Goal: Task Accomplishment & Management: Manage account settings

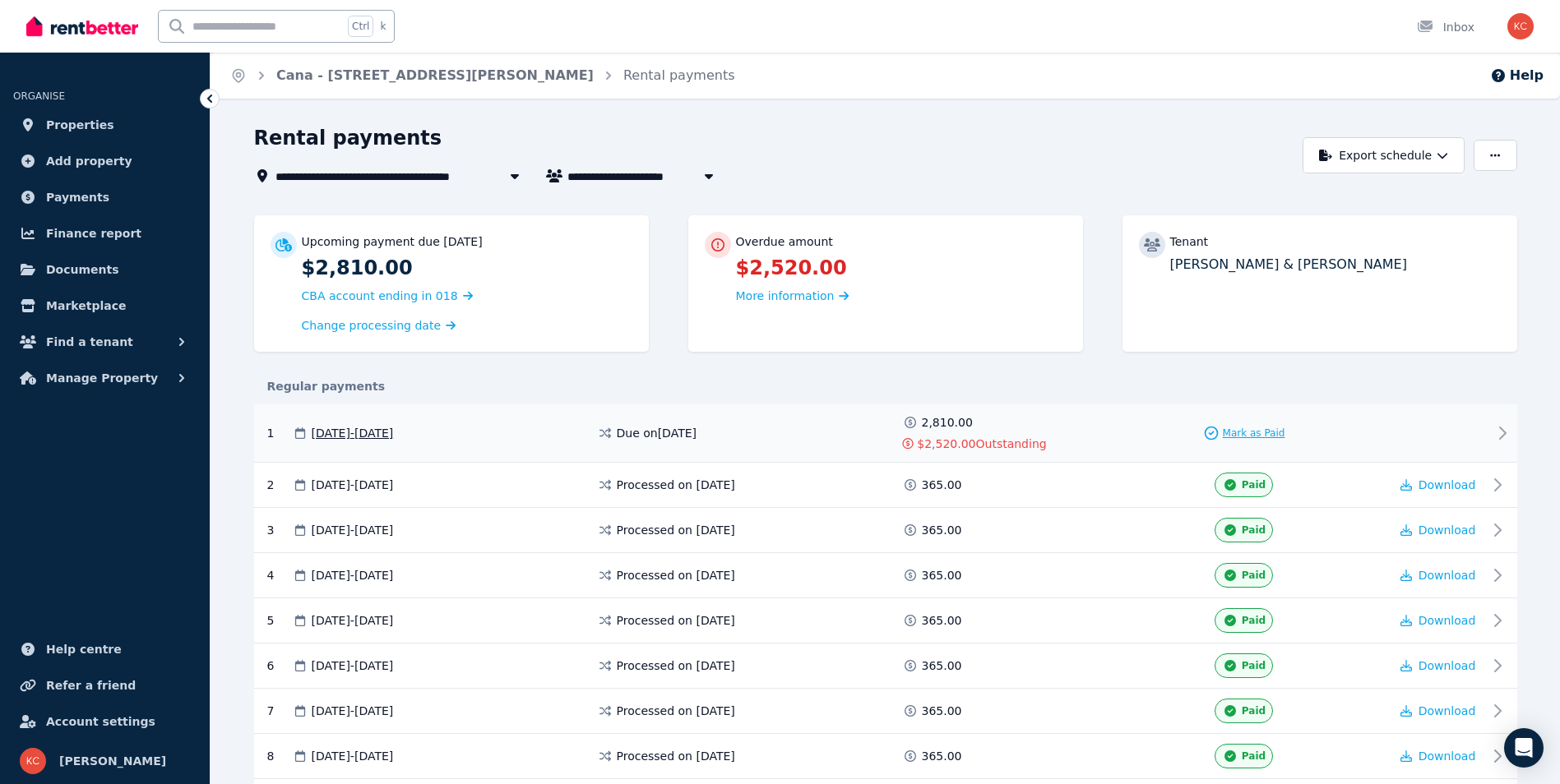
click at [1240, 434] on span "Mark as Paid" at bounding box center [1254, 432] width 63 height 13
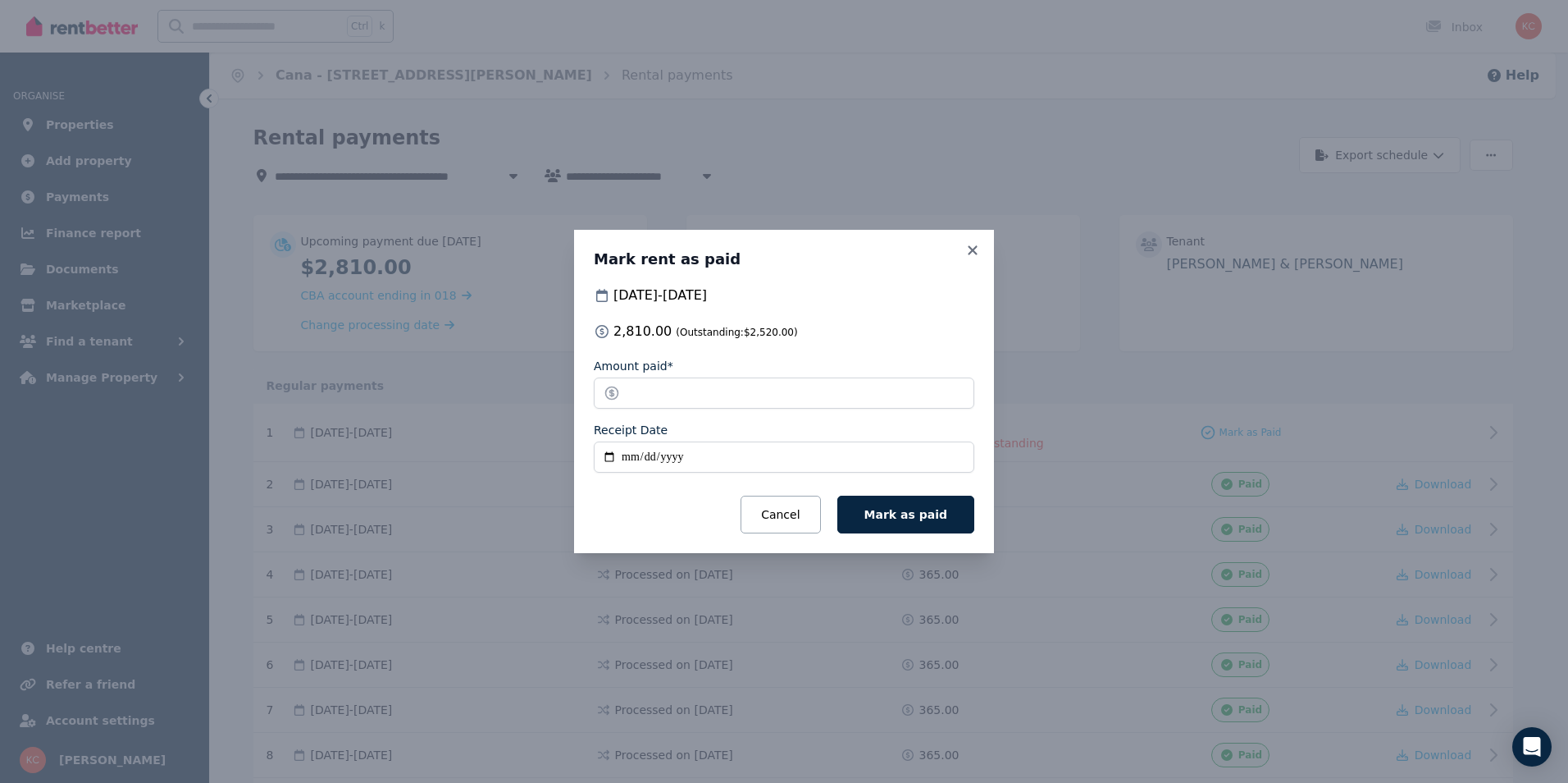
click at [609, 459] on input "Receipt Date" at bounding box center [784, 457] width 381 height 31
type input "**********"
drag, startPoint x: 681, startPoint y: 396, endPoint x: 628, endPoint y: 396, distance: 53.0
click at [628, 396] on input "*******" at bounding box center [784, 393] width 381 height 31
type input "*"
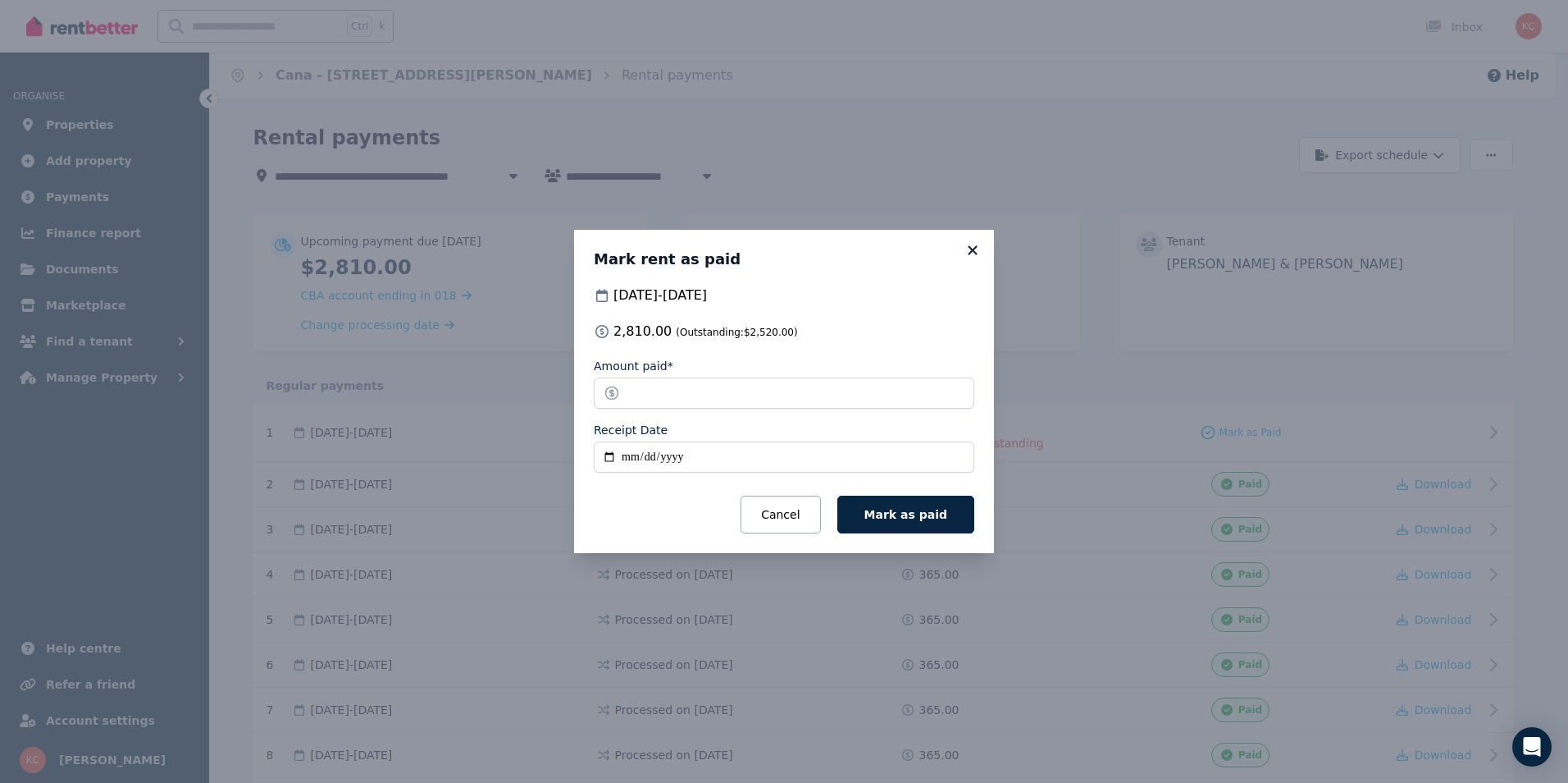
click at [971, 250] on icon at bounding box center [973, 250] width 16 height 15
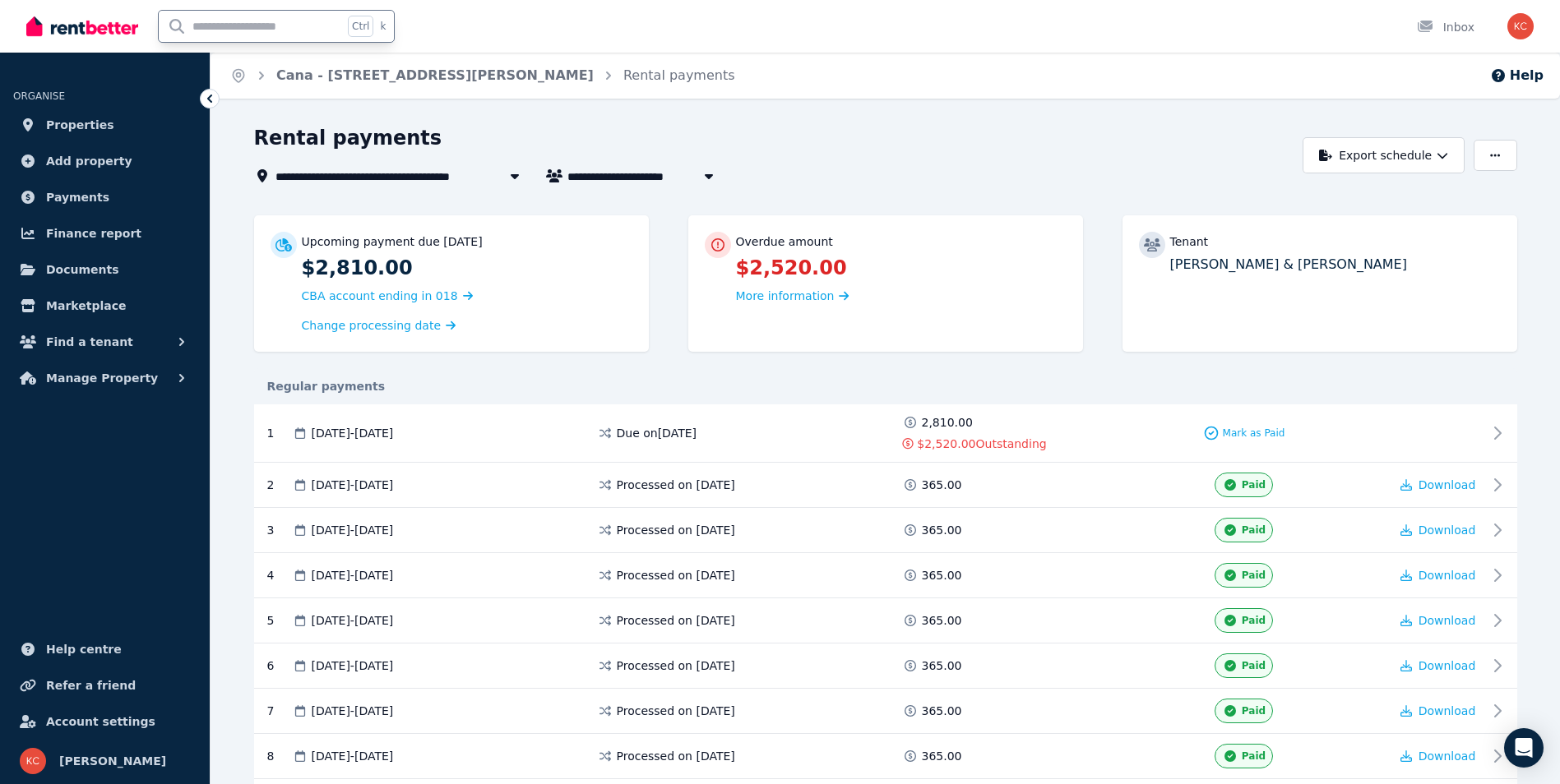
click at [279, 23] on input "text" at bounding box center [251, 26] width 184 height 31
type input "**"
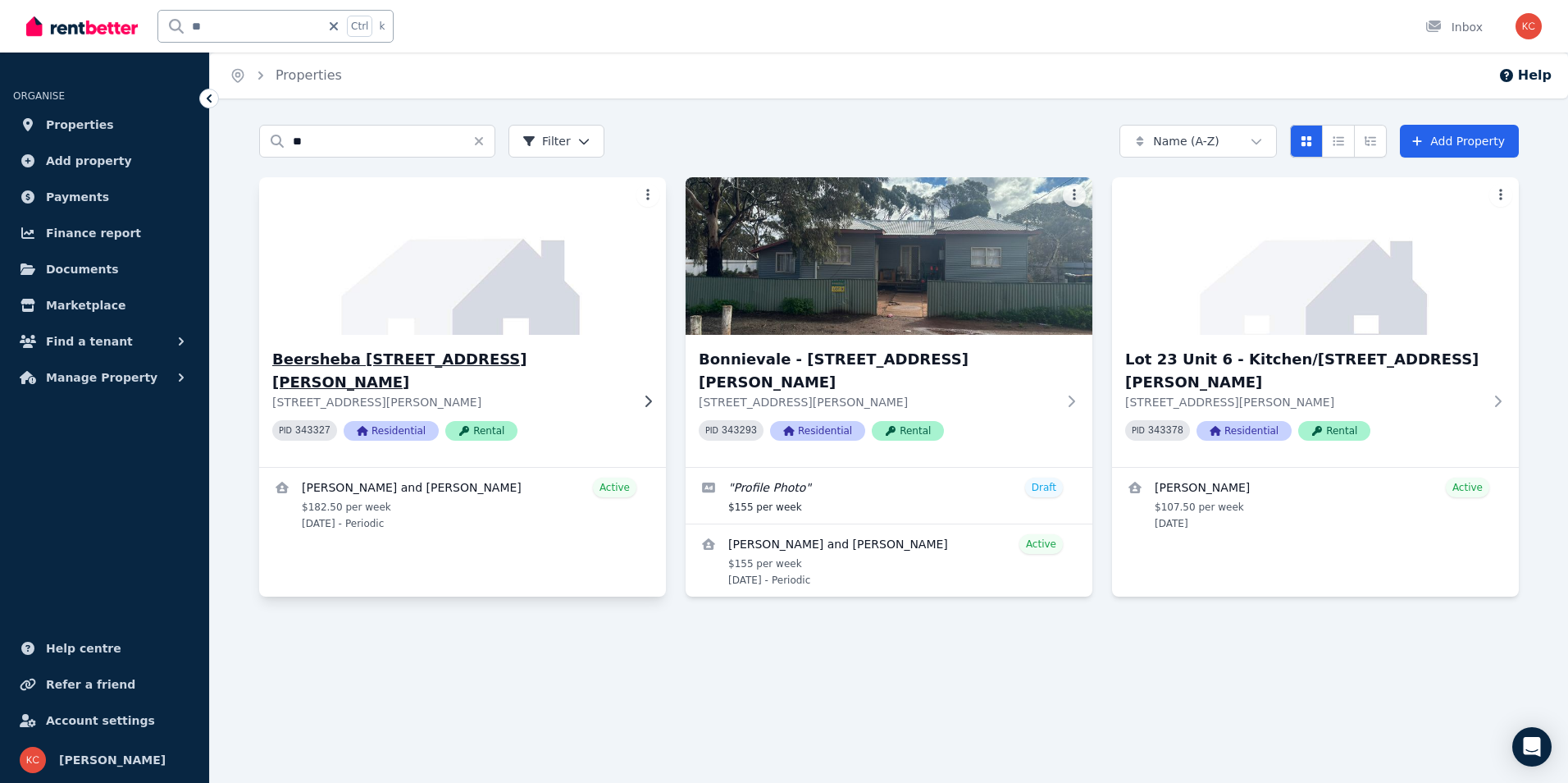
click at [478, 361] on h3 "Beersheba [STREET_ADDRESS][PERSON_NAME]" at bounding box center [451, 371] width 358 height 46
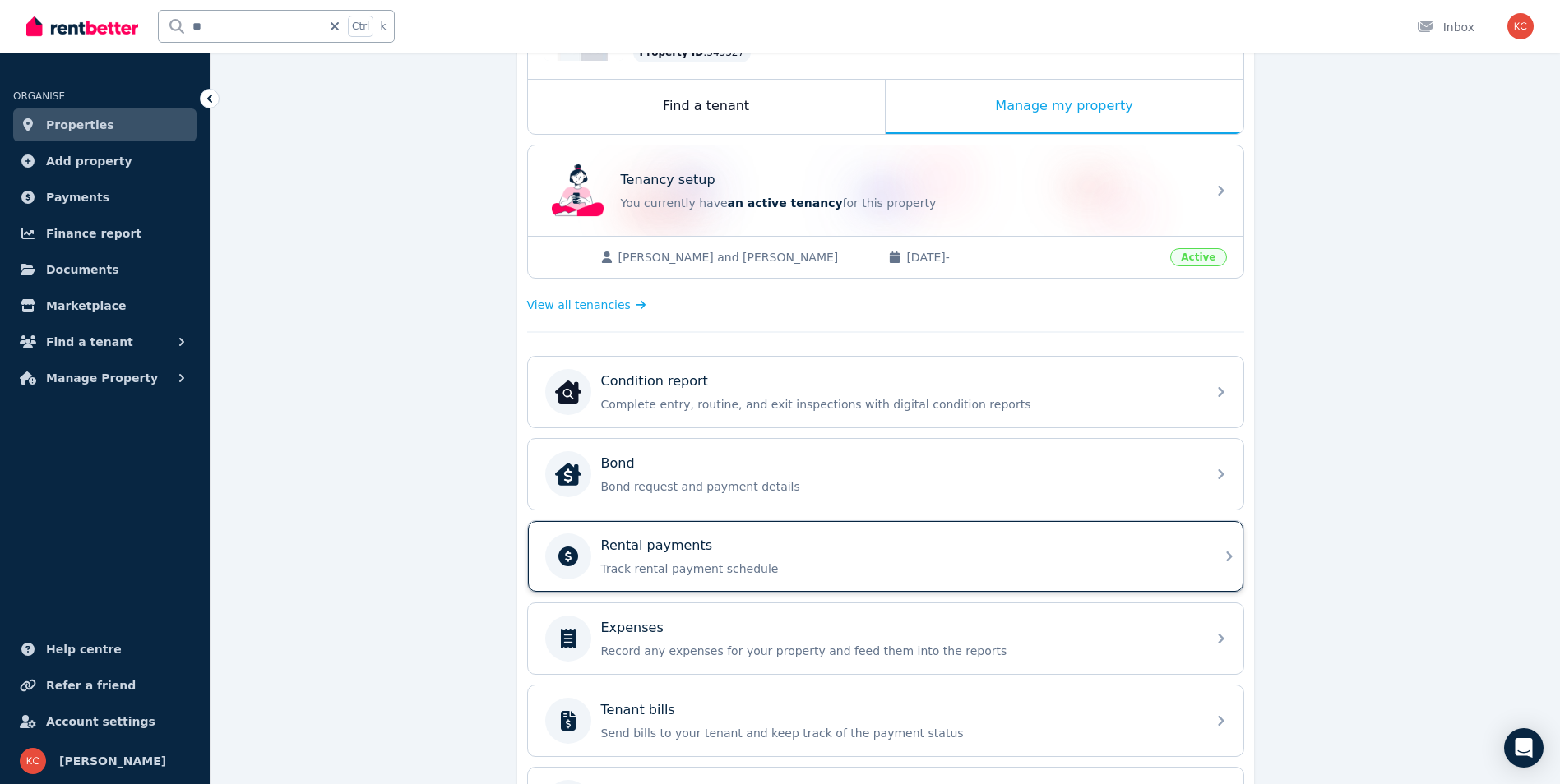
scroll to position [247, 0]
click at [715, 559] on p "Track rental payment schedule" at bounding box center [899, 567] width 596 height 16
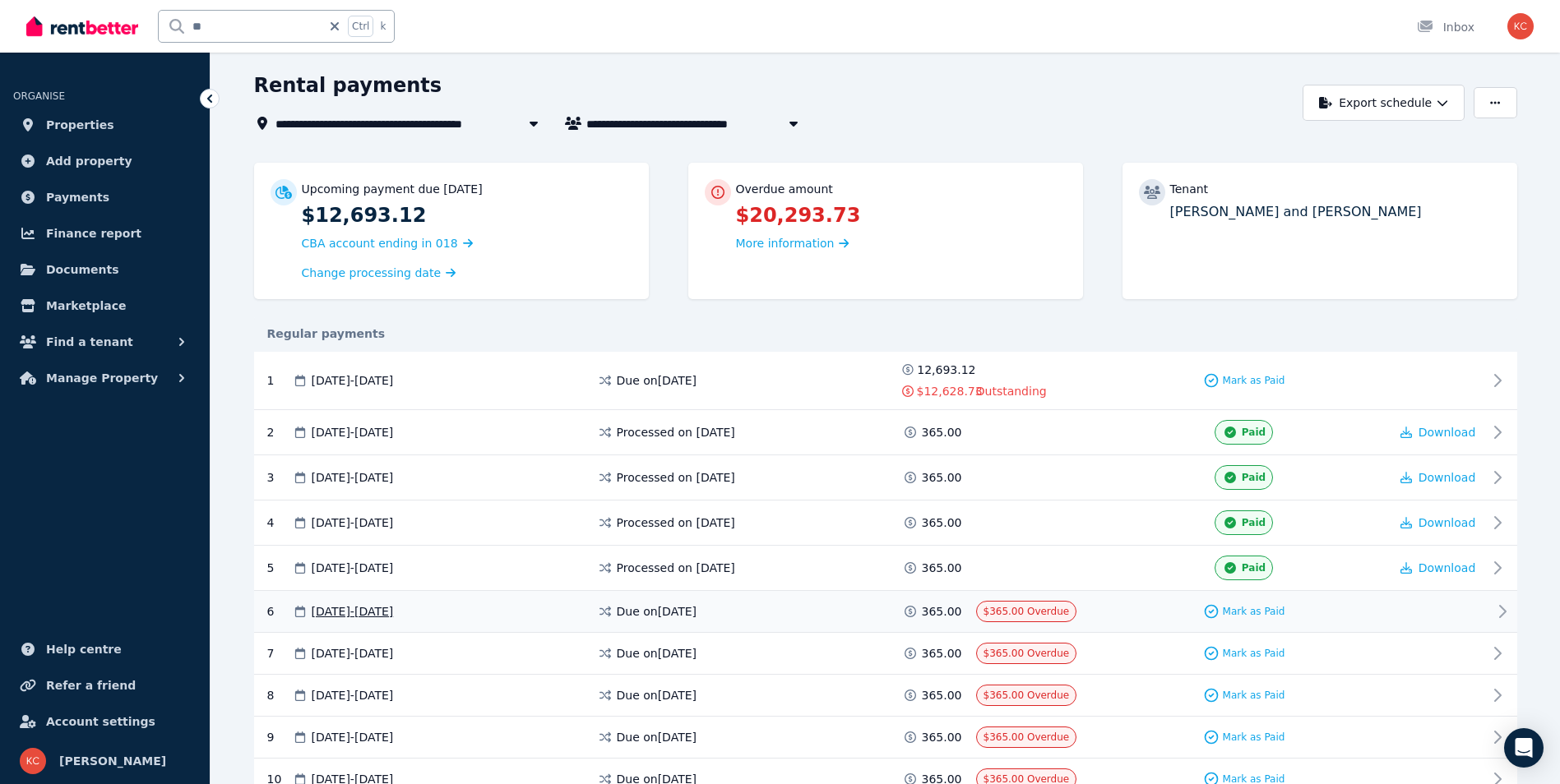
scroll to position [82, 0]
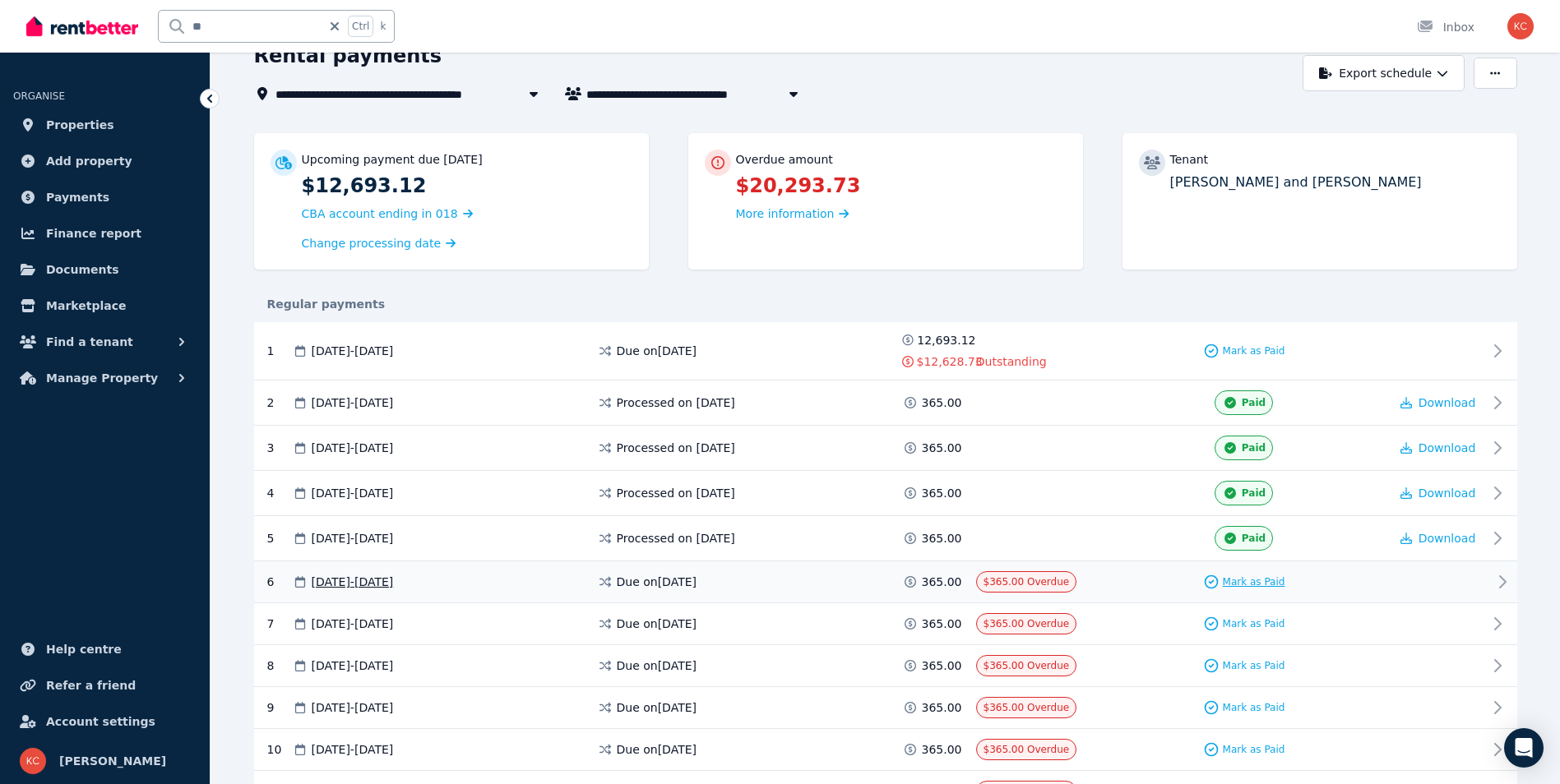
click at [1256, 578] on span "Mark as Paid" at bounding box center [1254, 581] width 63 height 13
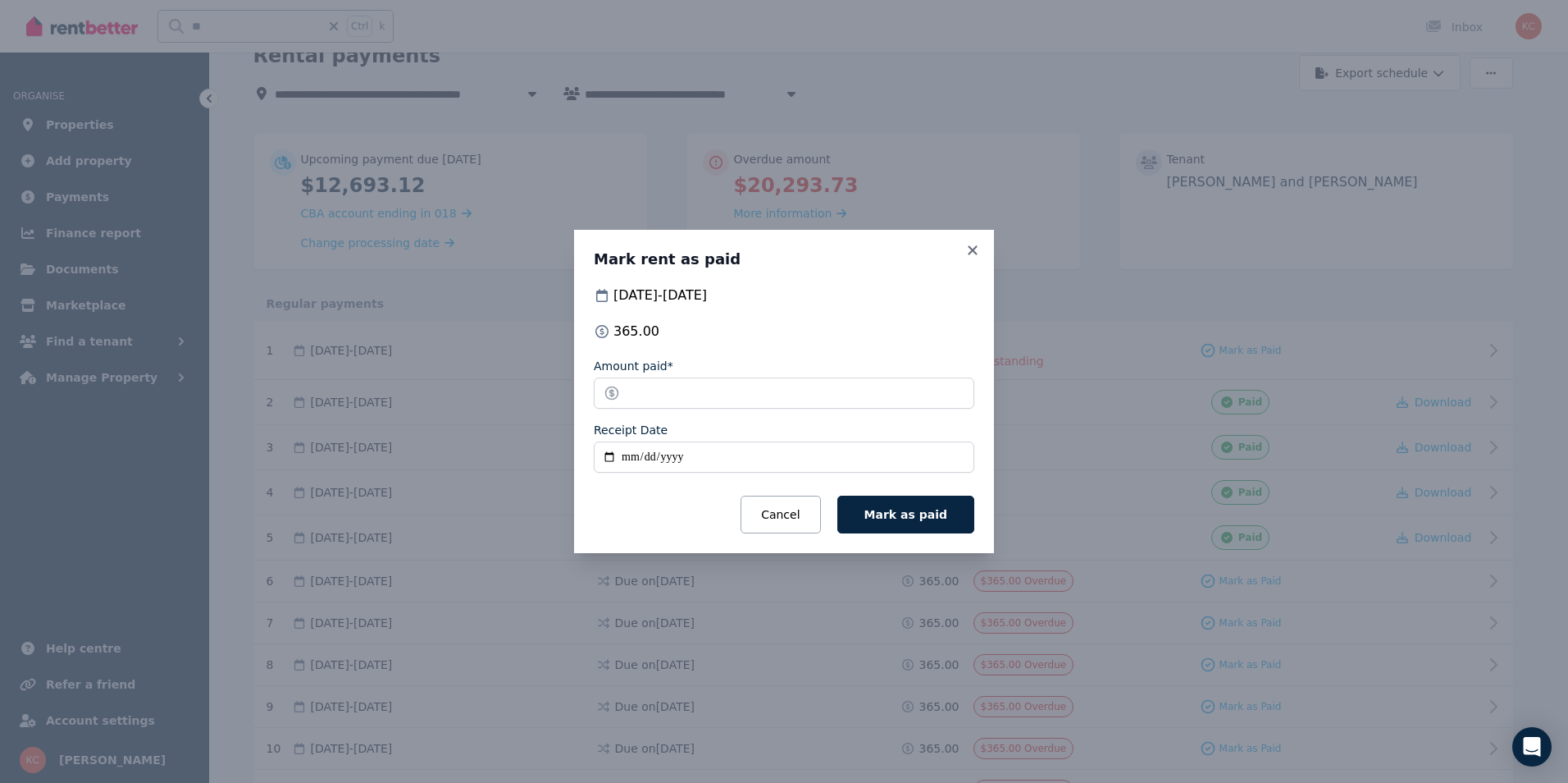
click at [603, 458] on input "Receipt Date" at bounding box center [784, 457] width 381 height 31
type input "**********"
click at [893, 521] on span "Mark as paid" at bounding box center [905, 514] width 83 height 13
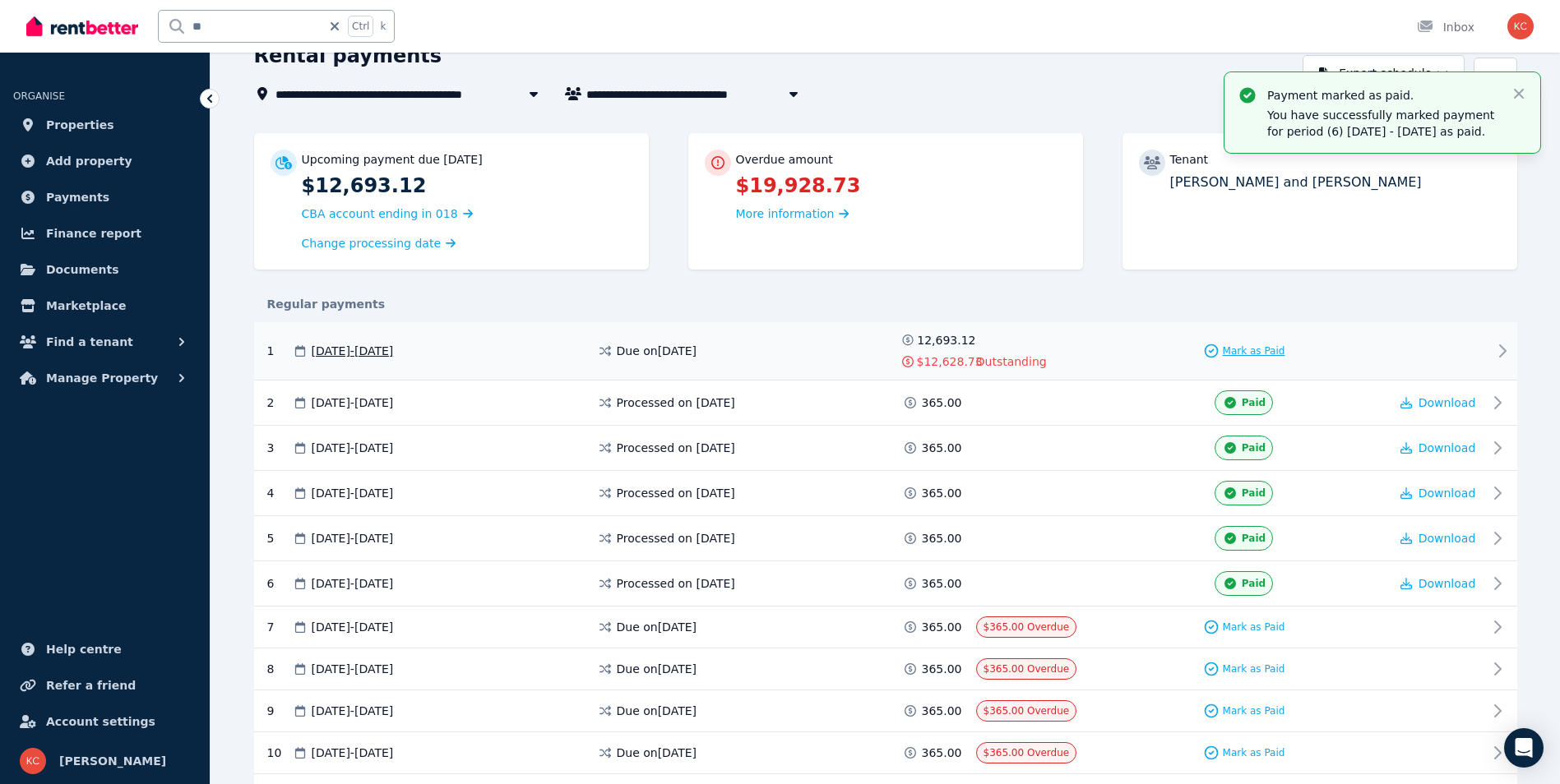
click at [1241, 352] on span "Mark as Paid" at bounding box center [1254, 351] width 63 height 13
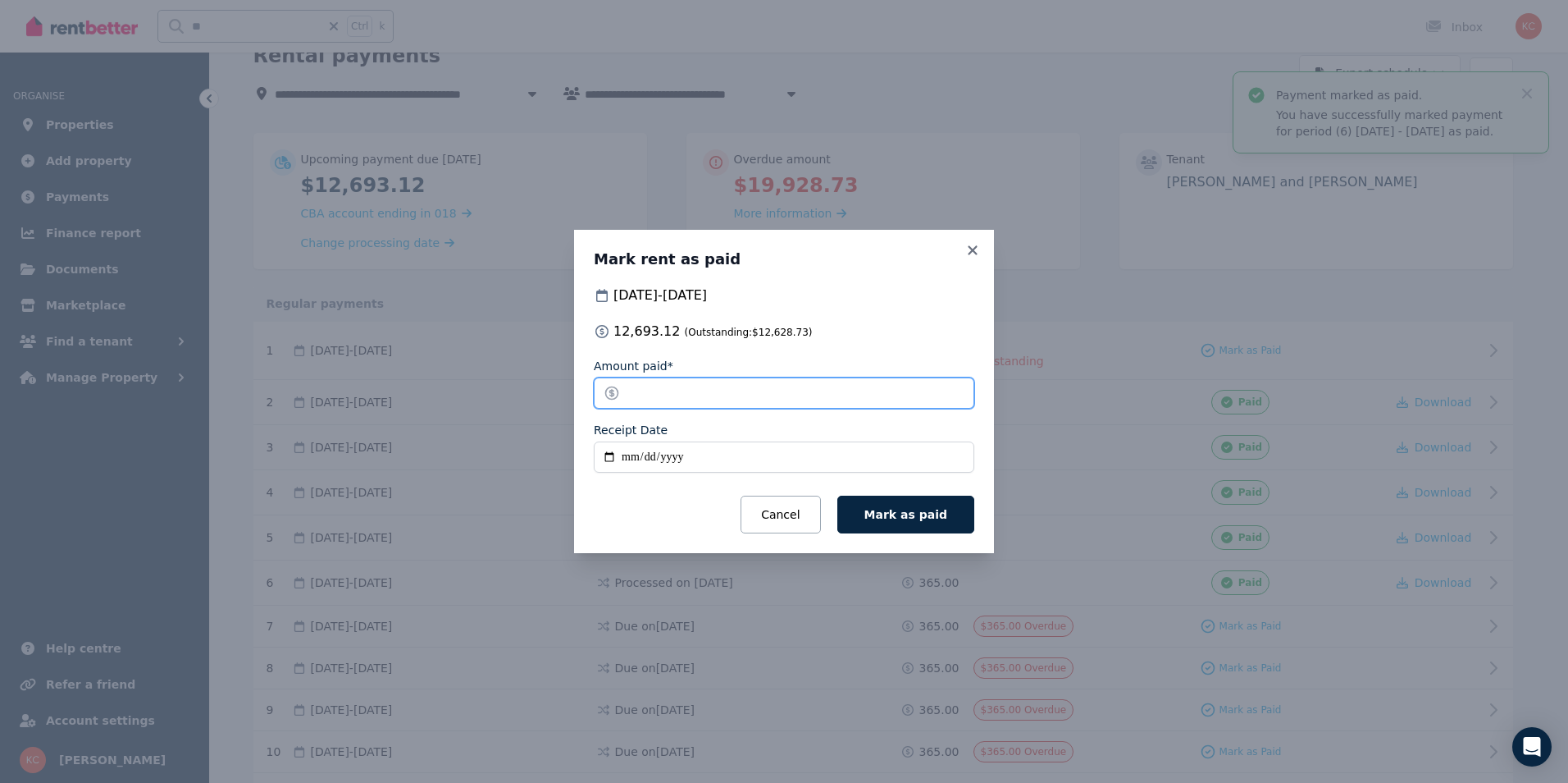
drag, startPoint x: 711, startPoint y: 391, endPoint x: 628, endPoint y: 400, distance: 83.5
click at [628, 400] on input "********" at bounding box center [784, 393] width 381 height 31
type input "**"
click at [609, 459] on input "Receipt Date" at bounding box center [784, 457] width 381 height 31
type input "**********"
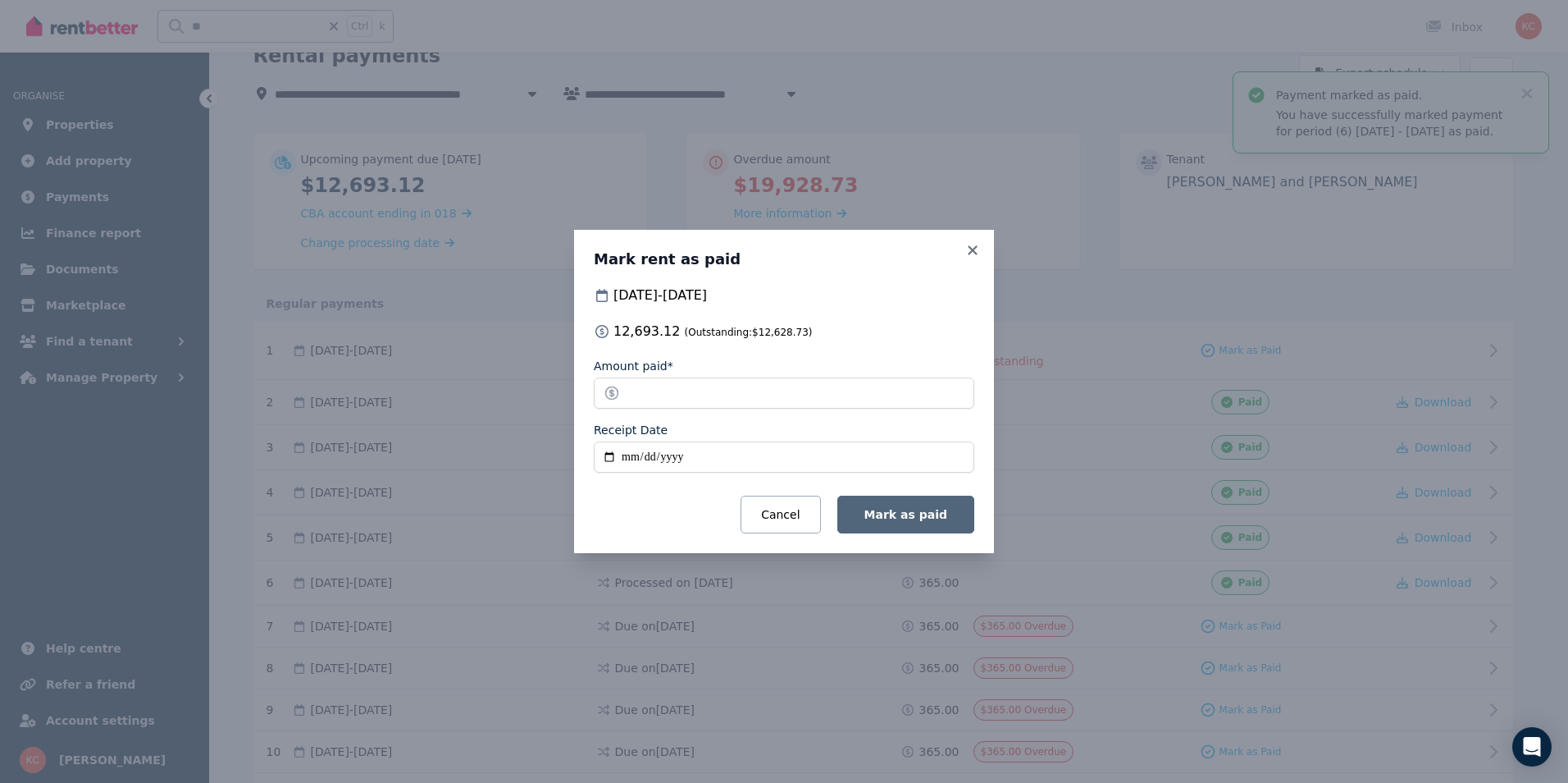
click at [922, 519] on span "Mark as paid" at bounding box center [905, 514] width 83 height 13
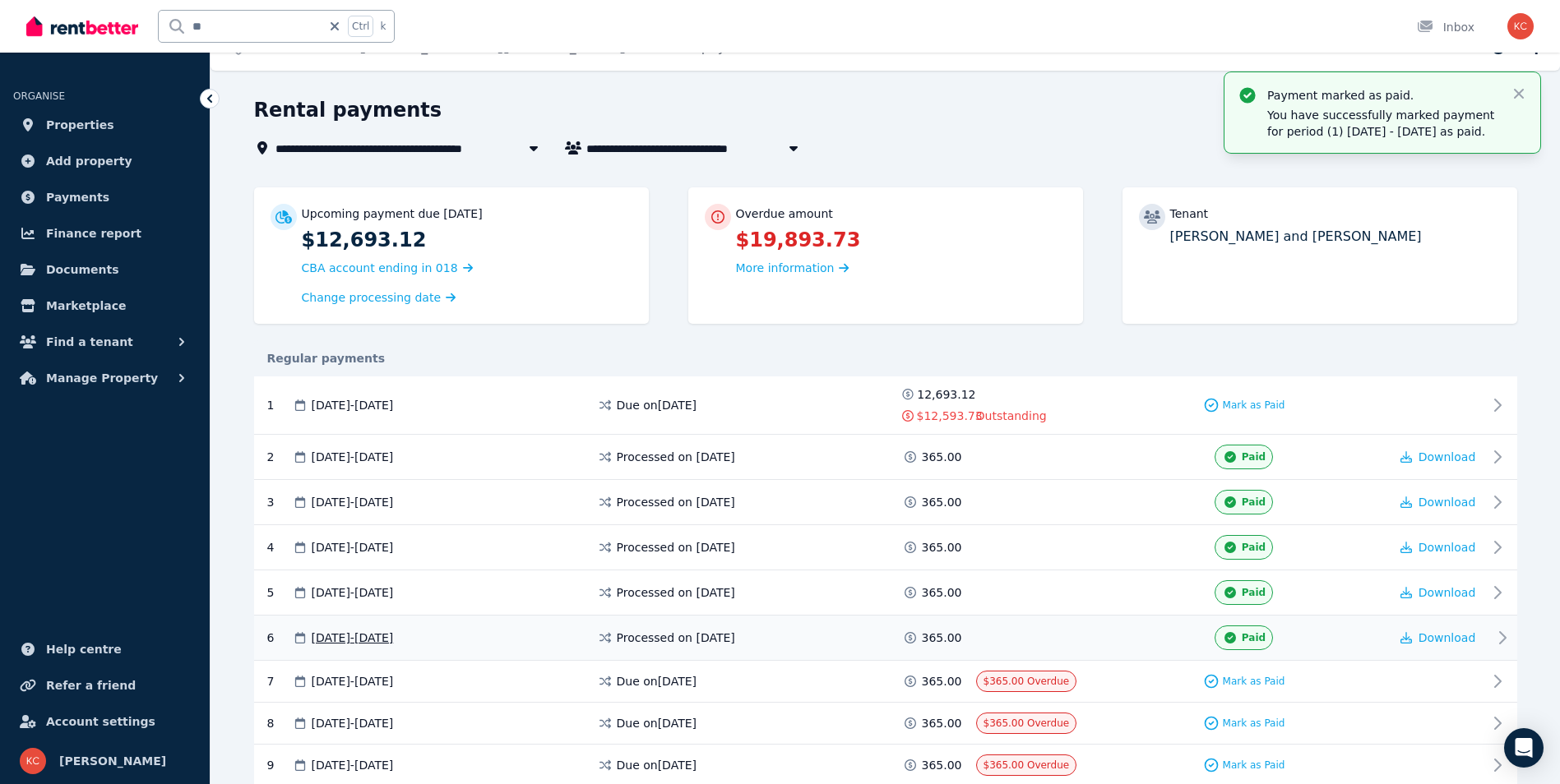
scroll to position [0, 0]
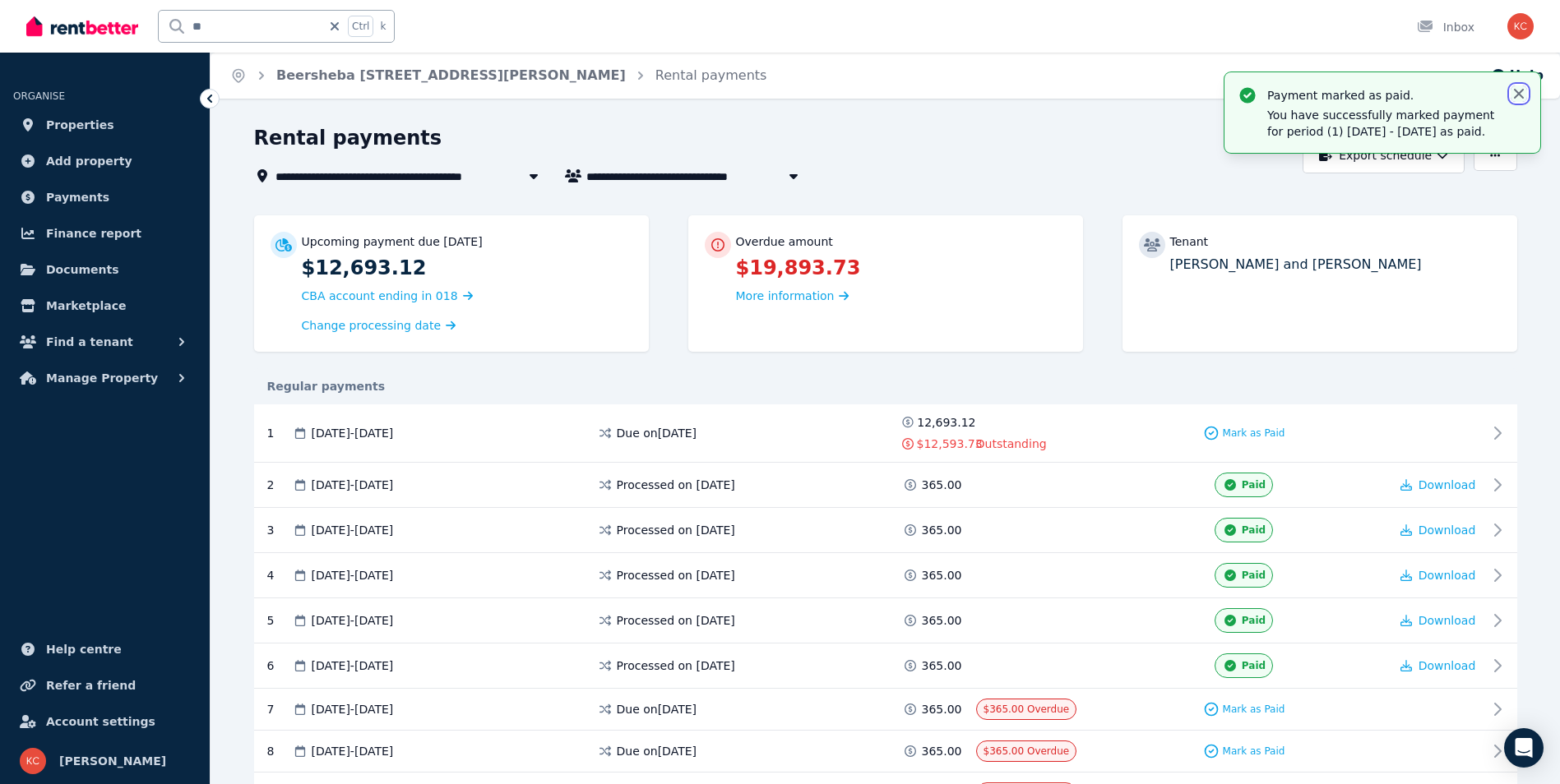
click at [1518, 95] on icon "button" at bounding box center [1519, 94] width 10 height 10
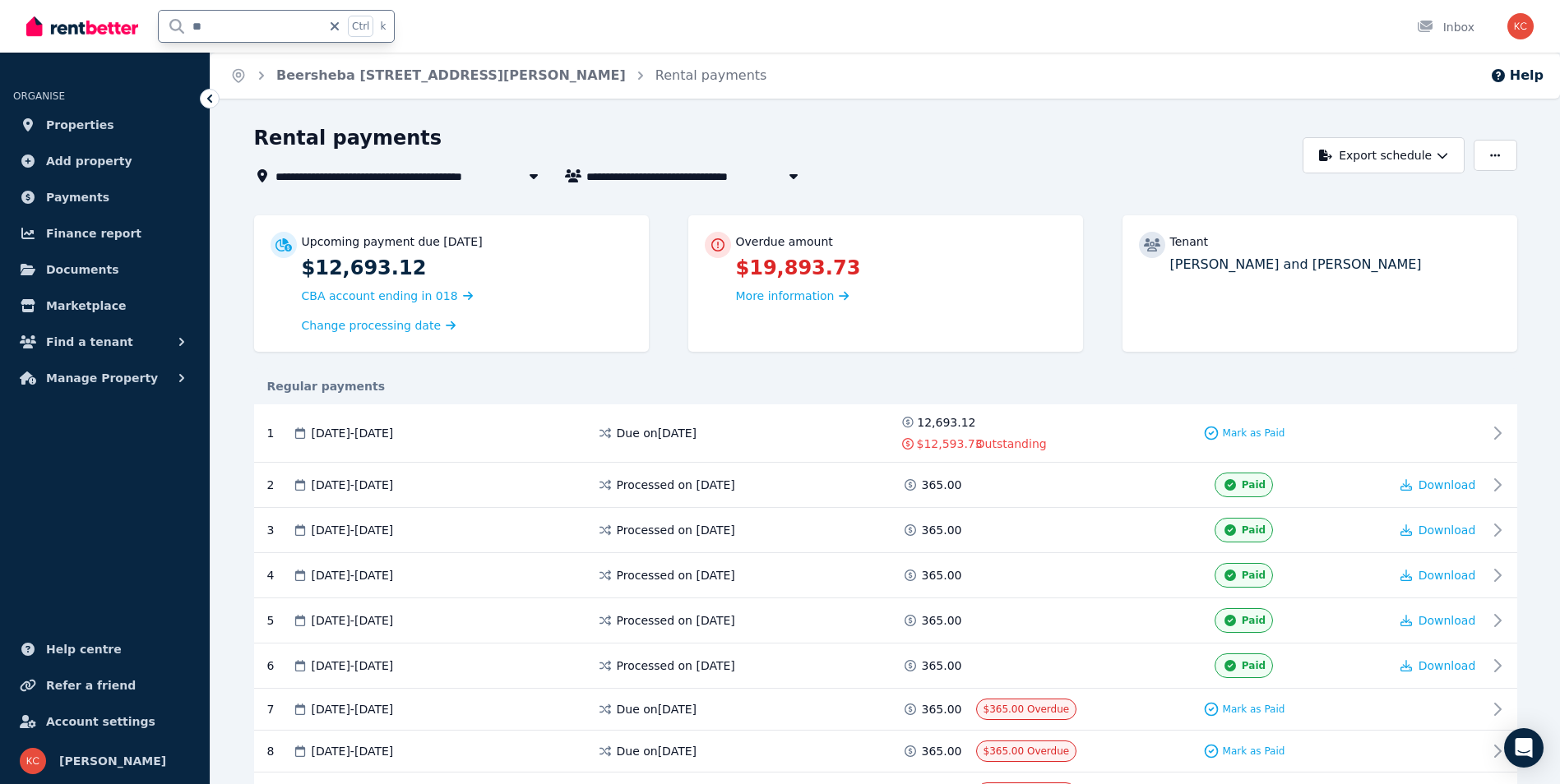
drag, startPoint x: 225, startPoint y: 25, endPoint x: 193, endPoint y: 28, distance: 32.1
click at [193, 28] on input "**" at bounding box center [240, 26] width 163 height 31
type input "**"
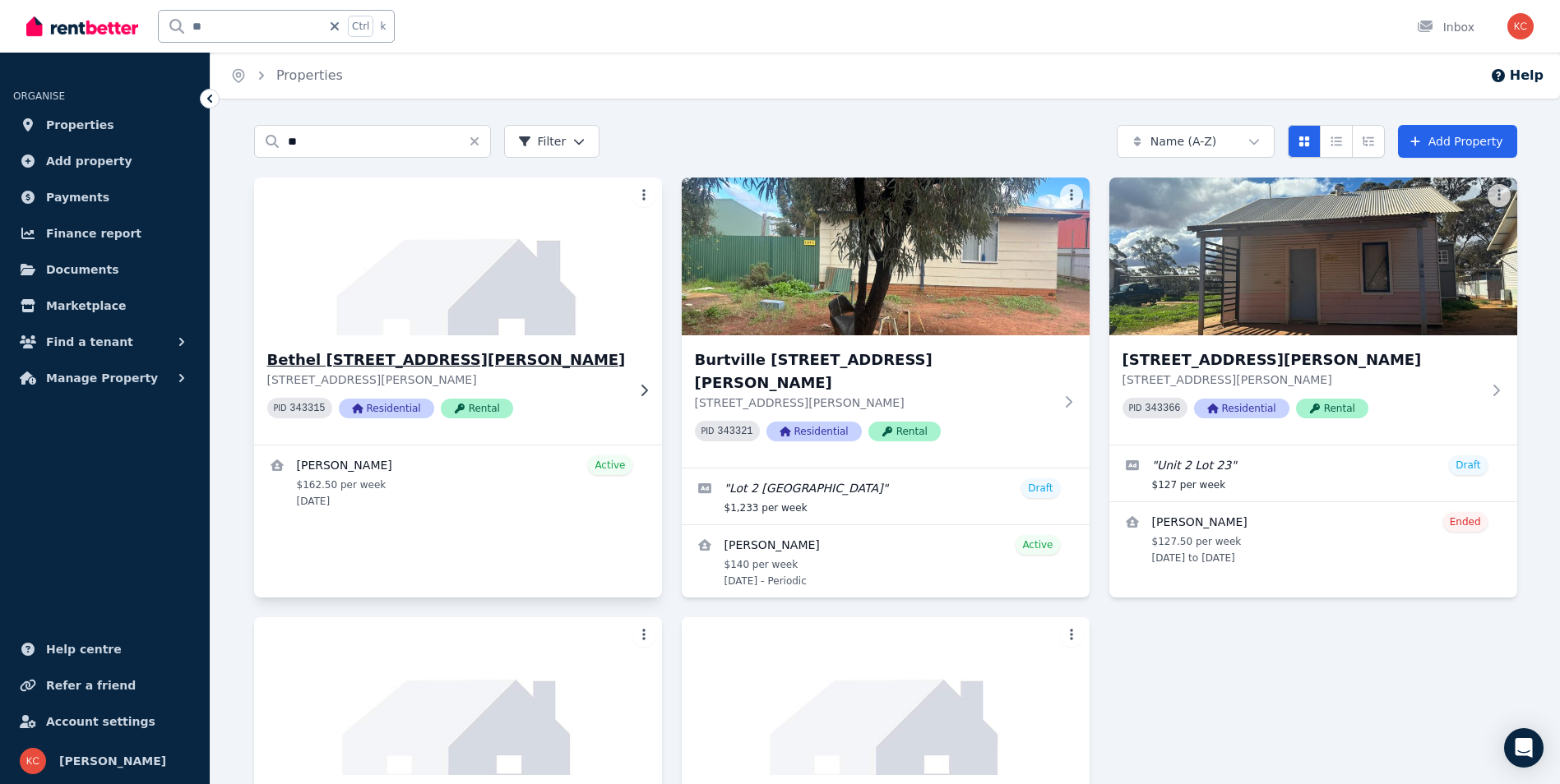
click at [515, 363] on h3 "Bethel [STREET_ADDRESS][PERSON_NAME]" at bounding box center [446, 360] width 359 height 23
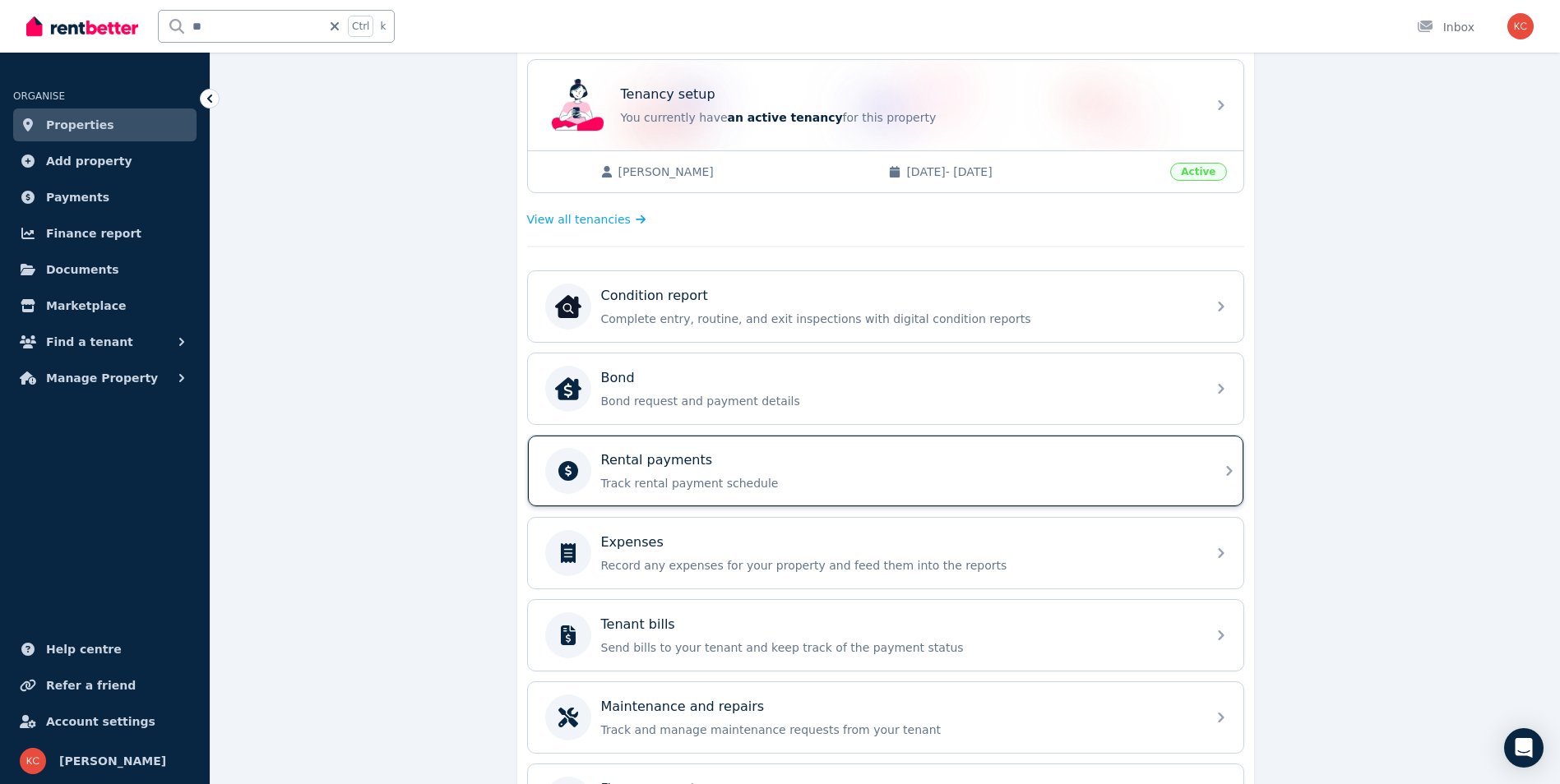
scroll to position [410, 0]
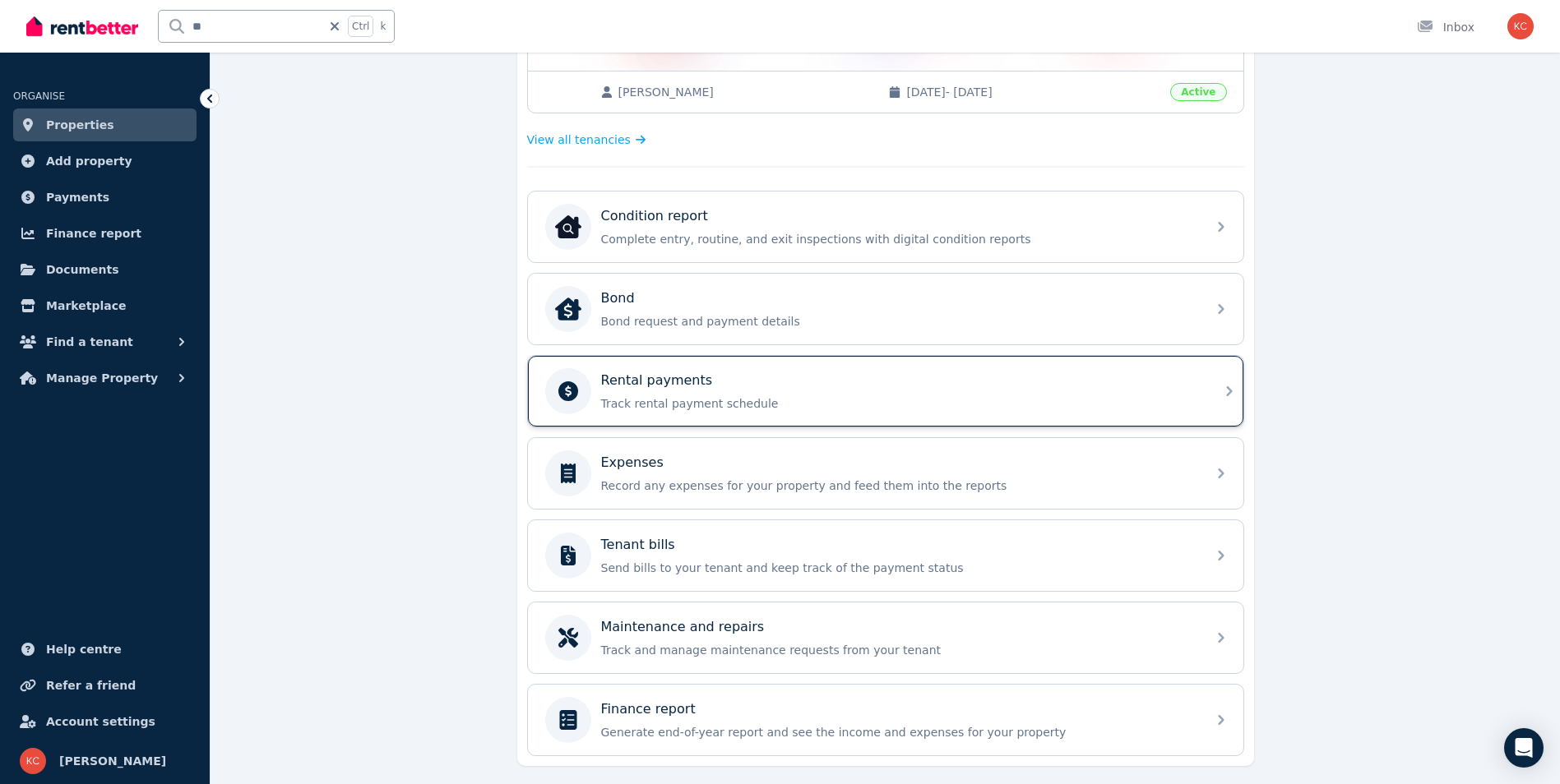
click at [784, 383] on div "Rental payments" at bounding box center [899, 381] width 596 height 20
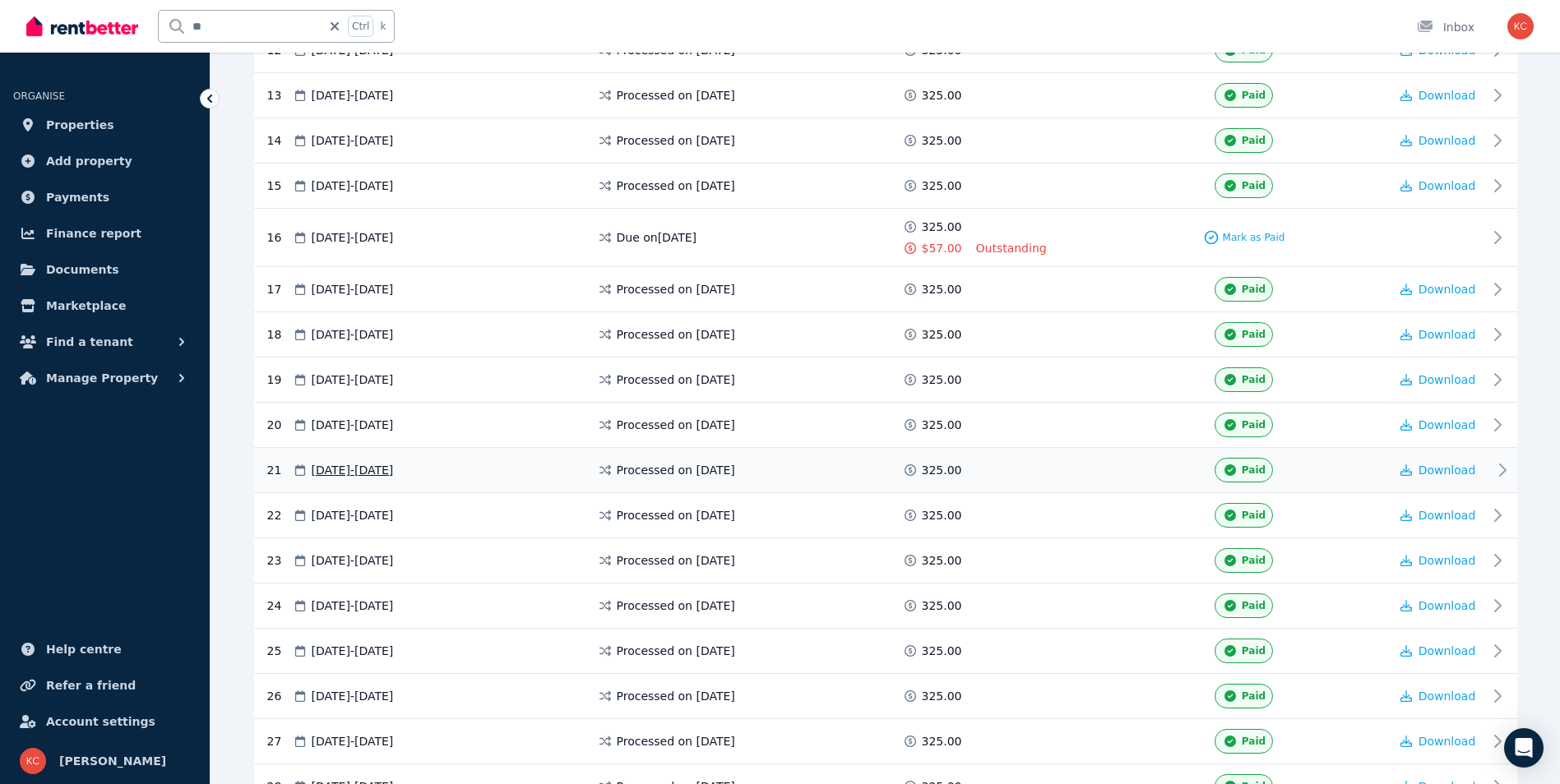
scroll to position [1037, 0]
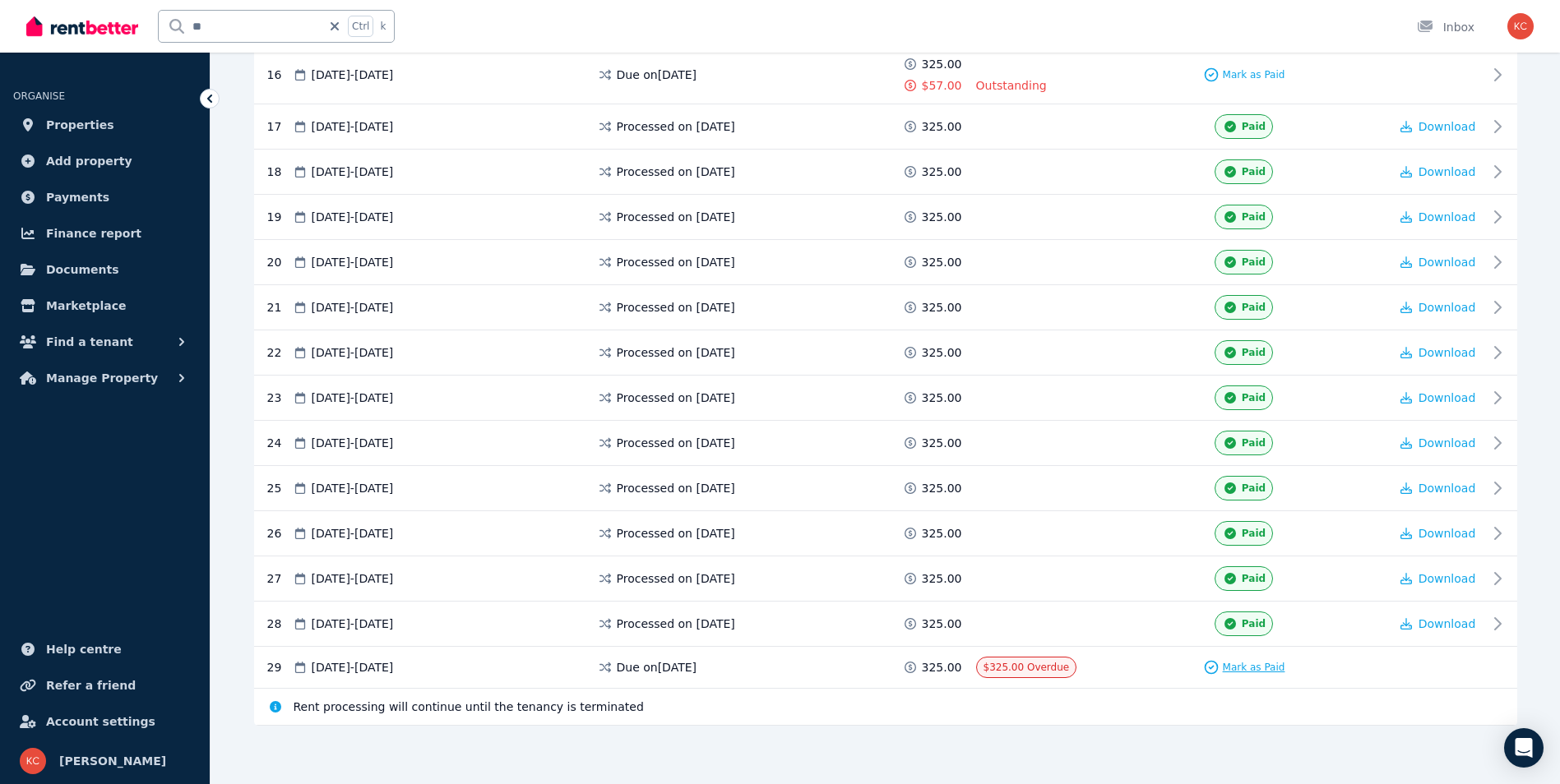
click at [1258, 669] on span "Mark as Paid" at bounding box center [1254, 667] width 63 height 13
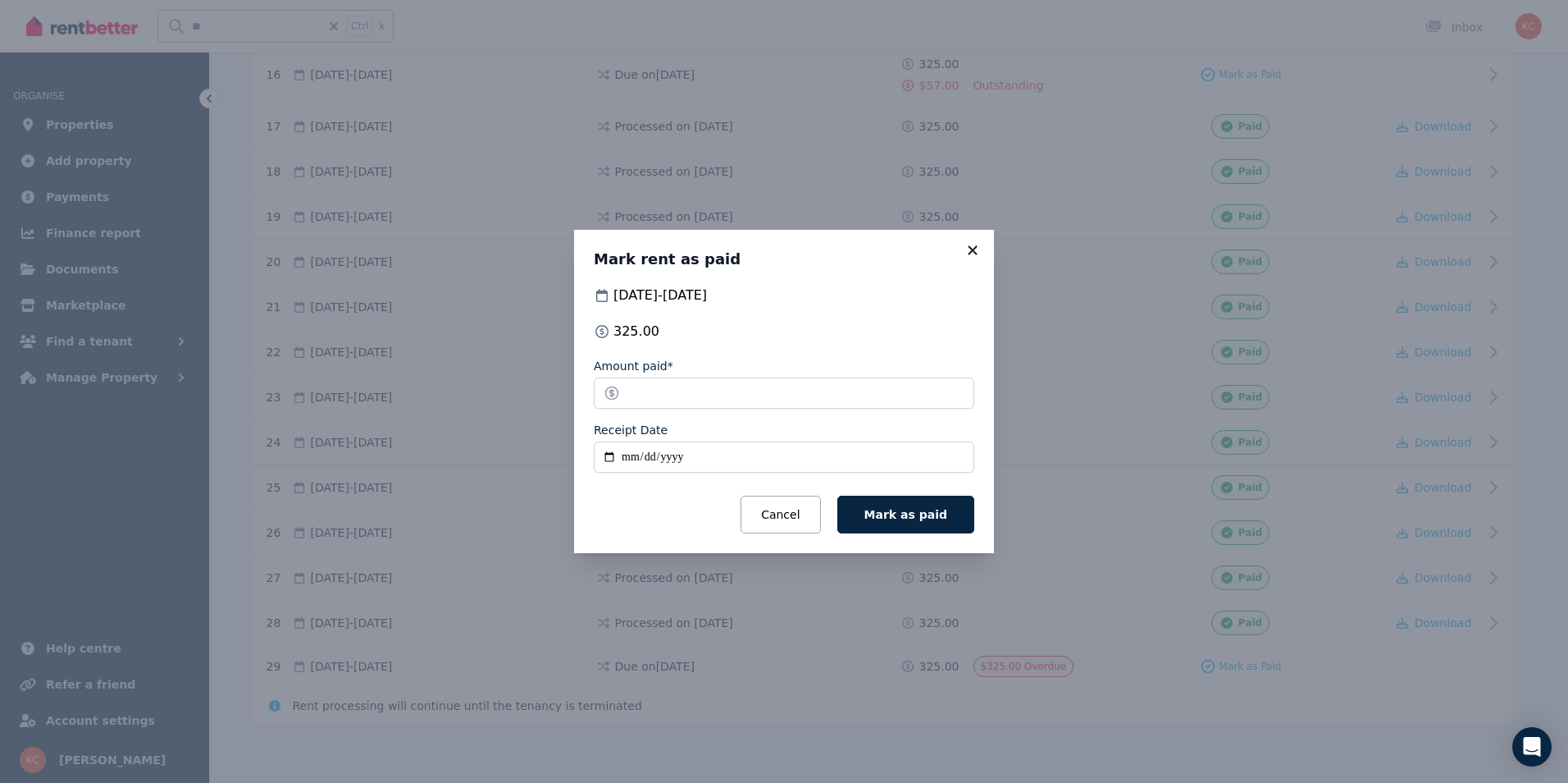
click at [972, 248] on icon at bounding box center [972, 249] width 9 height 9
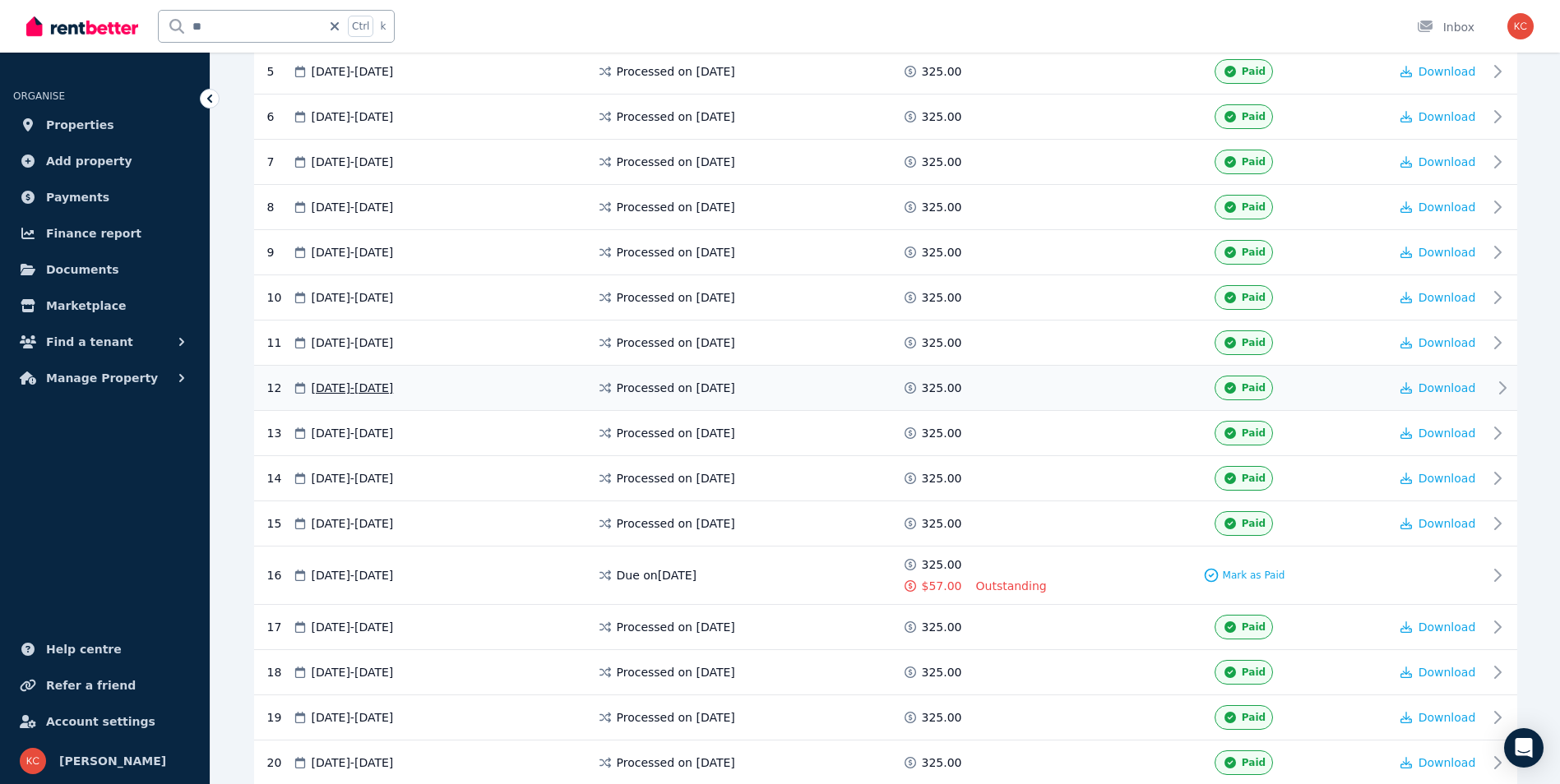
scroll to position [625, 0]
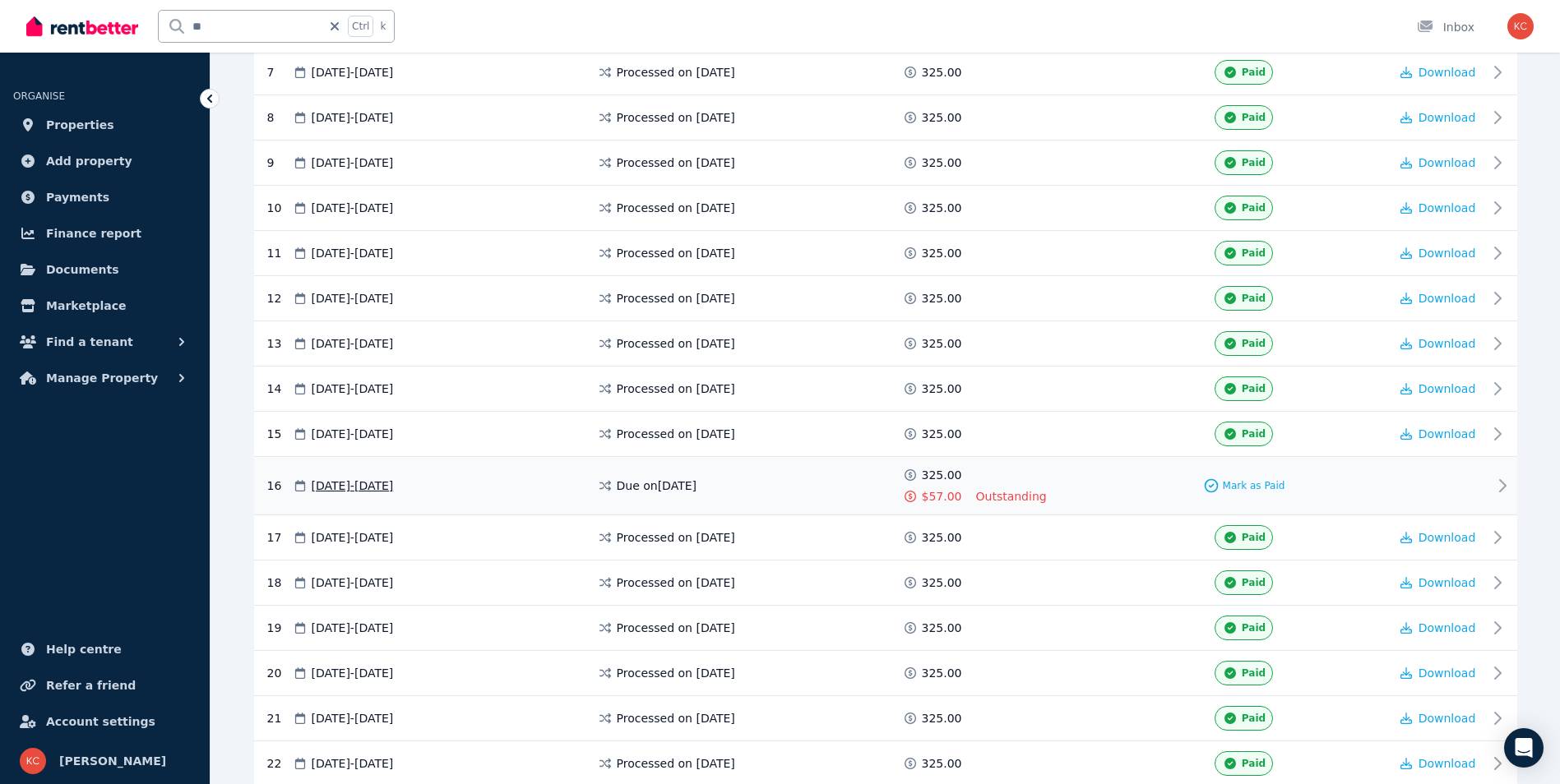
click at [940, 494] on span "$57.00" at bounding box center [942, 496] width 40 height 16
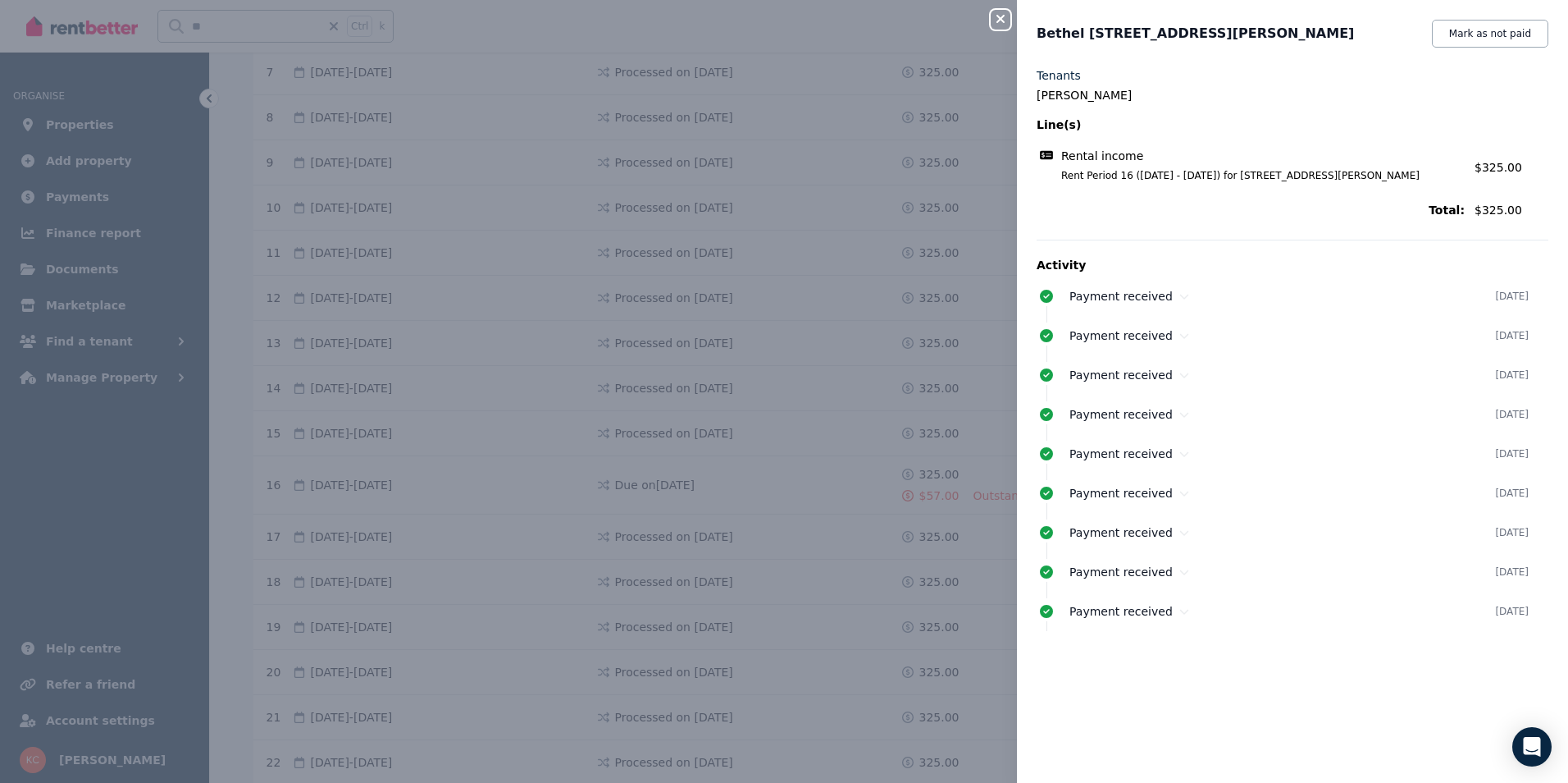
click at [1006, 18] on icon "button" at bounding box center [1001, 18] width 20 height 13
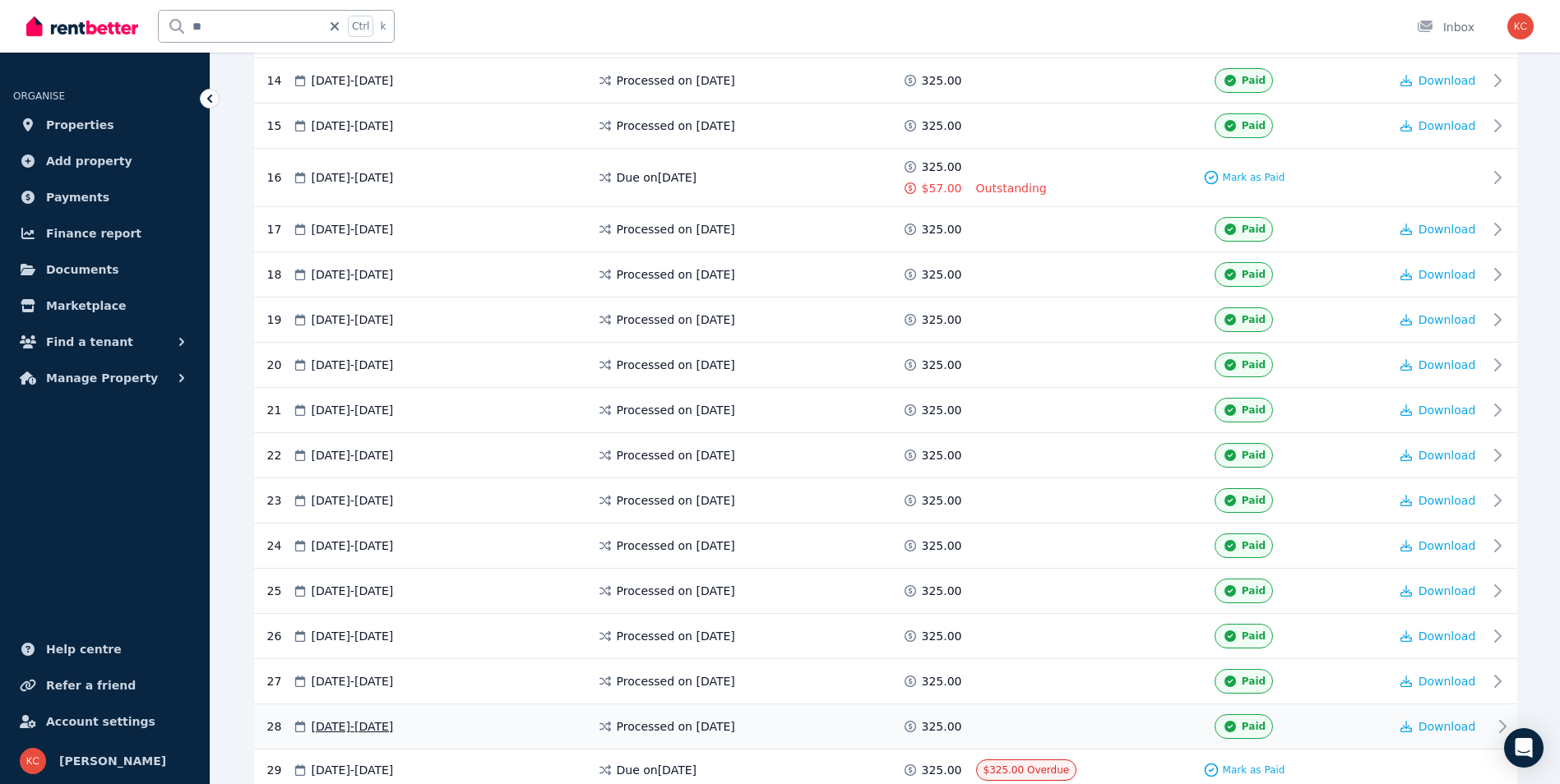
scroll to position [954, 0]
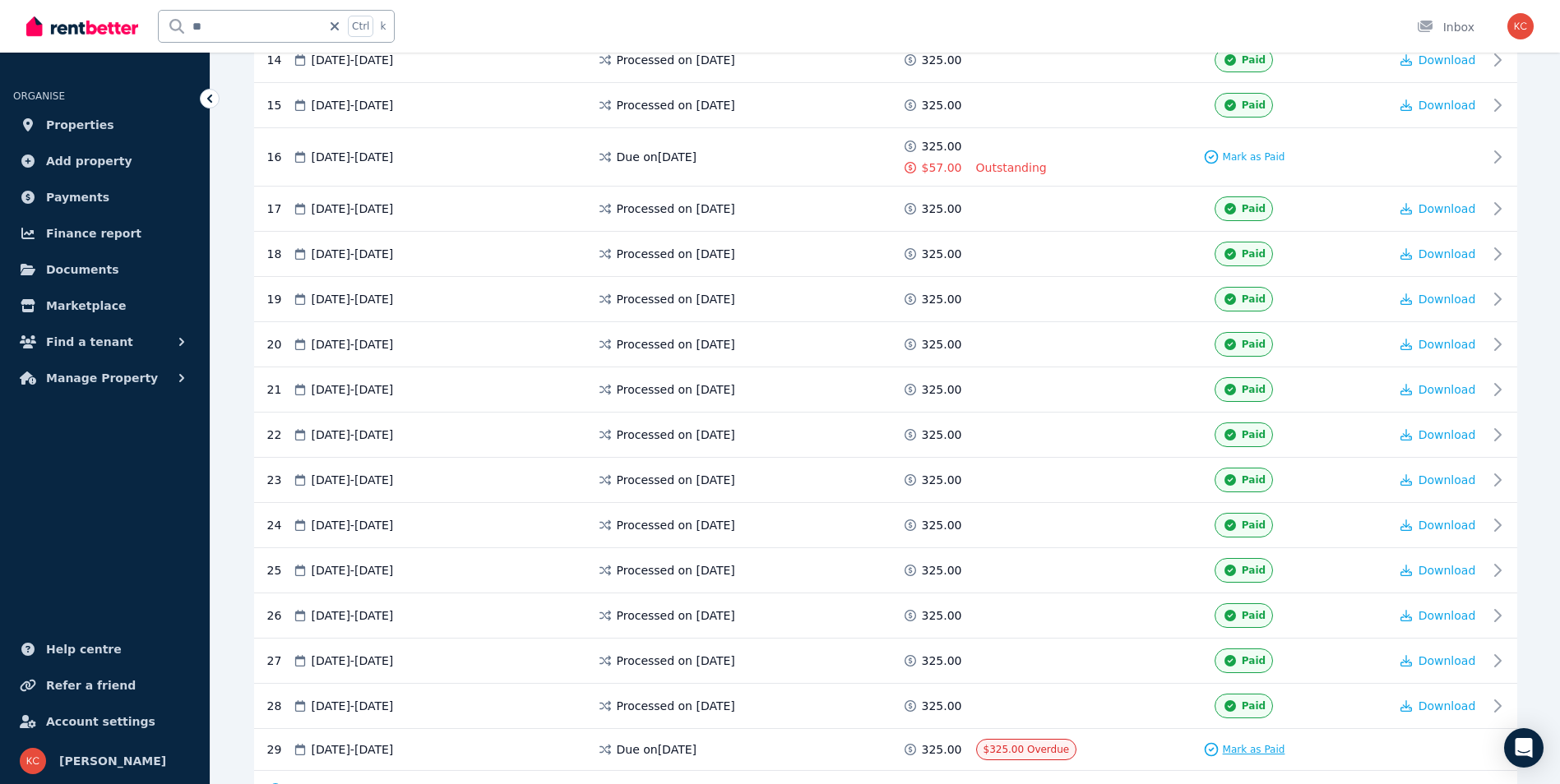
click at [1259, 750] on span "Mark as Paid" at bounding box center [1254, 749] width 63 height 13
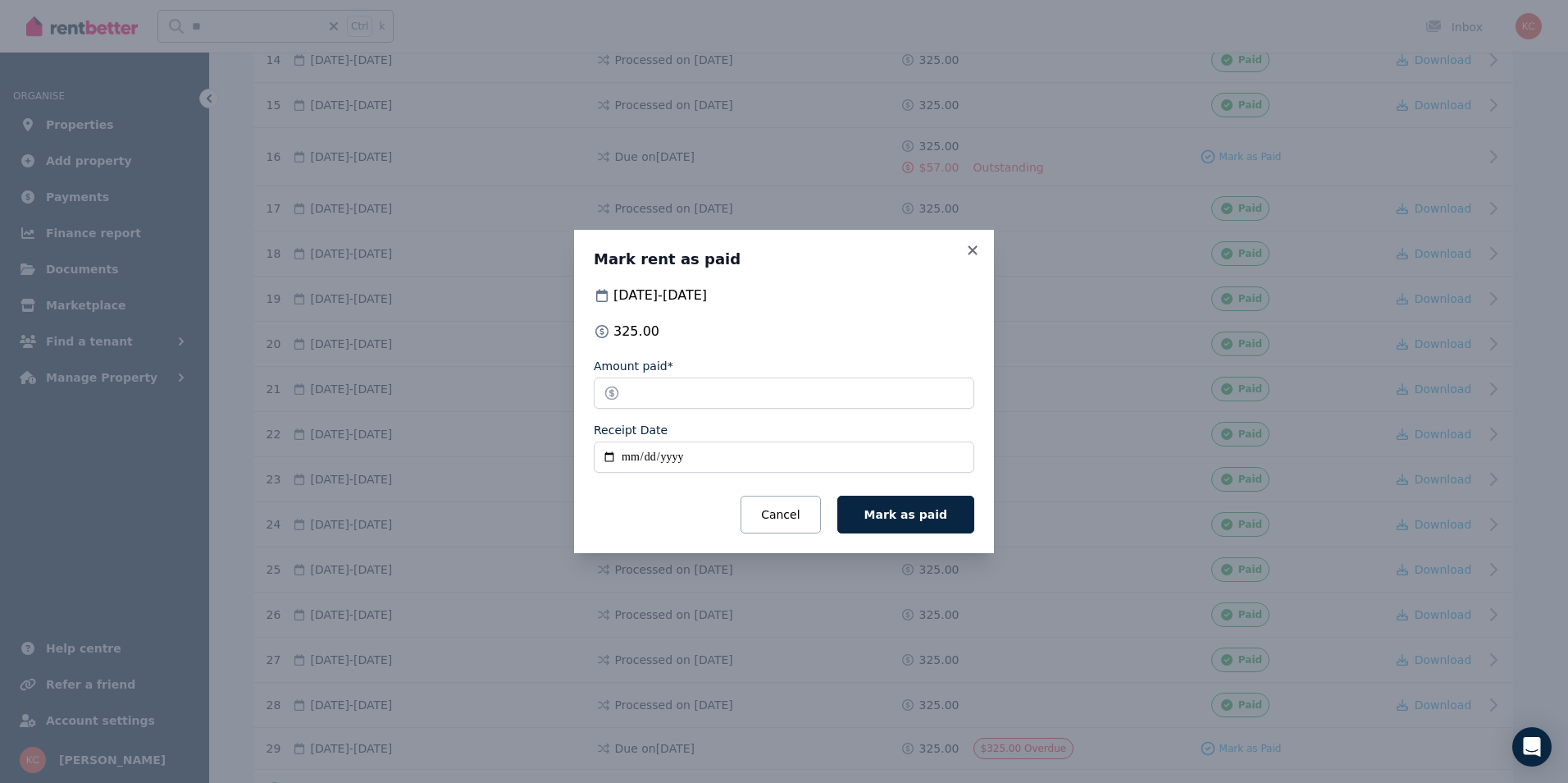
click at [605, 456] on input "Receipt Date" at bounding box center [784, 457] width 381 height 31
click at [975, 252] on icon at bounding box center [972, 249] width 9 height 9
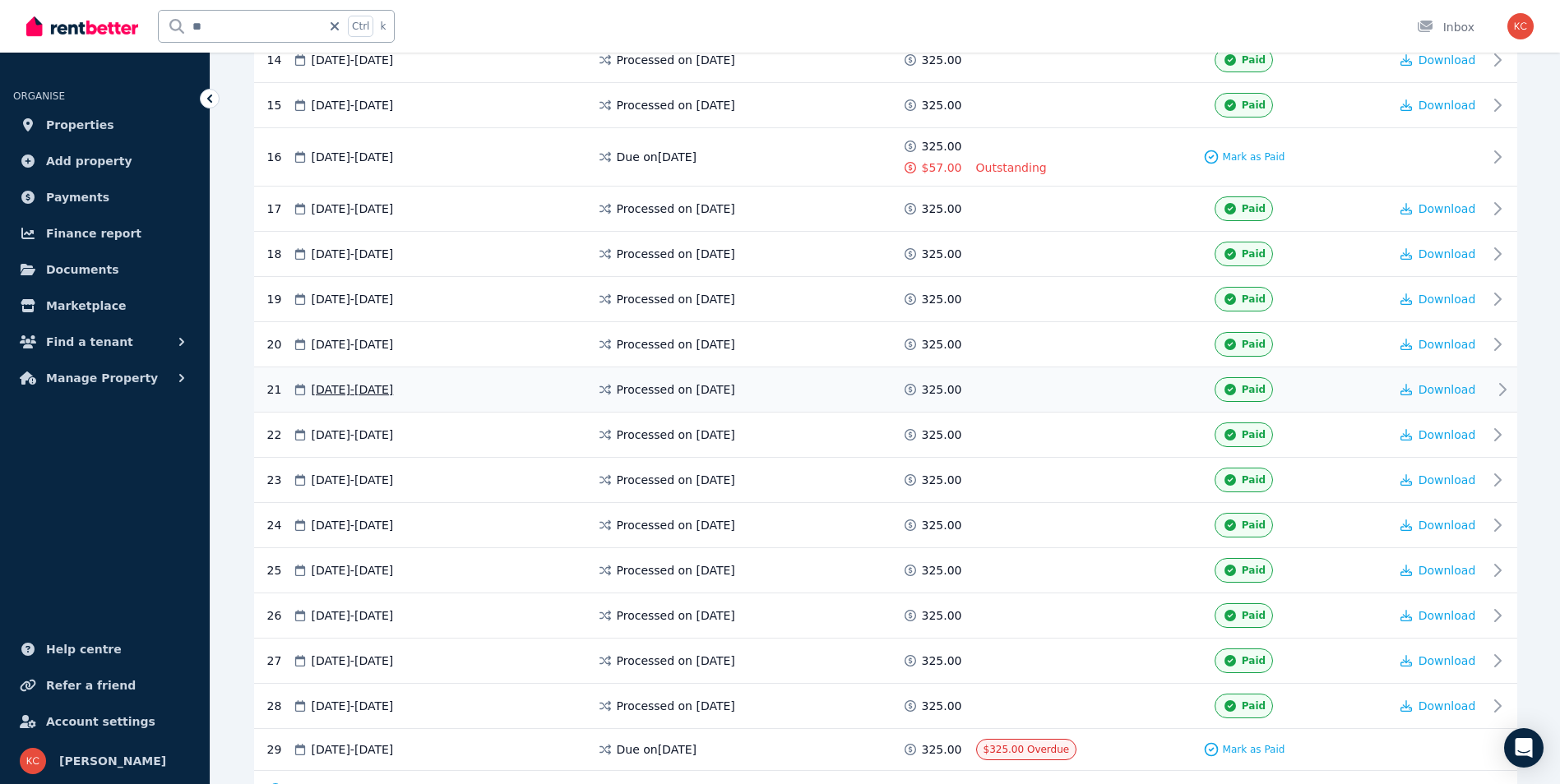
click at [1121, 398] on div "Paid" at bounding box center [1244, 390] width 290 height 25
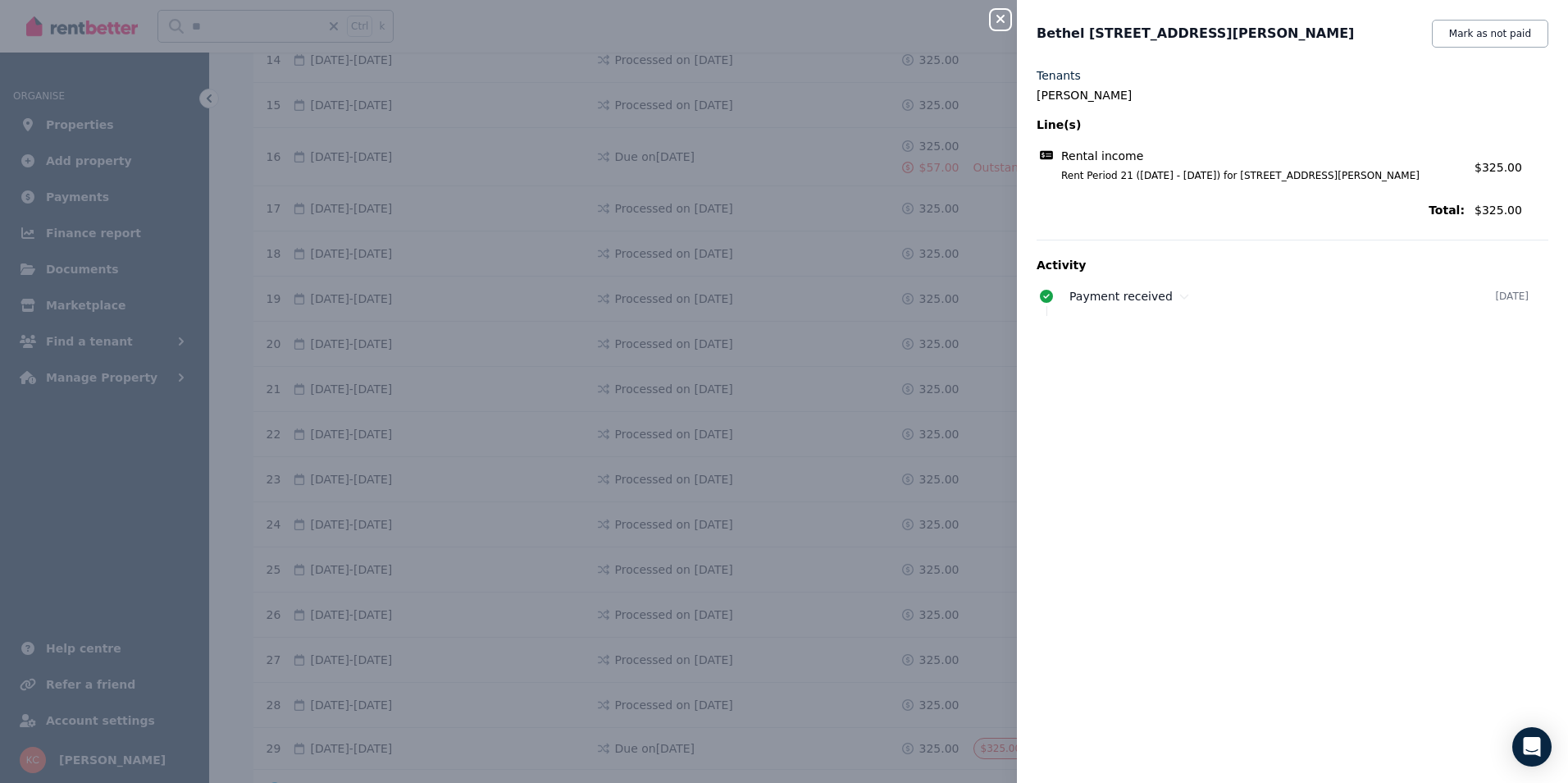
click at [1003, 18] on icon "button" at bounding box center [1001, 19] width 8 height 8
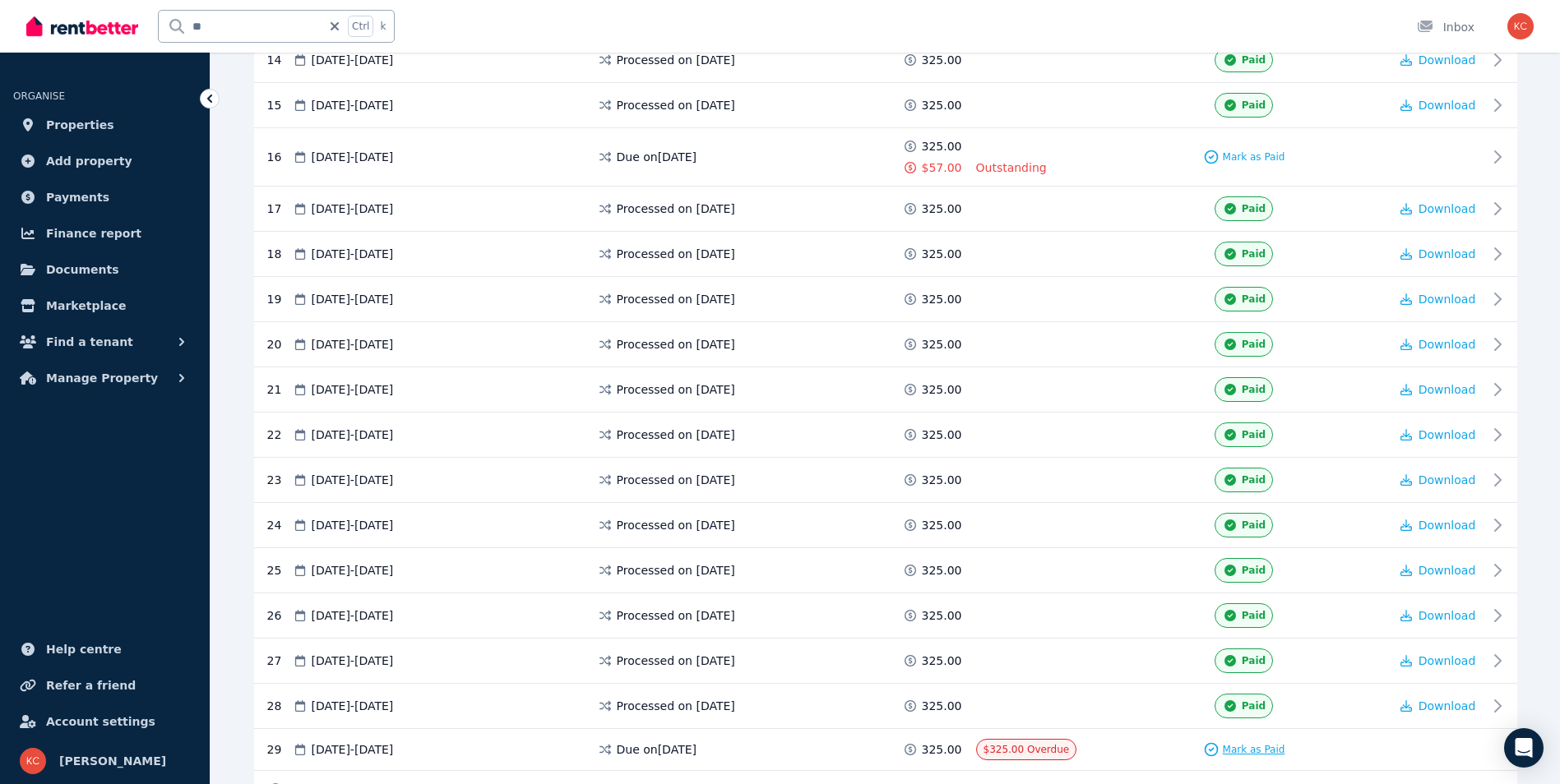
click at [1252, 751] on span "Mark as Paid" at bounding box center [1254, 749] width 63 height 13
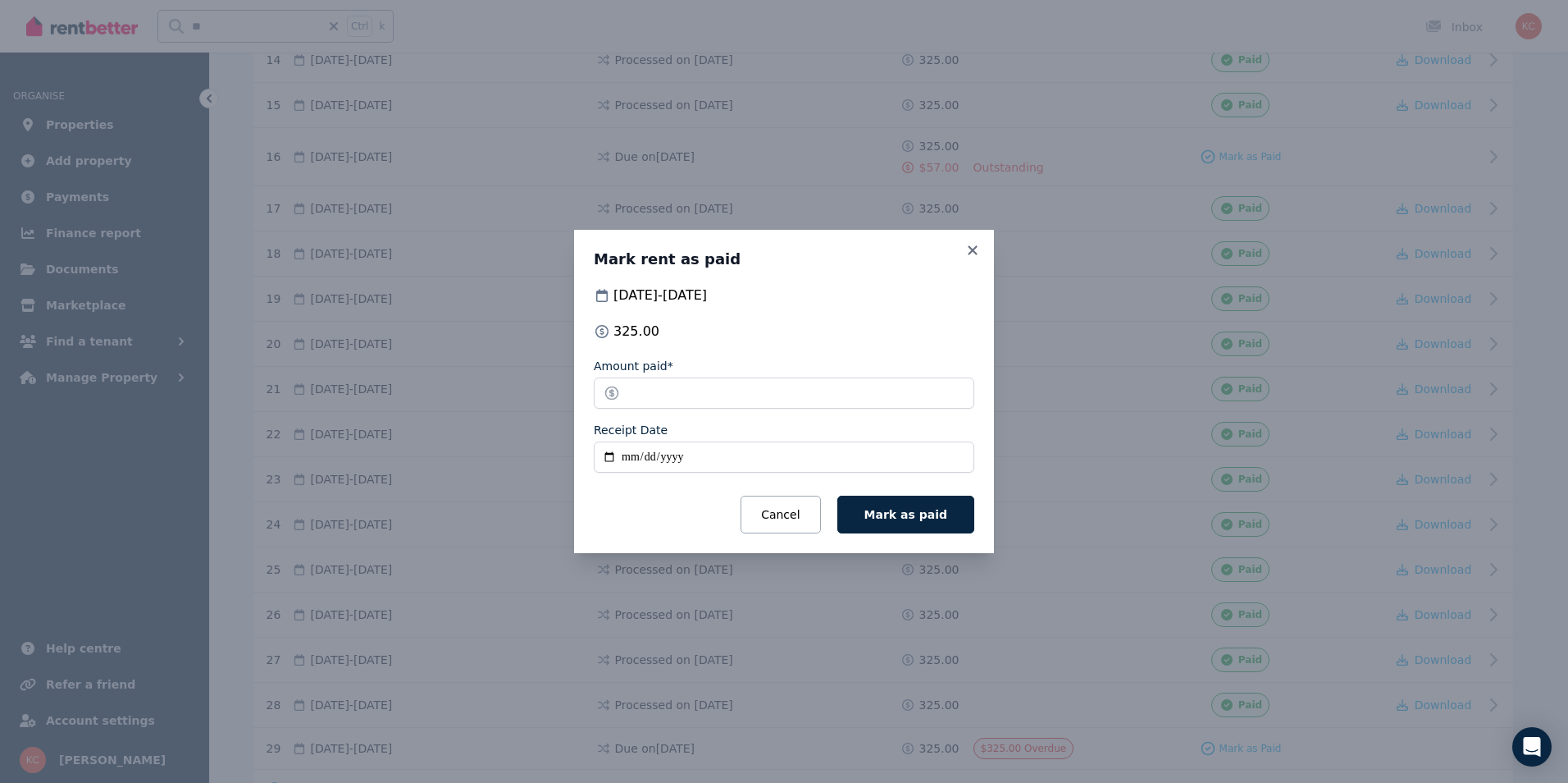
click at [609, 457] on input "Receipt Date" at bounding box center [784, 457] width 381 height 31
type input "**********"
click at [895, 517] on span "Mark as paid" at bounding box center [905, 514] width 83 height 13
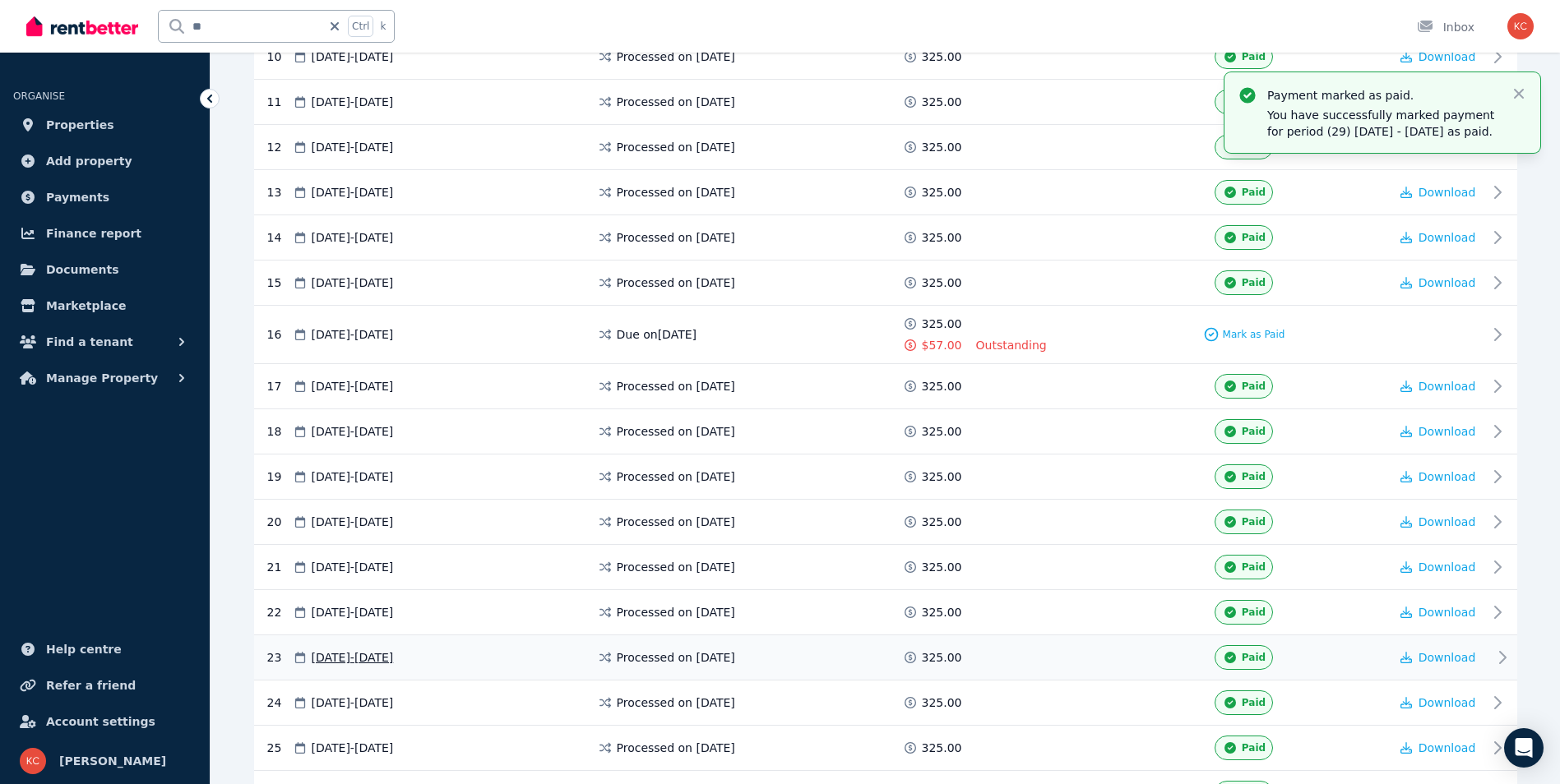
scroll to position [753, 0]
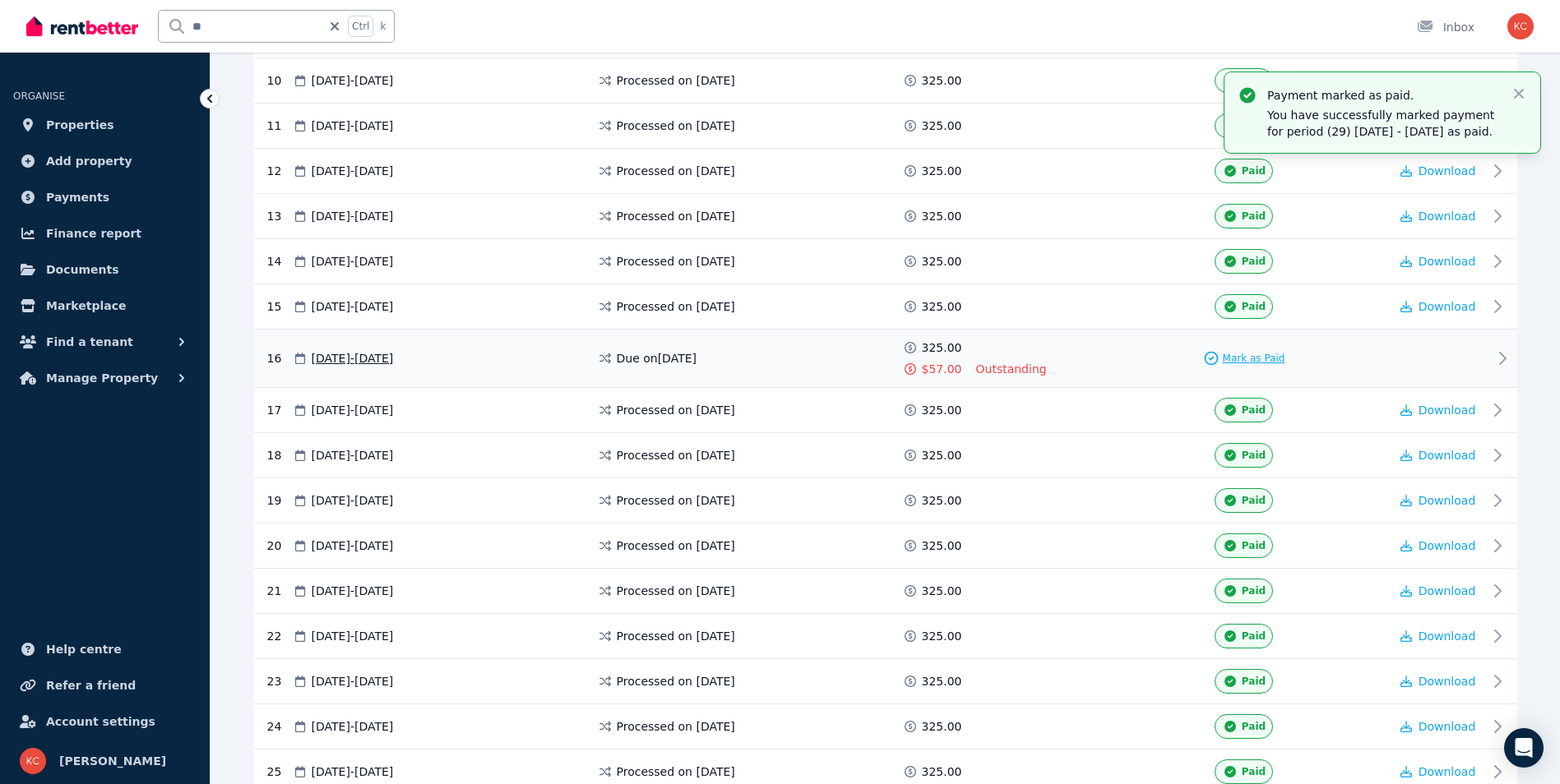
click at [1238, 359] on span "Mark as Paid" at bounding box center [1254, 358] width 63 height 13
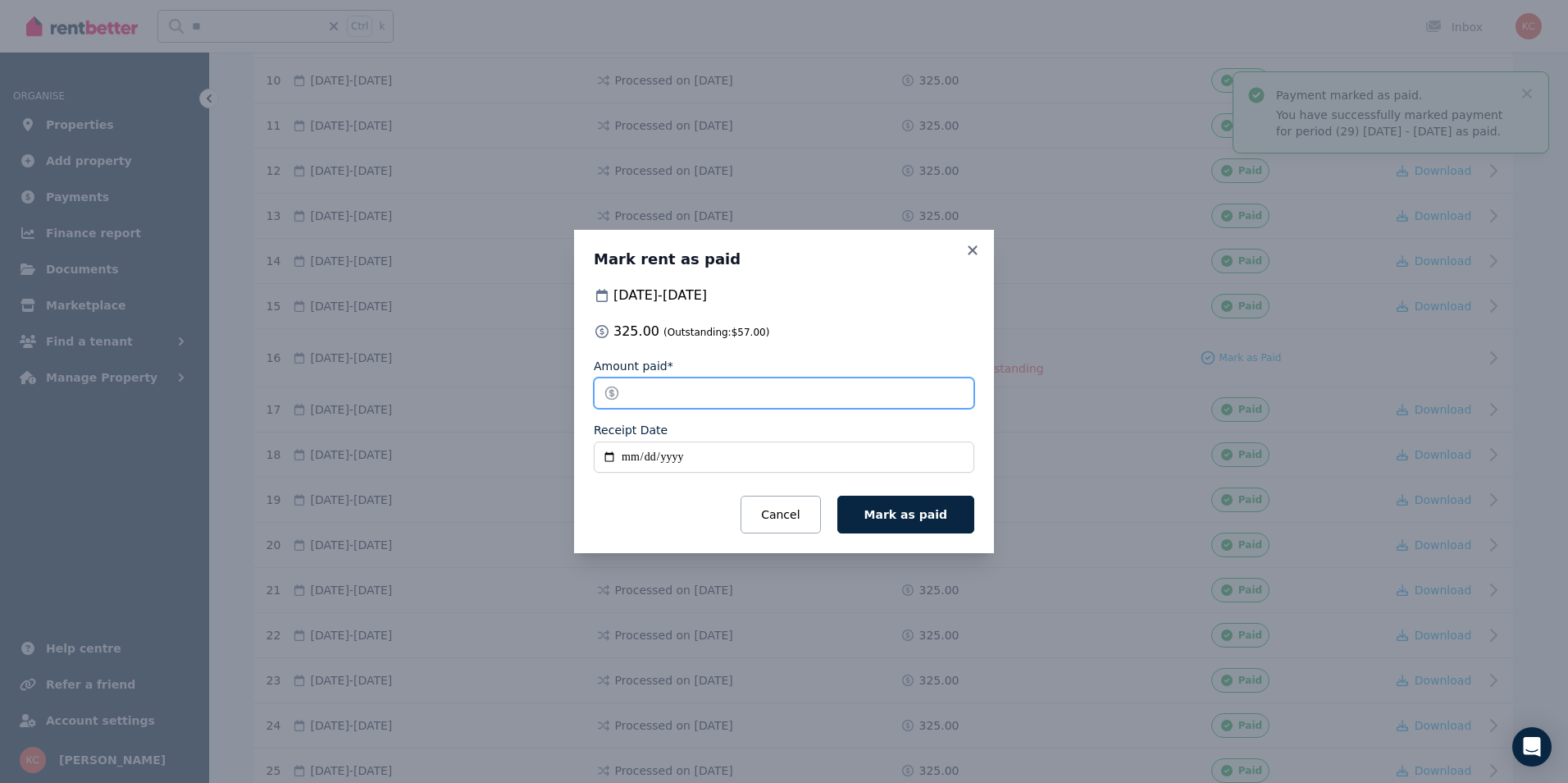
drag, startPoint x: 673, startPoint y: 392, endPoint x: 618, endPoint y: 385, distance: 55.4
click at [618, 385] on input "*****" at bounding box center [784, 393] width 381 height 31
type input "**"
click at [608, 453] on input "Receipt Date" at bounding box center [784, 457] width 381 height 31
type input "**********"
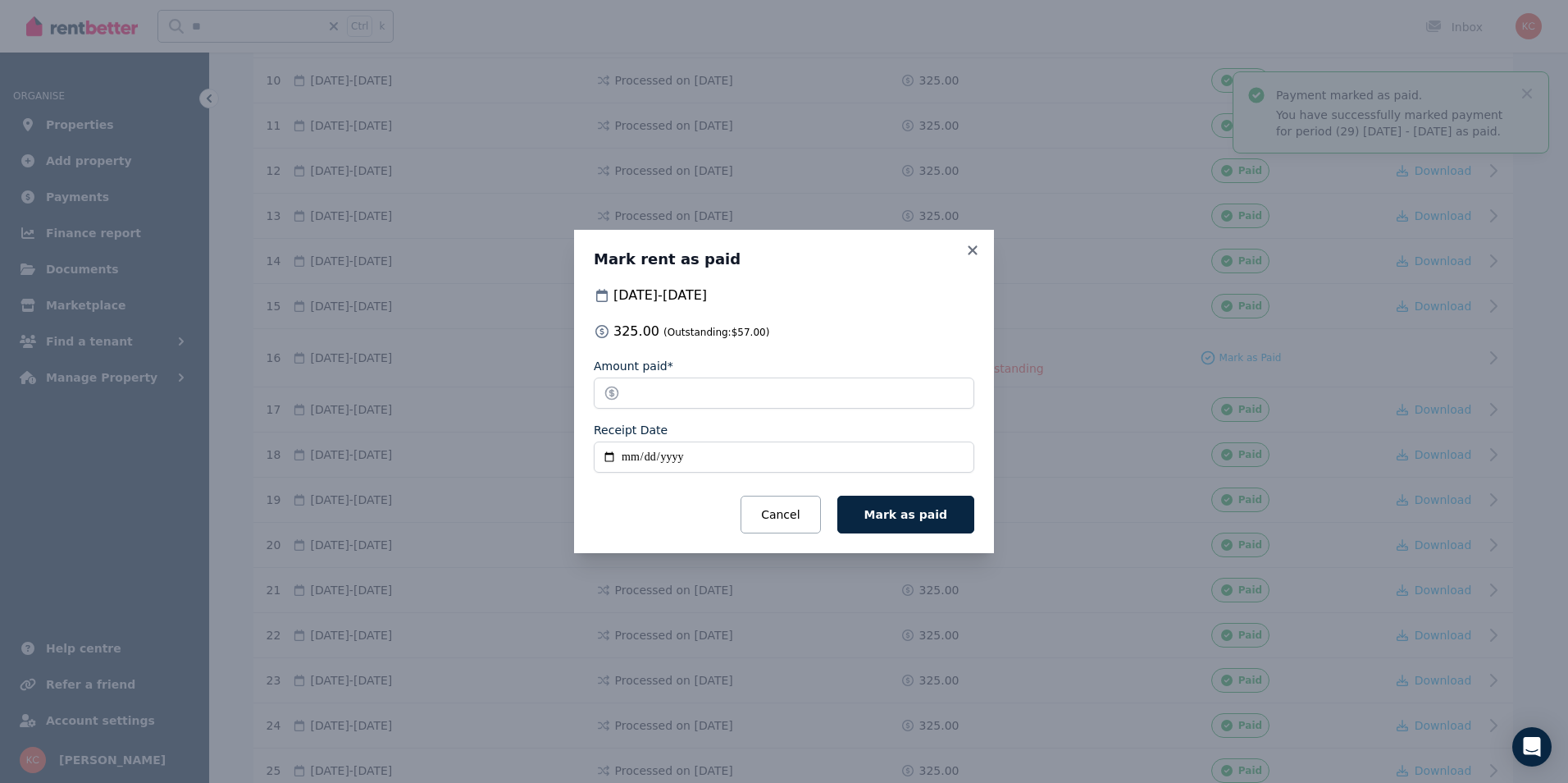
click at [894, 514] on span "Mark as paid" at bounding box center [905, 514] width 83 height 13
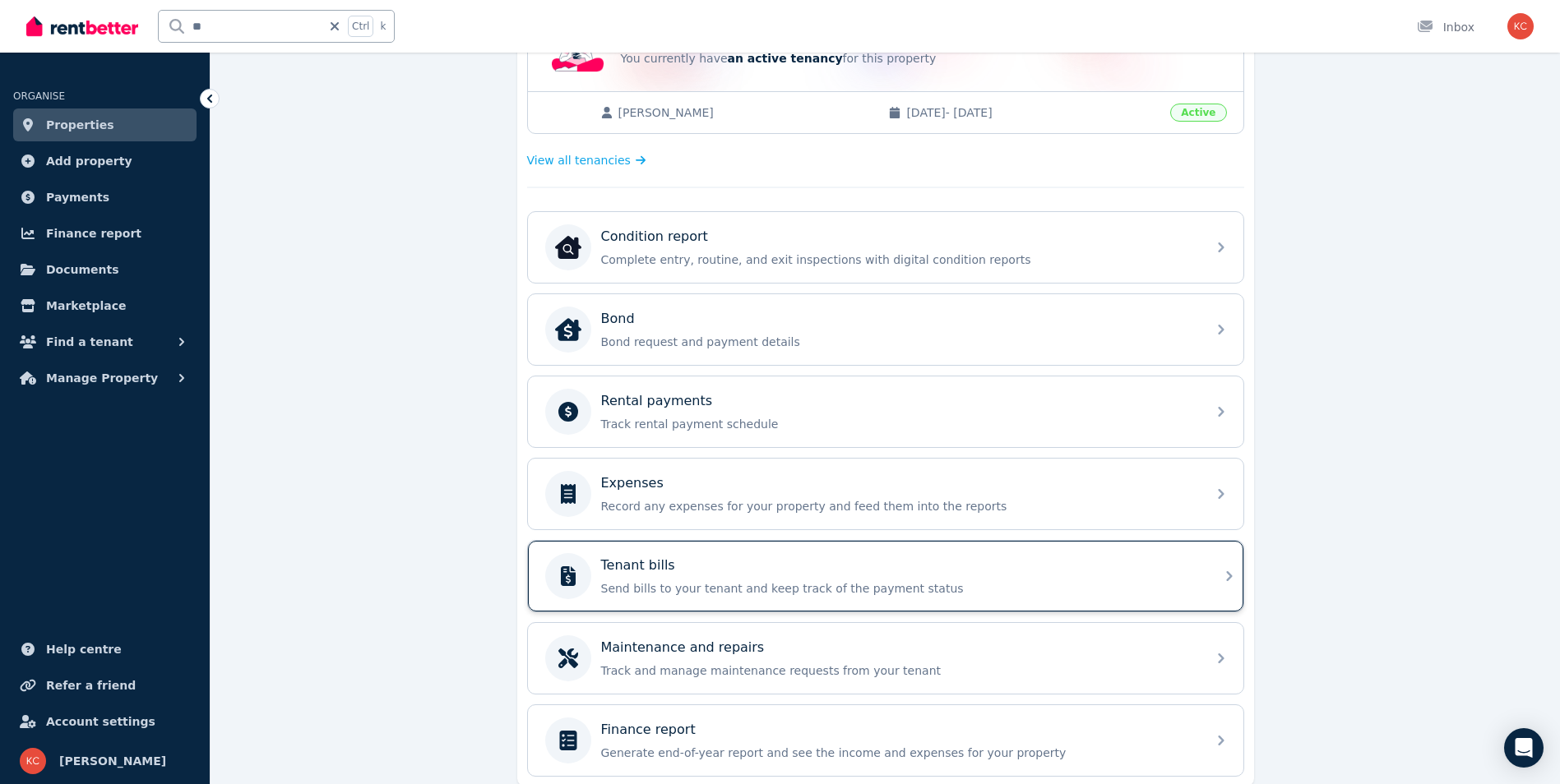
scroll to position [414, 0]
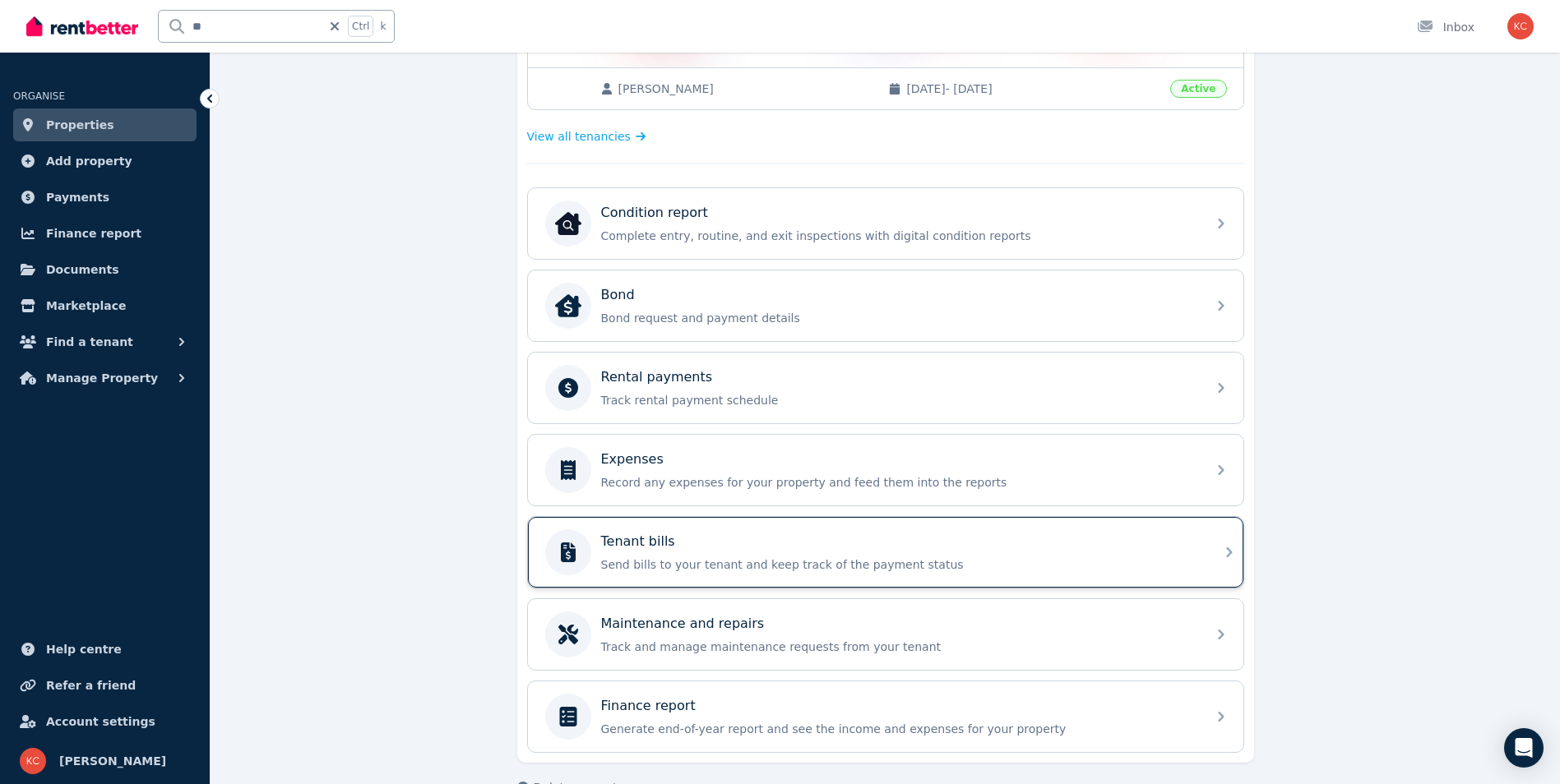
click at [751, 546] on div "Tenant bills" at bounding box center [899, 541] width 596 height 20
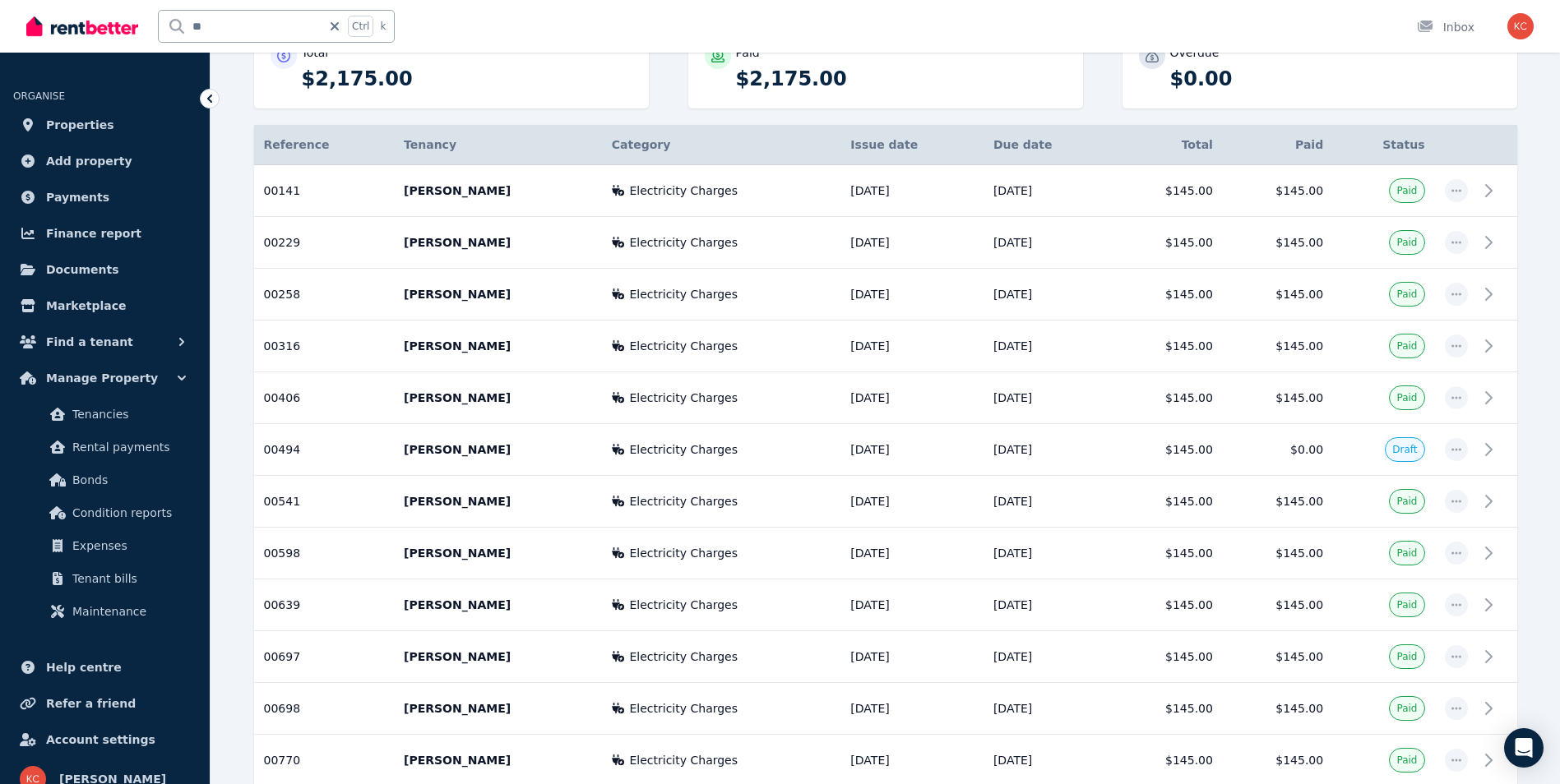
scroll to position [230, 0]
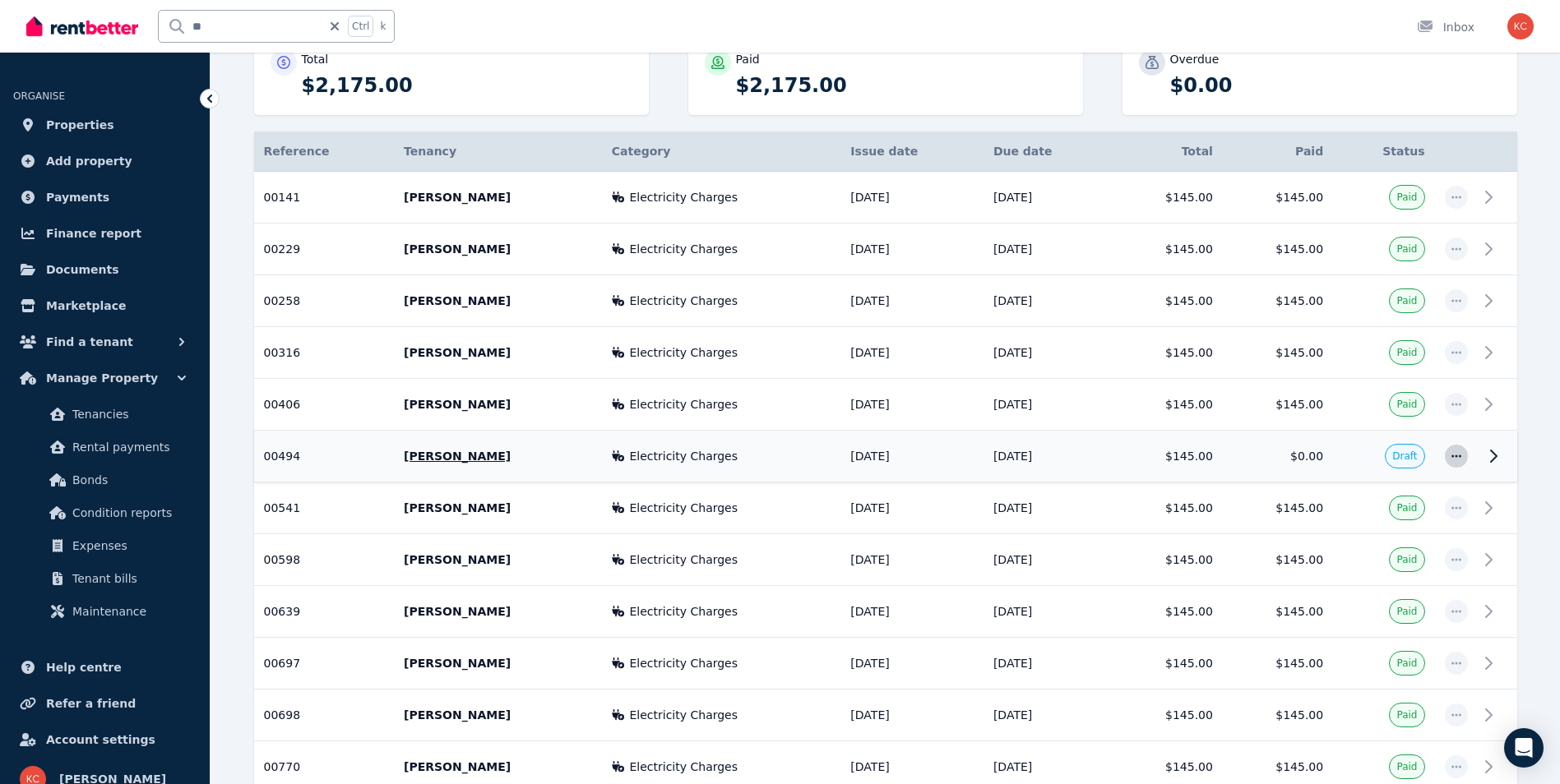
click at [1452, 461] on icon "button" at bounding box center [1456, 456] width 13 height 12
click at [1396, 500] on span "Mark as paid" at bounding box center [1401, 500] width 105 height 20
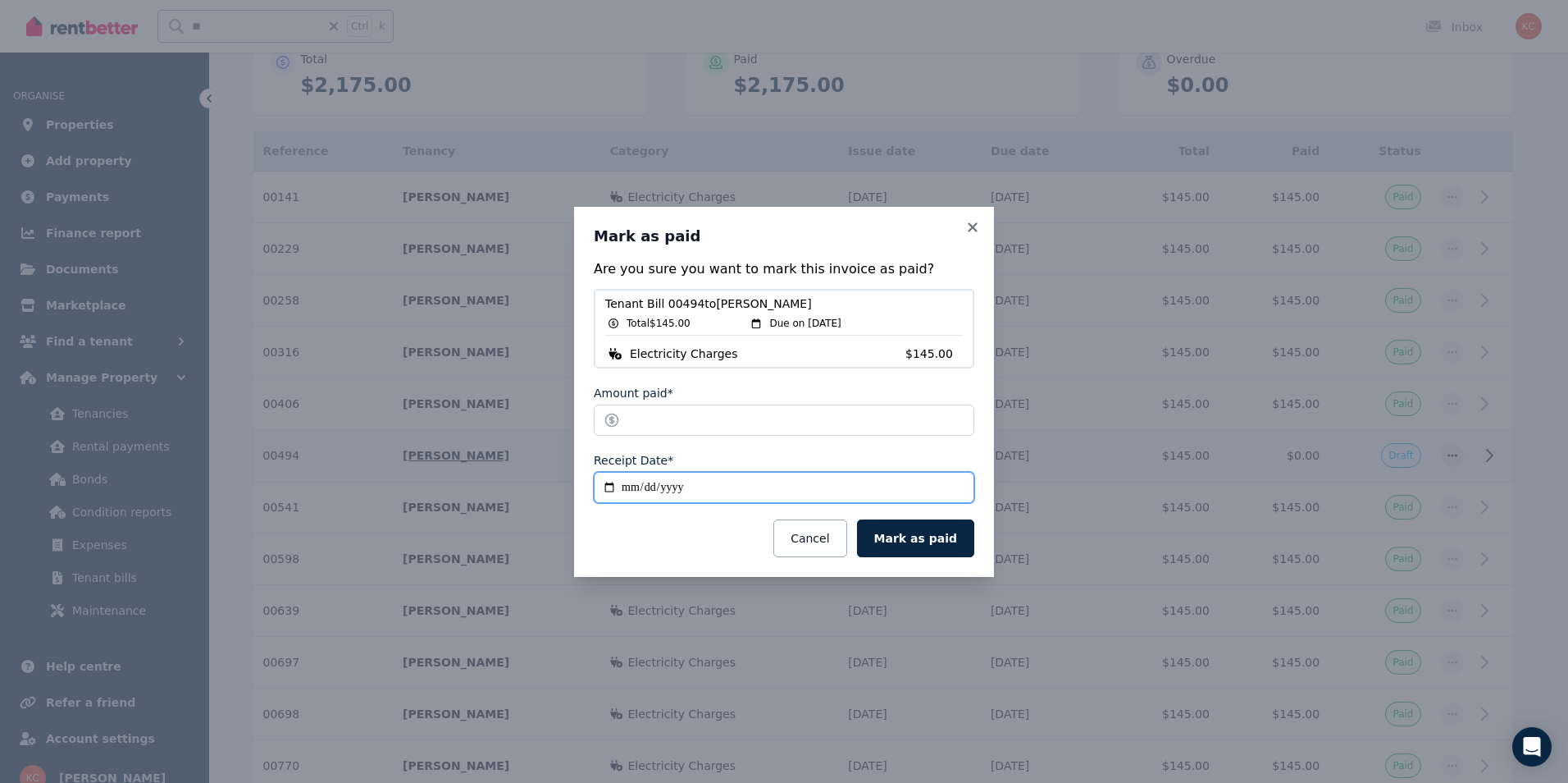
click at [607, 488] on input "**********" at bounding box center [784, 487] width 381 height 31
type input "**********"
click at [922, 541] on button "Mark as paid" at bounding box center [916, 539] width 118 height 38
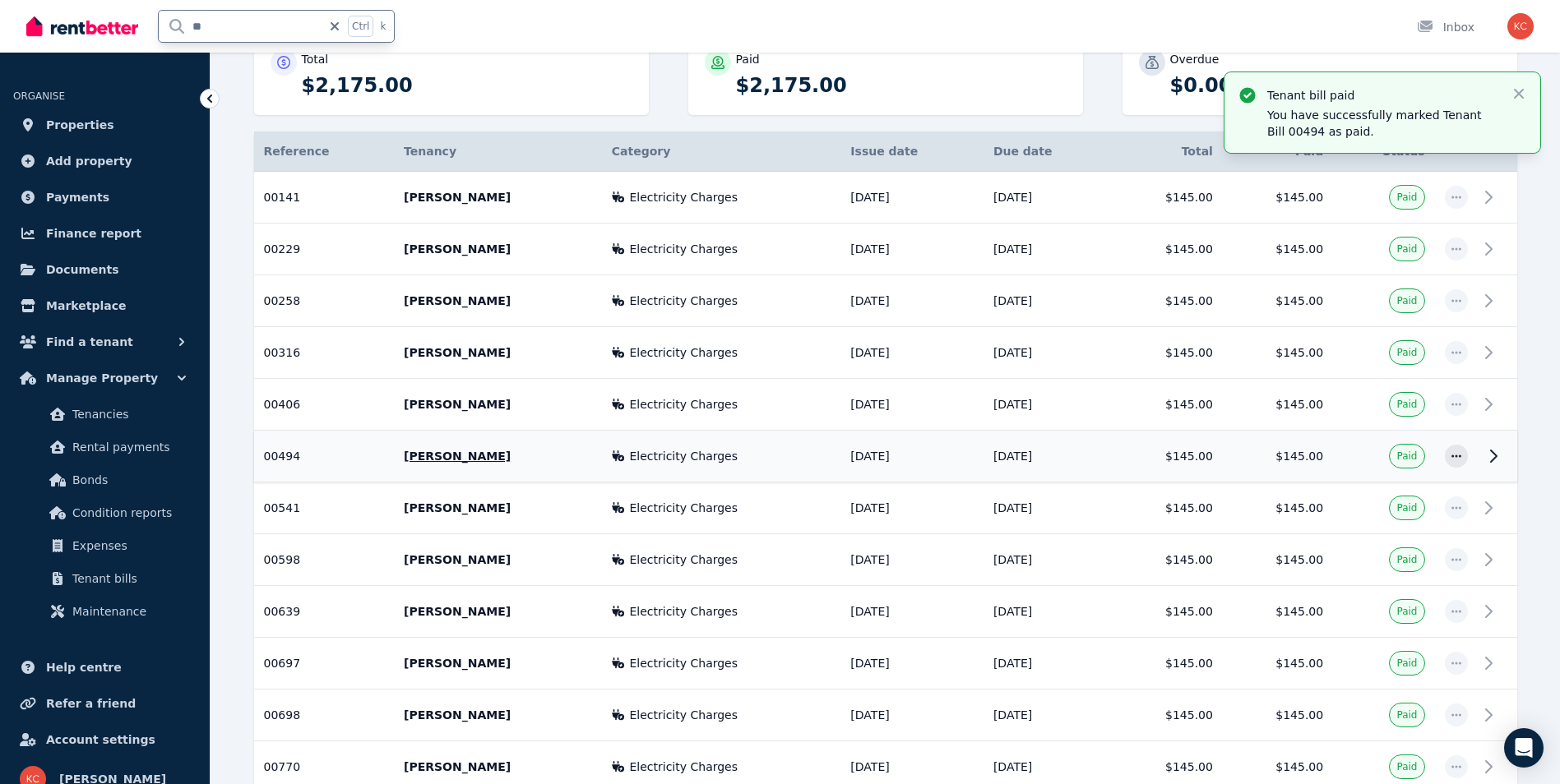
drag, startPoint x: 243, startPoint y: 33, endPoint x: 178, endPoint y: 33, distance: 65.0
click at [178, 33] on input "**" at bounding box center [240, 26] width 163 height 31
type input "*"
type input "*****"
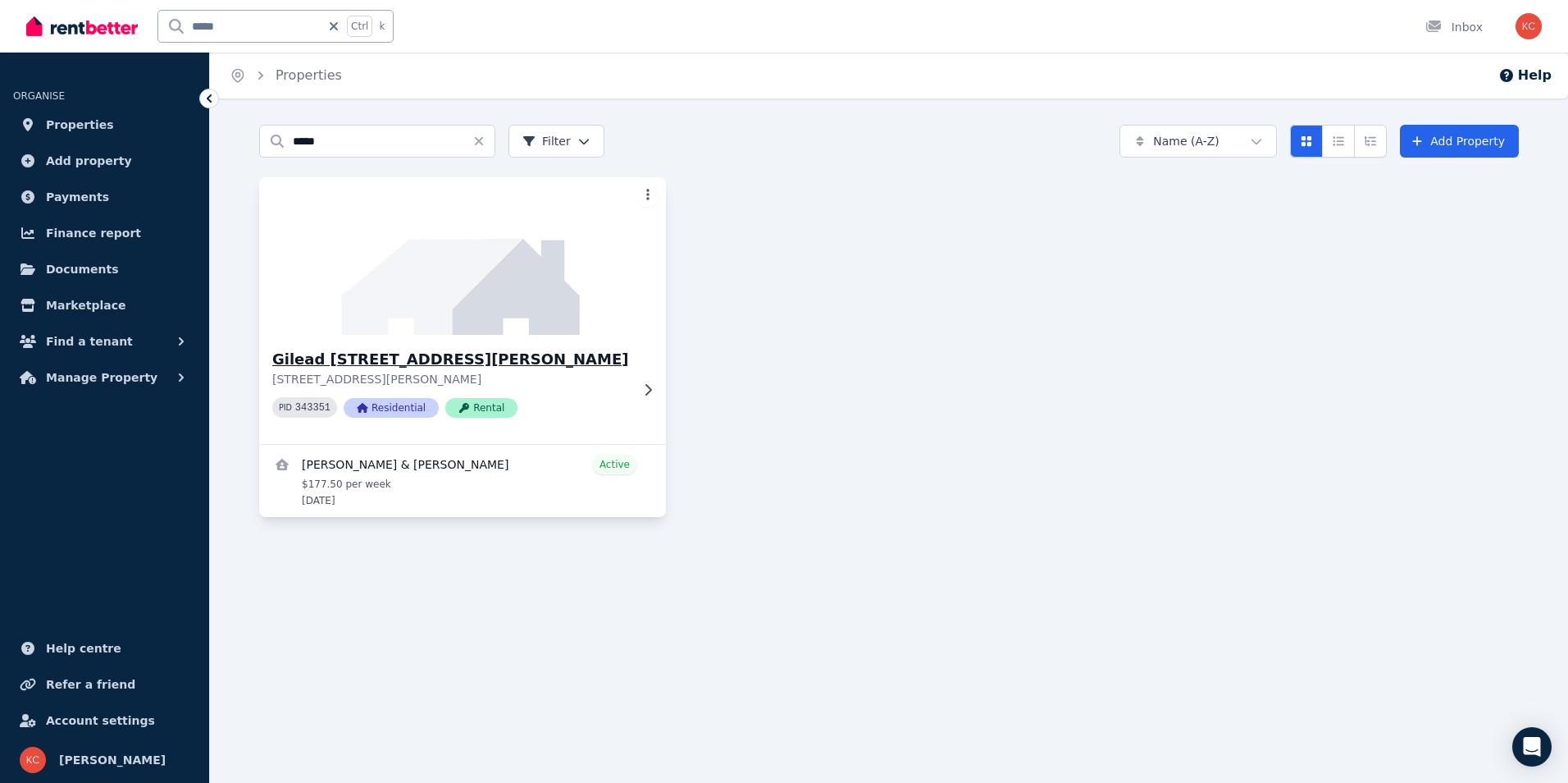
click at [341, 359] on h3 "Gilead [STREET_ADDRESS][PERSON_NAME]" at bounding box center [451, 359] width 358 height 23
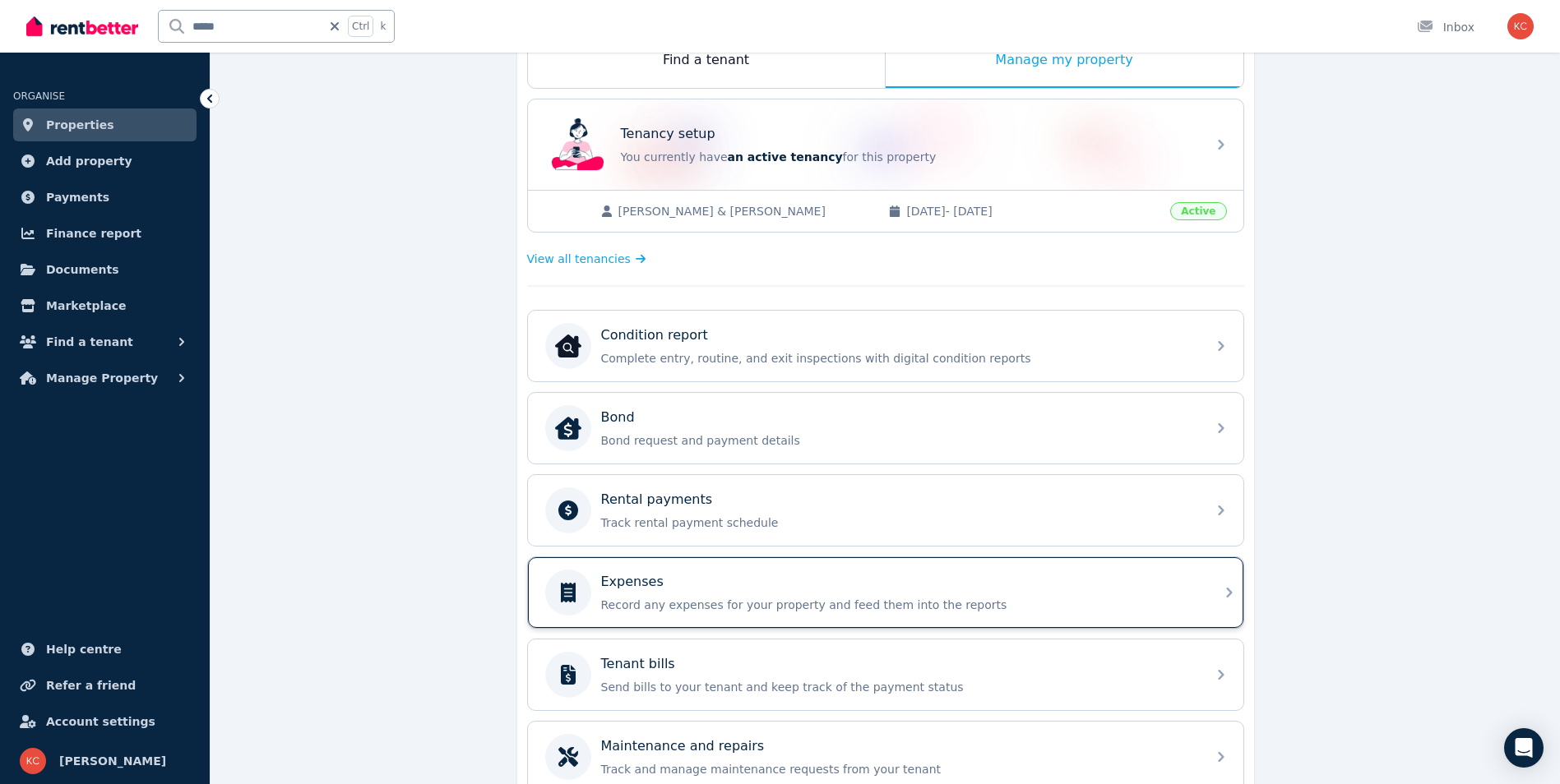
scroll to position [329, 0]
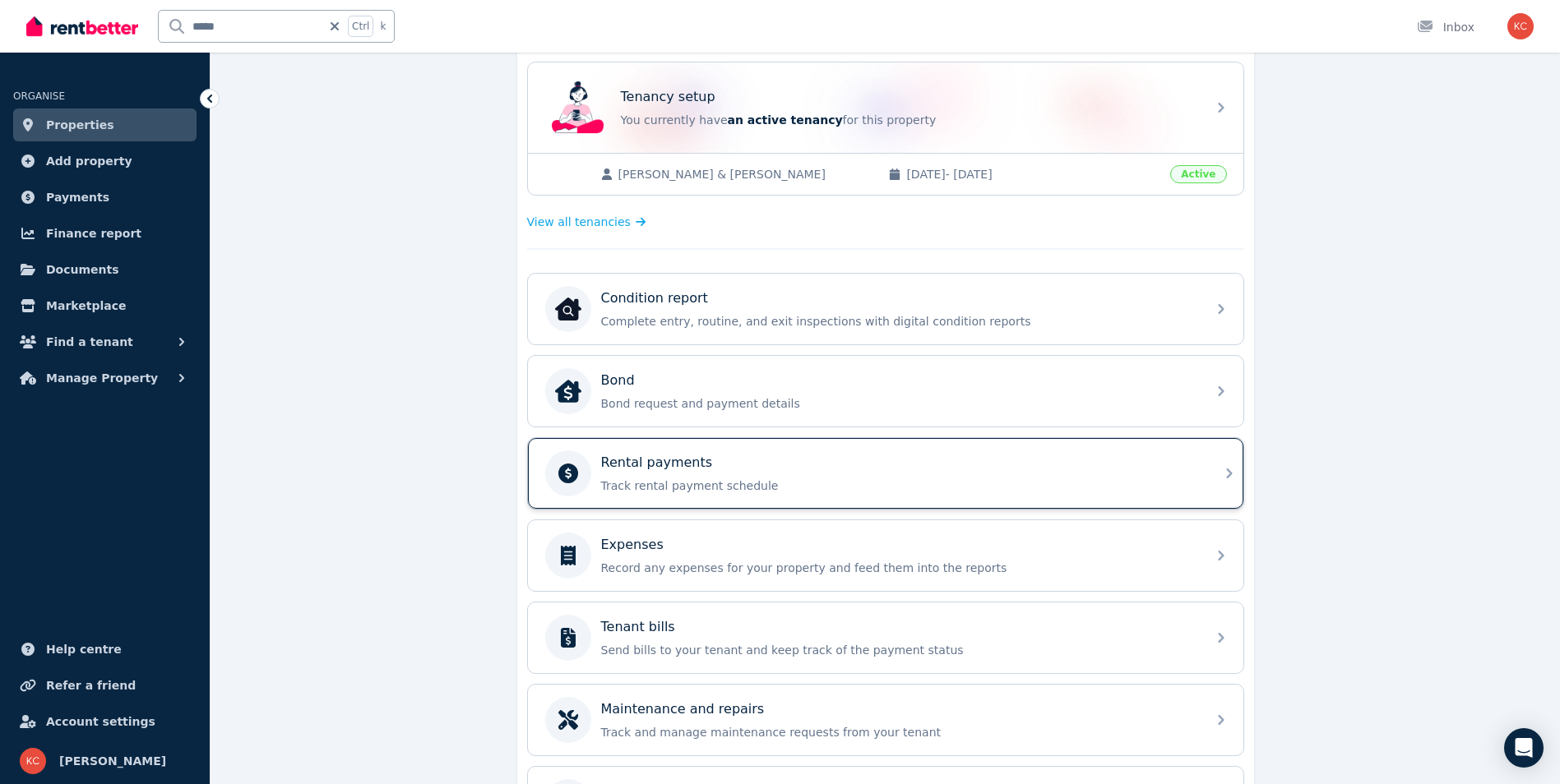
click at [891, 476] on div "Rental payments Track rental payment schedule" at bounding box center [899, 472] width 596 height 41
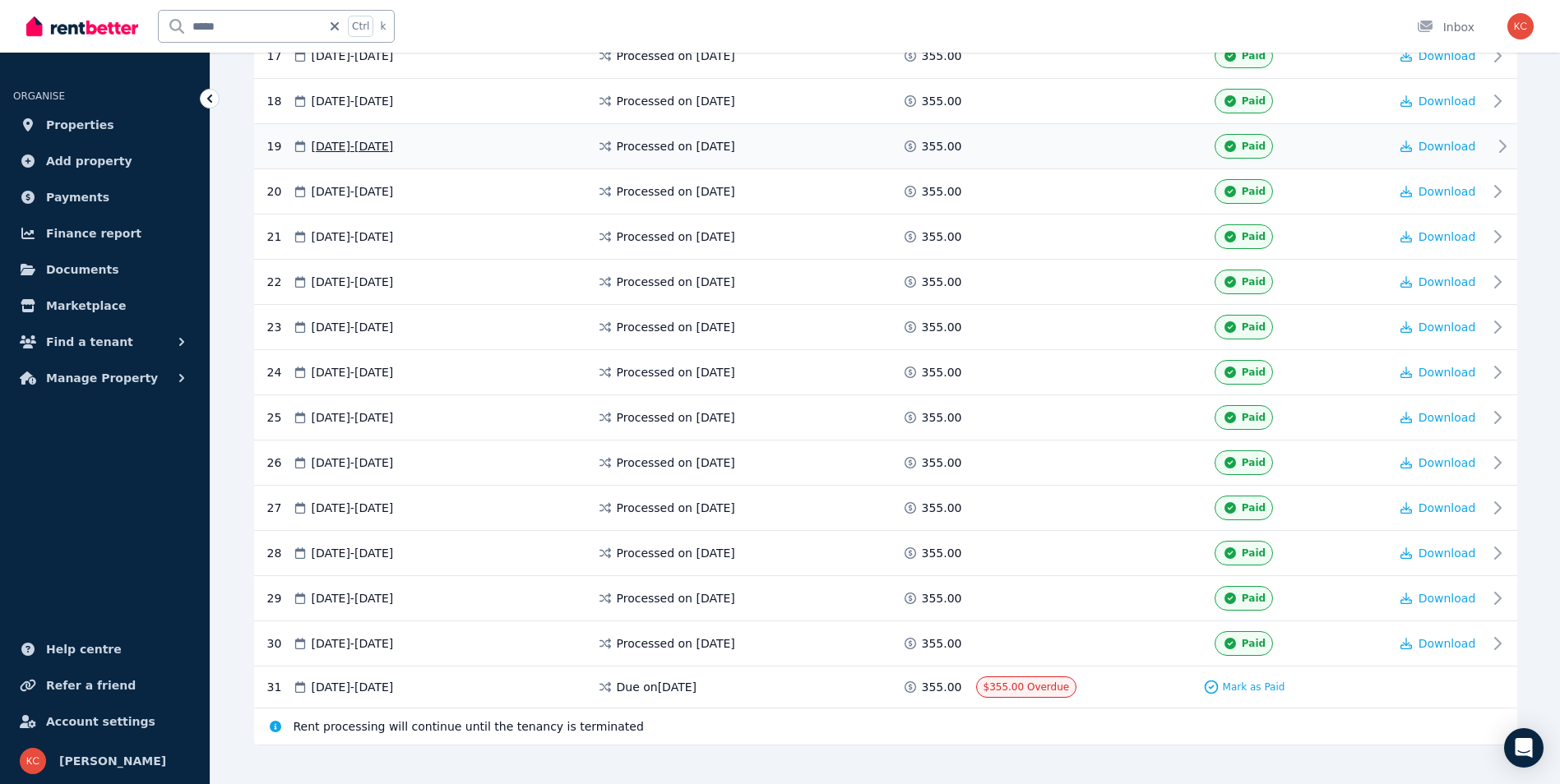
scroll to position [1127, 0]
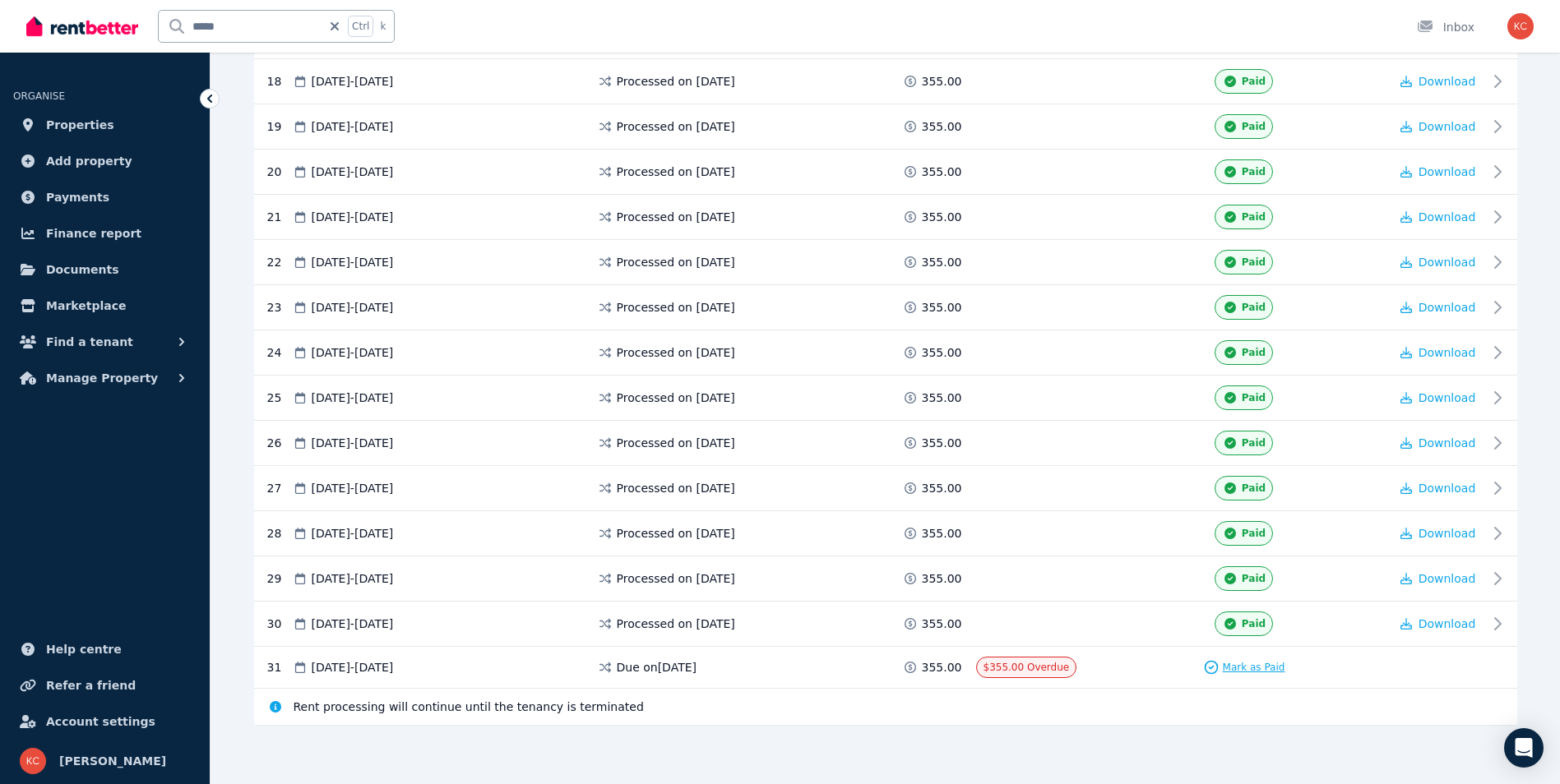
click at [1269, 671] on span "Mark as Paid" at bounding box center [1254, 667] width 63 height 13
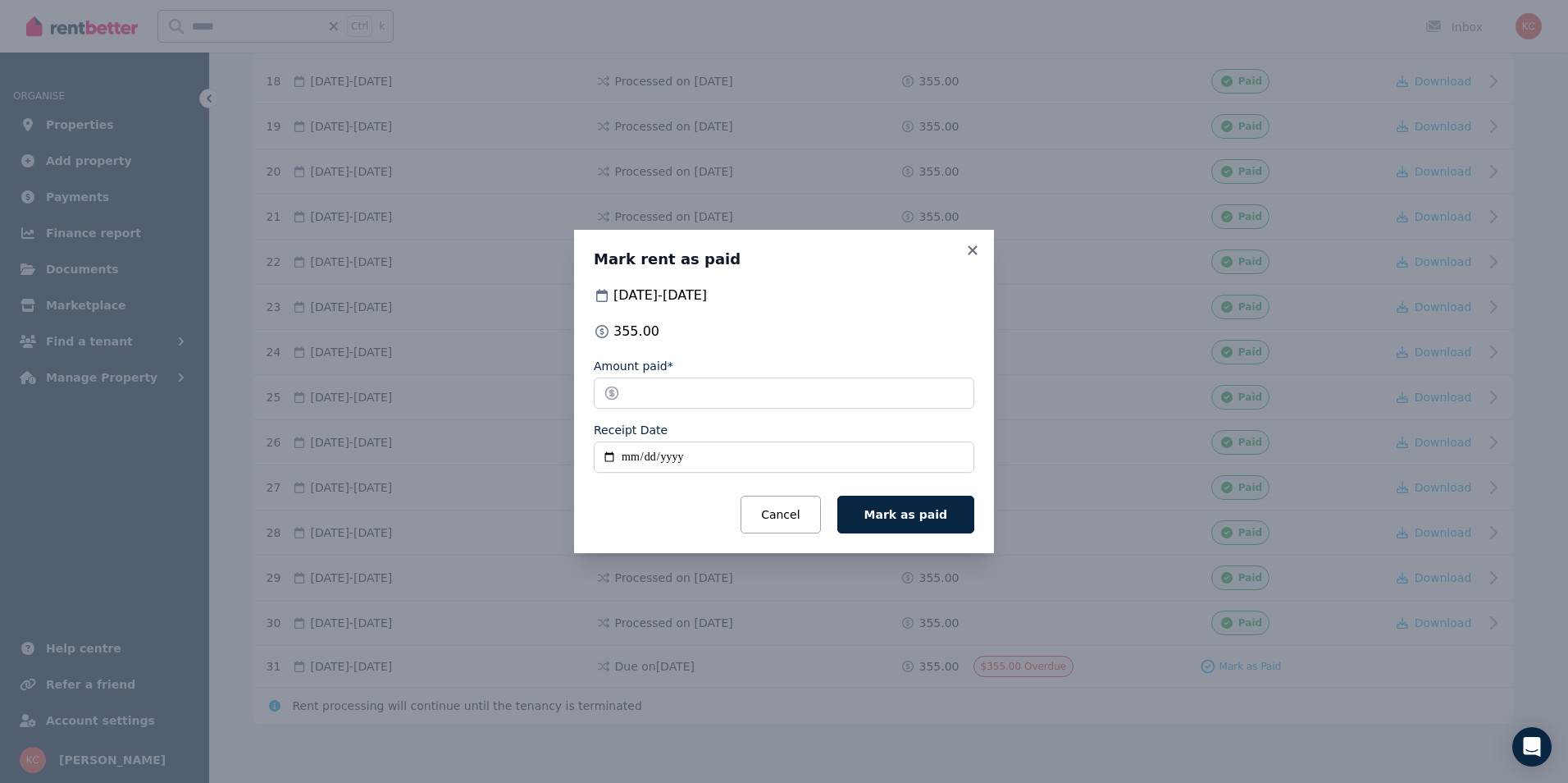
click at [612, 456] on input "Receipt Date" at bounding box center [784, 457] width 381 height 31
type input "**********"
click at [901, 511] on span "Mark as paid" at bounding box center [905, 514] width 83 height 13
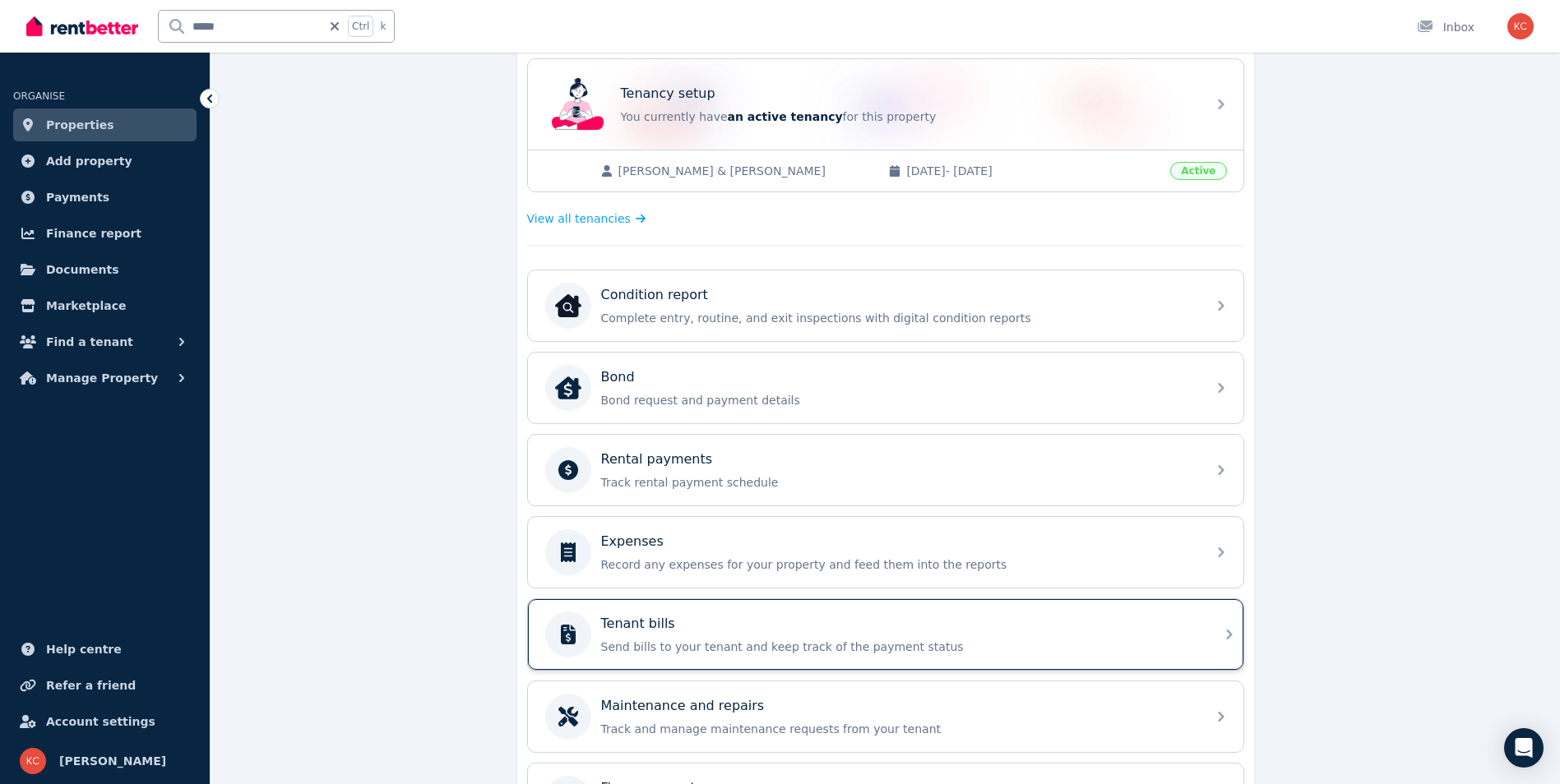
scroll to position [332, 0]
click at [746, 643] on p "Send bills to your tenant and keep track of the payment status" at bounding box center [899, 646] width 596 height 16
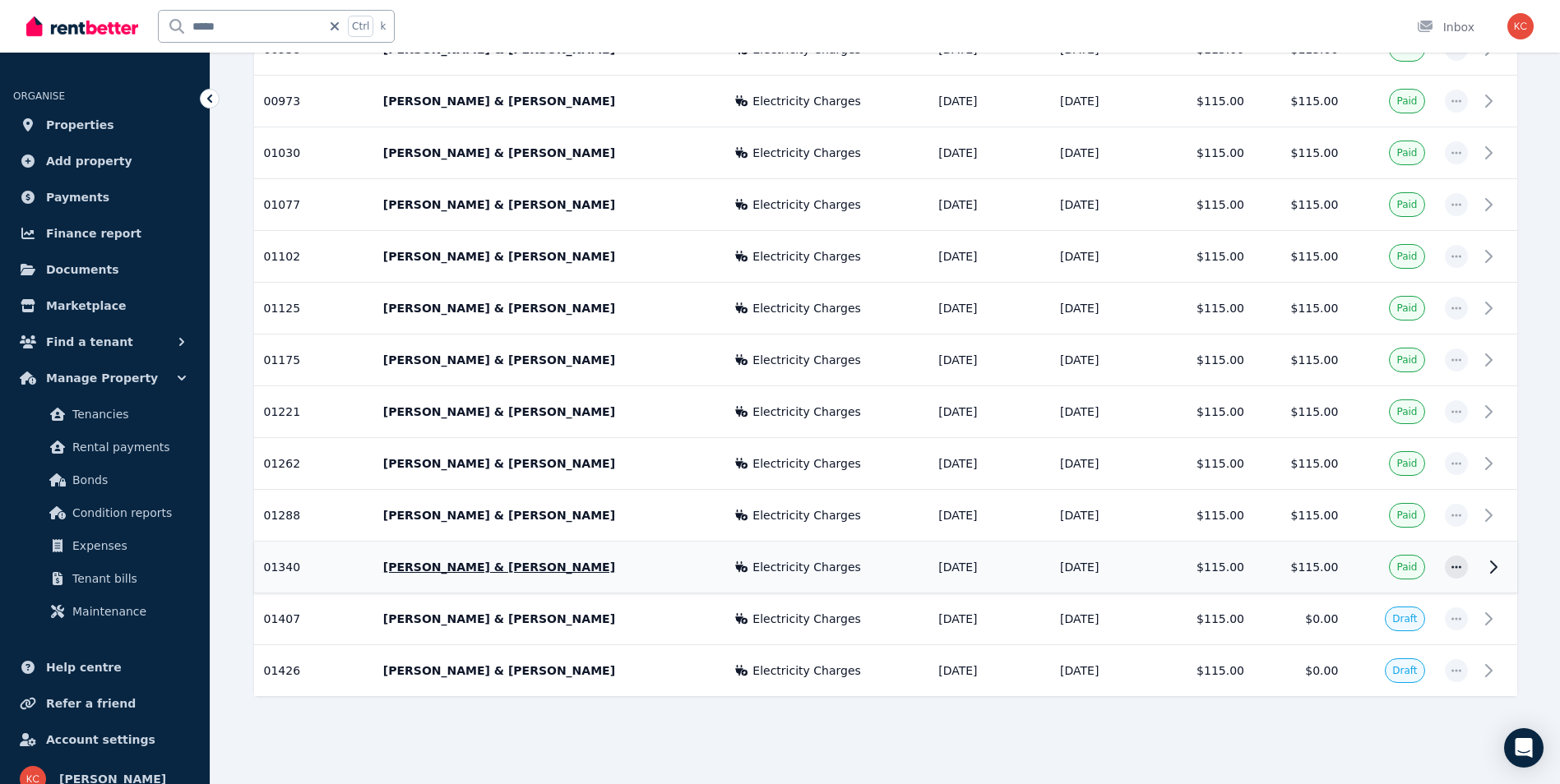
scroll to position [1207, 0]
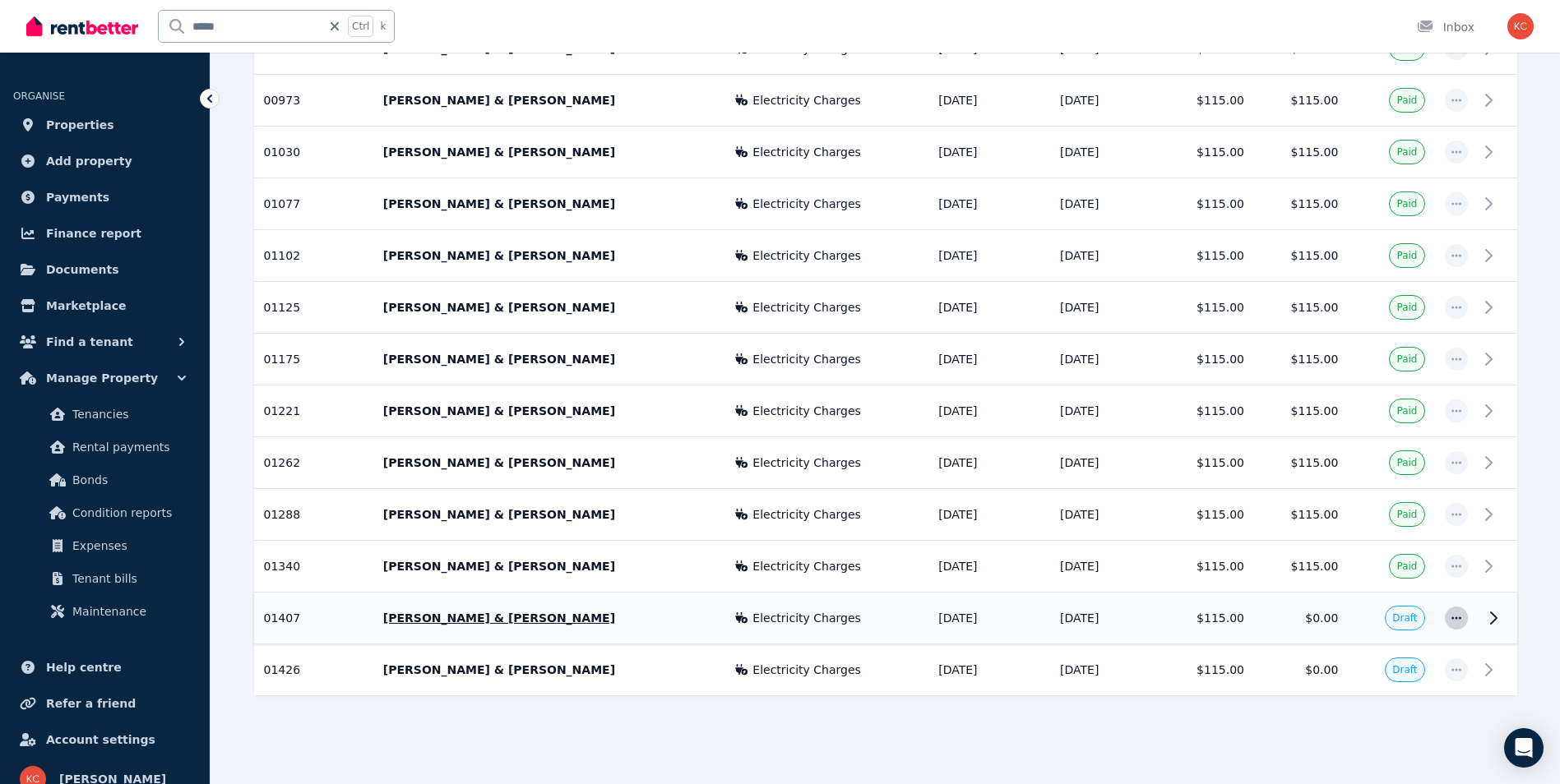
click at [1456, 621] on icon "button" at bounding box center [1456, 618] width 13 height 12
click at [1421, 665] on span "Mark as paid" at bounding box center [1401, 662] width 105 height 20
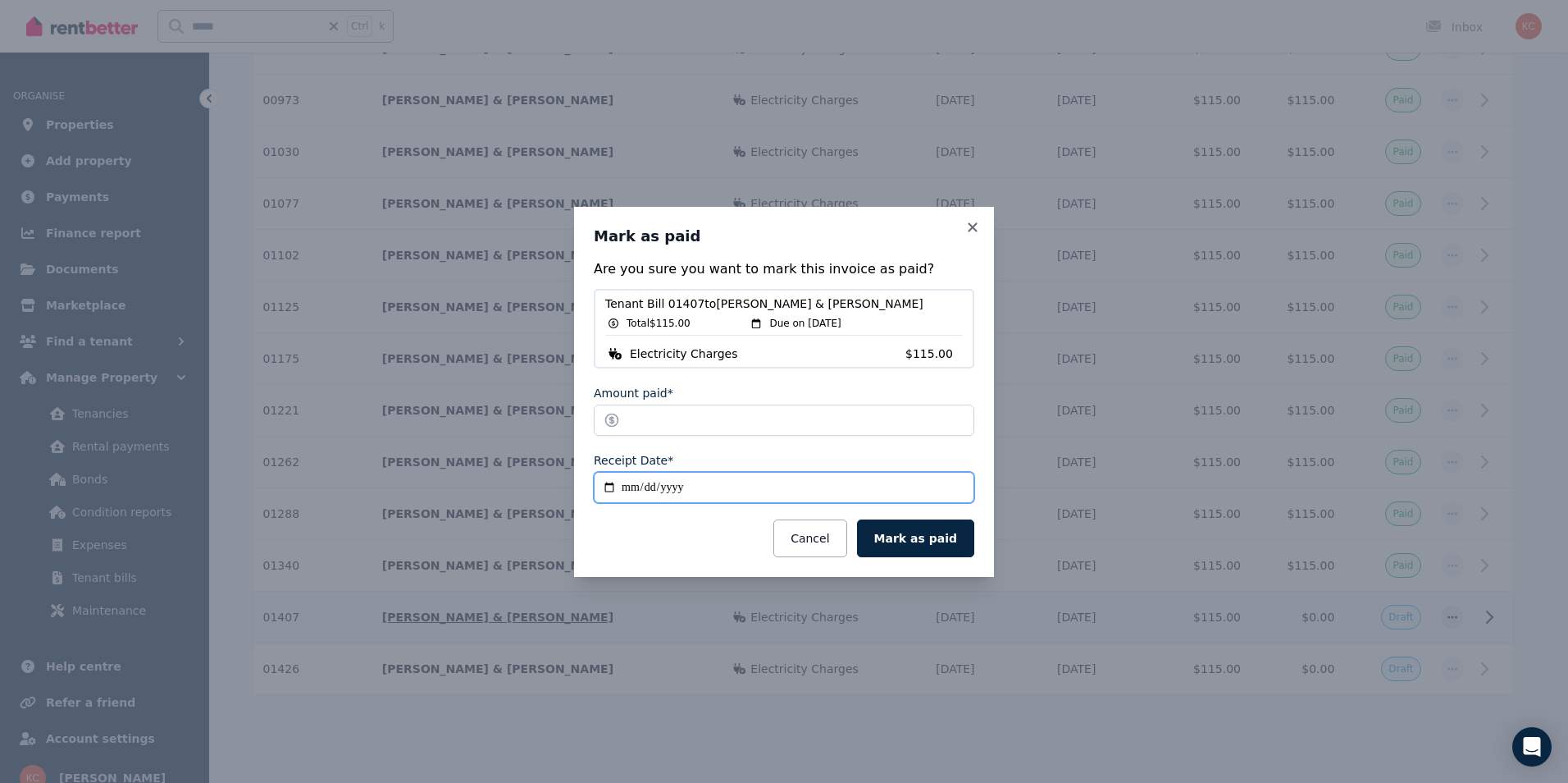
click at [609, 485] on input "**********" at bounding box center [784, 487] width 381 height 31
type input "**********"
click at [923, 545] on button "Mark as paid" at bounding box center [916, 539] width 118 height 38
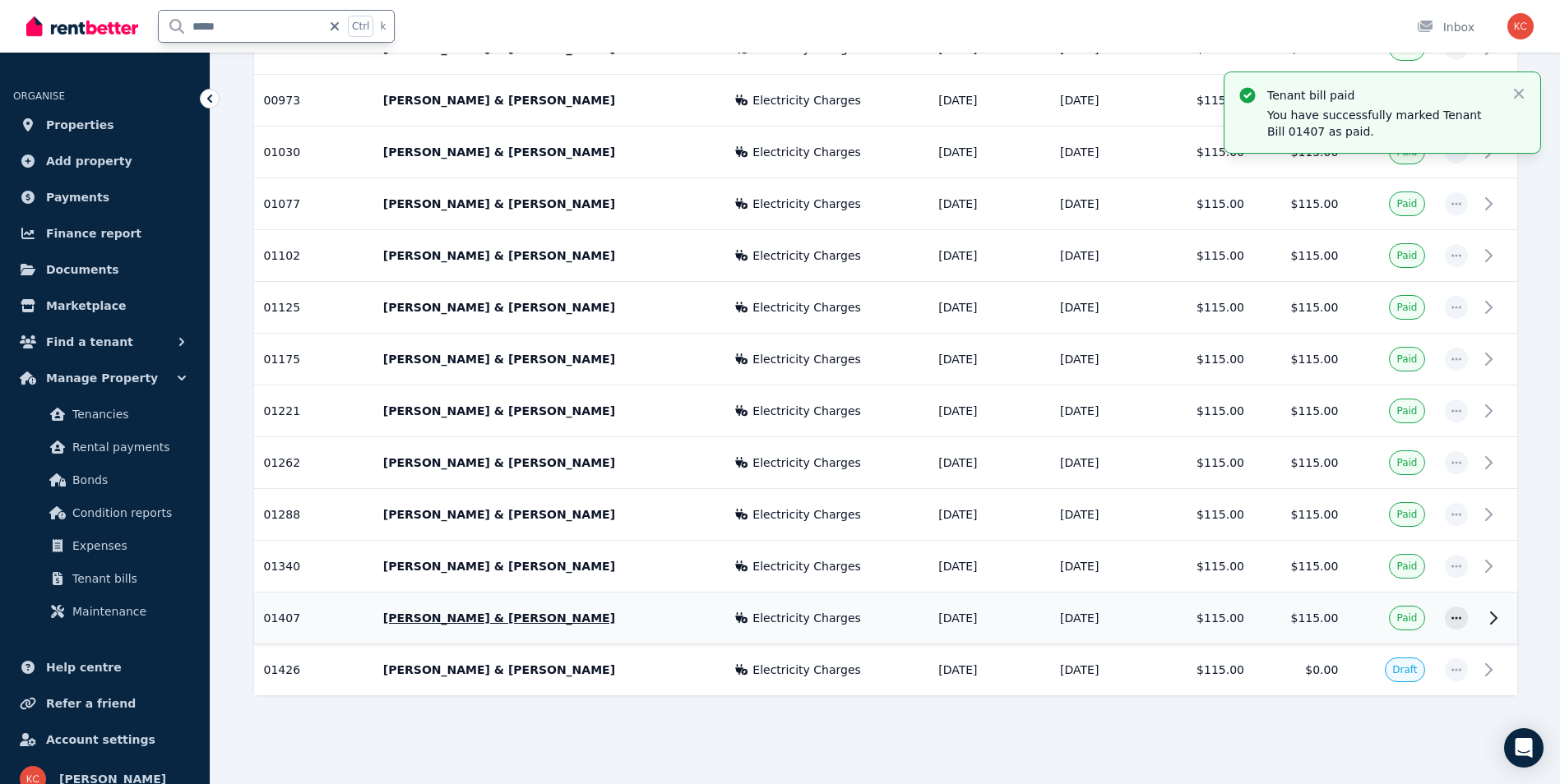
drag, startPoint x: 250, startPoint y: 25, endPoint x: 190, endPoint y: 24, distance: 60.0
click at [190, 24] on input "*****" at bounding box center [240, 26] width 163 height 31
type input "**"
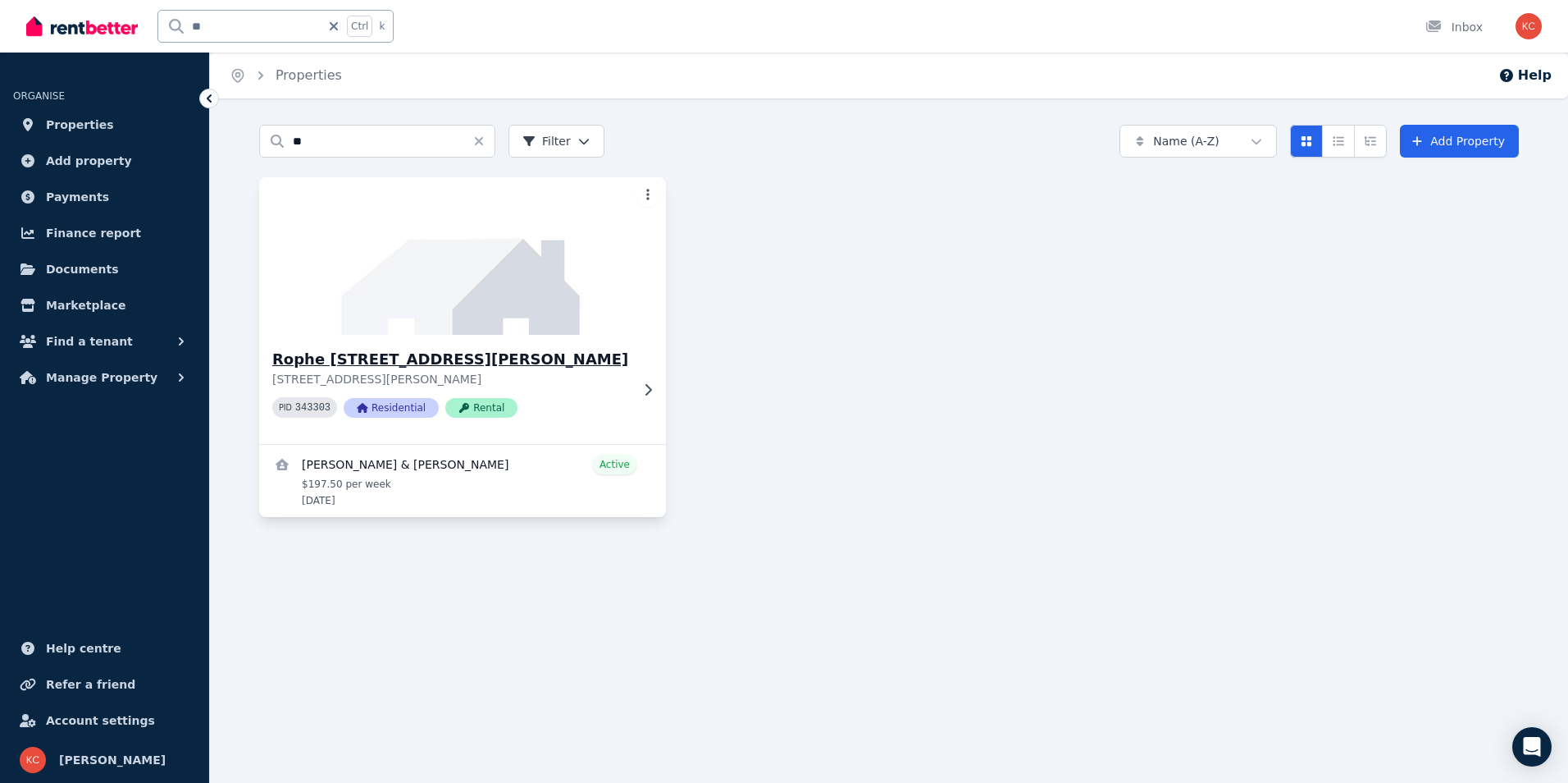
click at [407, 358] on h3 "Rophe [STREET_ADDRESS][PERSON_NAME]" at bounding box center [451, 359] width 358 height 23
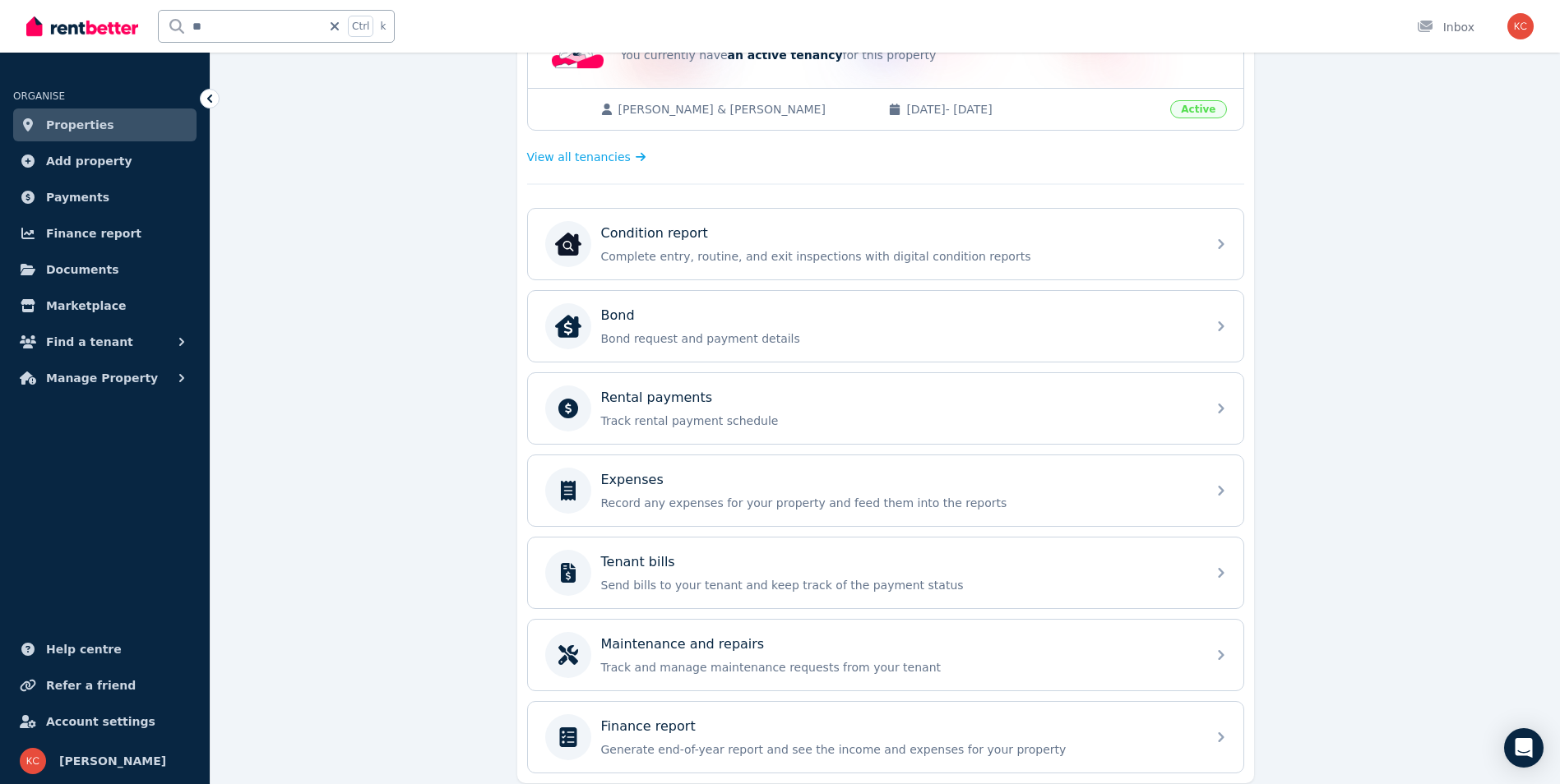
scroll to position [455, 0]
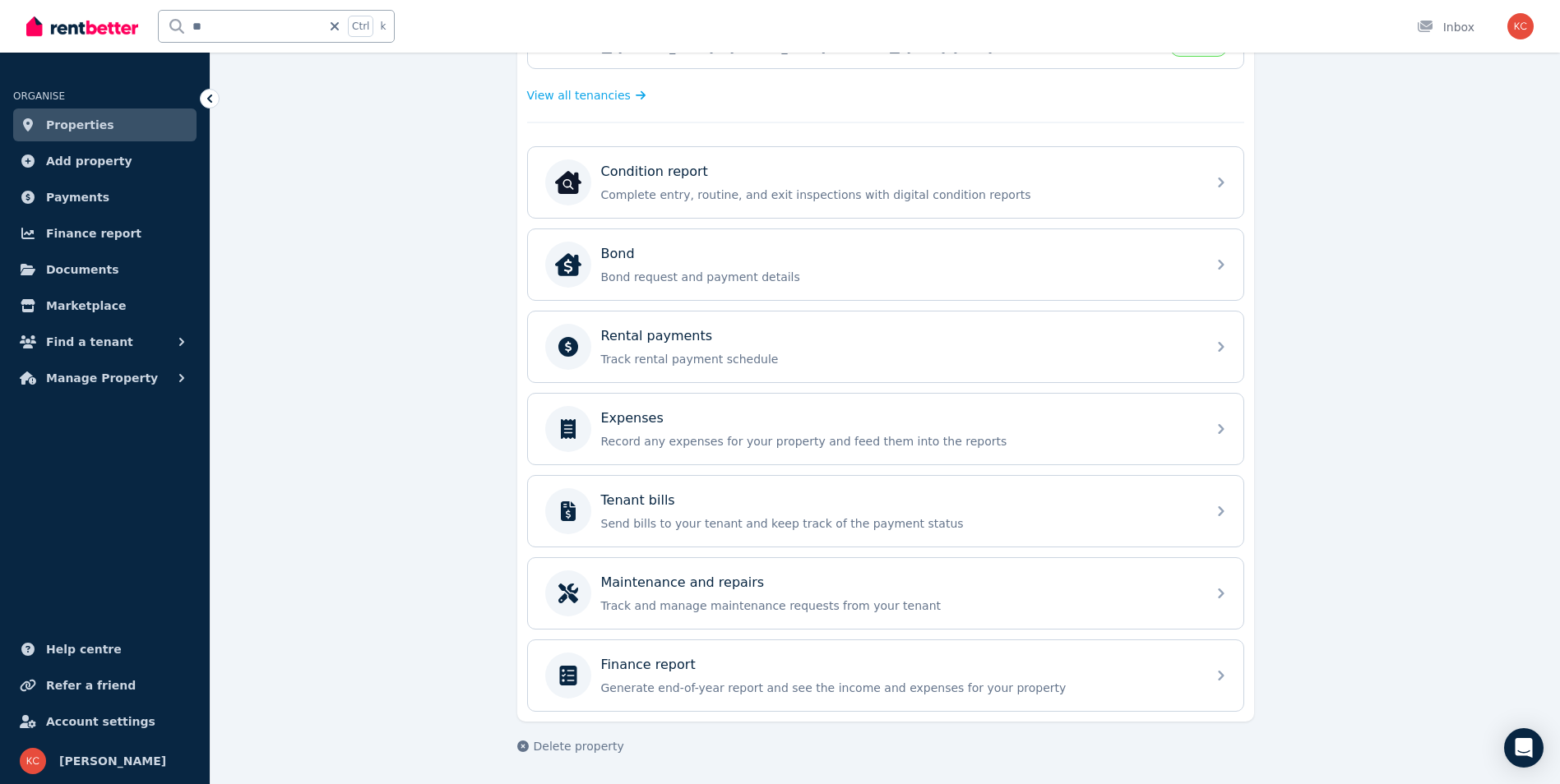
click at [804, 512] on div "Tenant bills Send bills to your tenant and keep track of the payment status" at bounding box center [899, 510] width 596 height 41
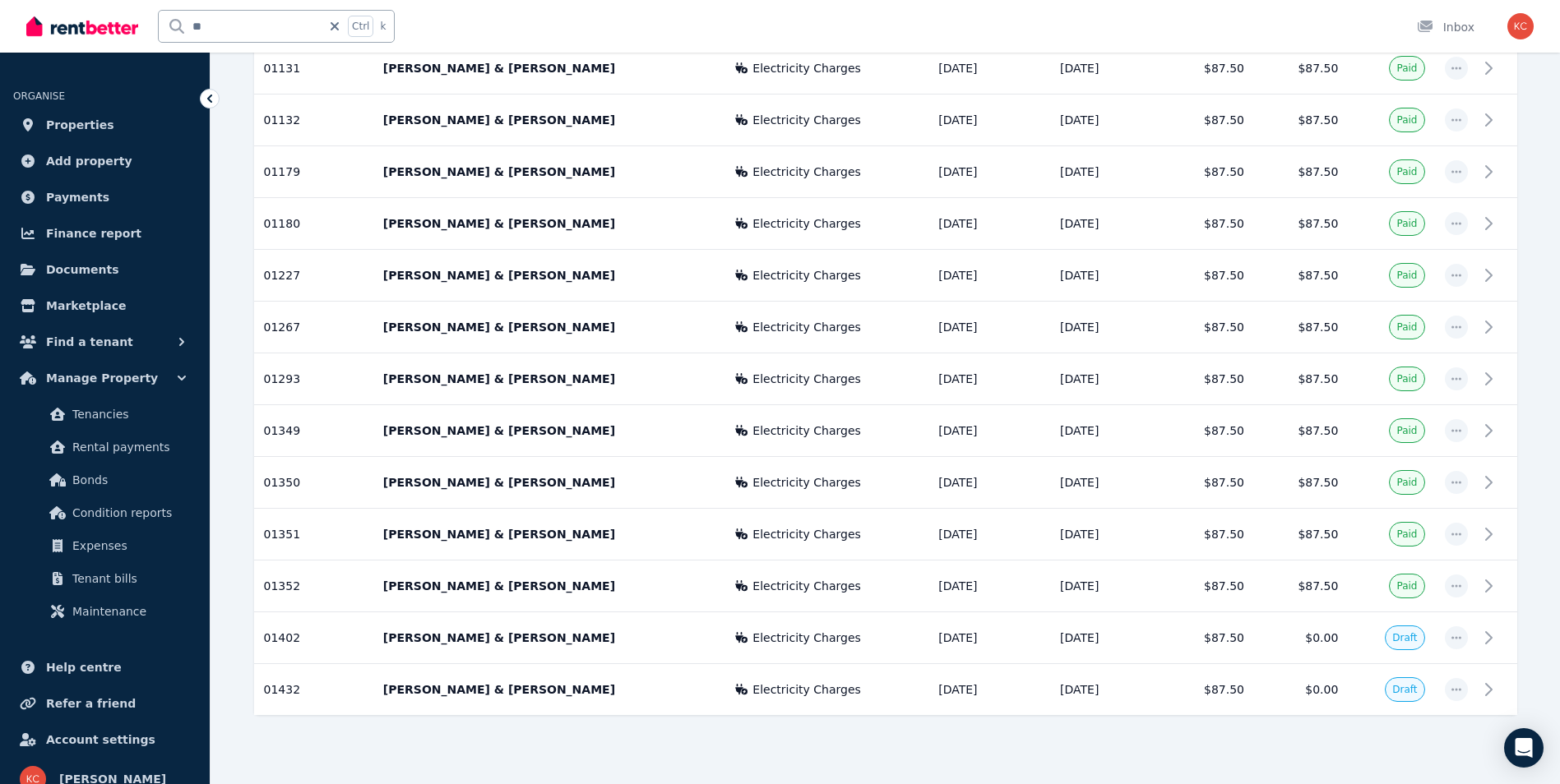
scroll to position [2191, 0]
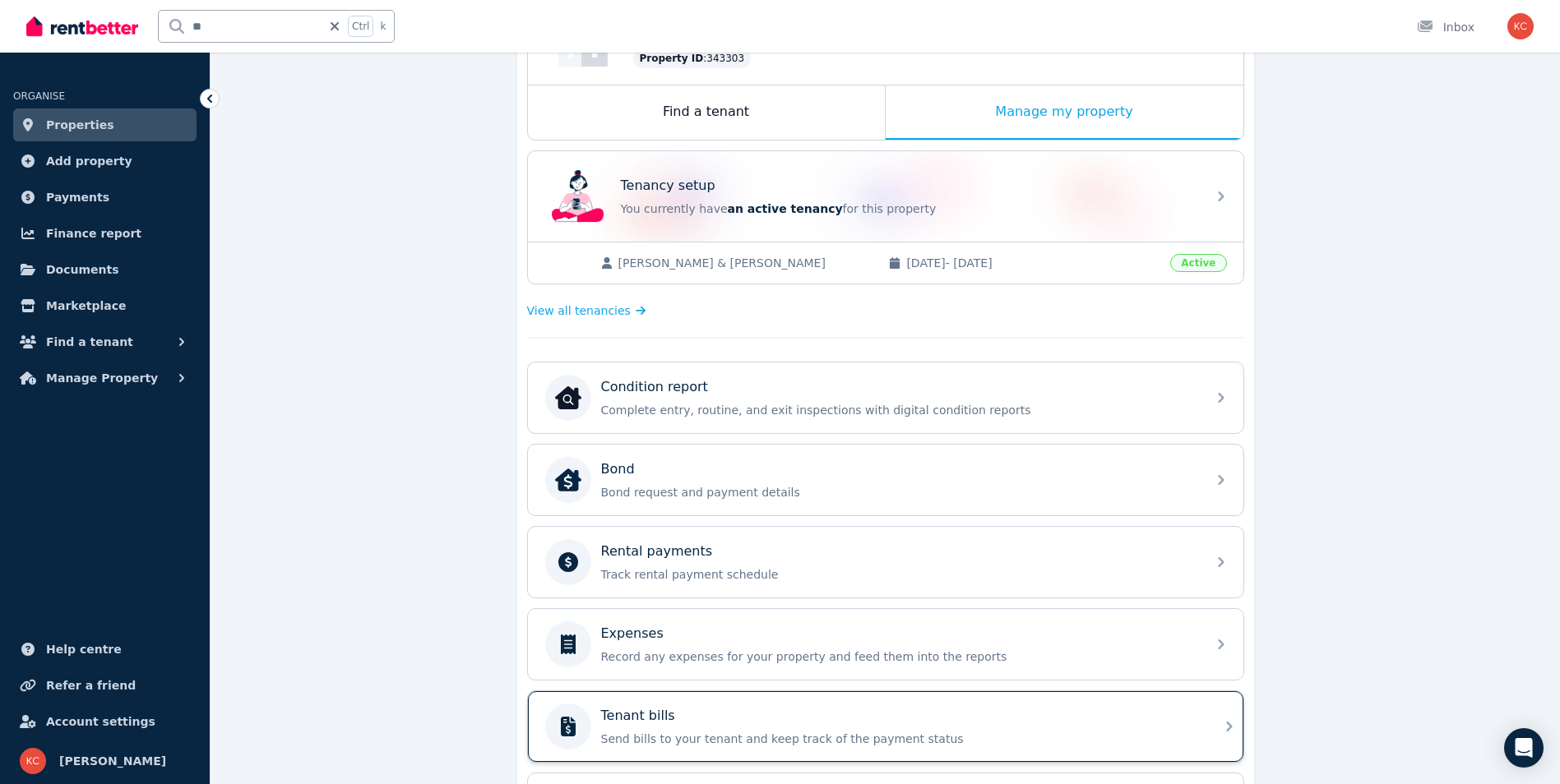
scroll to position [250, 0]
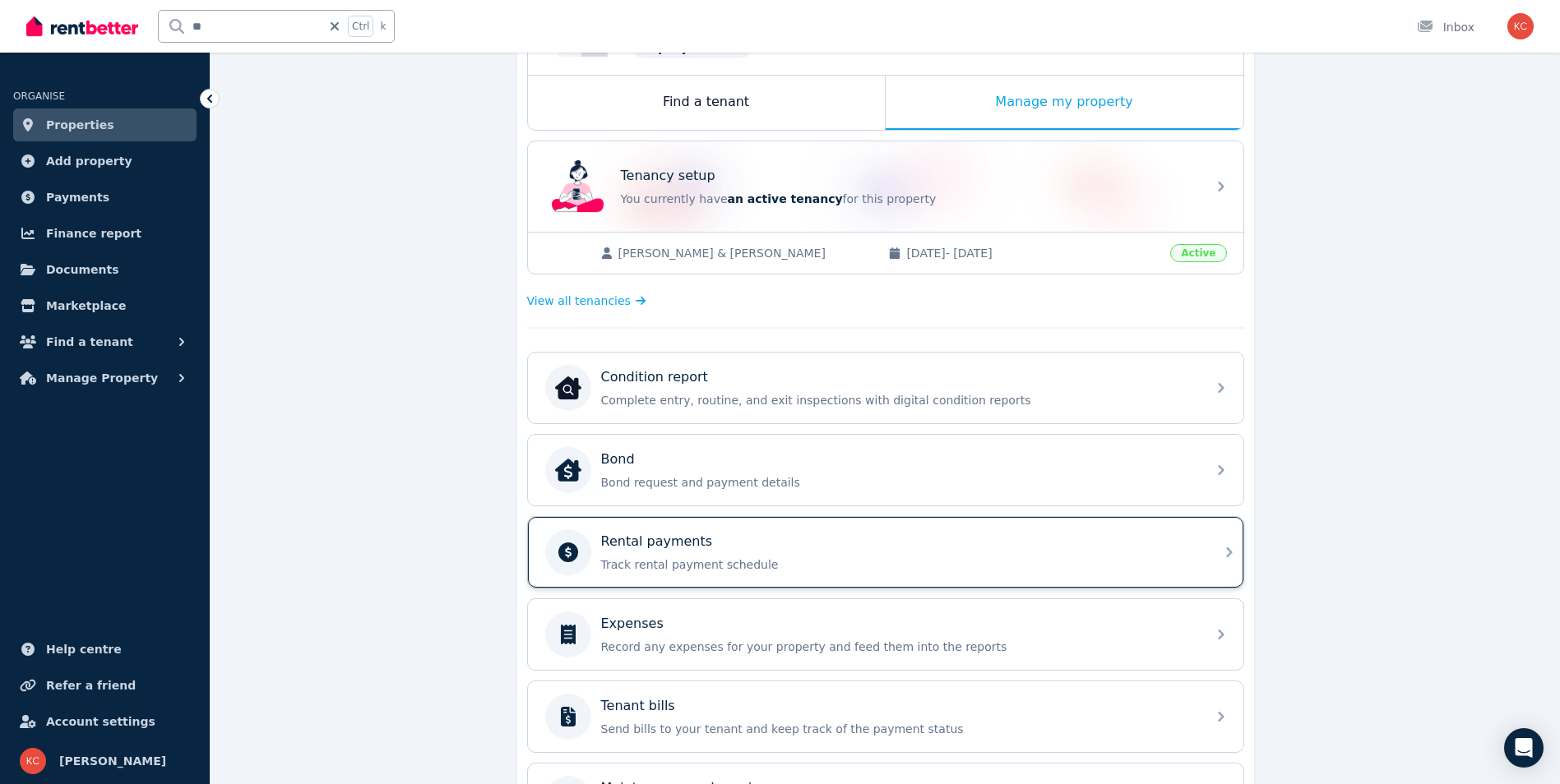
click at [780, 575] on div "Rental payments Track rental payment schedule" at bounding box center [885, 552] width 716 height 71
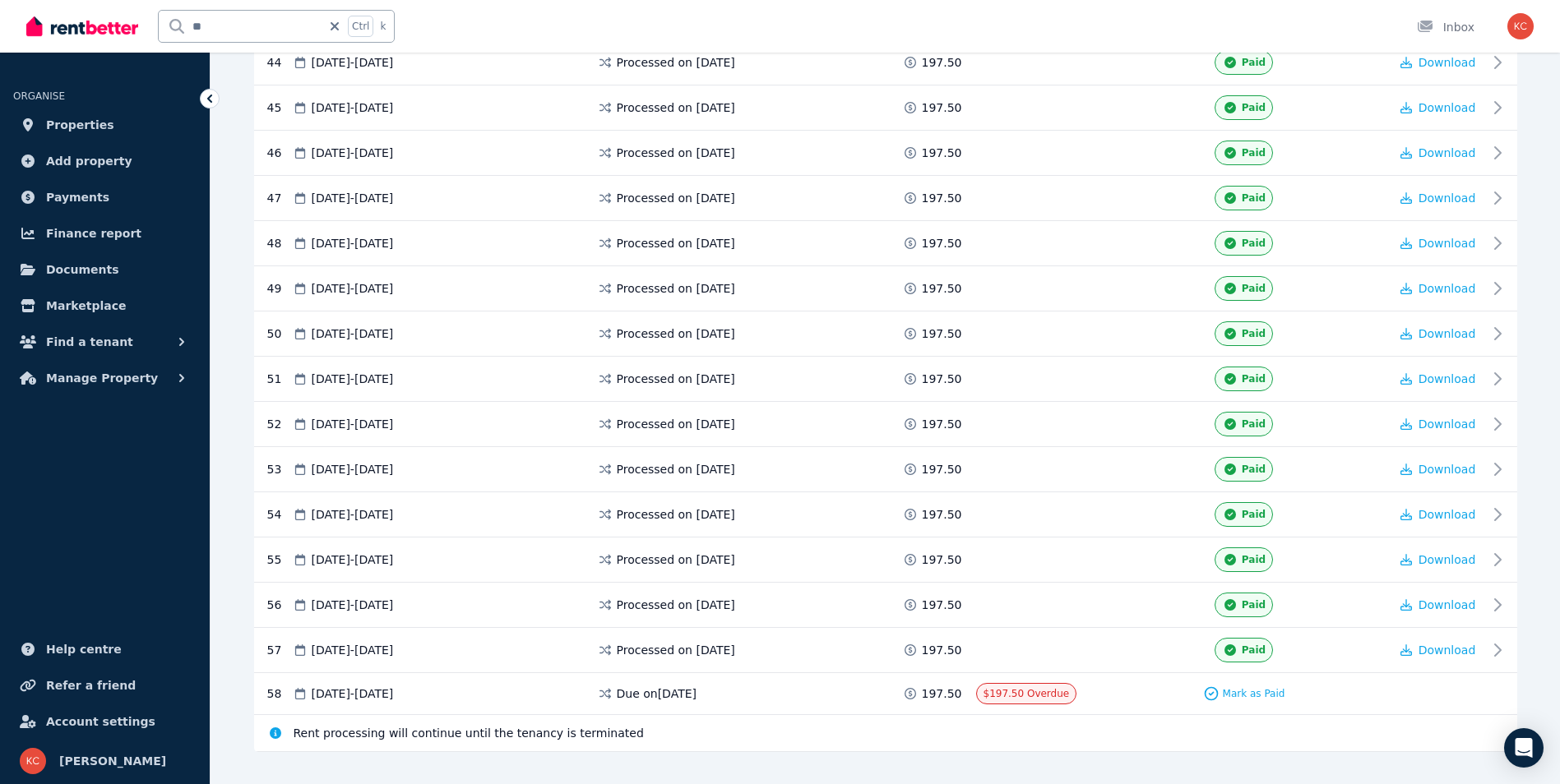
scroll to position [2347, 0]
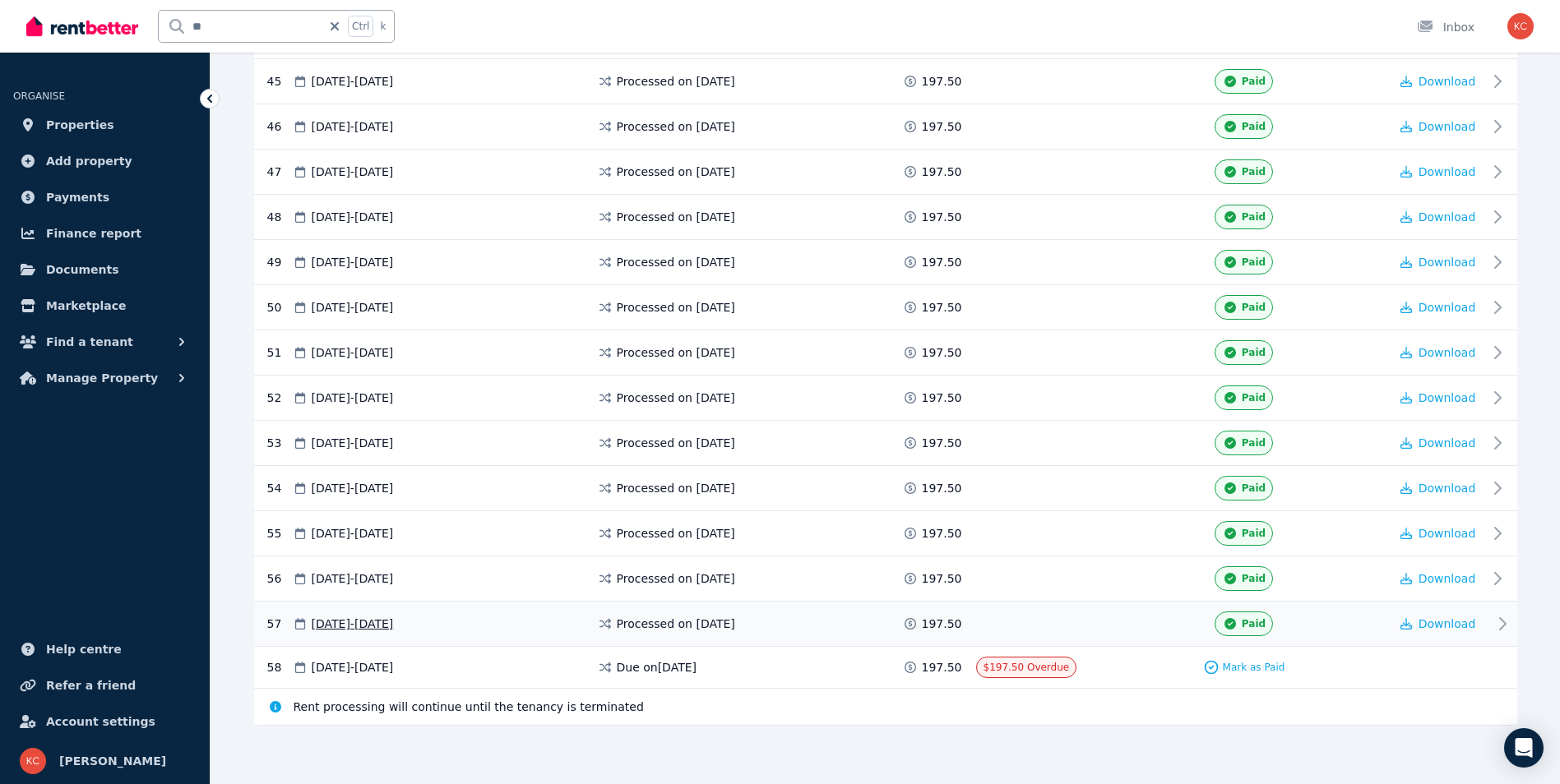
click at [697, 627] on span "Processed on [DATE]" at bounding box center [676, 623] width 119 height 16
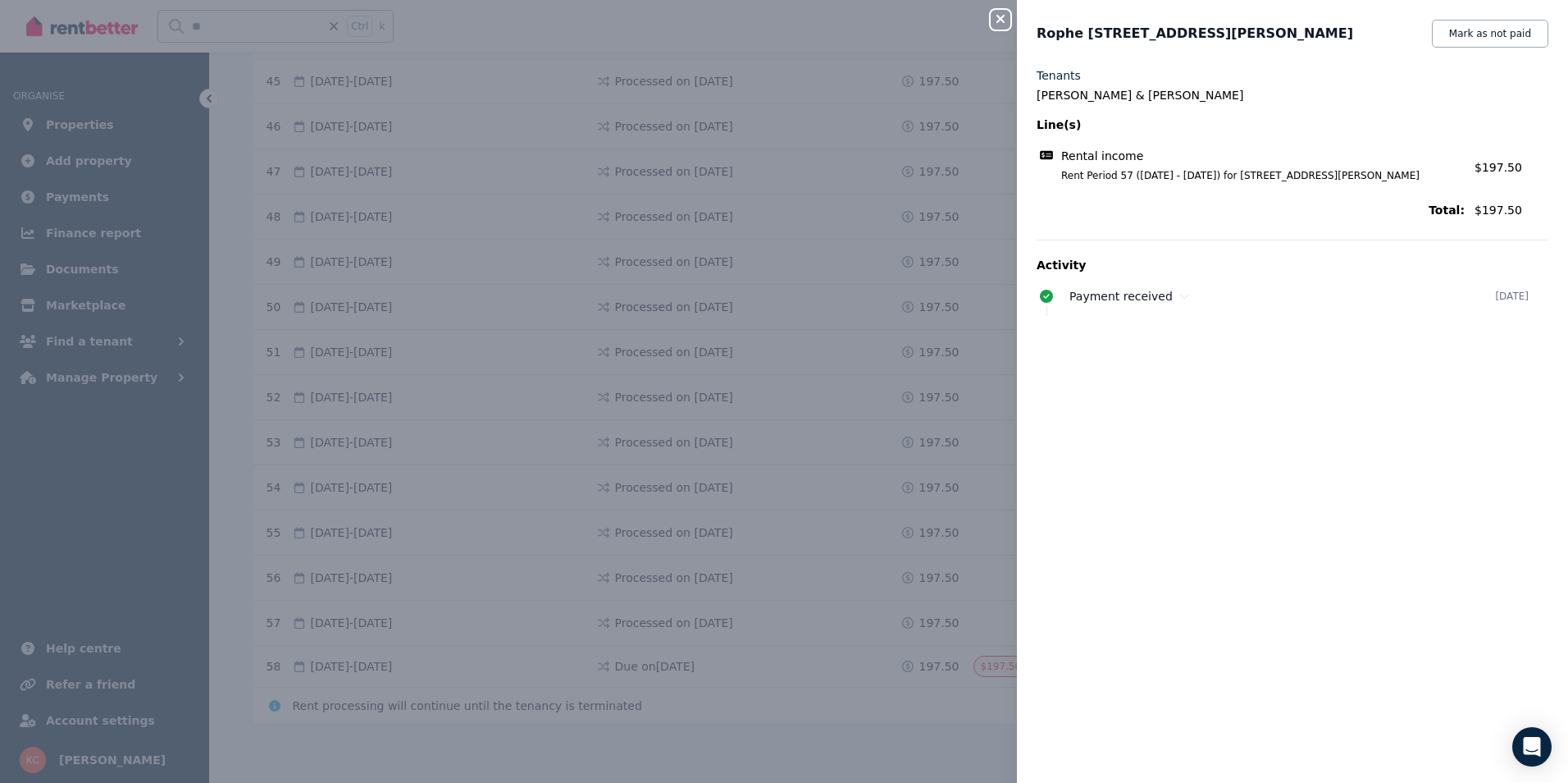
click at [999, 17] on icon "button" at bounding box center [1001, 19] width 8 height 8
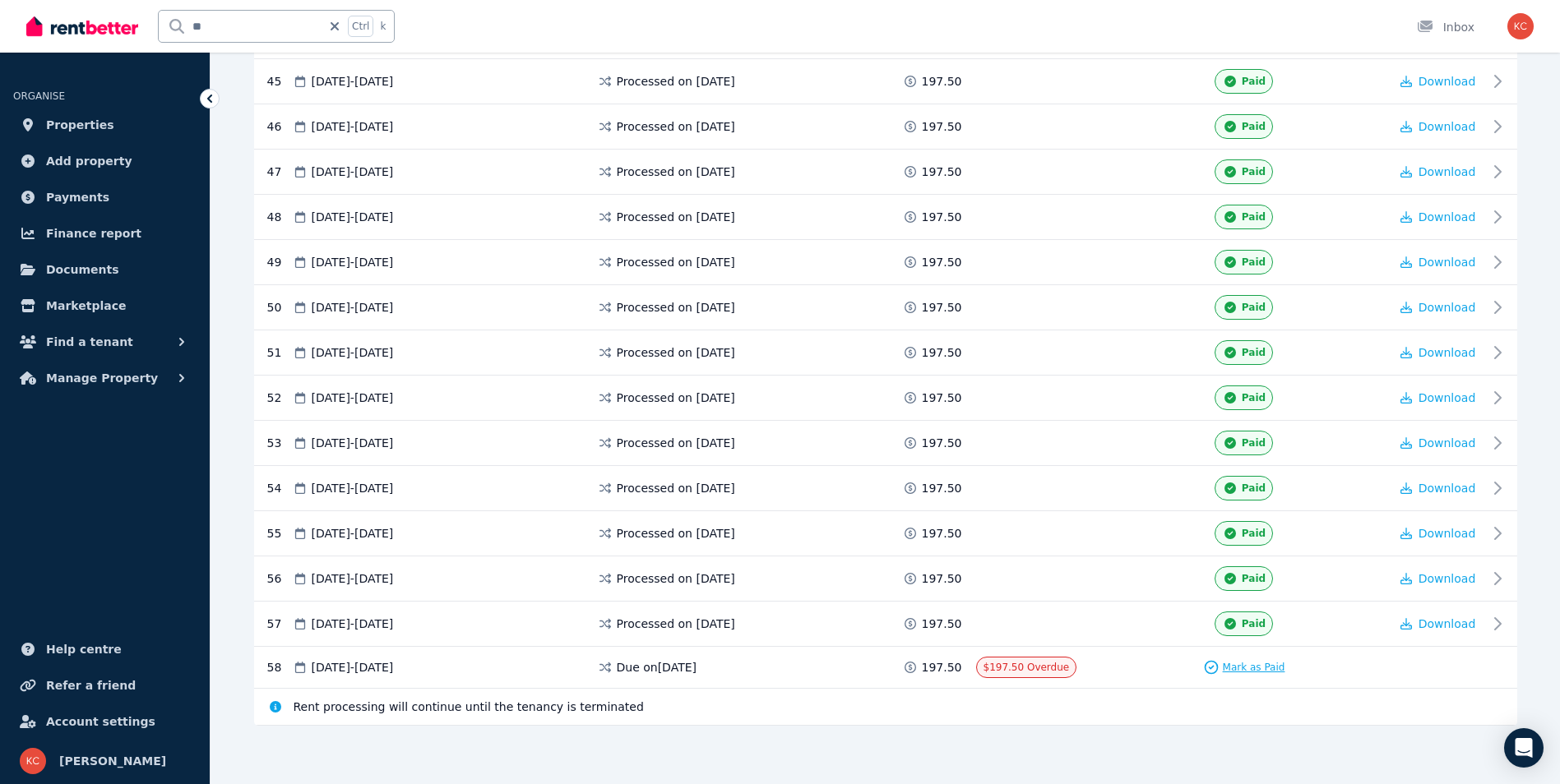
click at [1245, 665] on span "Mark as Paid" at bounding box center [1254, 667] width 63 height 13
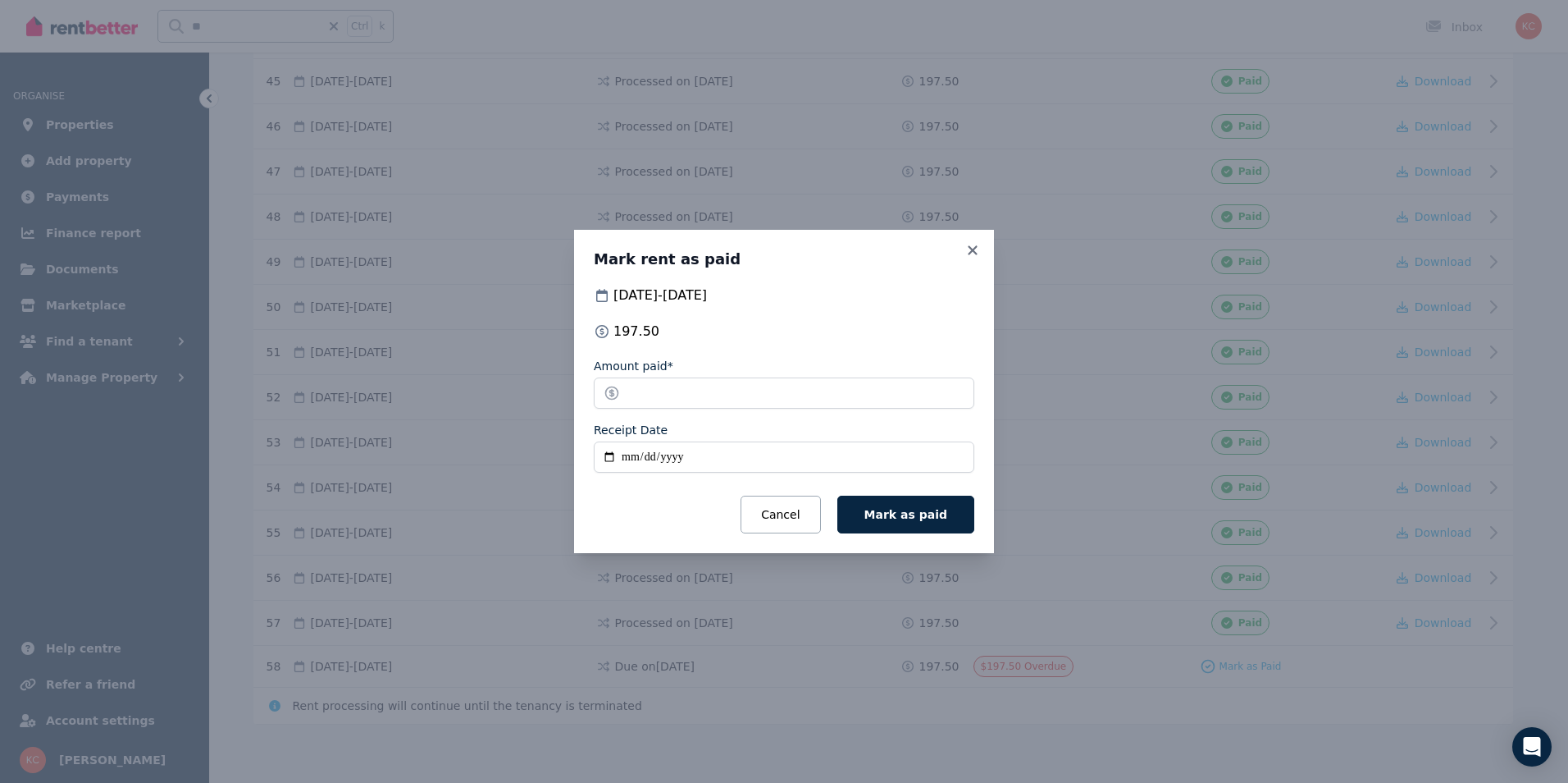
click at [605, 458] on input "Receipt Date" at bounding box center [784, 457] width 381 height 31
type input "**********"
click at [907, 517] on span "Mark as paid" at bounding box center [905, 514] width 83 height 13
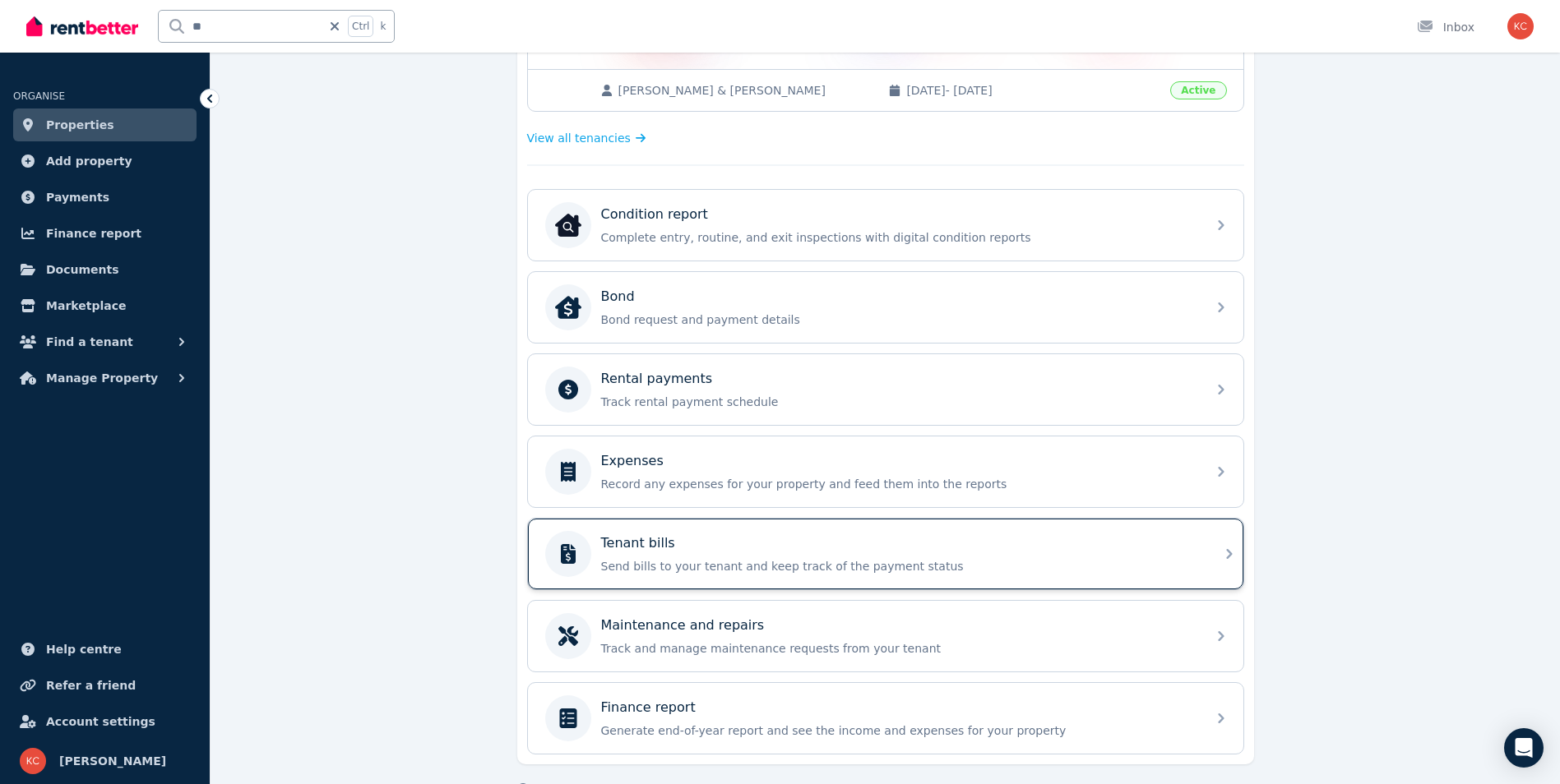
scroll to position [414, 0]
click at [877, 564] on p "Send bills to your tenant and keep track of the payment status" at bounding box center [899, 564] width 596 height 16
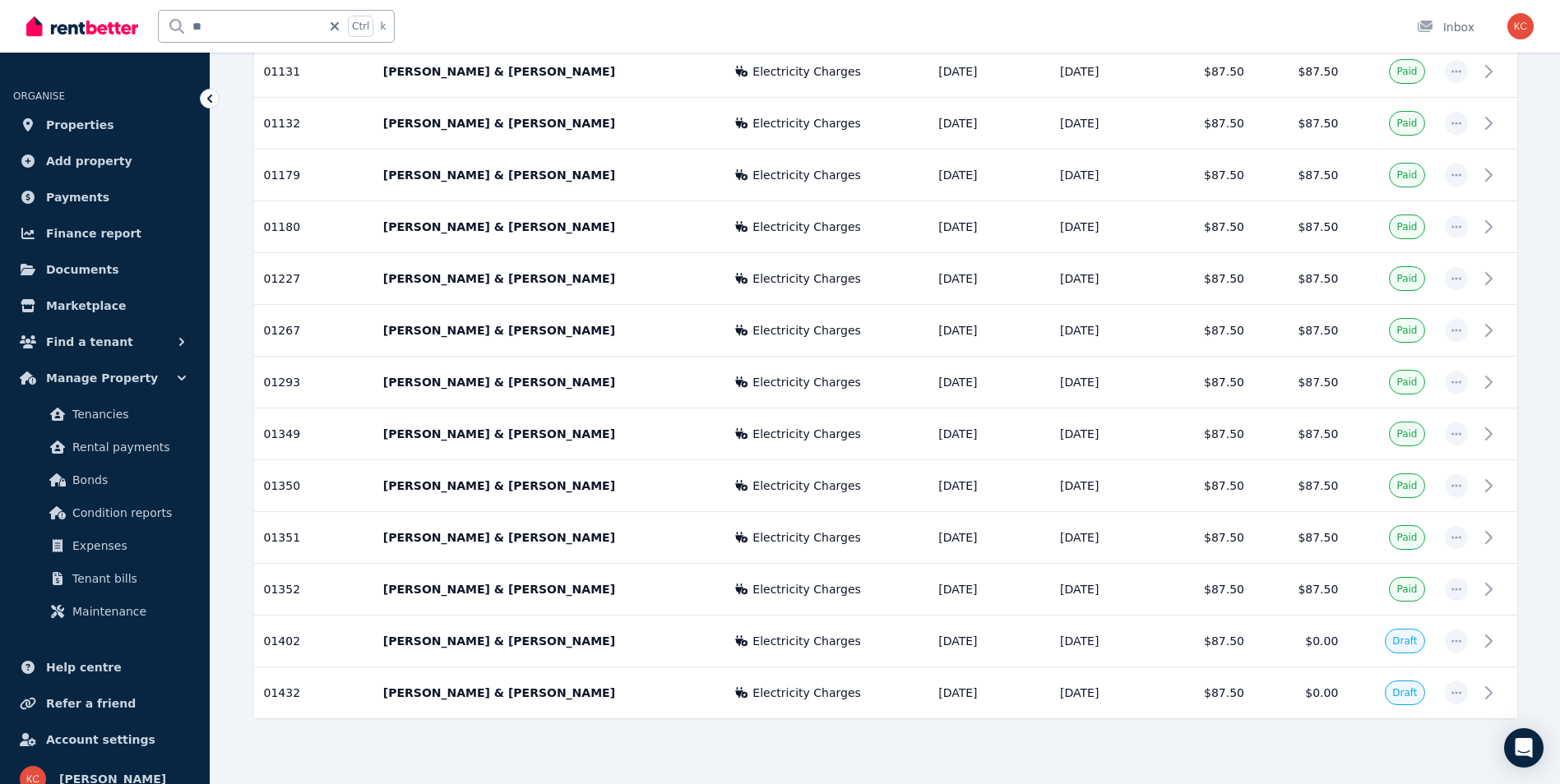
scroll to position [2191, 0]
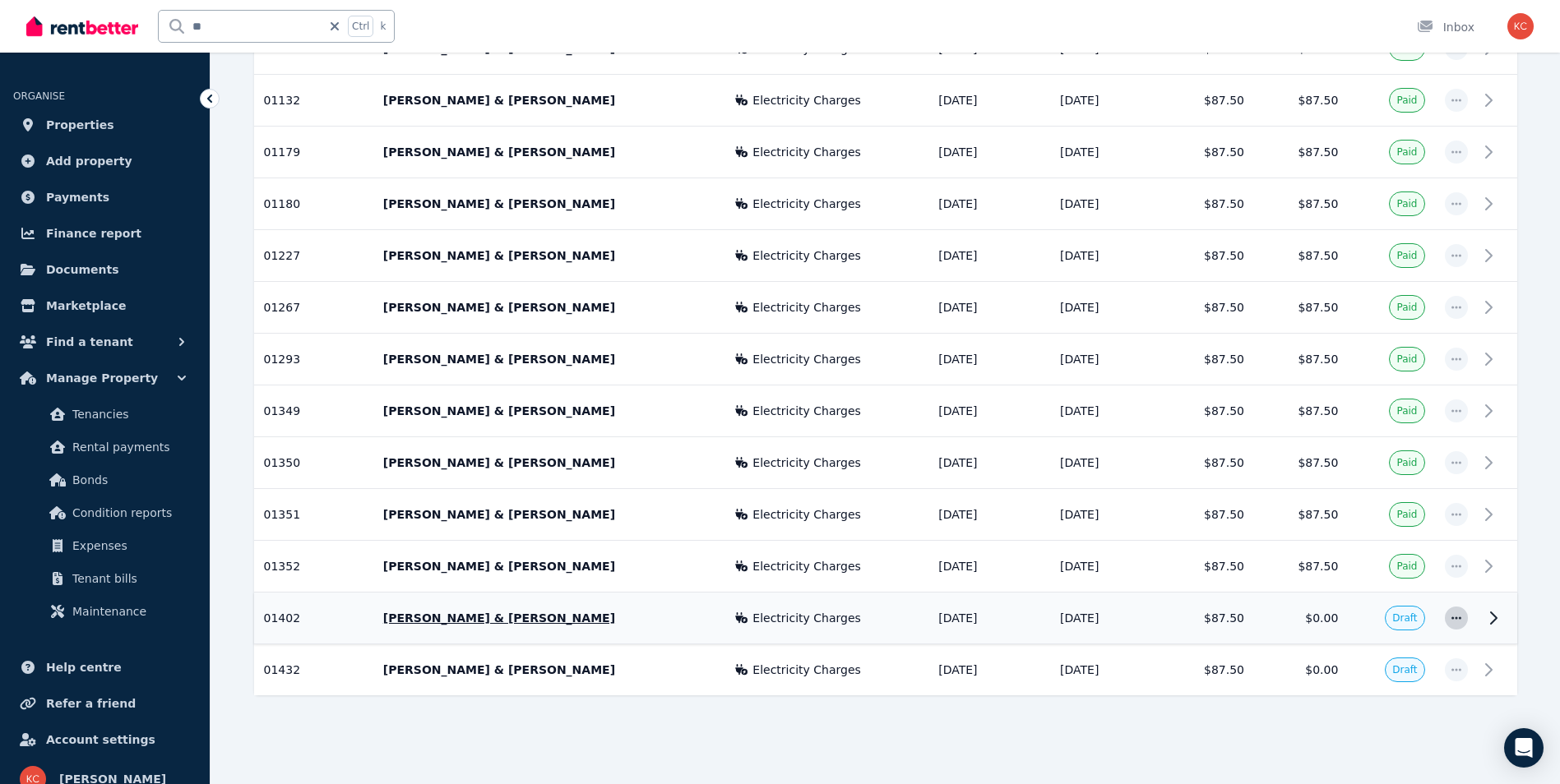
click at [1452, 612] on span "button" at bounding box center [1456, 617] width 23 height 23
click at [1393, 661] on span "Mark as paid" at bounding box center [1401, 662] width 105 height 20
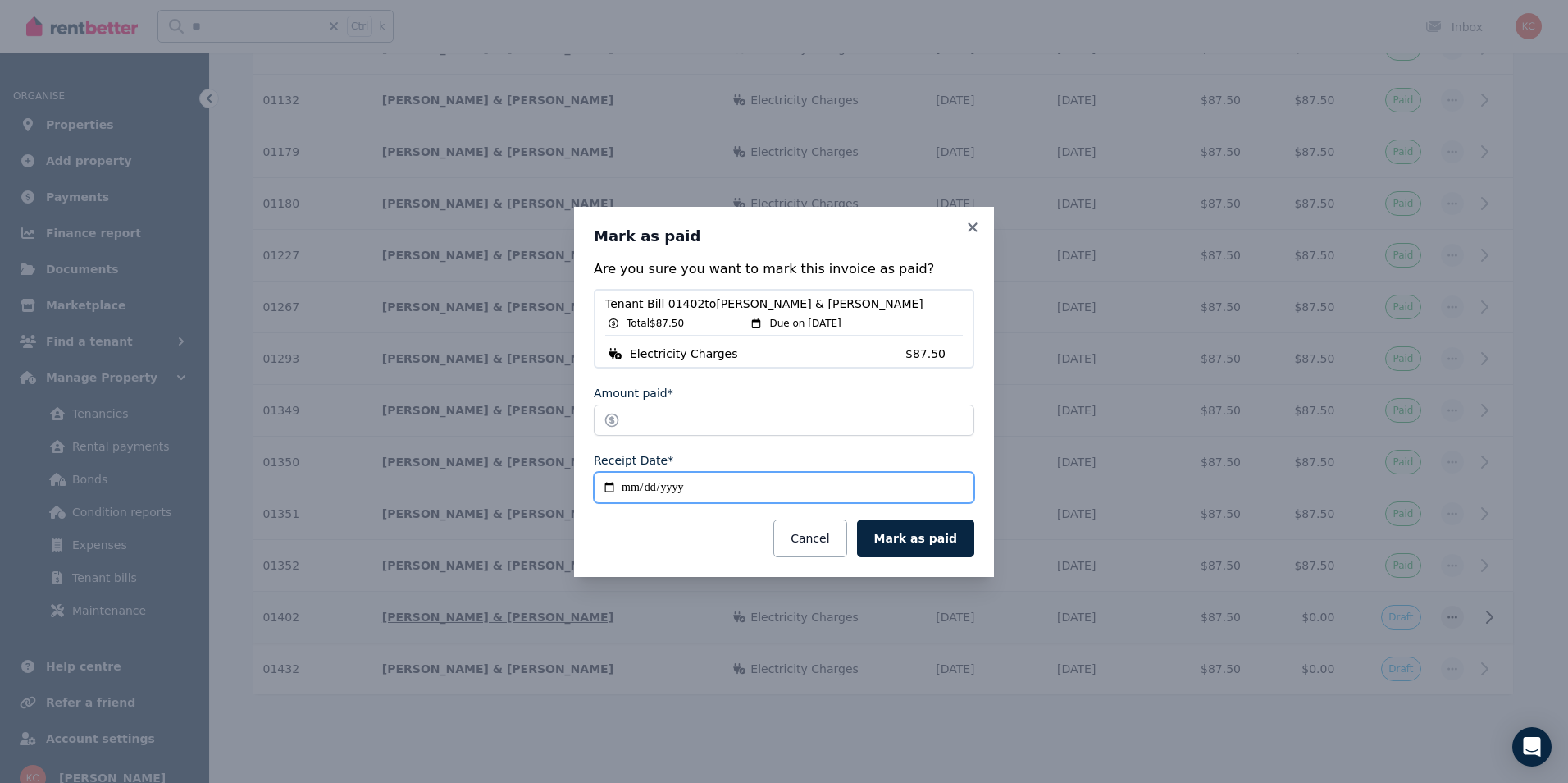
click at [608, 487] on input "**********" at bounding box center [784, 487] width 381 height 31
type input "**********"
click at [931, 545] on button "Mark as paid" at bounding box center [916, 539] width 118 height 38
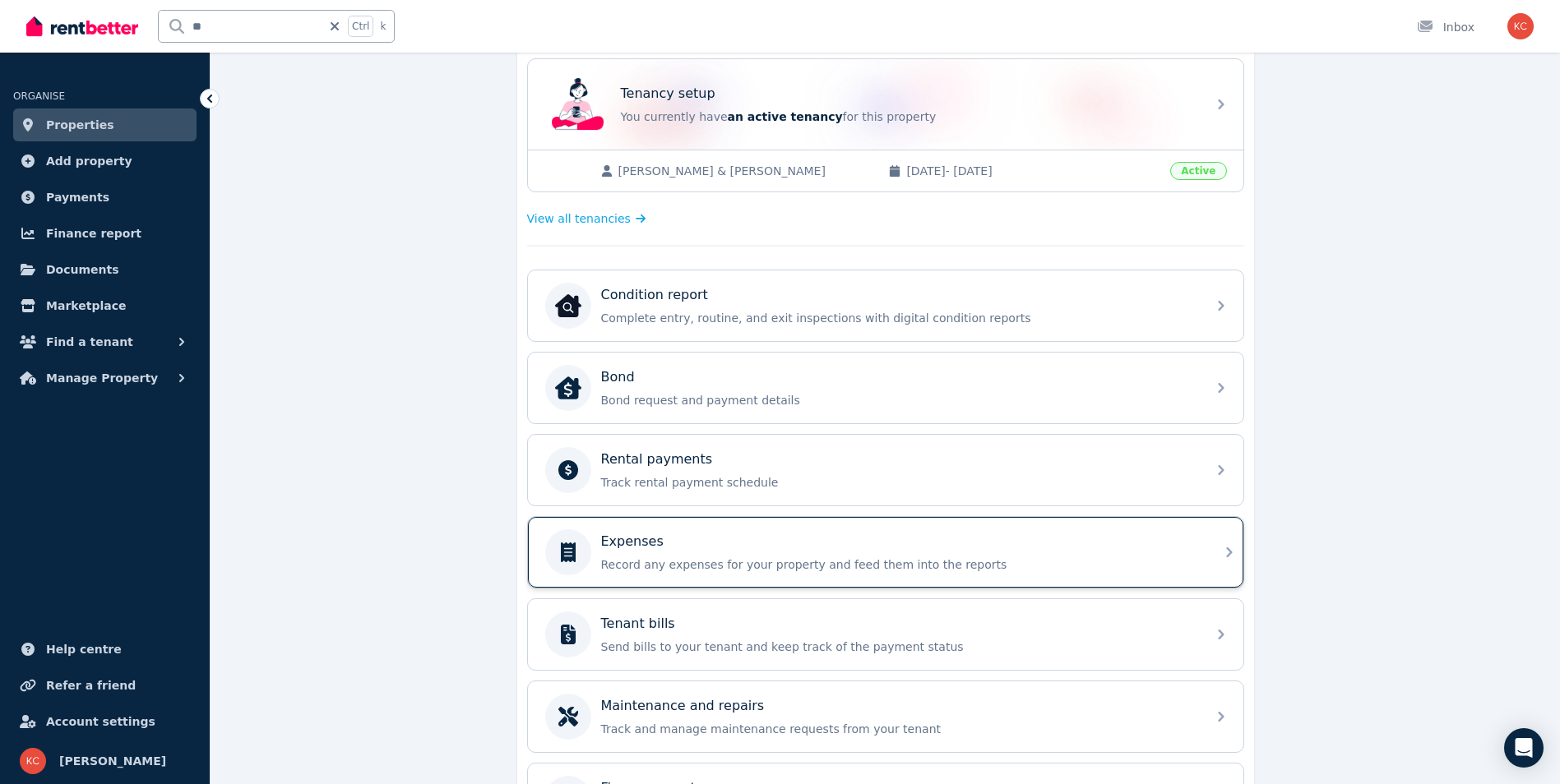
scroll to position [332, 0]
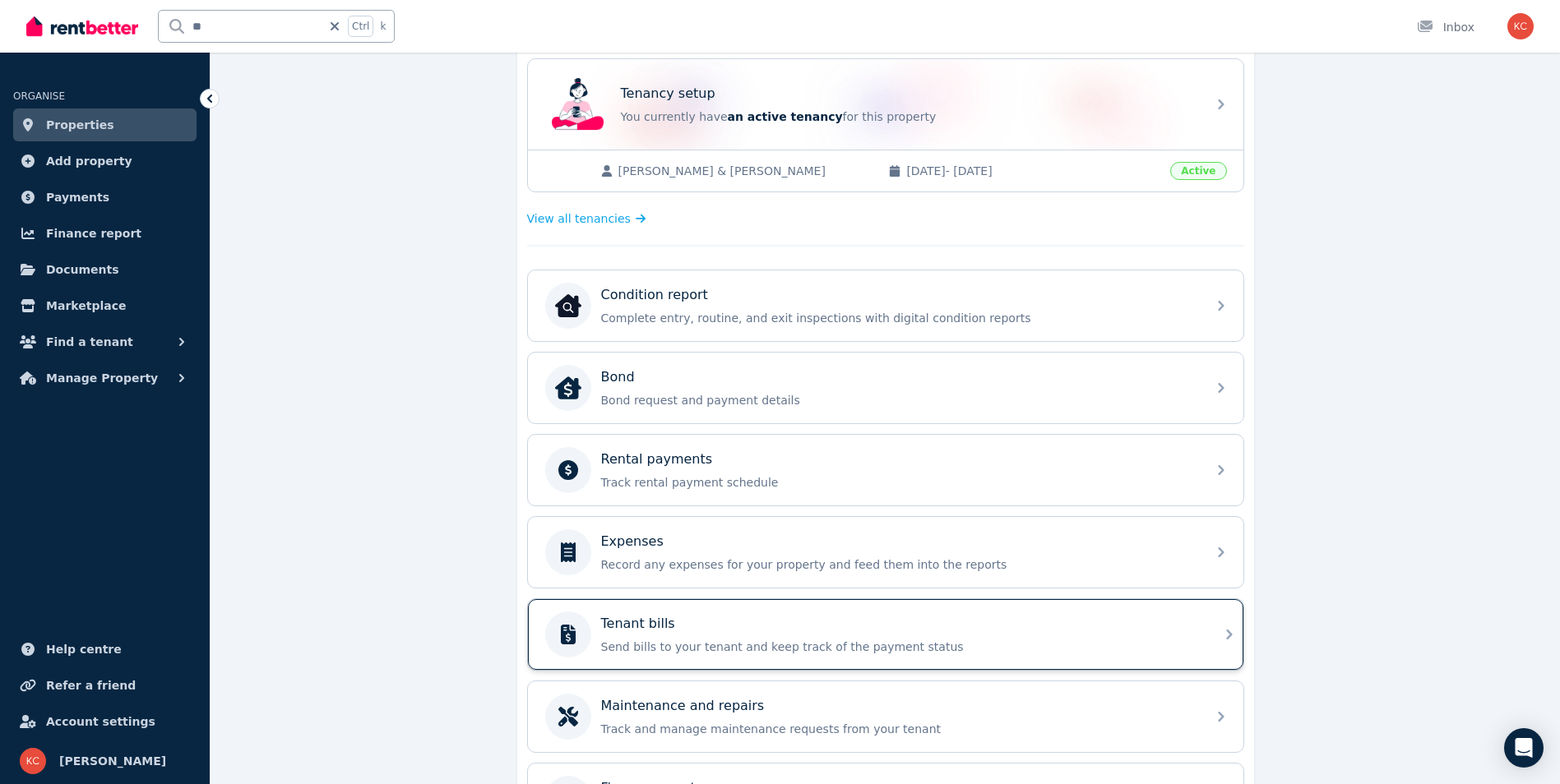
click at [816, 632] on div "Tenant bills" at bounding box center [899, 624] width 596 height 20
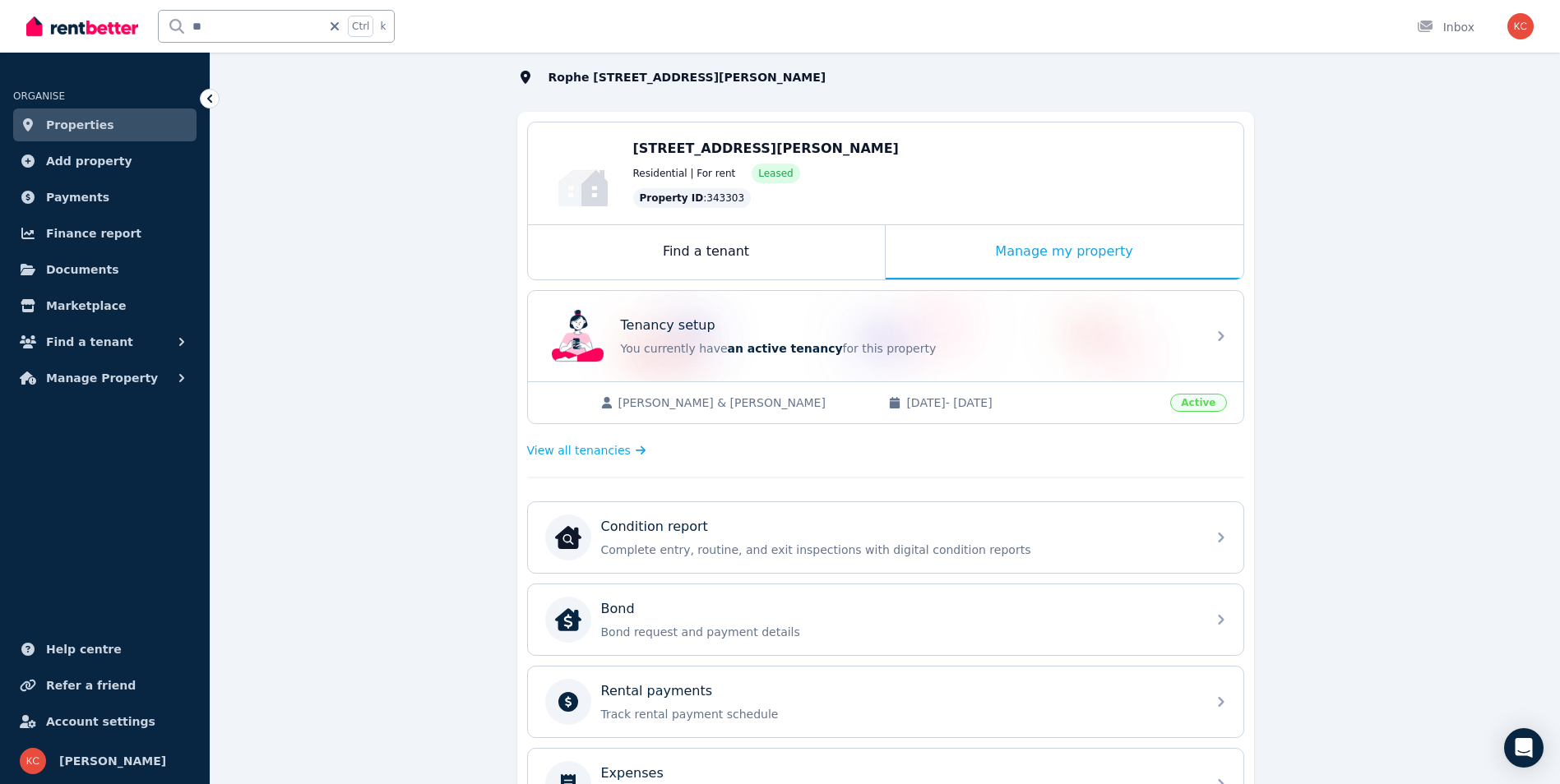
scroll to position [332, 0]
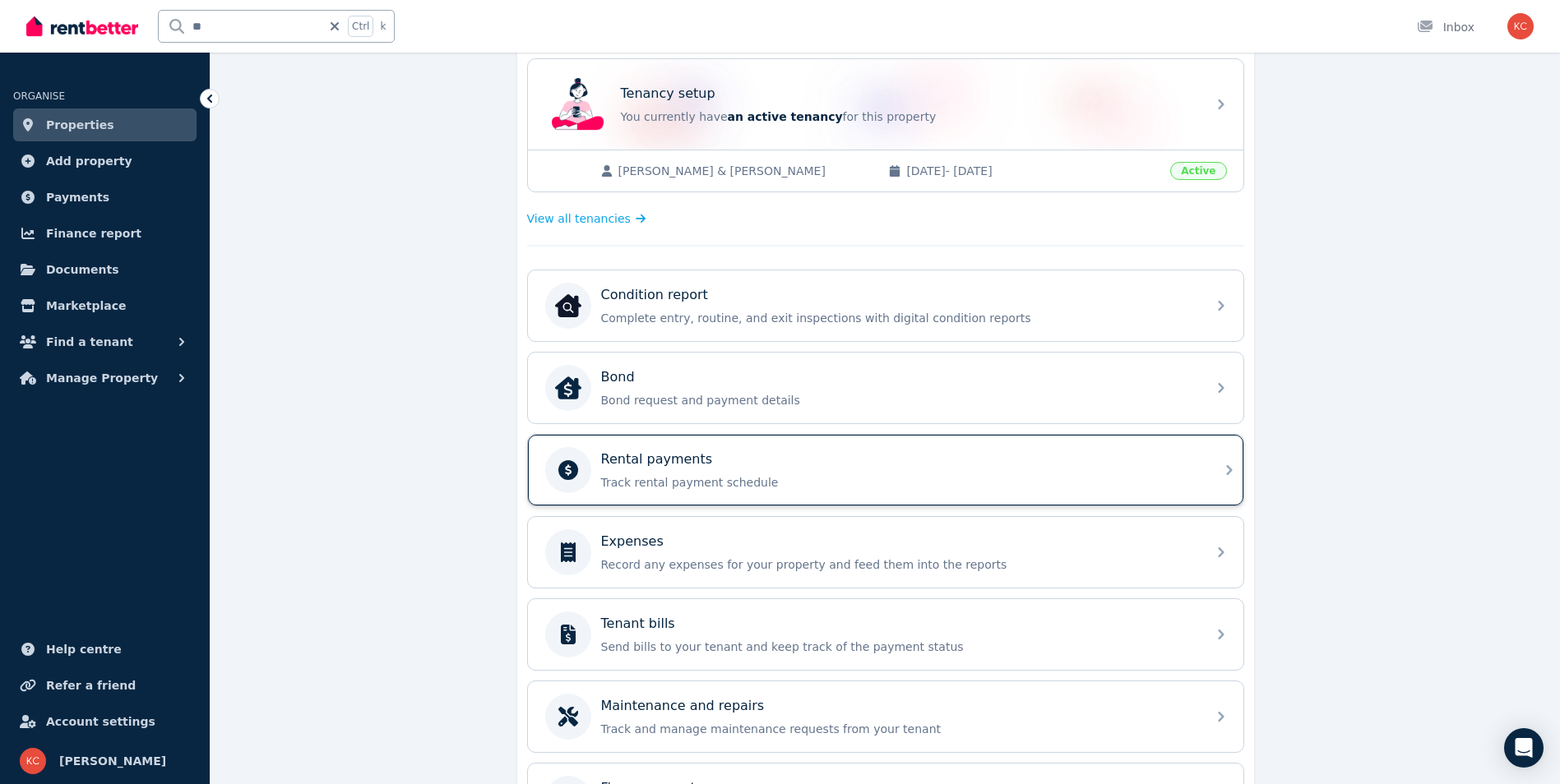
click at [700, 471] on div "Rental payments Track rental payment schedule" at bounding box center [899, 469] width 596 height 41
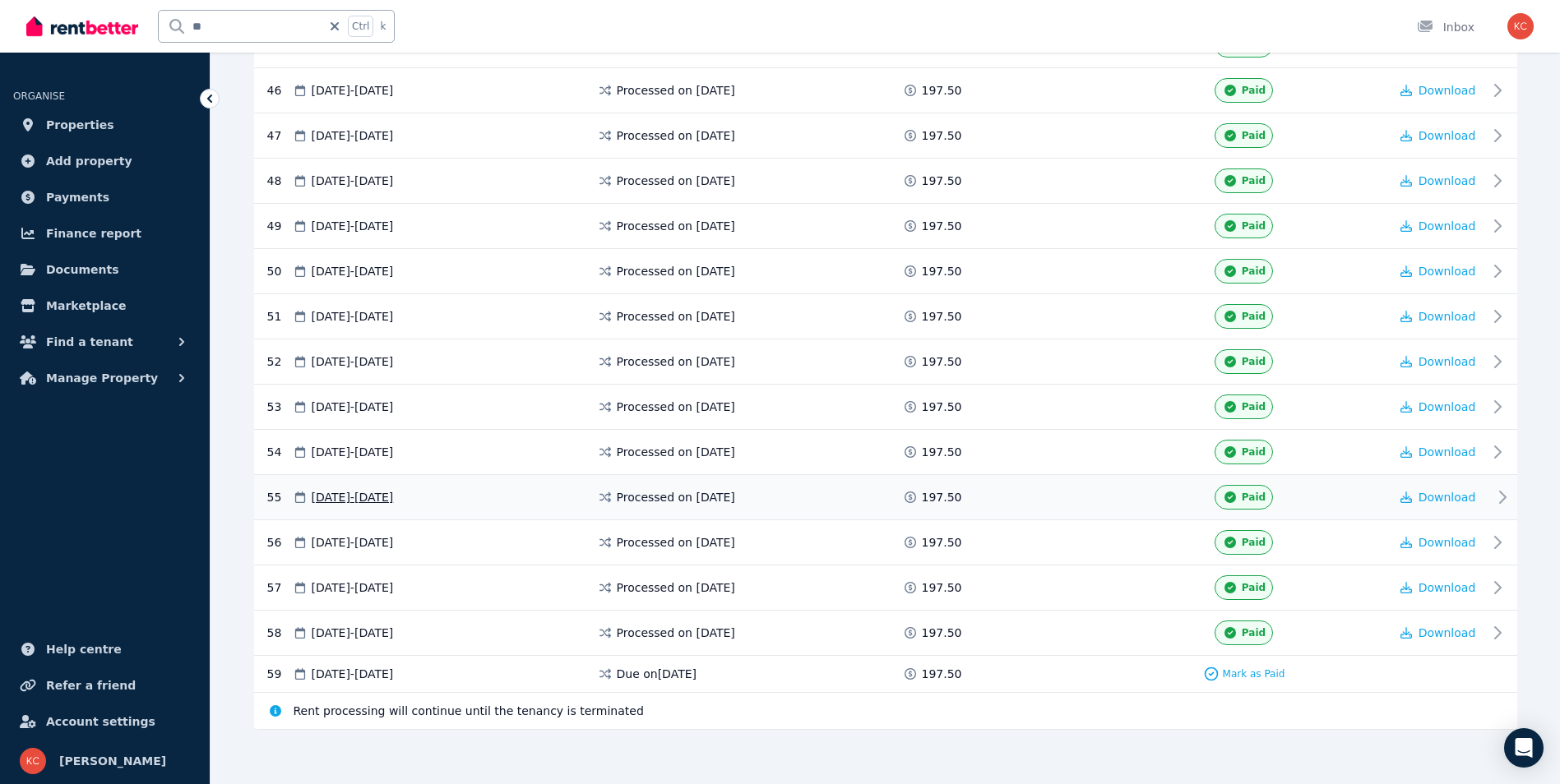
scroll to position [2388, 0]
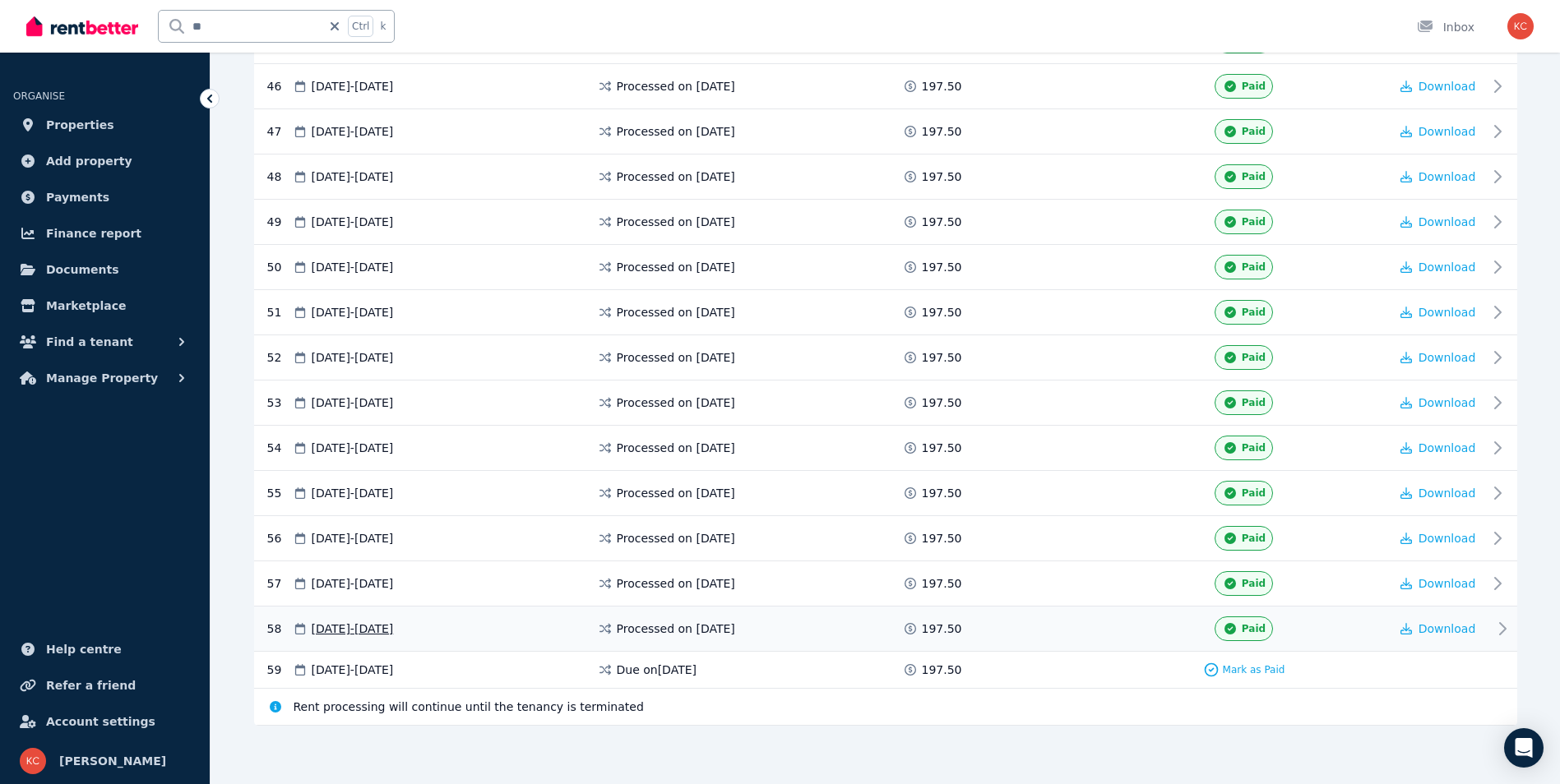
click at [394, 629] on span "[DATE] - [DATE]" at bounding box center [353, 628] width 82 height 16
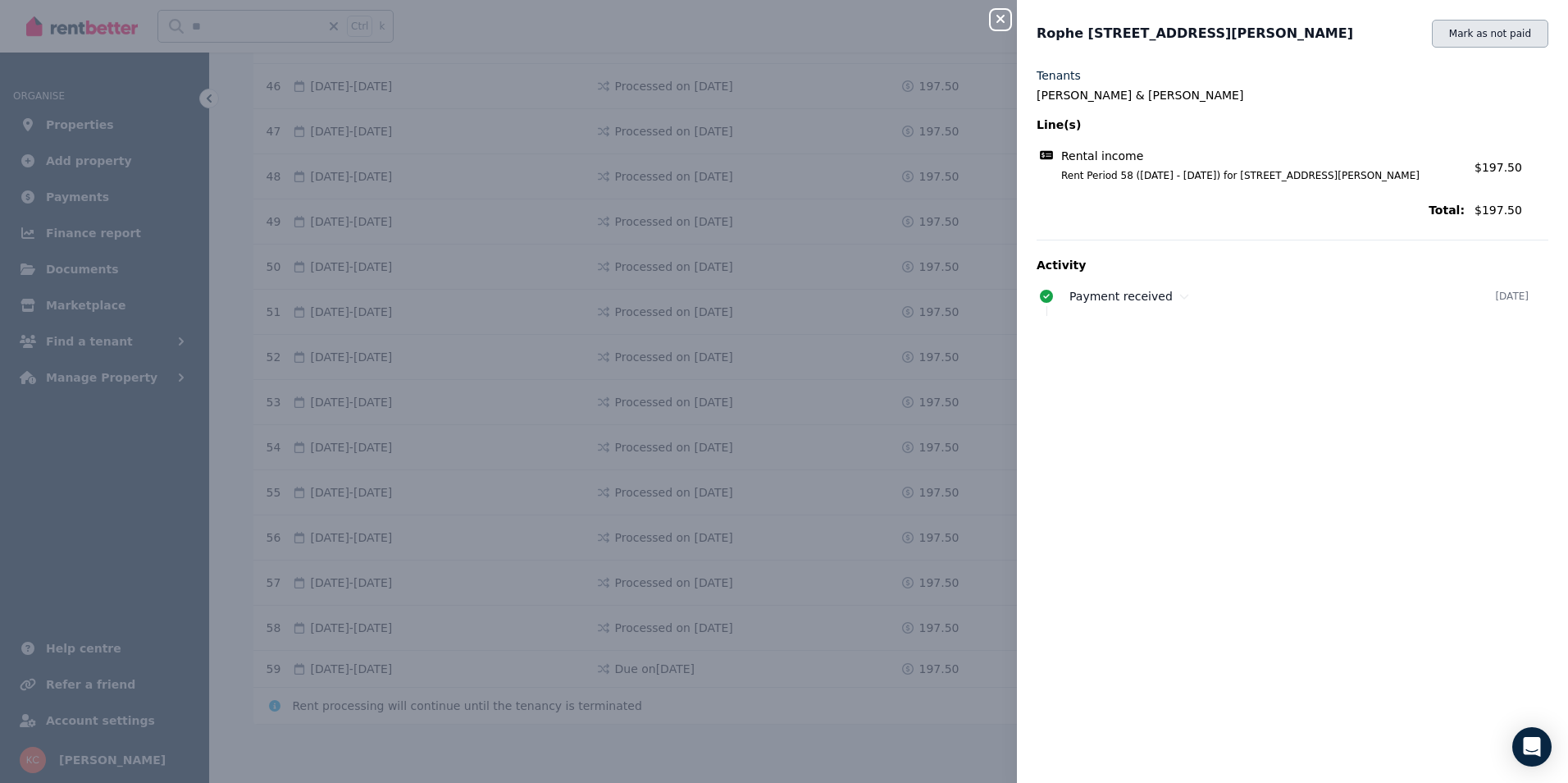
click at [1461, 39] on button "Mark as not paid" at bounding box center [1490, 34] width 117 height 28
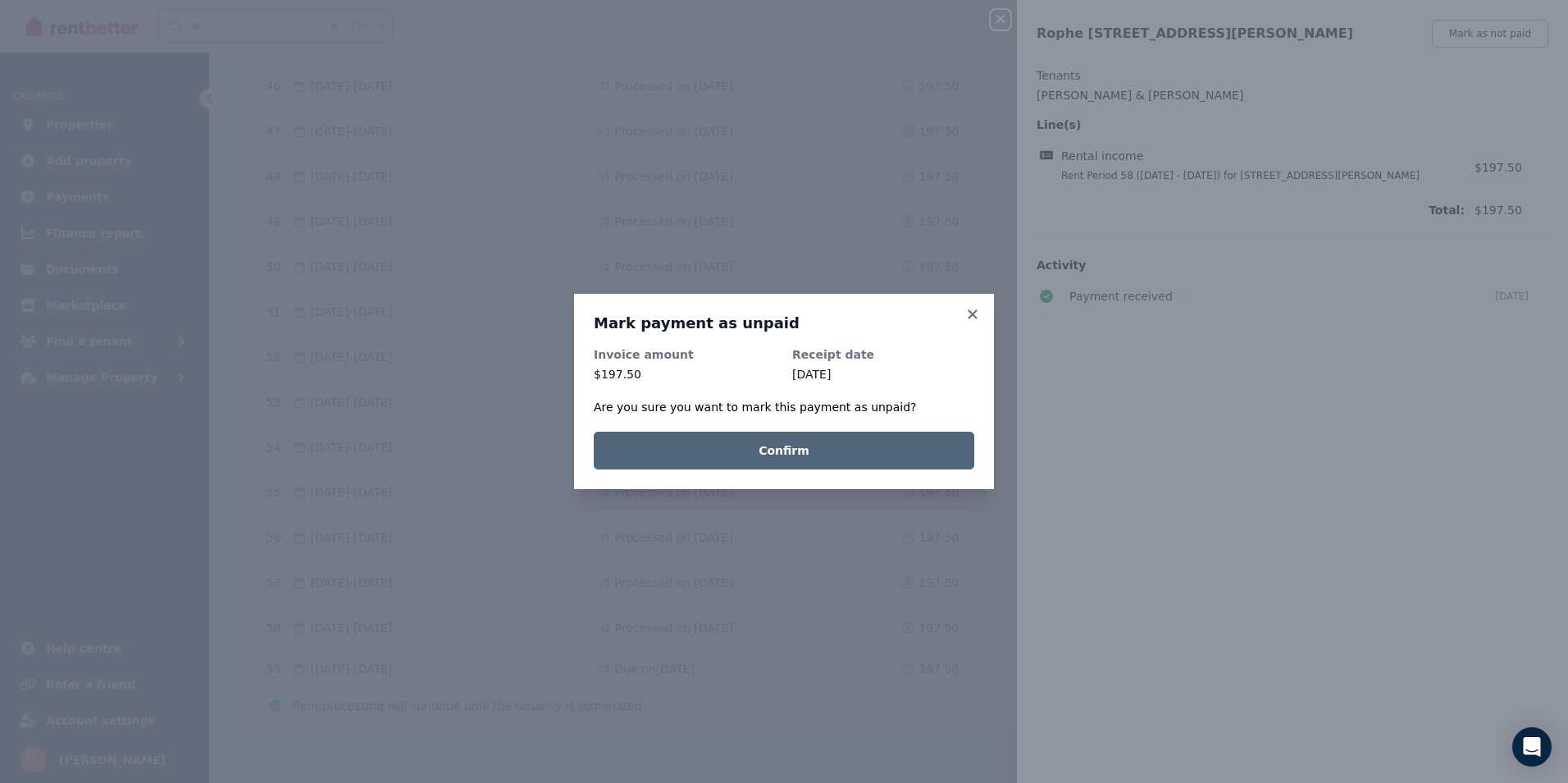
click at [889, 441] on button "Confirm" at bounding box center [784, 451] width 381 height 38
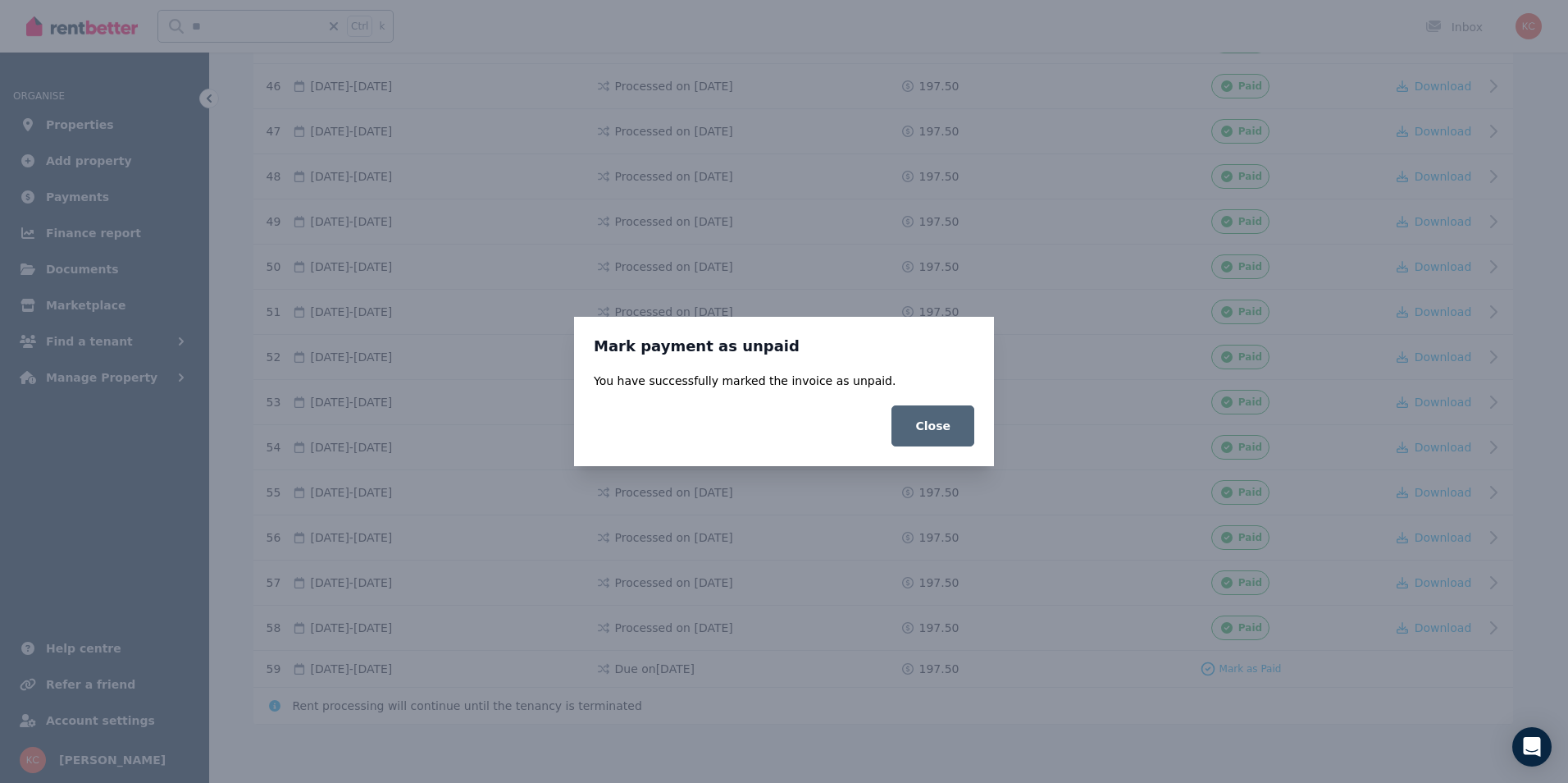
click at [929, 443] on button "Close" at bounding box center [933, 426] width 83 height 41
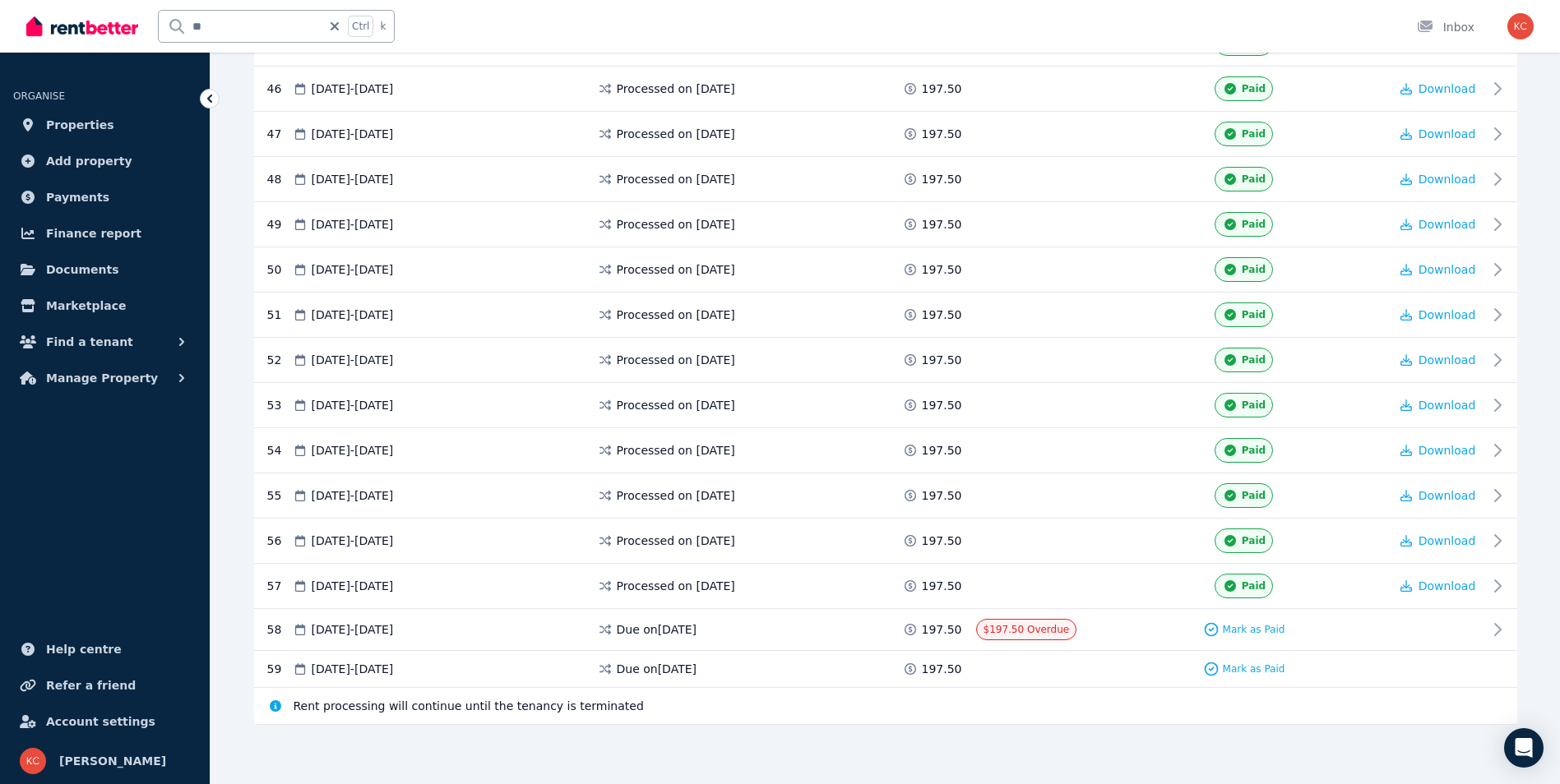
scroll to position [2384, 0]
click at [1247, 629] on span "Mark as Paid" at bounding box center [1254, 630] width 63 height 13
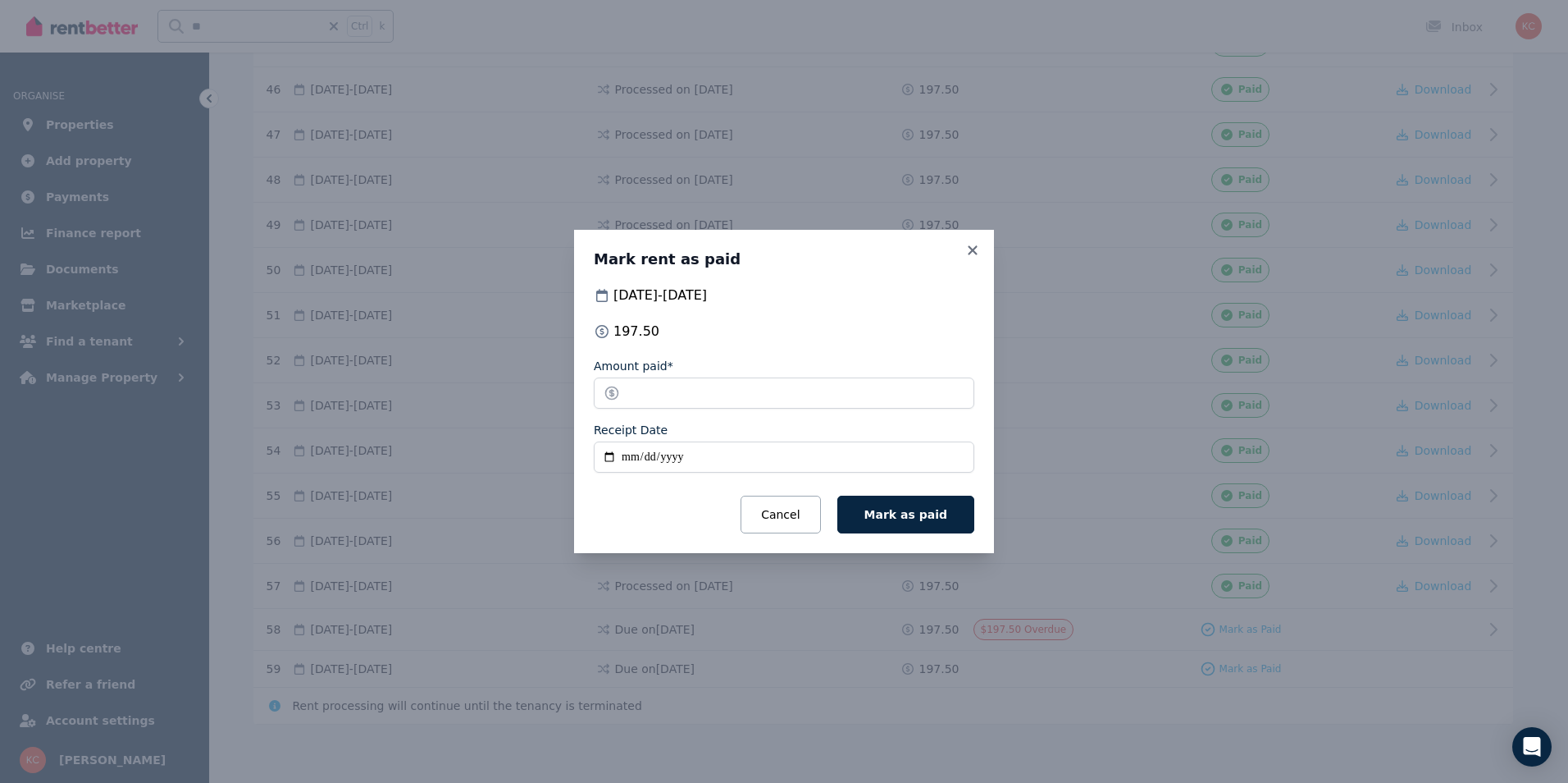
click at [607, 457] on input "Receipt Date" at bounding box center [784, 457] width 381 height 31
type input "**********"
click at [894, 516] on span "Mark as paid" at bounding box center [905, 514] width 83 height 13
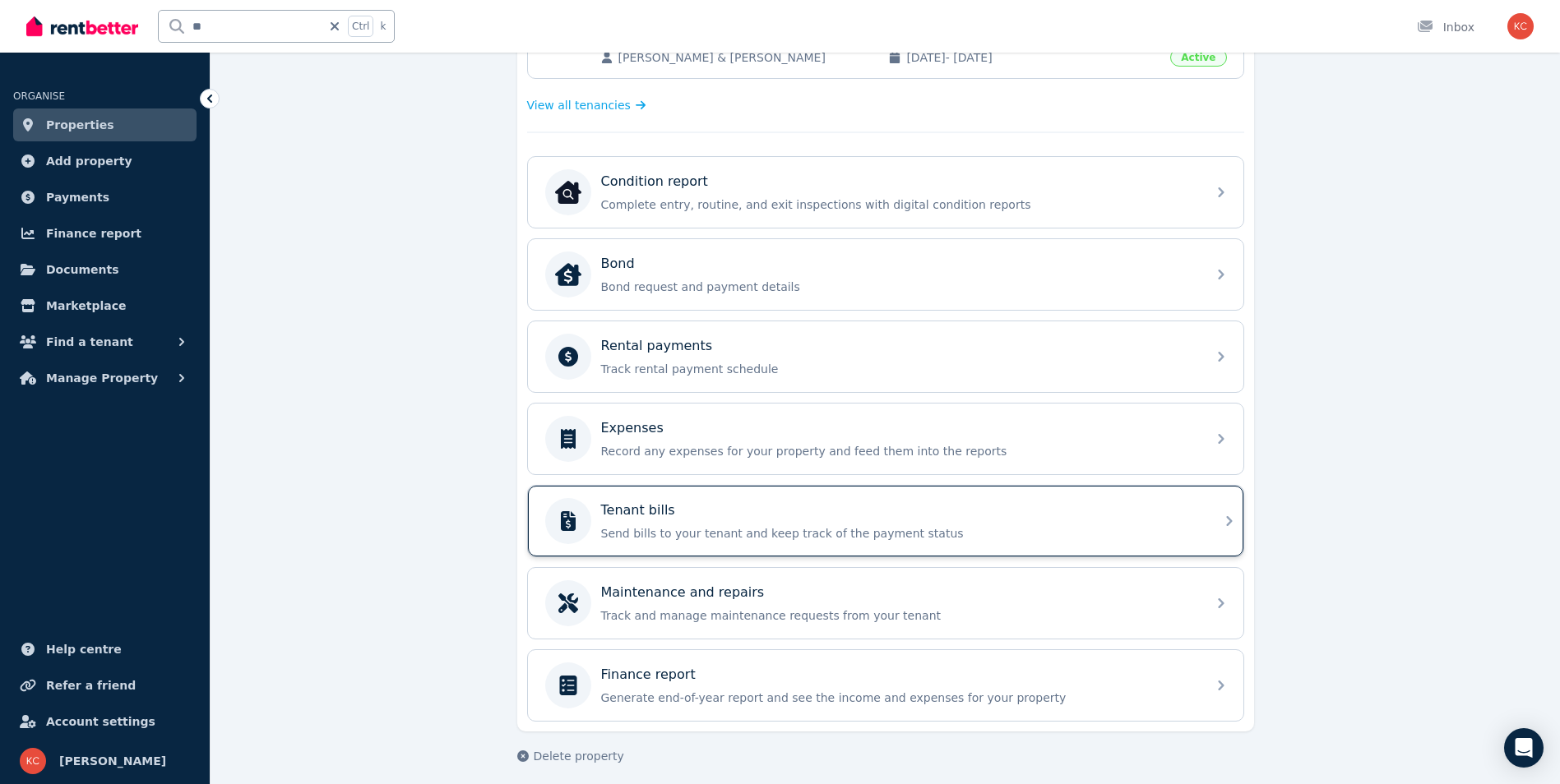
scroll to position [455, 0]
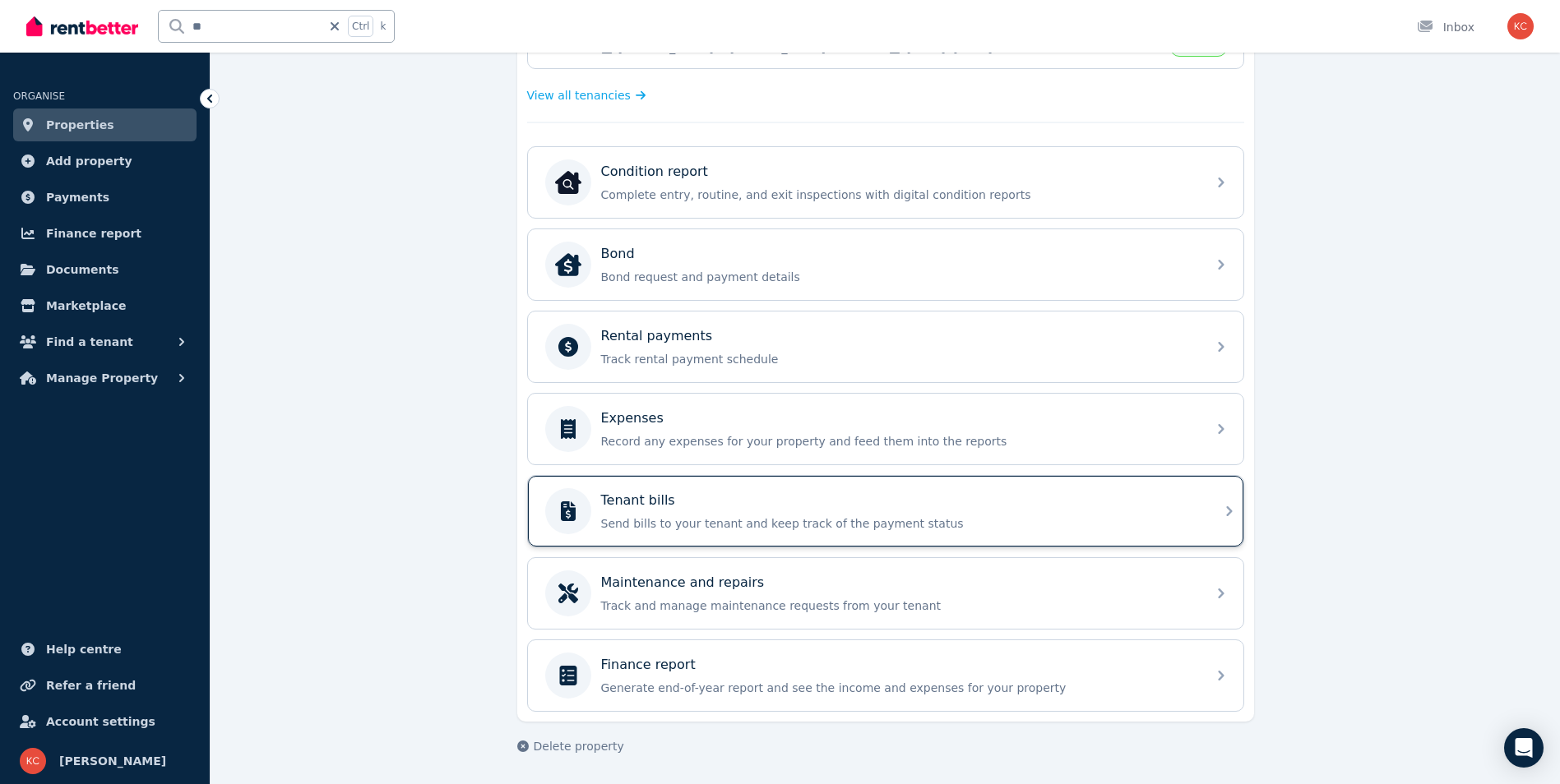
click at [675, 533] on div "Tenant bills Send bills to your tenant and keep track of the payment status" at bounding box center [871, 511] width 652 height 46
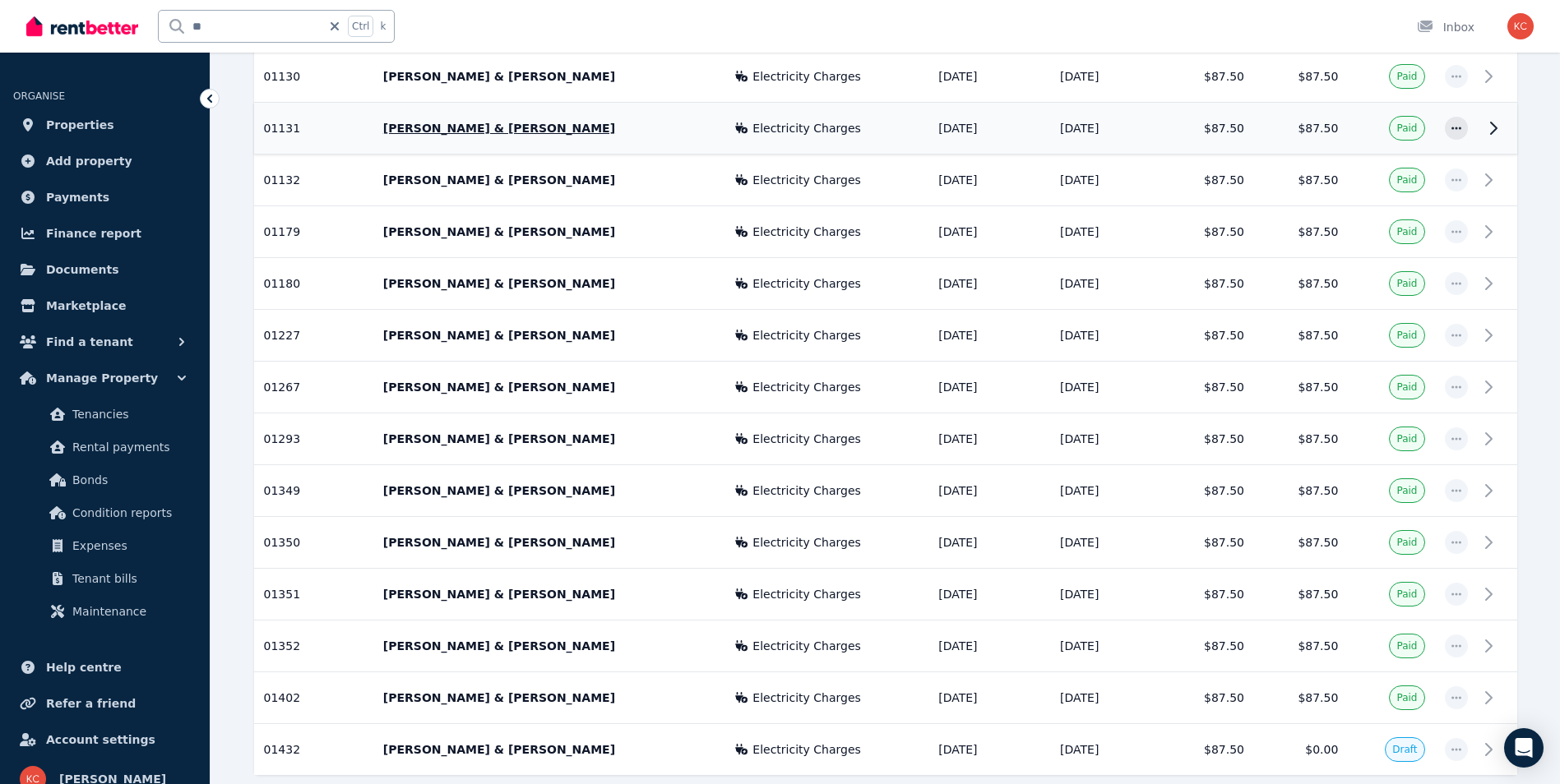
scroll to position [2191, 0]
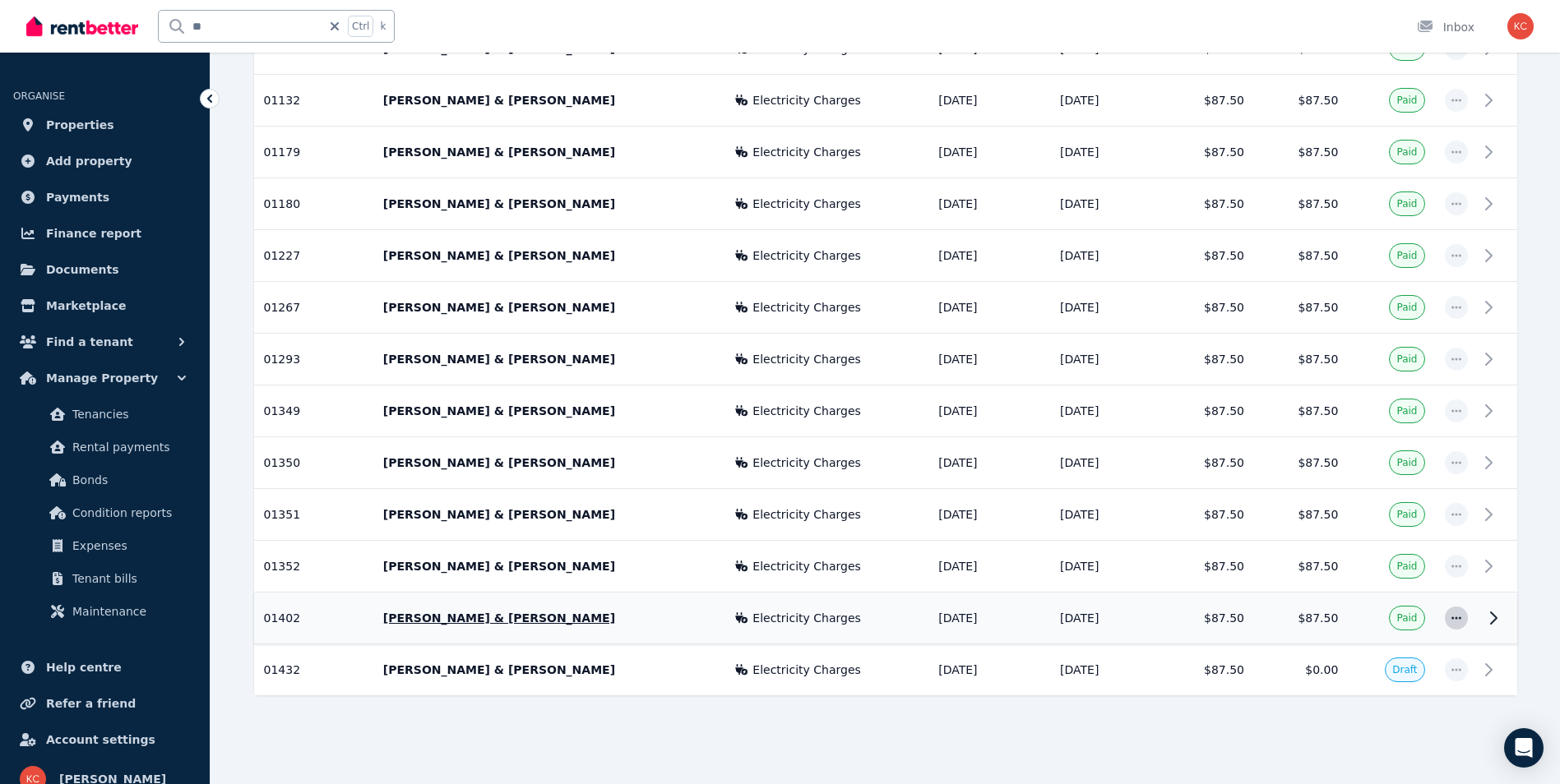
click at [1452, 614] on icon "button" at bounding box center [1456, 618] width 13 height 12
click at [1050, 620] on td "[DATE]" at bounding box center [1105, 618] width 110 height 52
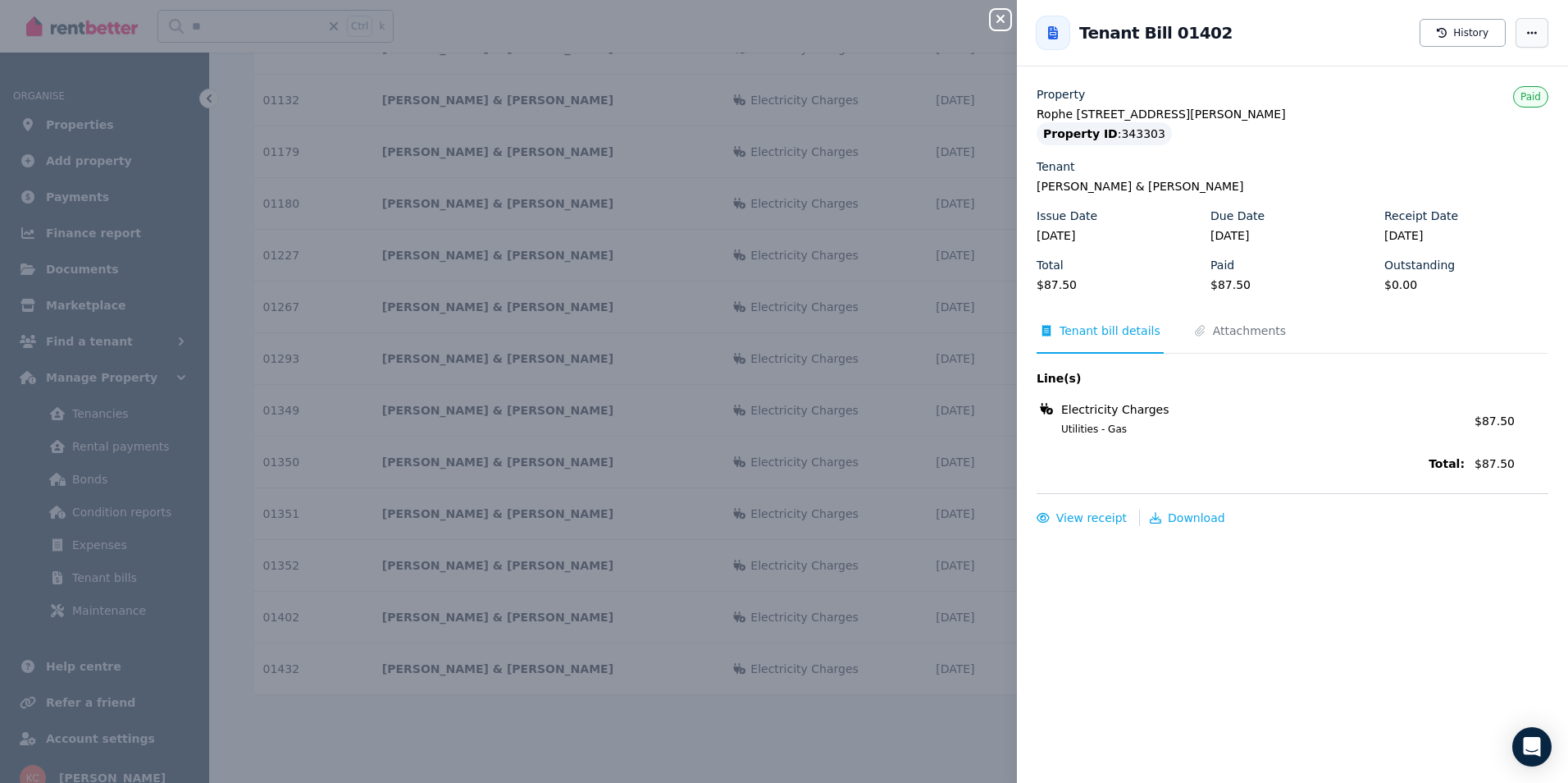
click at [1527, 35] on span "button" at bounding box center [1532, 33] width 33 height 30
click at [1481, 82] on span "Mark as not paid" at bounding box center [1482, 81] width 105 height 20
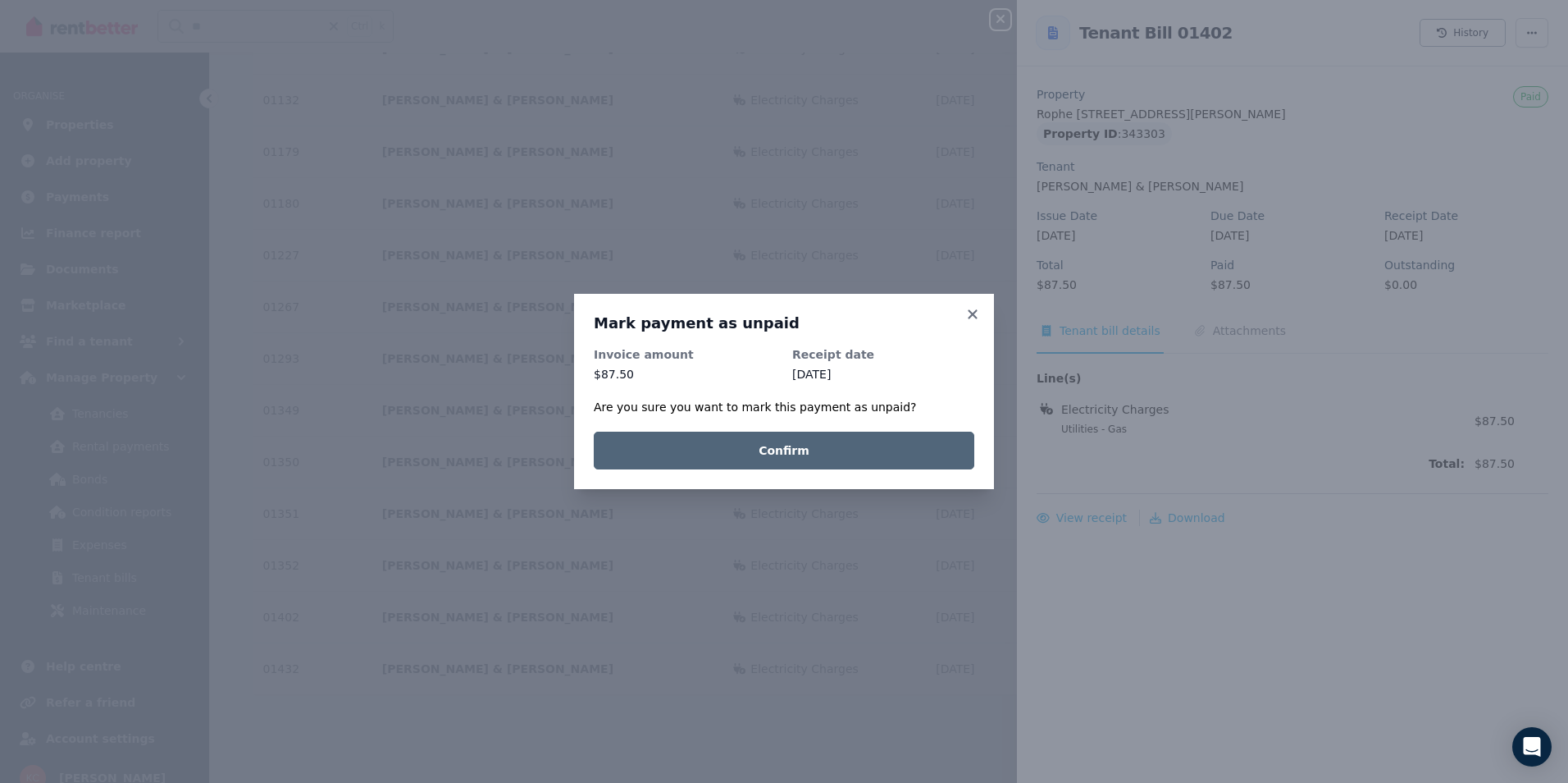
click at [886, 461] on button "Confirm" at bounding box center [784, 451] width 381 height 38
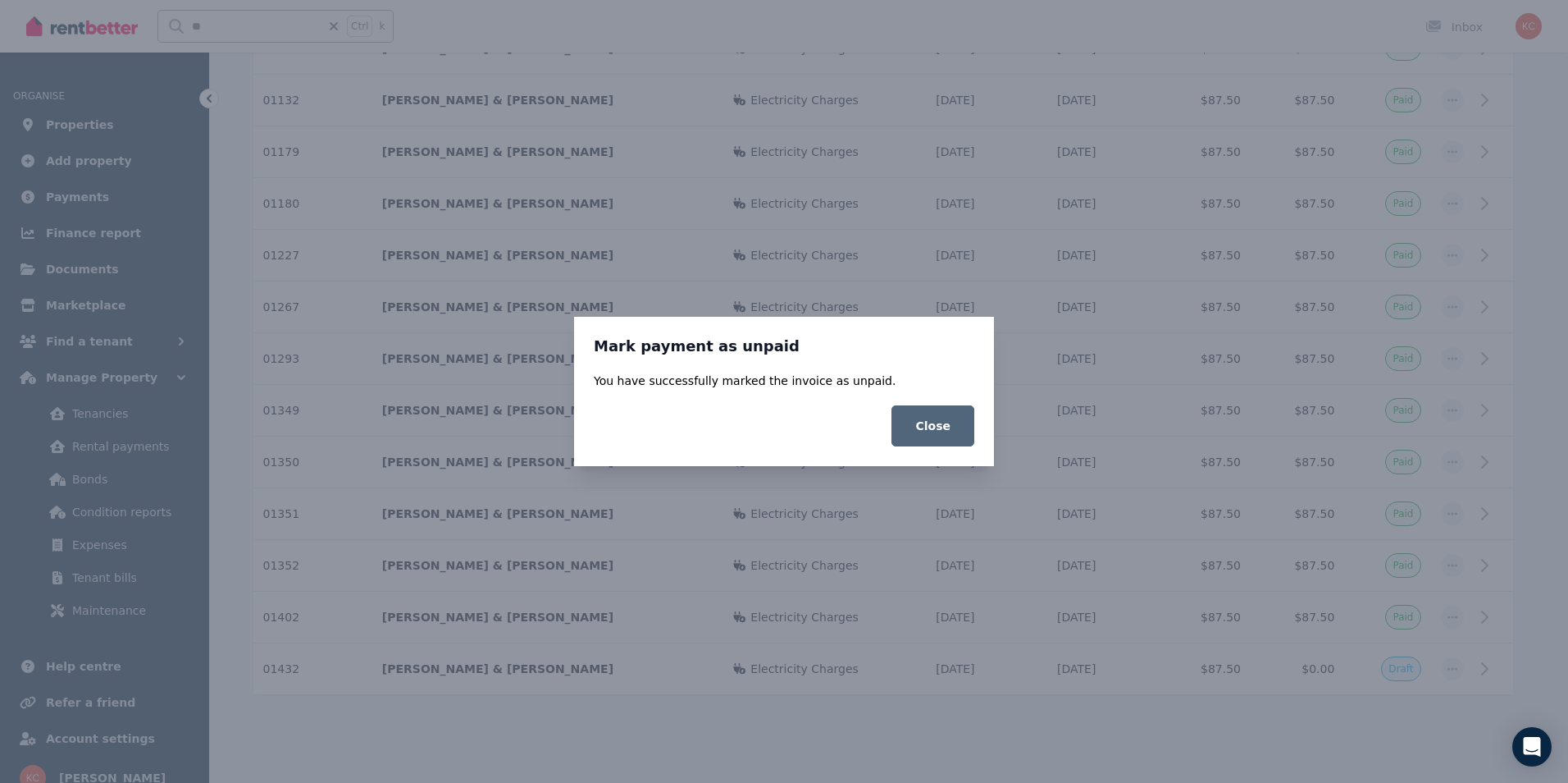
click at [931, 438] on button "Close" at bounding box center [933, 426] width 83 height 41
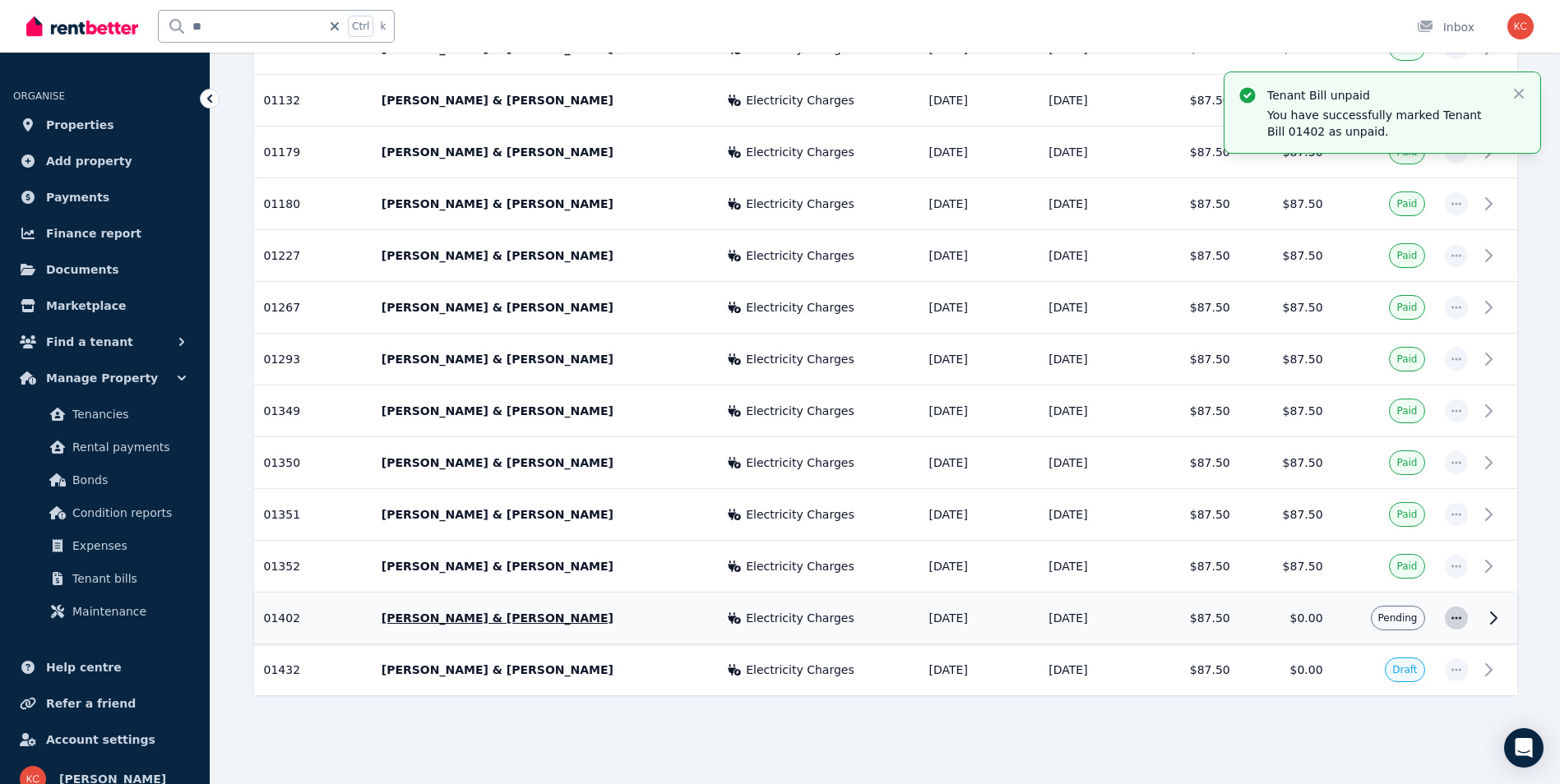
click at [1454, 622] on icon "button" at bounding box center [1456, 618] width 13 height 12
click at [1398, 689] on span "Mark as paid" at bounding box center [1401, 695] width 105 height 20
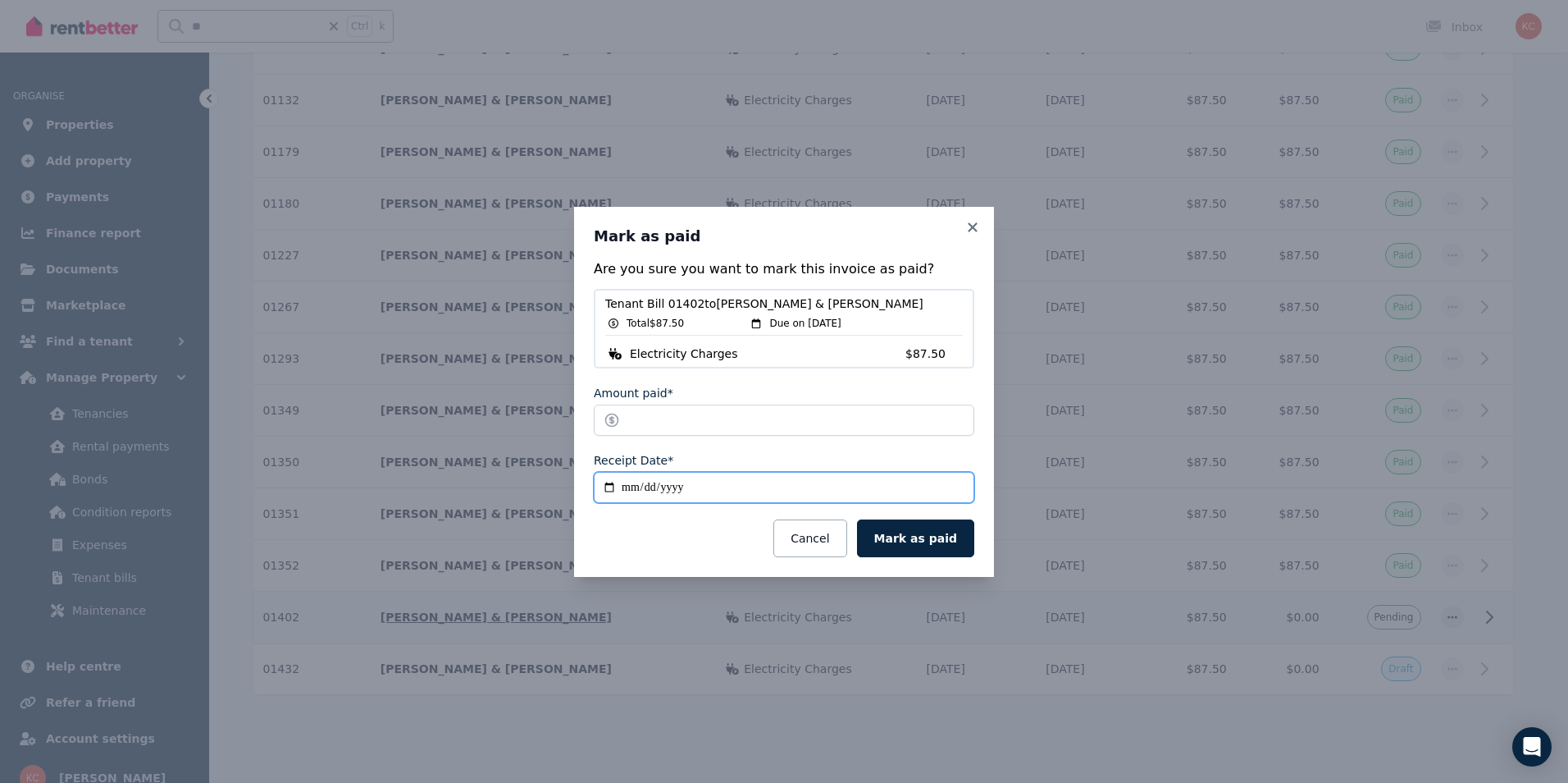
click at [610, 491] on input "**********" at bounding box center [784, 487] width 381 height 31
type input "**********"
click at [903, 534] on button "Mark as paid" at bounding box center [916, 539] width 118 height 38
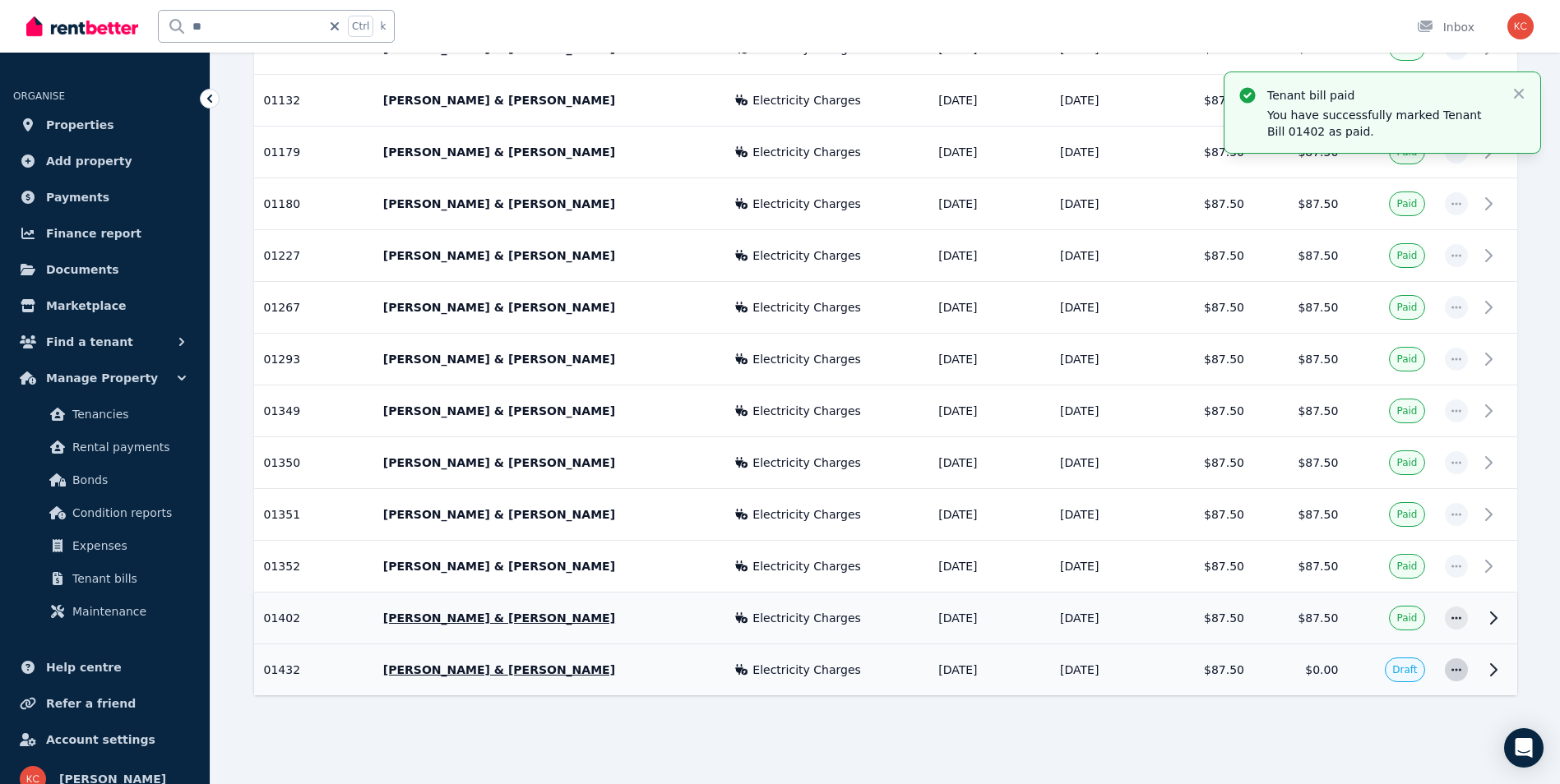
click at [1448, 669] on span "button" at bounding box center [1456, 669] width 23 height 23
click at [1400, 707] on span "Mark as paid" at bounding box center [1401, 714] width 105 height 20
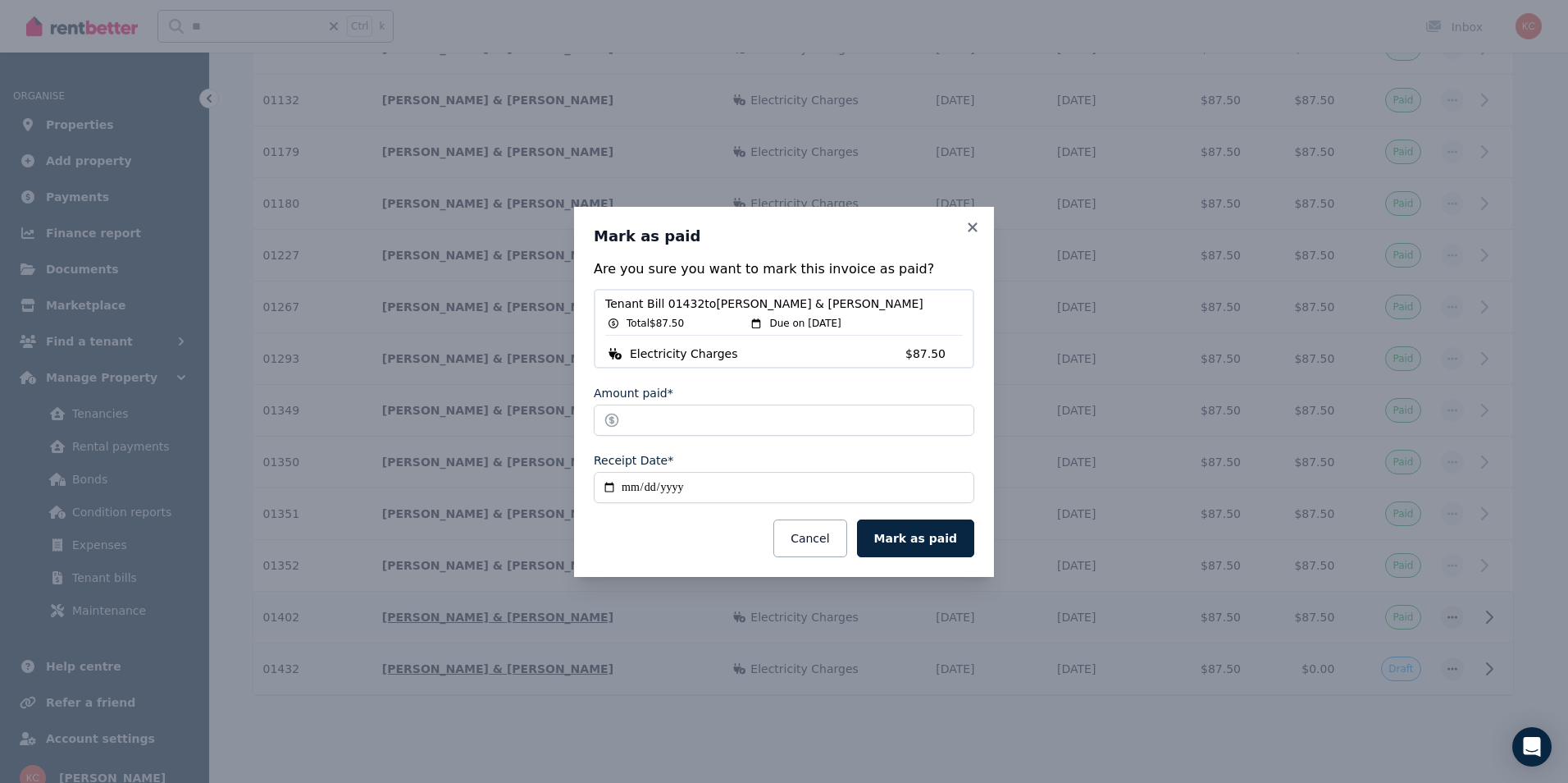
click at [909, 539] on button "Mark as paid" at bounding box center [916, 539] width 118 height 38
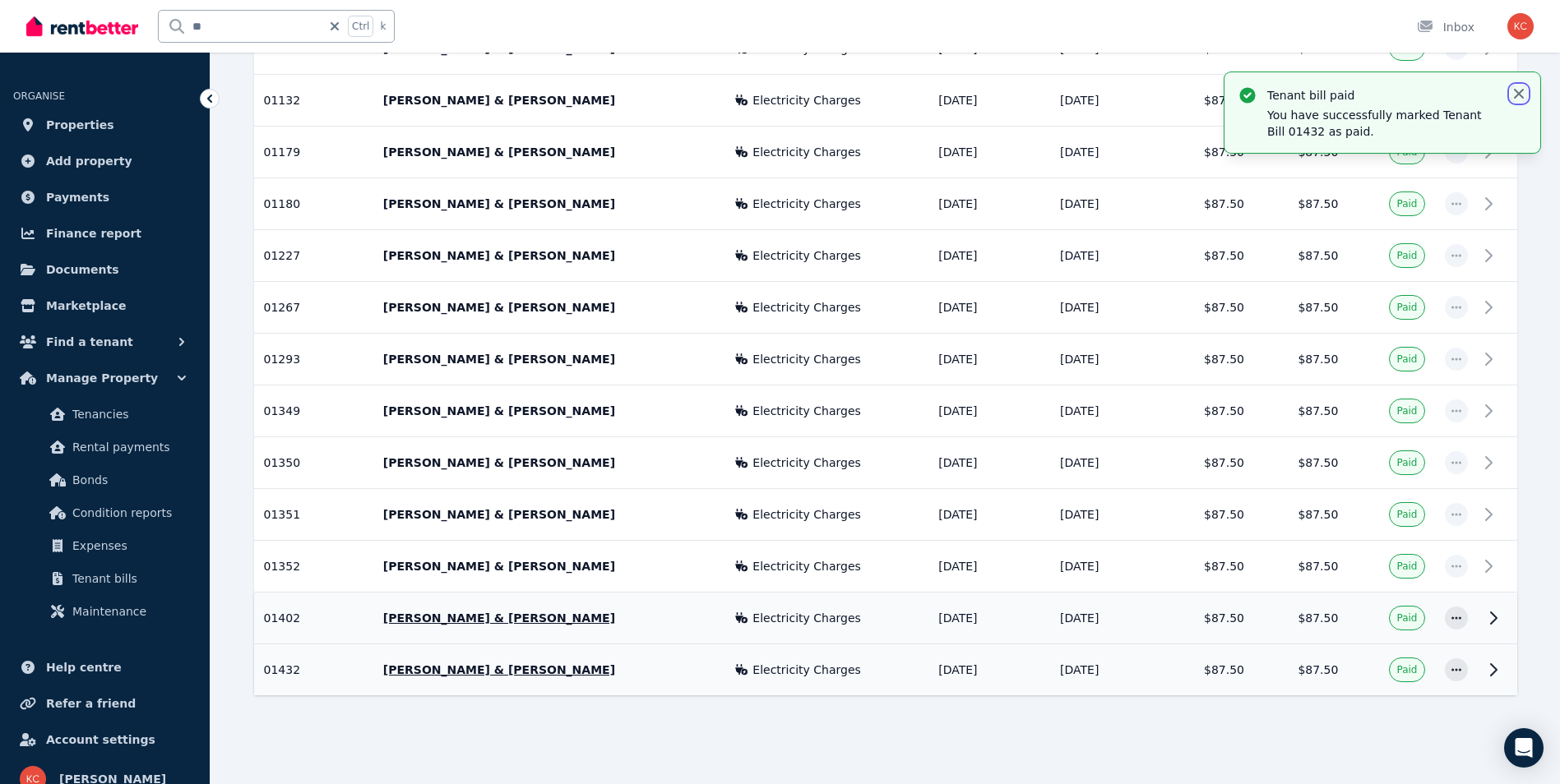
click at [1517, 95] on icon "button" at bounding box center [1519, 94] width 16 height 16
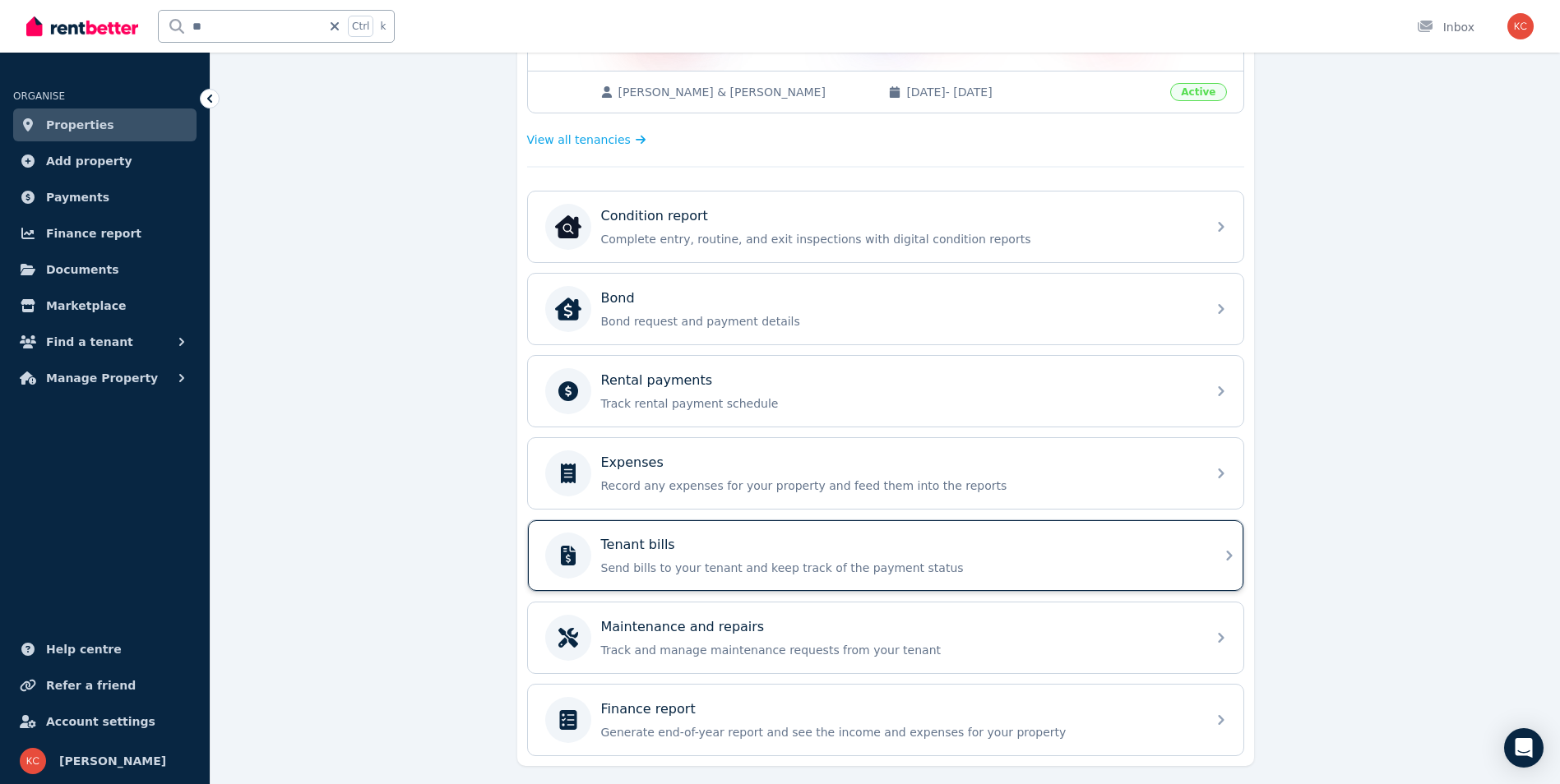
scroll to position [414, 0]
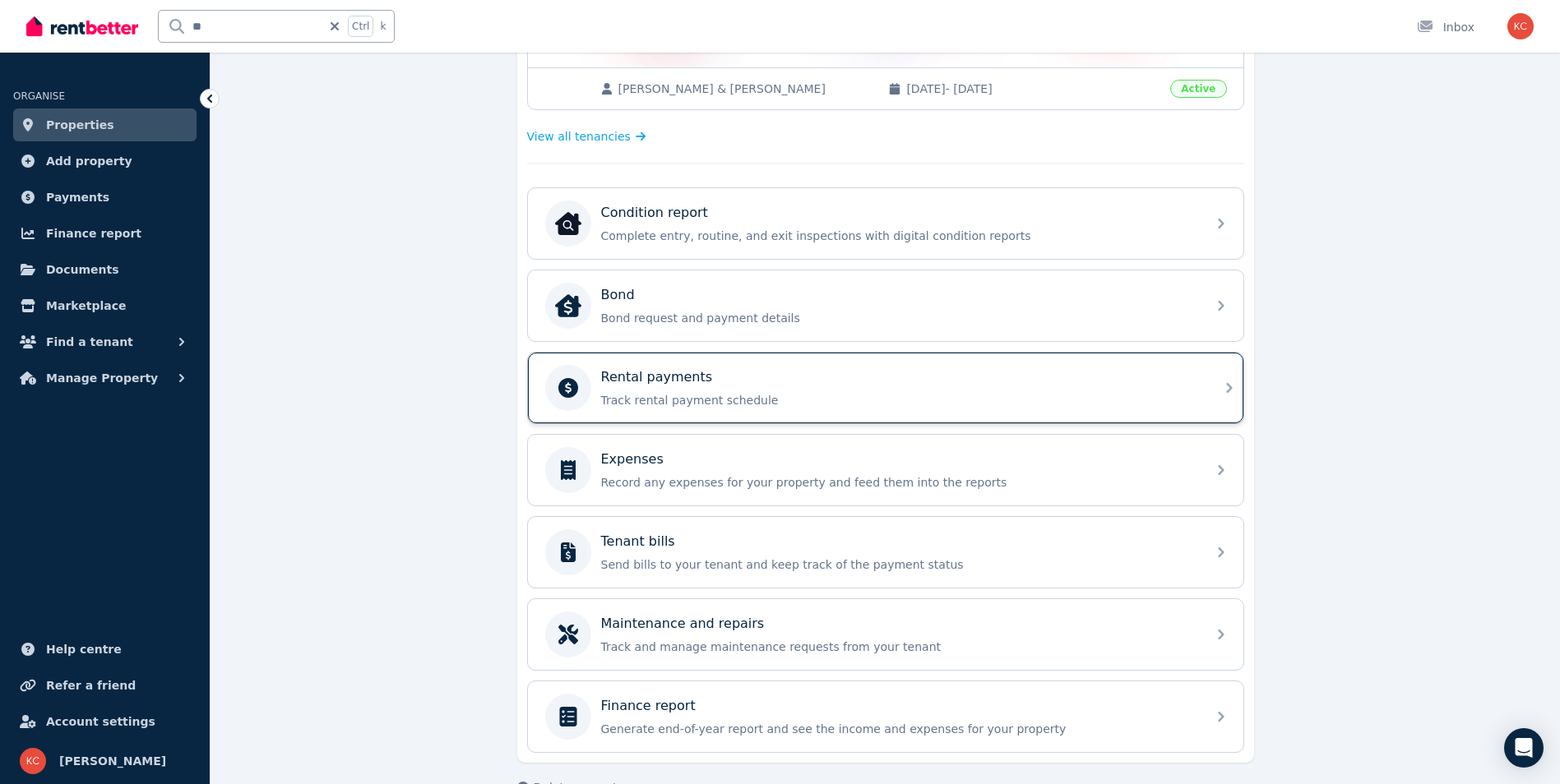
click at [718, 393] on p "Track rental payment schedule" at bounding box center [899, 400] width 596 height 16
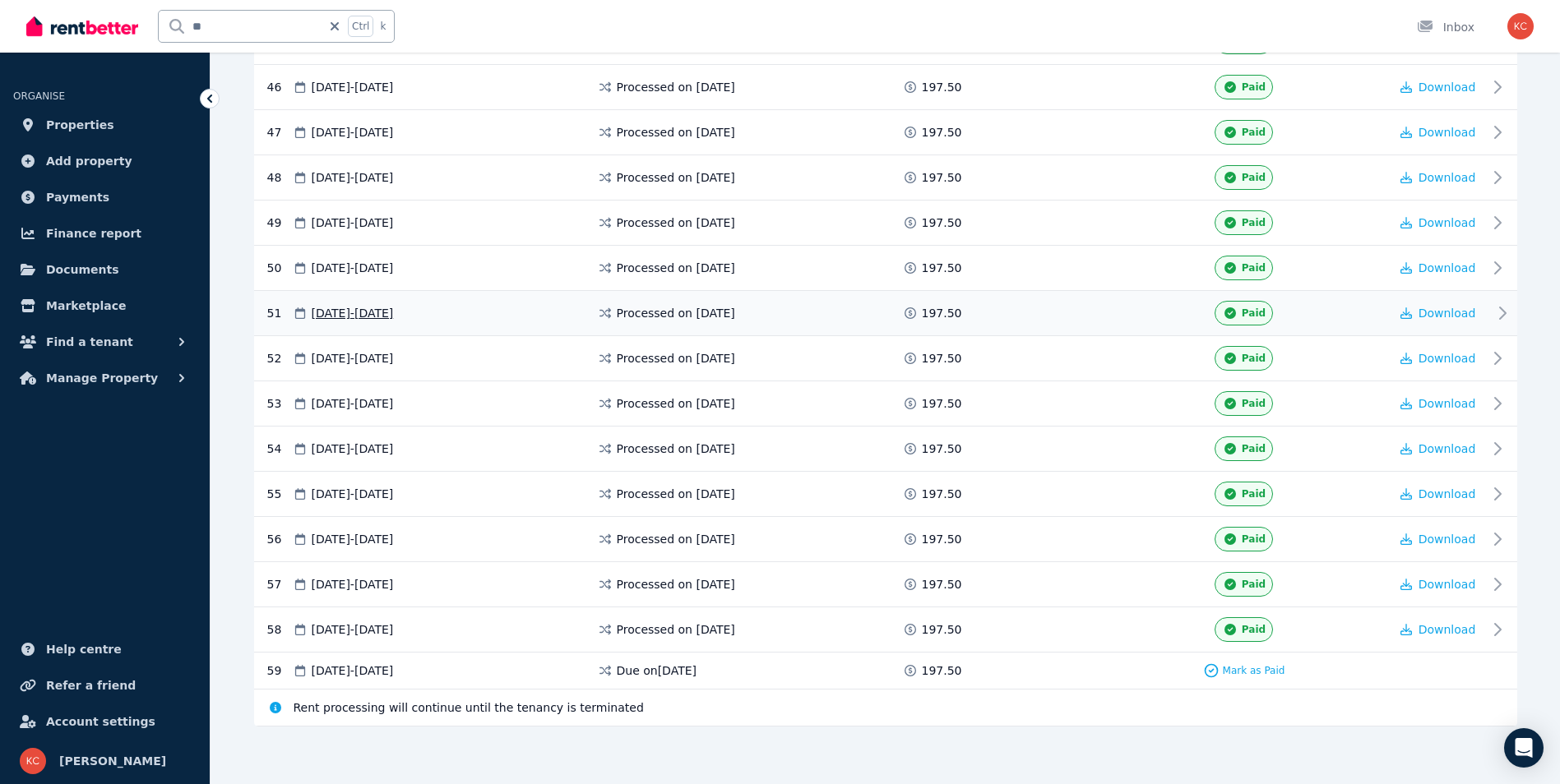
scroll to position [2388, 0]
click at [1075, 630] on span at bounding box center [1037, 628] width 123 height 25
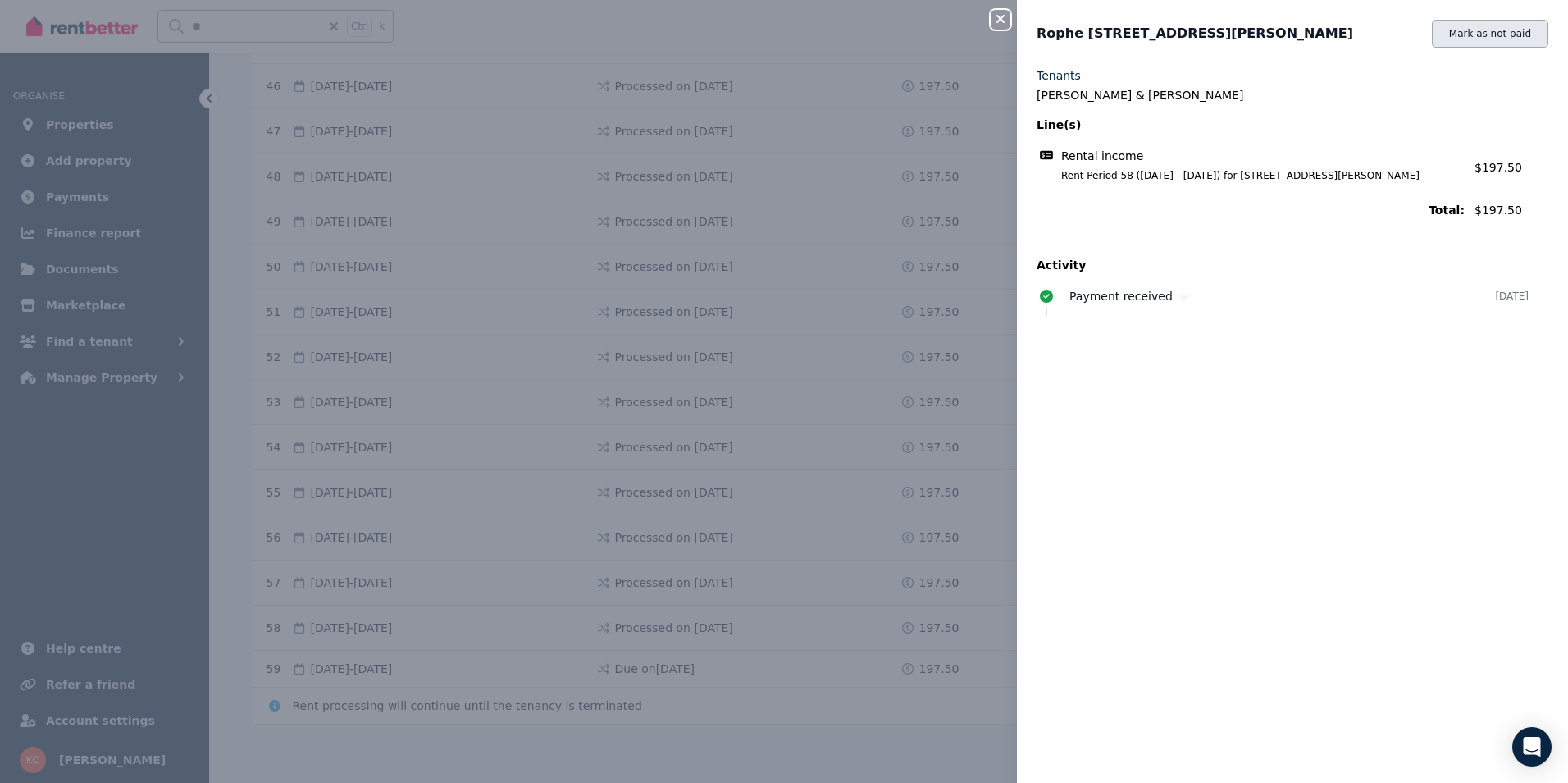
click at [1439, 37] on button "Mark as not paid" at bounding box center [1490, 34] width 117 height 28
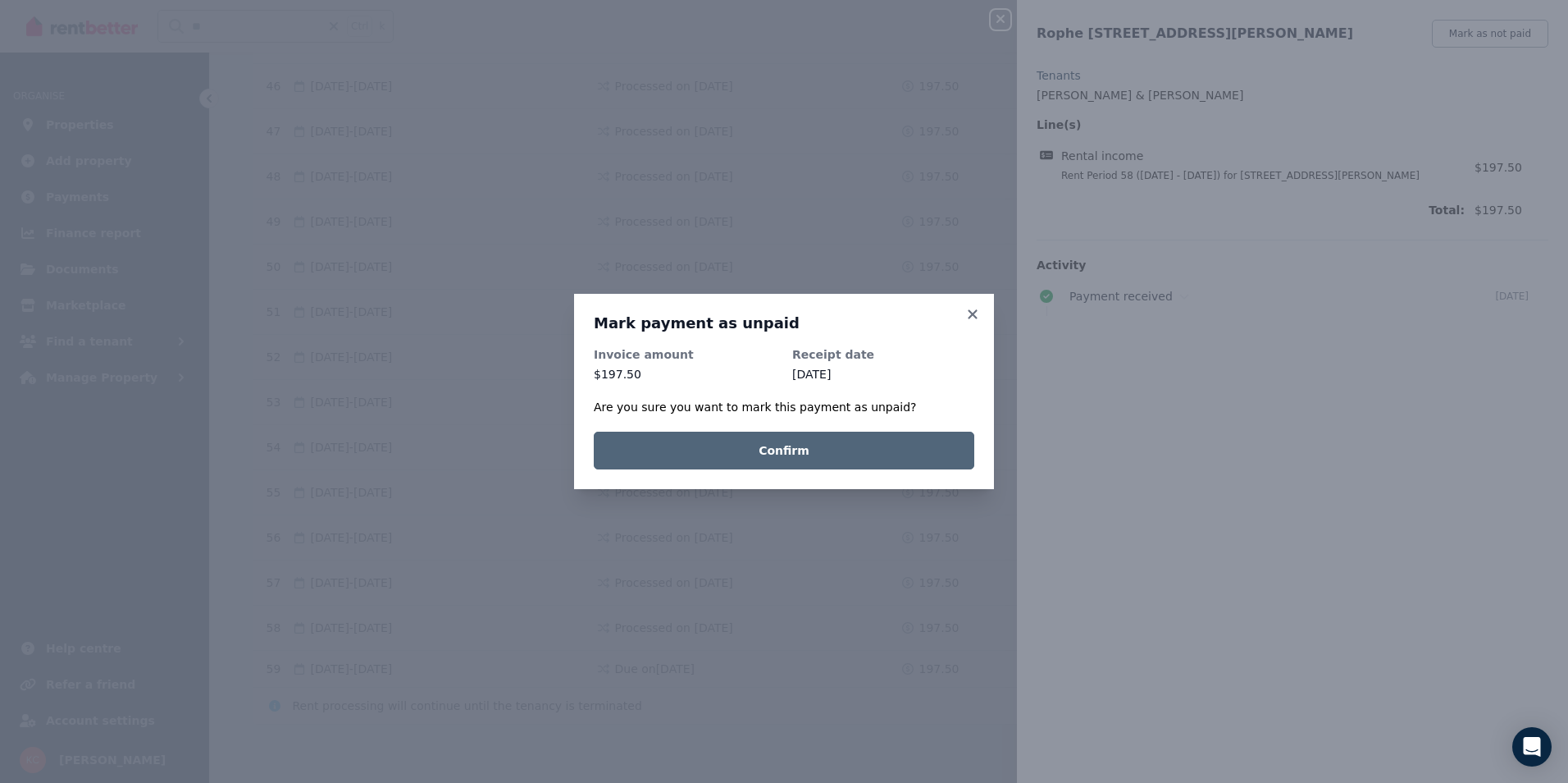
click at [824, 448] on button "Confirm" at bounding box center [784, 451] width 381 height 38
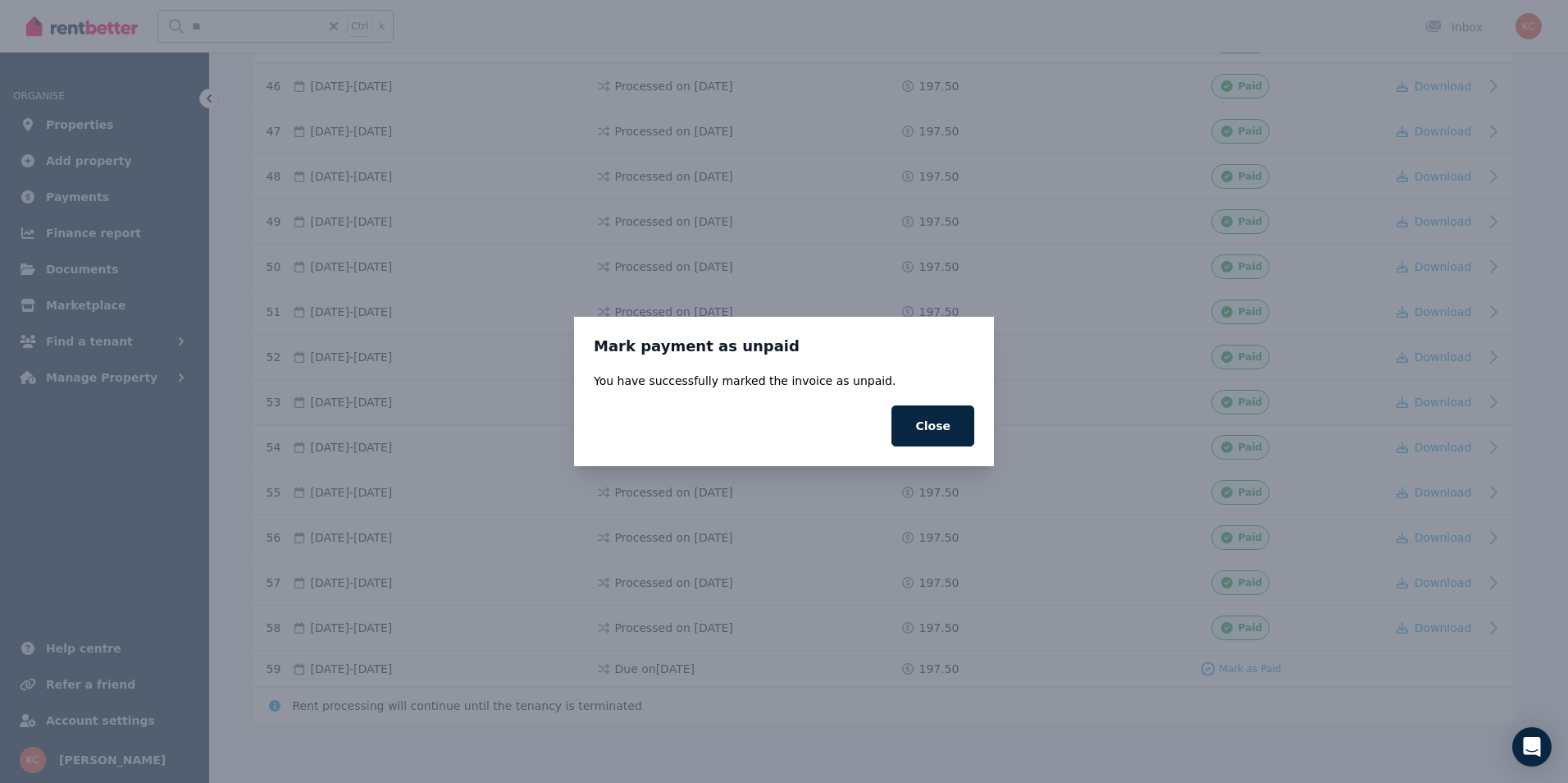
click at [948, 422] on button "Close" at bounding box center [933, 426] width 83 height 41
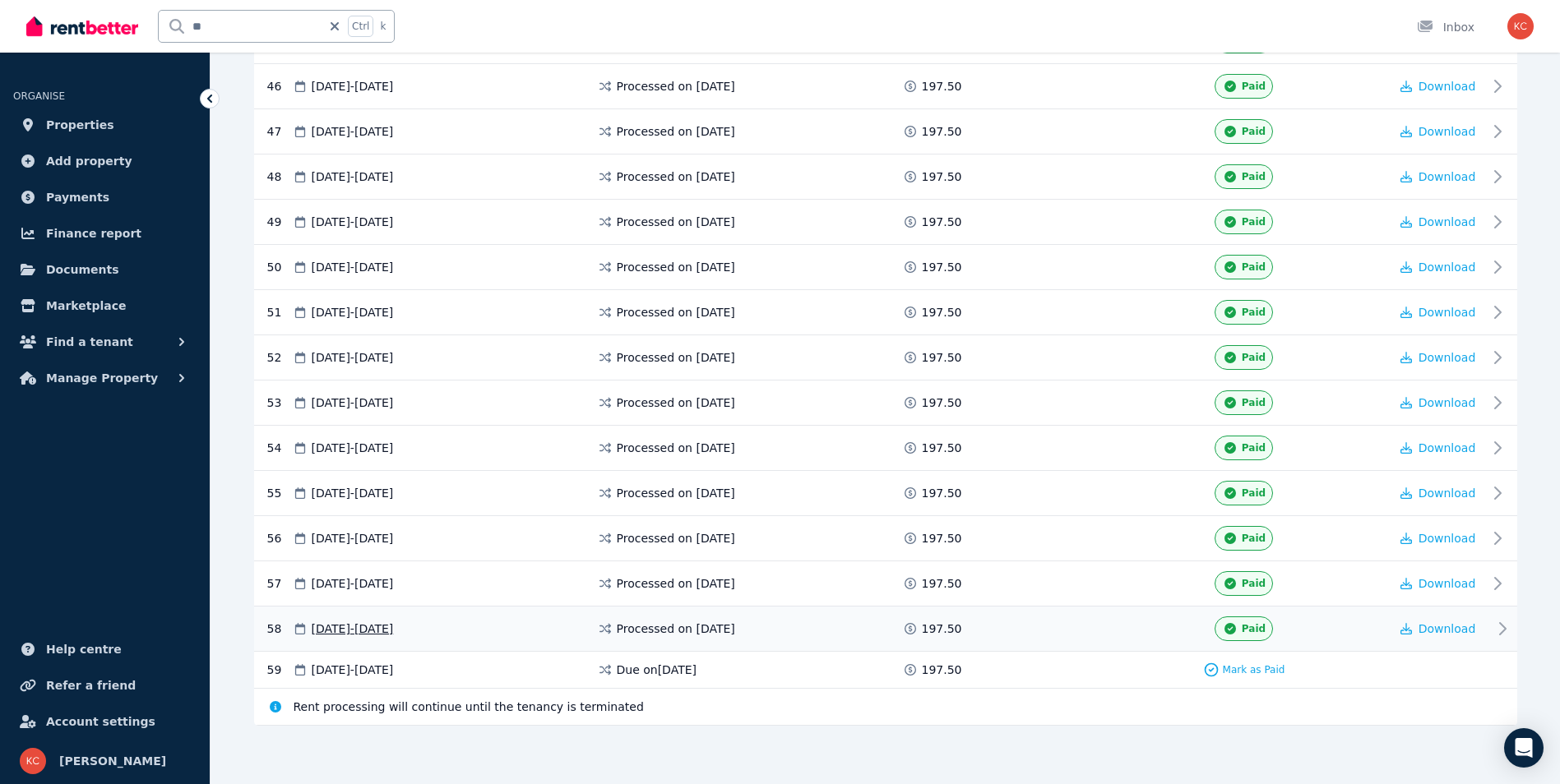
scroll to position [2384, 0]
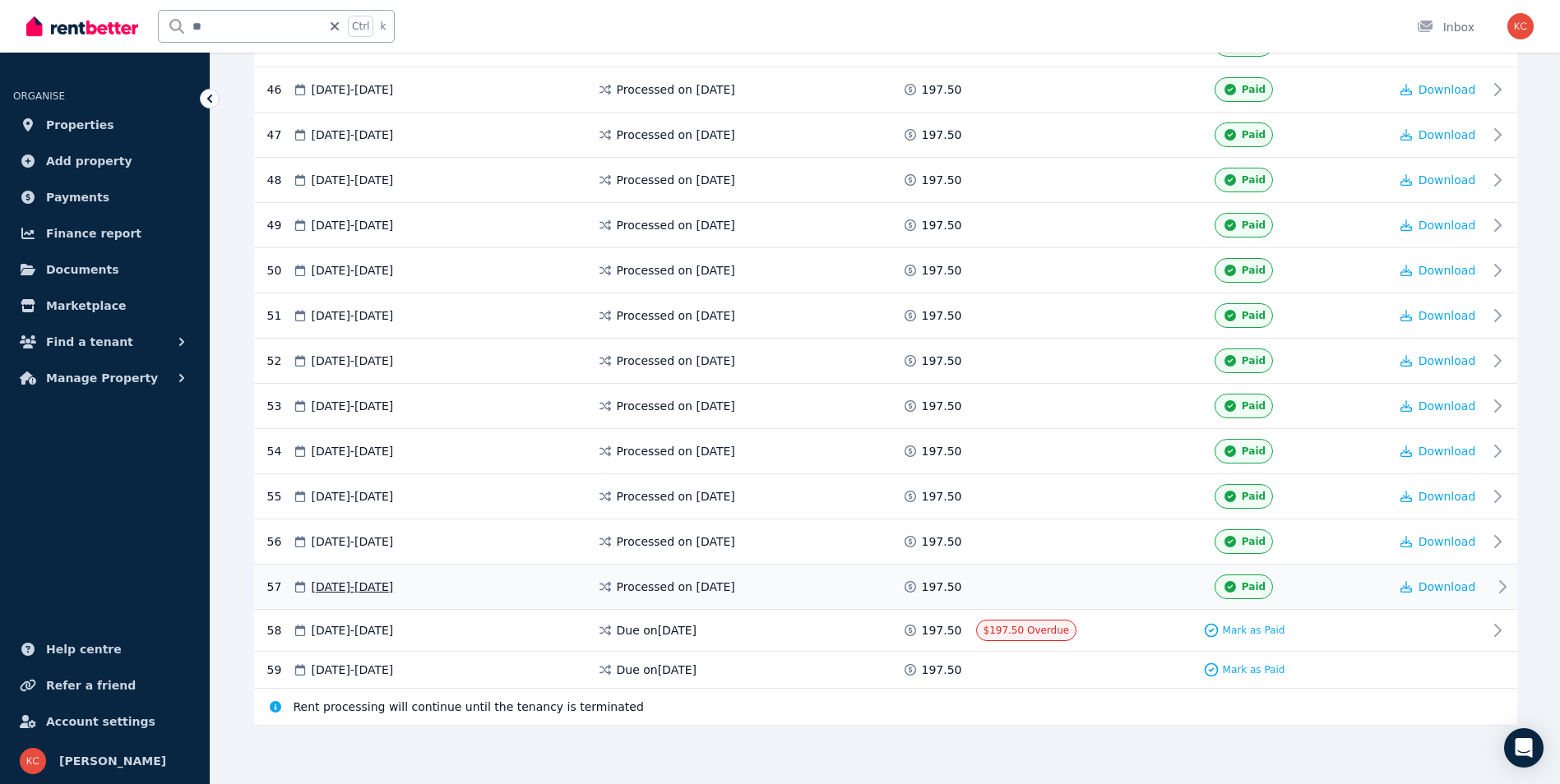
click at [773, 582] on div "Processed on [DATE]" at bounding box center [749, 586] width 305 height 25
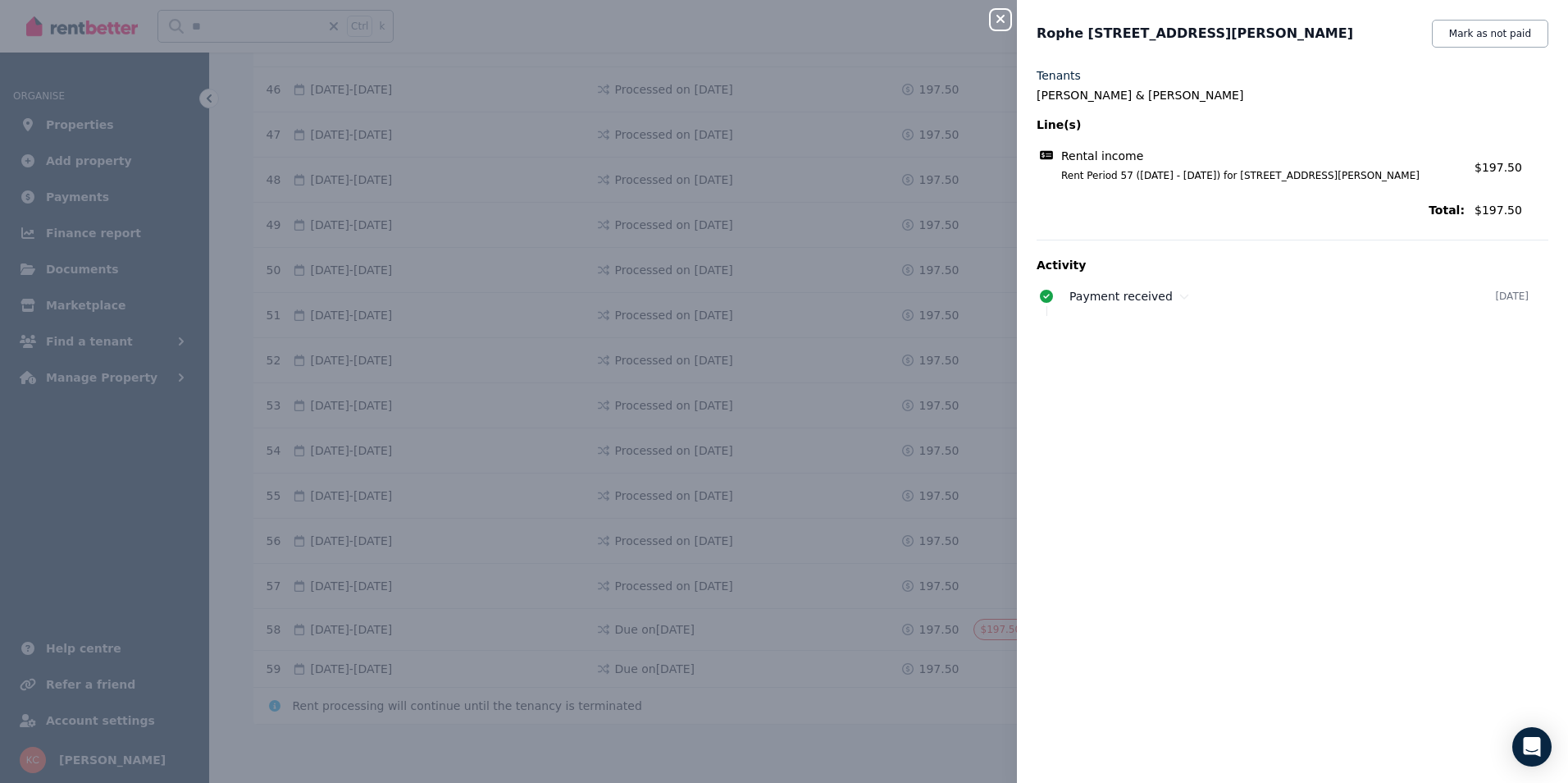
click at [1002, 22] on icon "button" at bounding box center [1001, 18] width 20 height 13
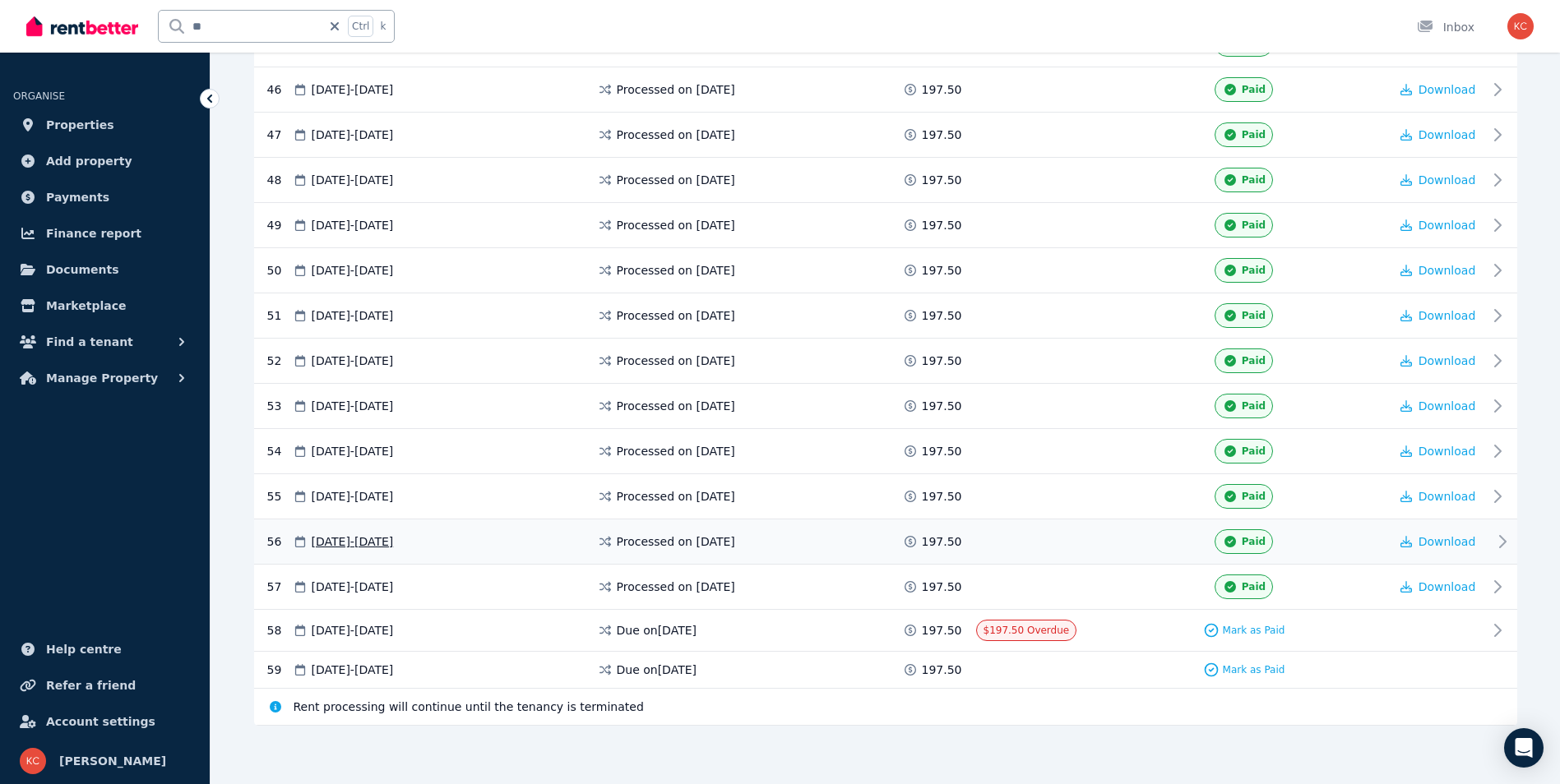
click at [736, 542] on span "Processed on [DATE]" at bounding box center [676, 541] width 119 height 16
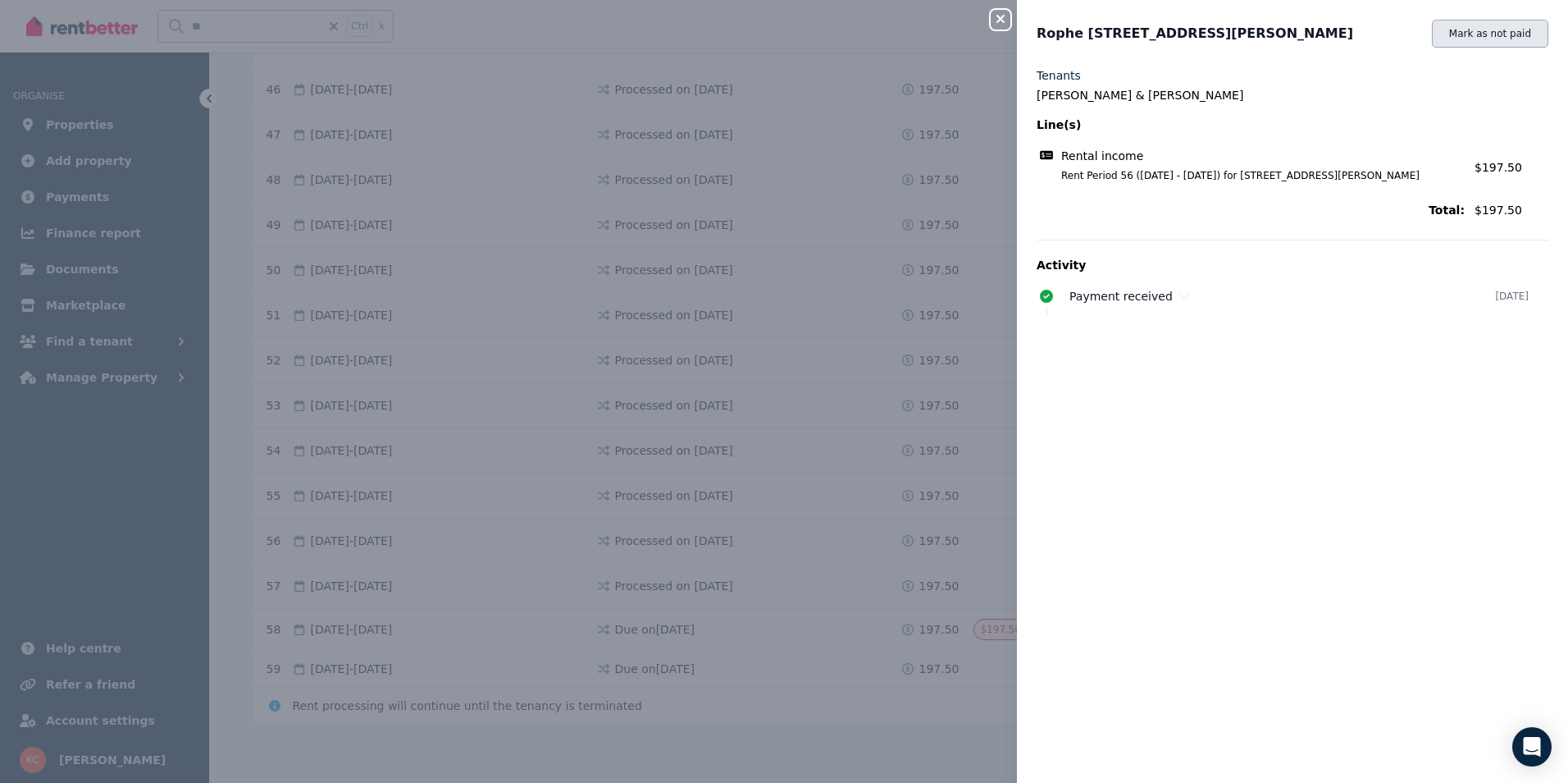
click at [1457, 36] on button "Mark as not paid" at bounding box center [1490, 34] width 117 height 28
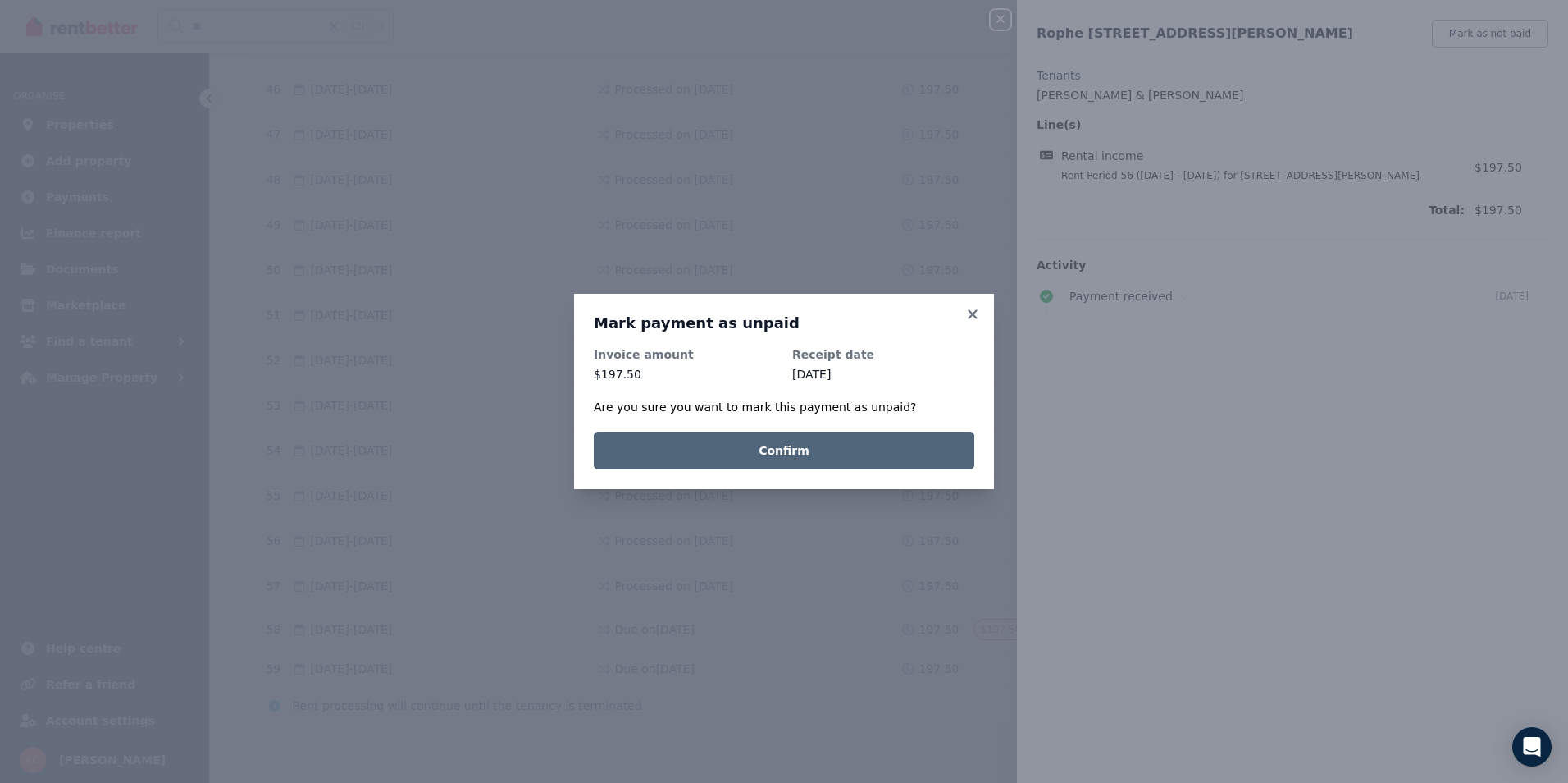
click at [881, 456] on button "Confirm" at bounding box center [784, 451] width 381 height 38
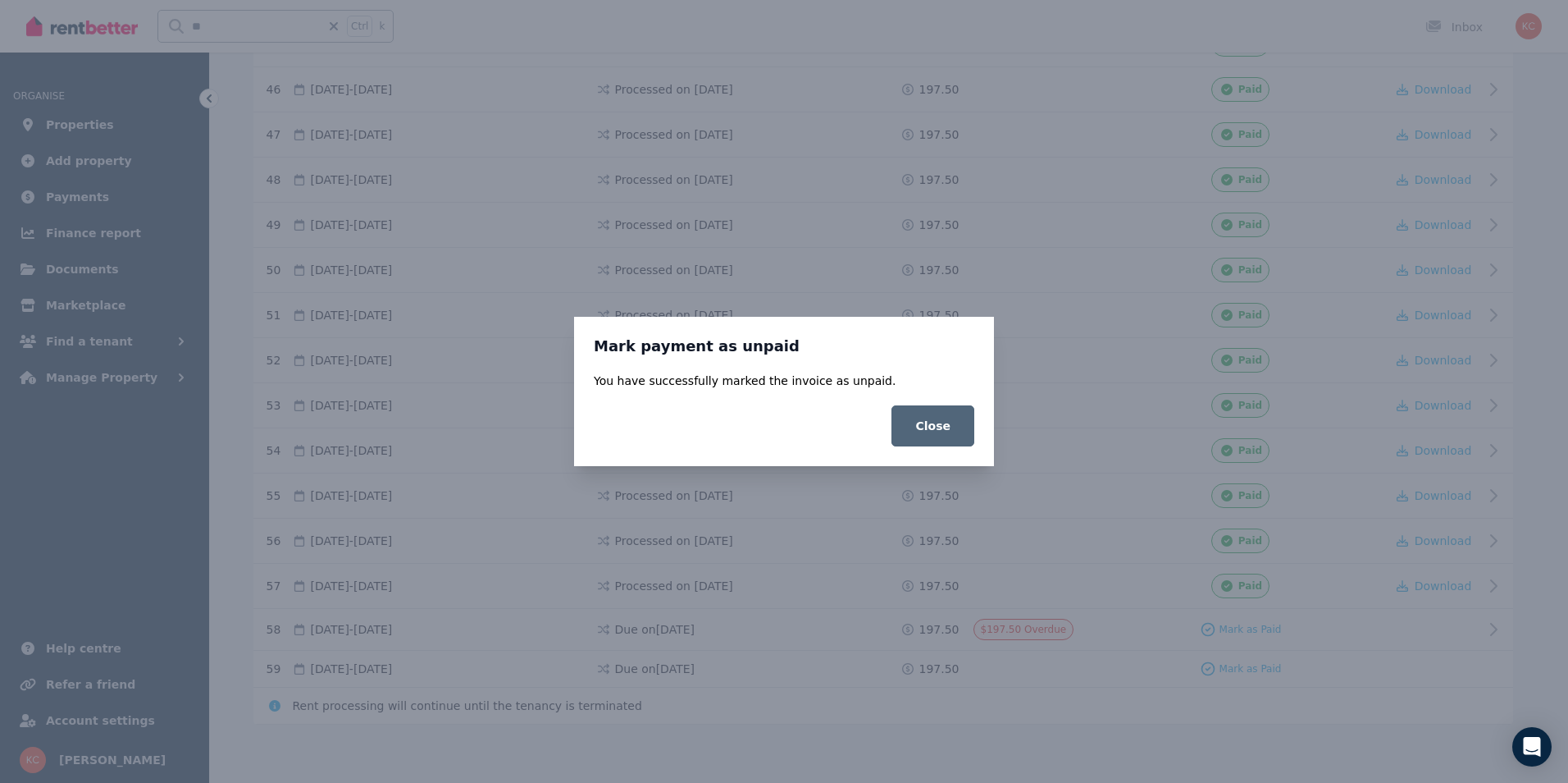
click at [943, 429] on button "Close" at bounding box center [933, 426] width 83 height 41
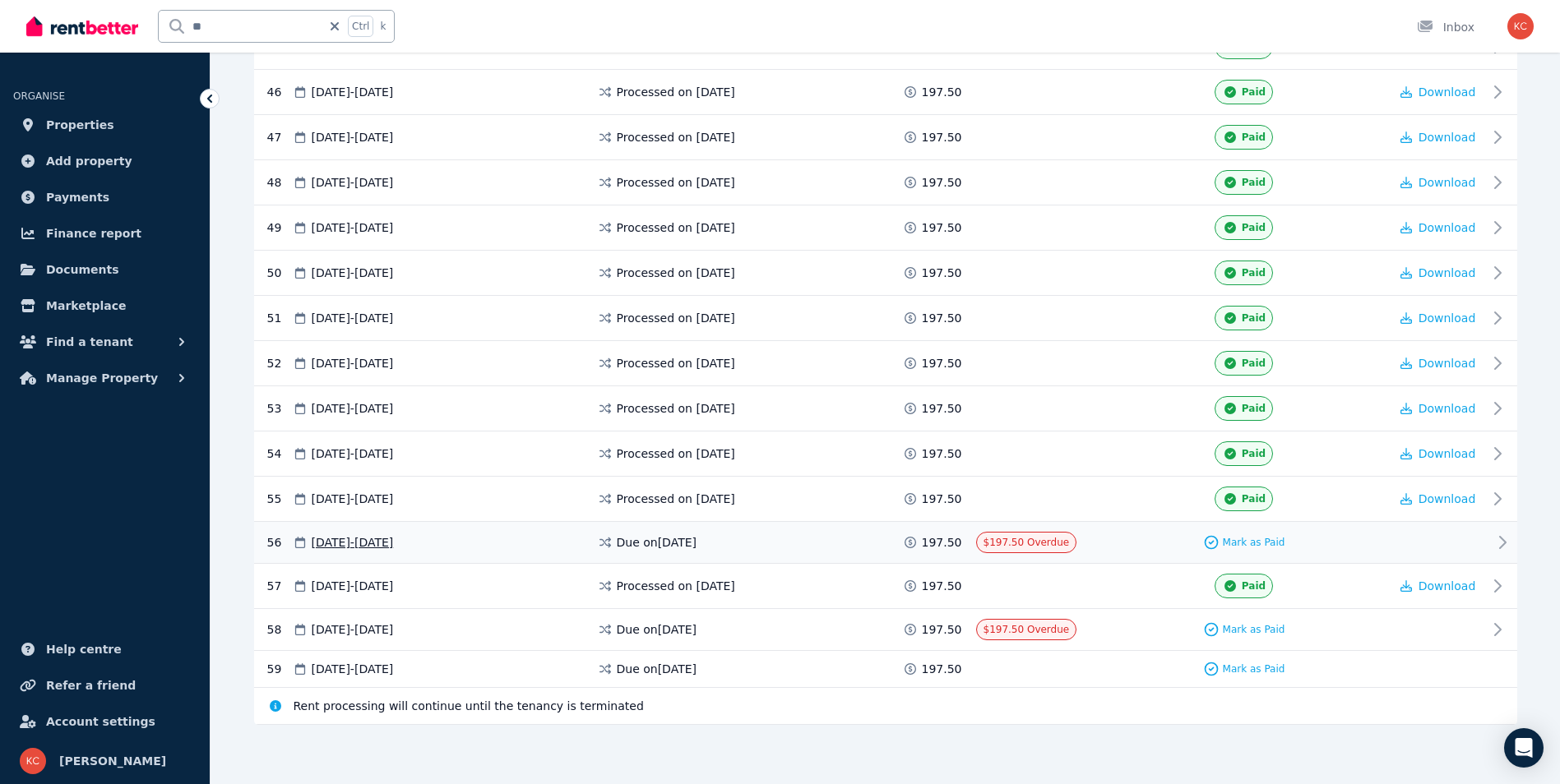
scroll to position [2381, 0]
click at [1247, 541] on span "Mark as Paid" at bounding box center [1254, 542] width 63 height 13
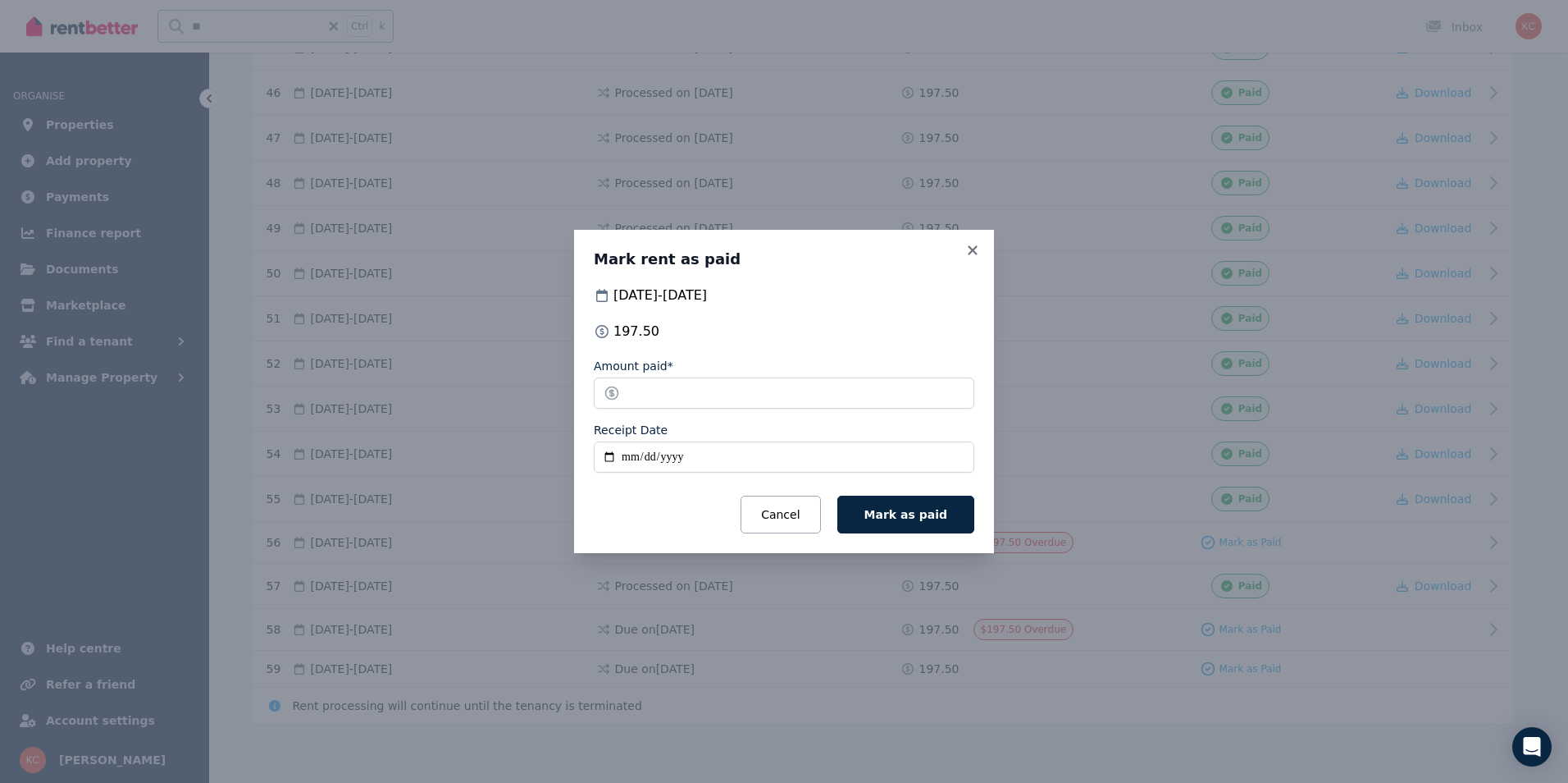
click at [613, 460] on input "Receipt Date" at bounding box center [784, 457] width 381 height 31
type input "**********"
click at [891, 514] on span "Mark as paid" at bounding box center [905, 514] width 83 height 13
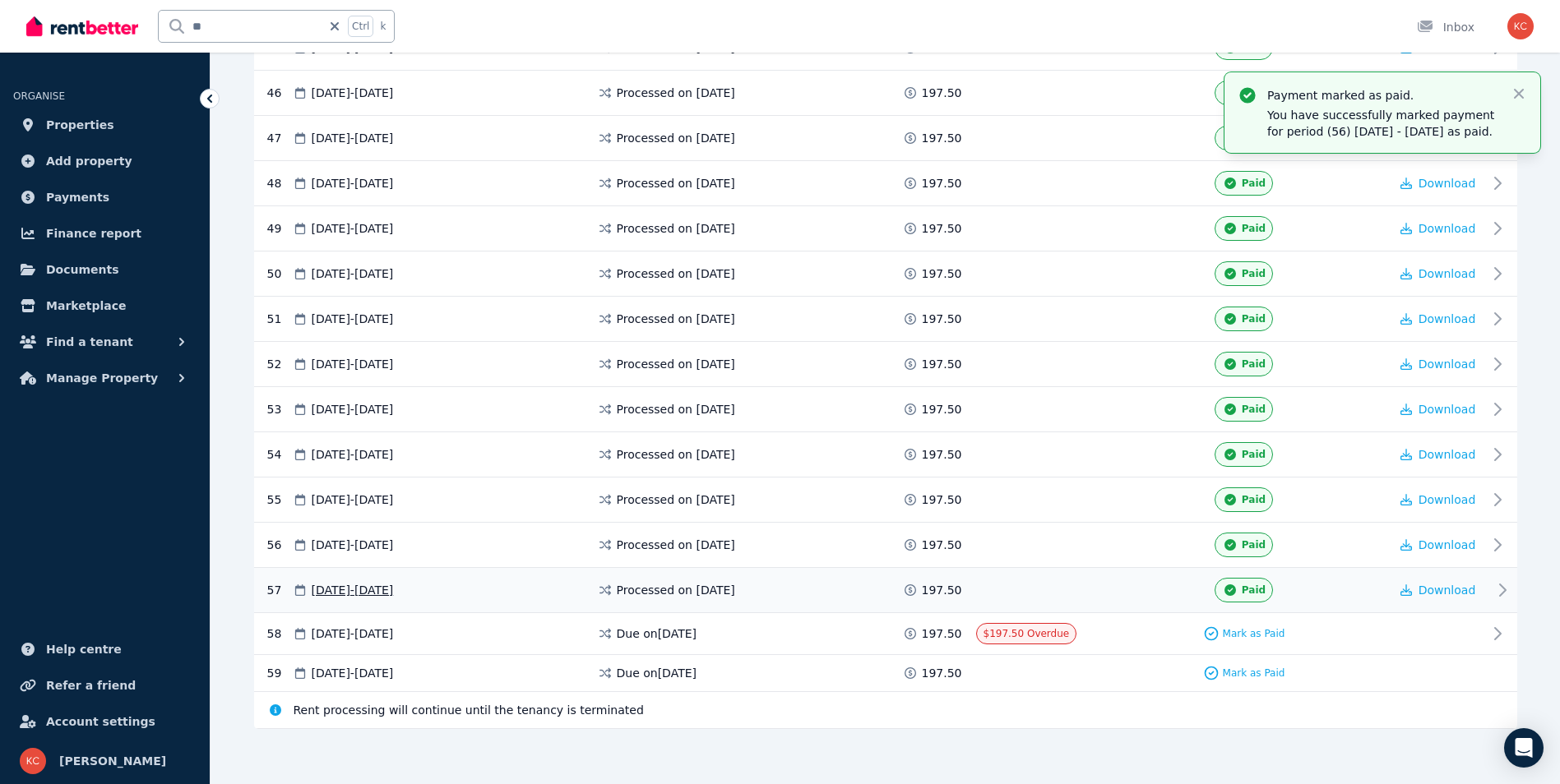
click at [720, 592] on span "Processed on [DATE]" at bounding box center [676, 590] width 119 height 16
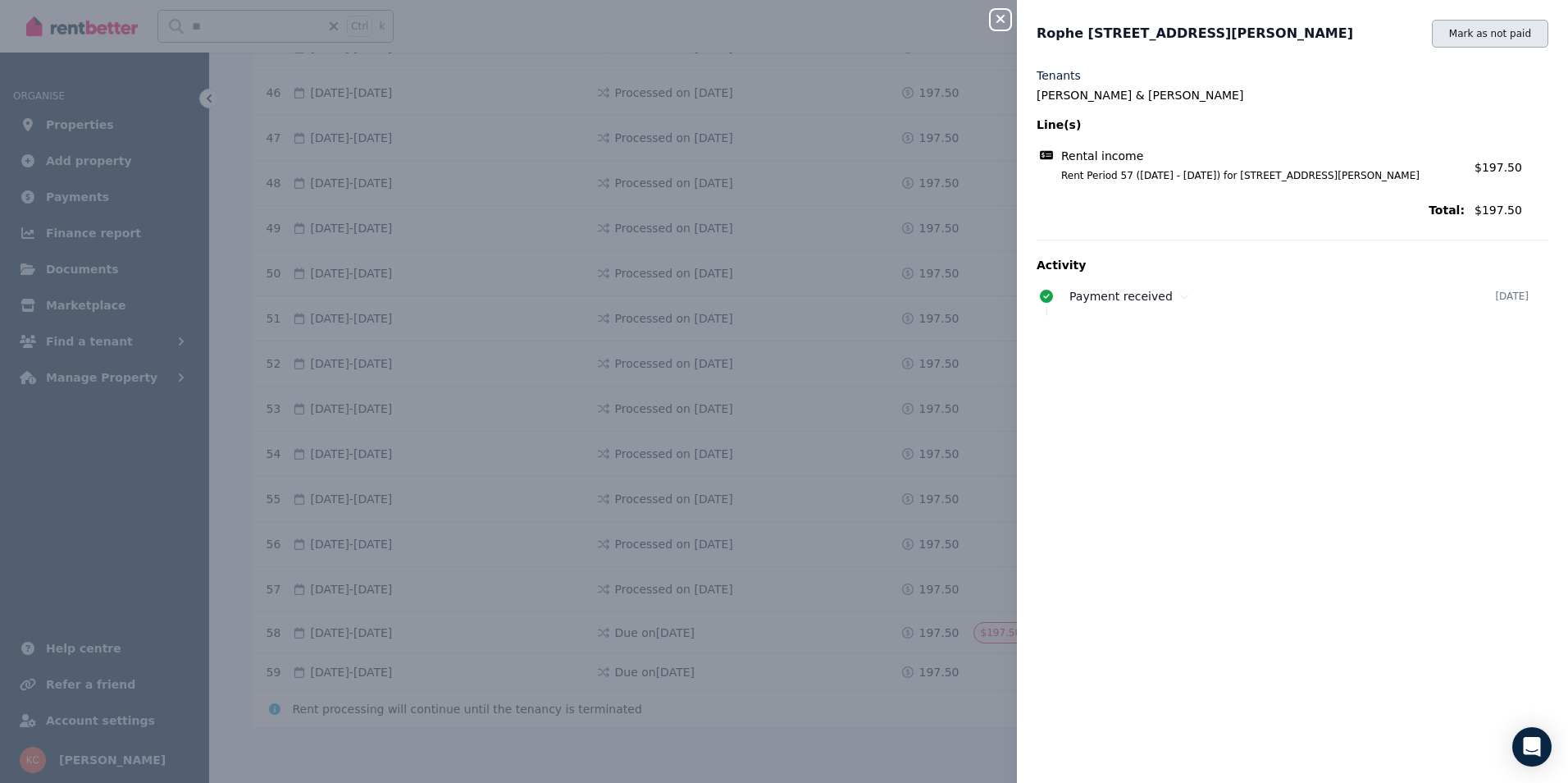
click at [1498, 32] on button "Mark as not paid" at bounding box center [1490, 34] width 117 height 28
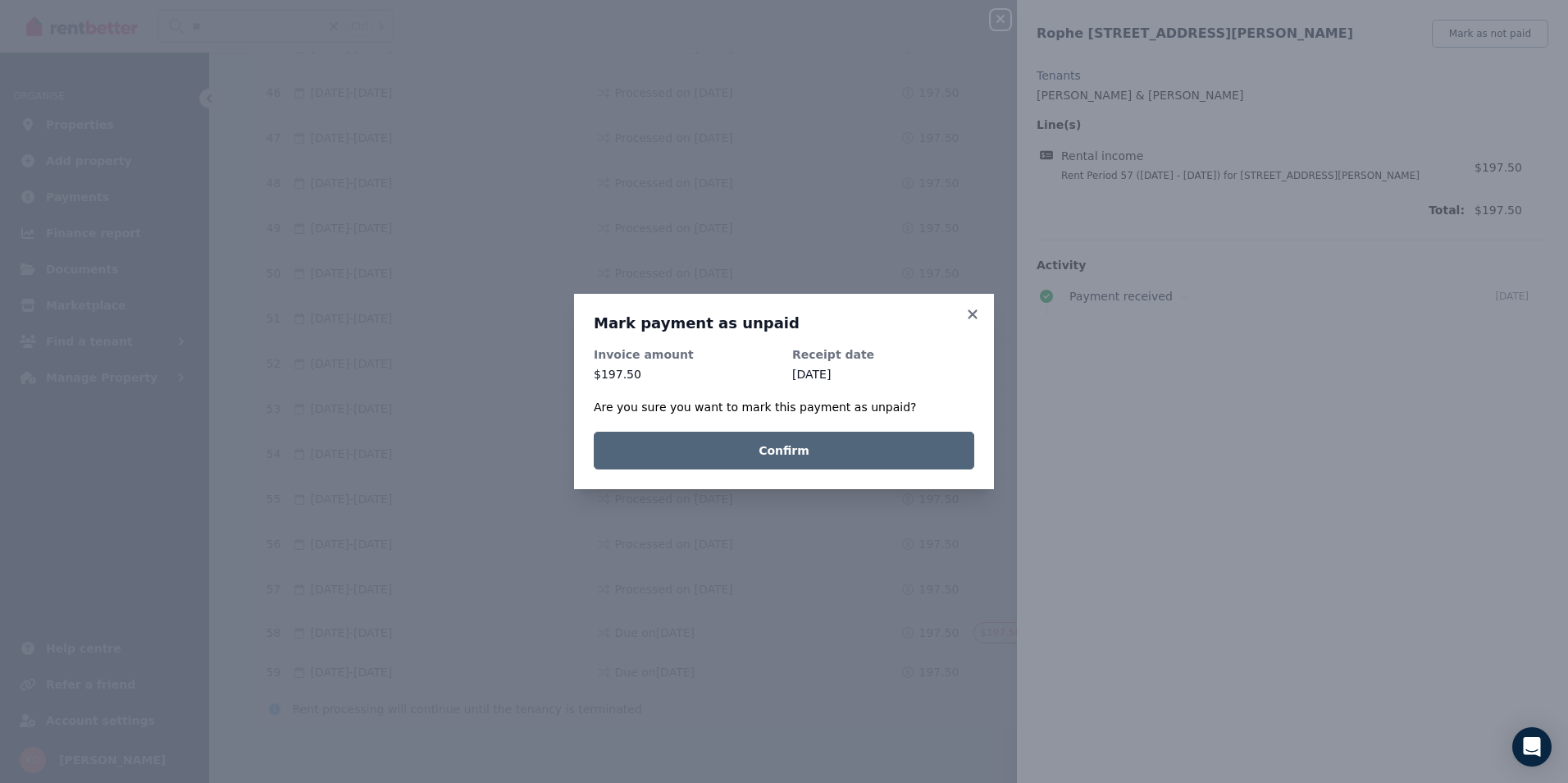
click at [842, 457] on button "Confirm" at bounding box center [784, 451] width 381 height 38
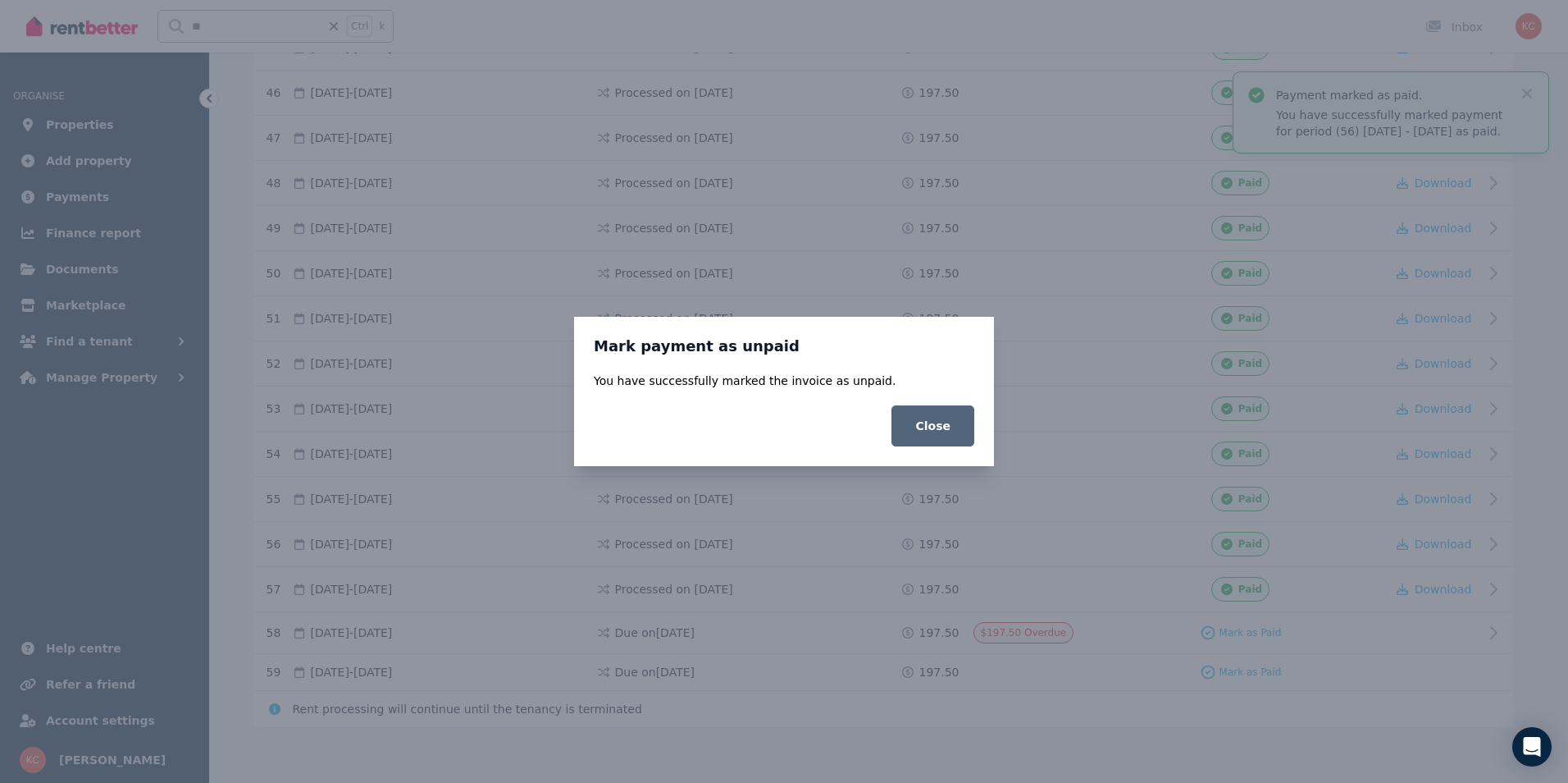
click at [932, 428] on button "Close" at bounding box center [933, 426] width 83 height 41
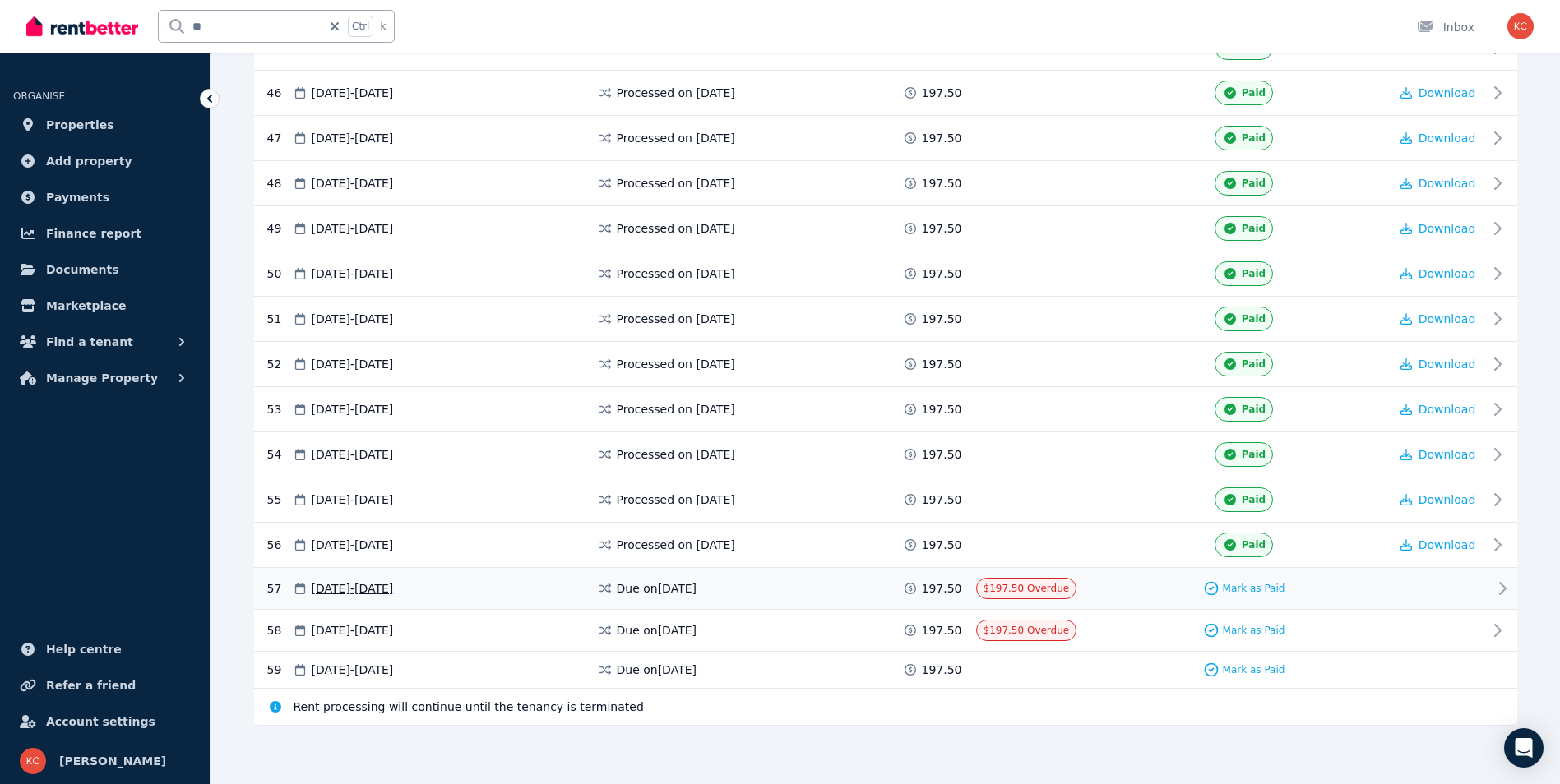
click at [1261, 587] on span "Mark as Paid" at bounding box center [1254, 588] width 63 height 13
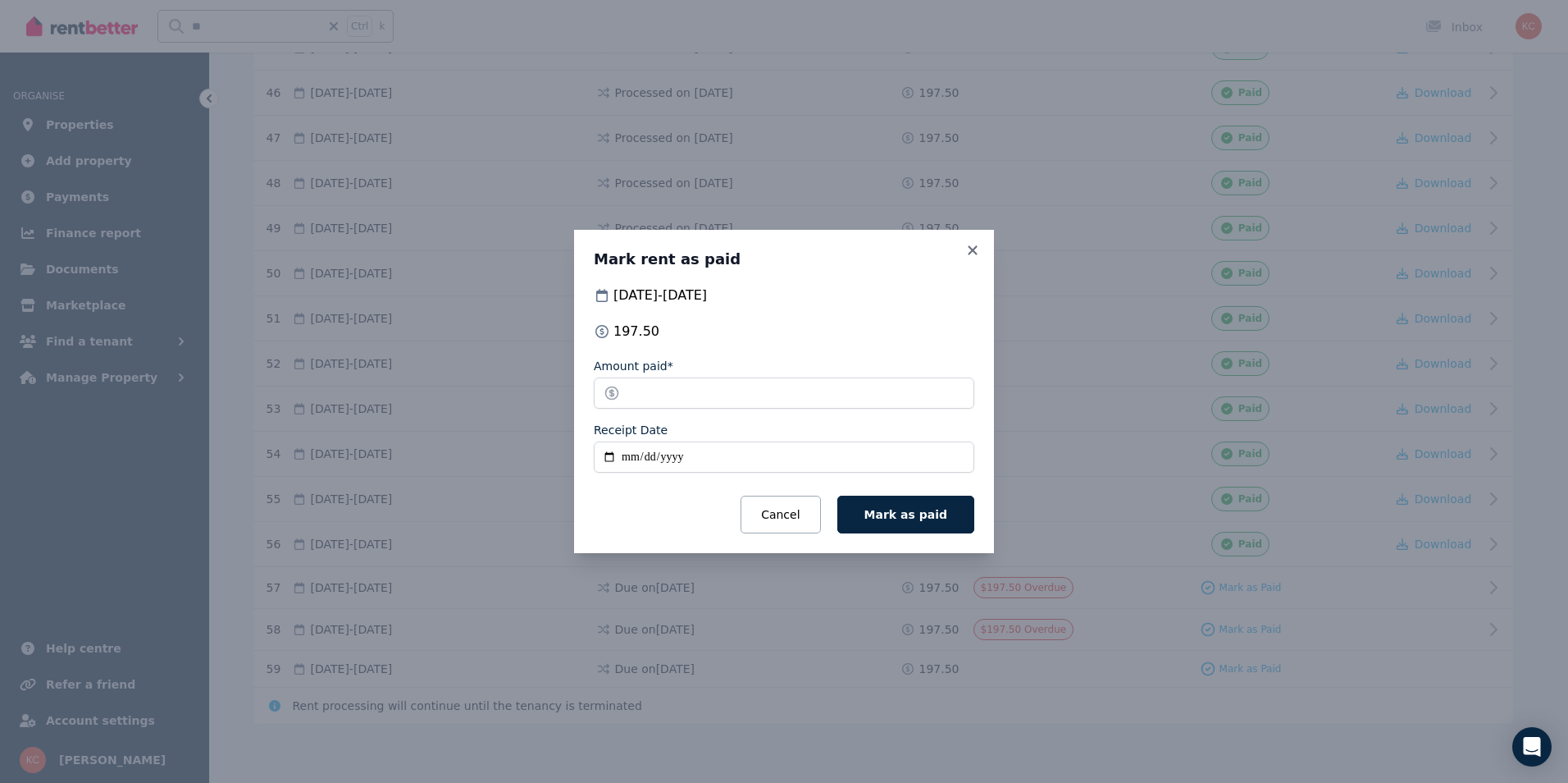
click at [608, 457] on input "Receipt Date" at bounding box center [784, 457] width 381 height 31
type input "**********"
click at [890, 520] on span "Mark as paid" at bounding box center [905, 514] width 83 height 13
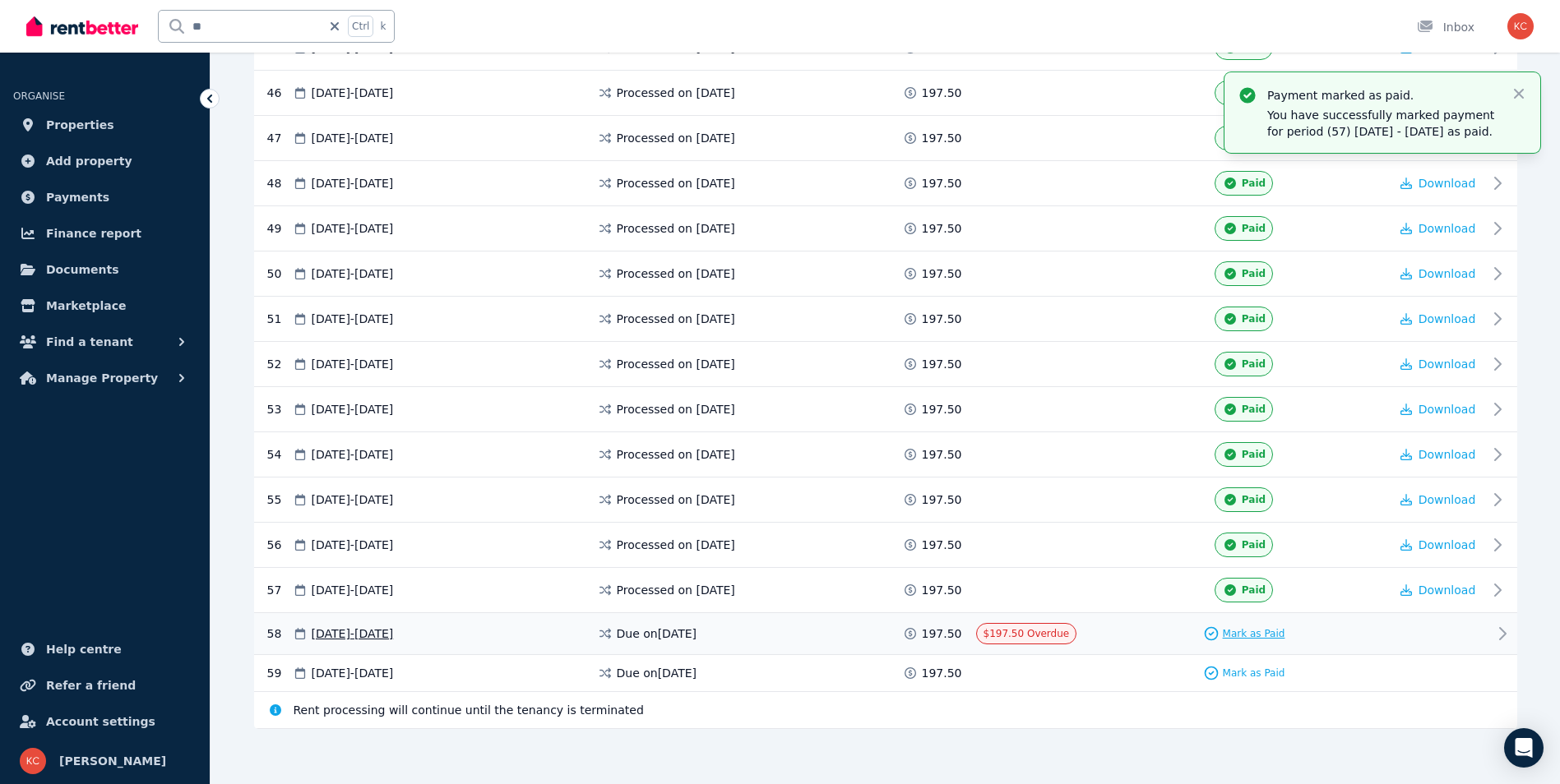
click at [1254, 634] on span "Mark as Paid" at bounding box center [1254, 633] width 63 height 13
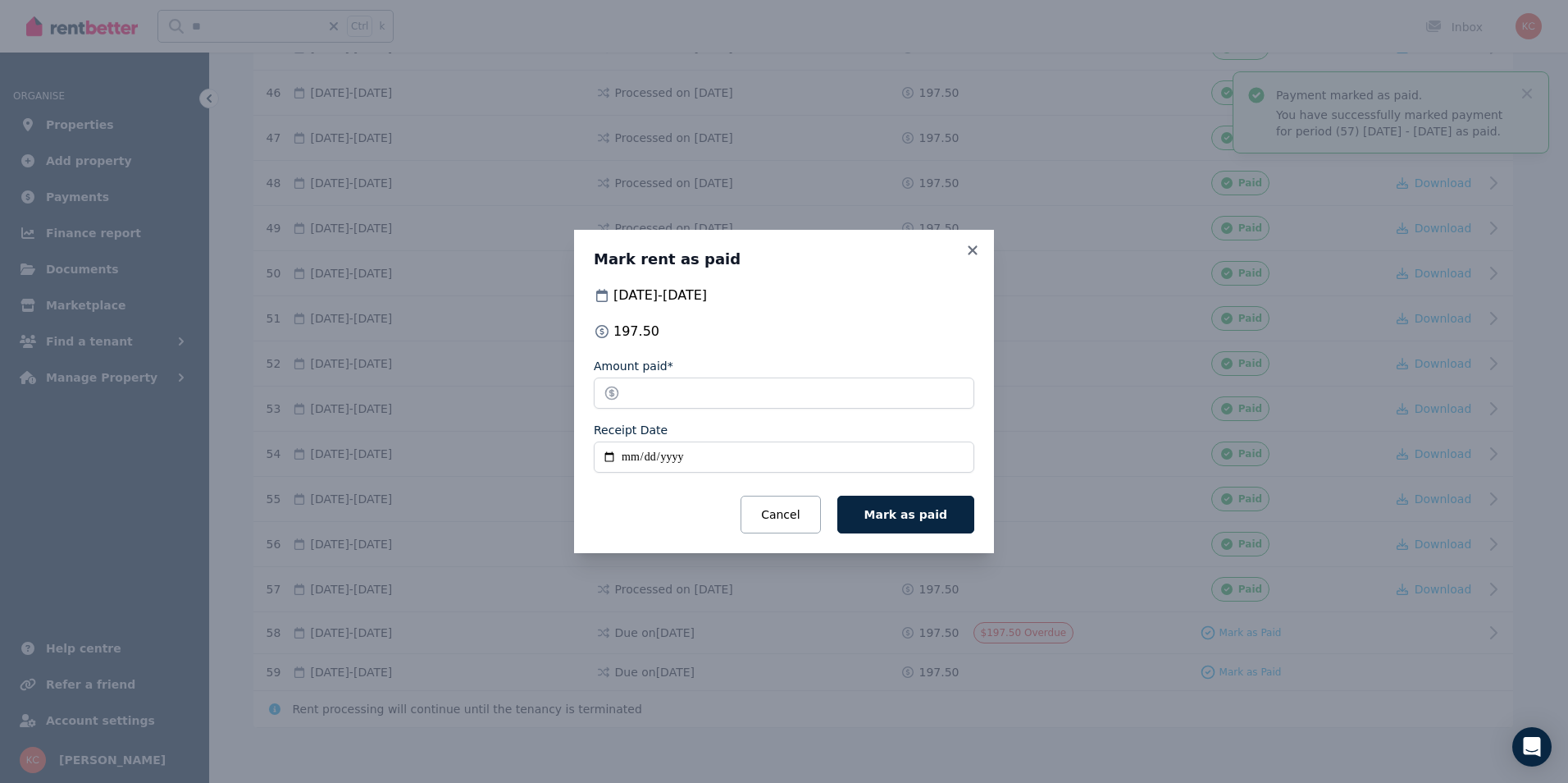
click at [609, 457] on input "Receipt Date" at bounding box center [784, 457] width 381 height 31
type input "**********"
click at [879, 522] on button "Mark as paid" at bounding box center [905, 515] width 137 height 38
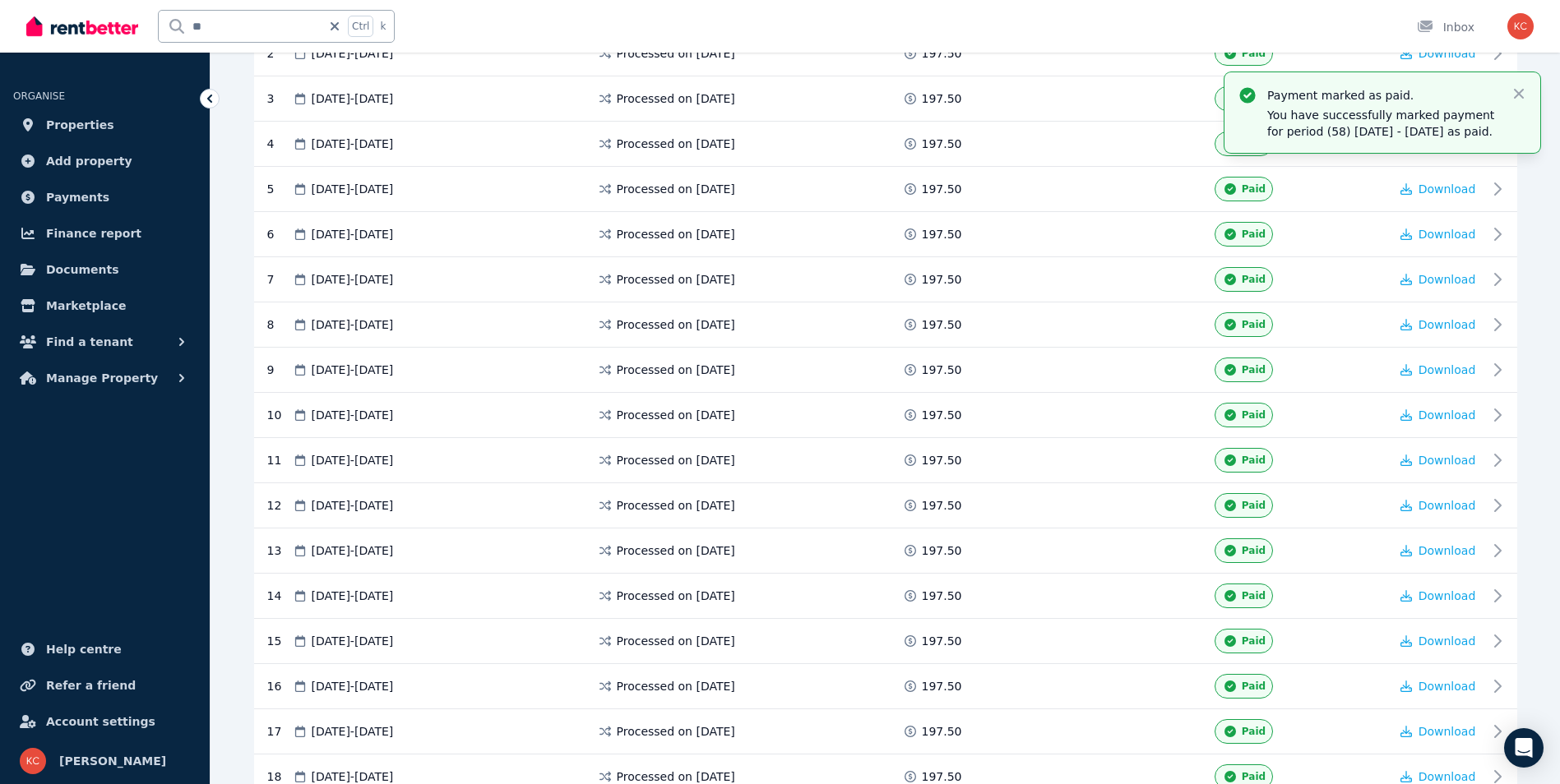
scroll to position [0, 0]
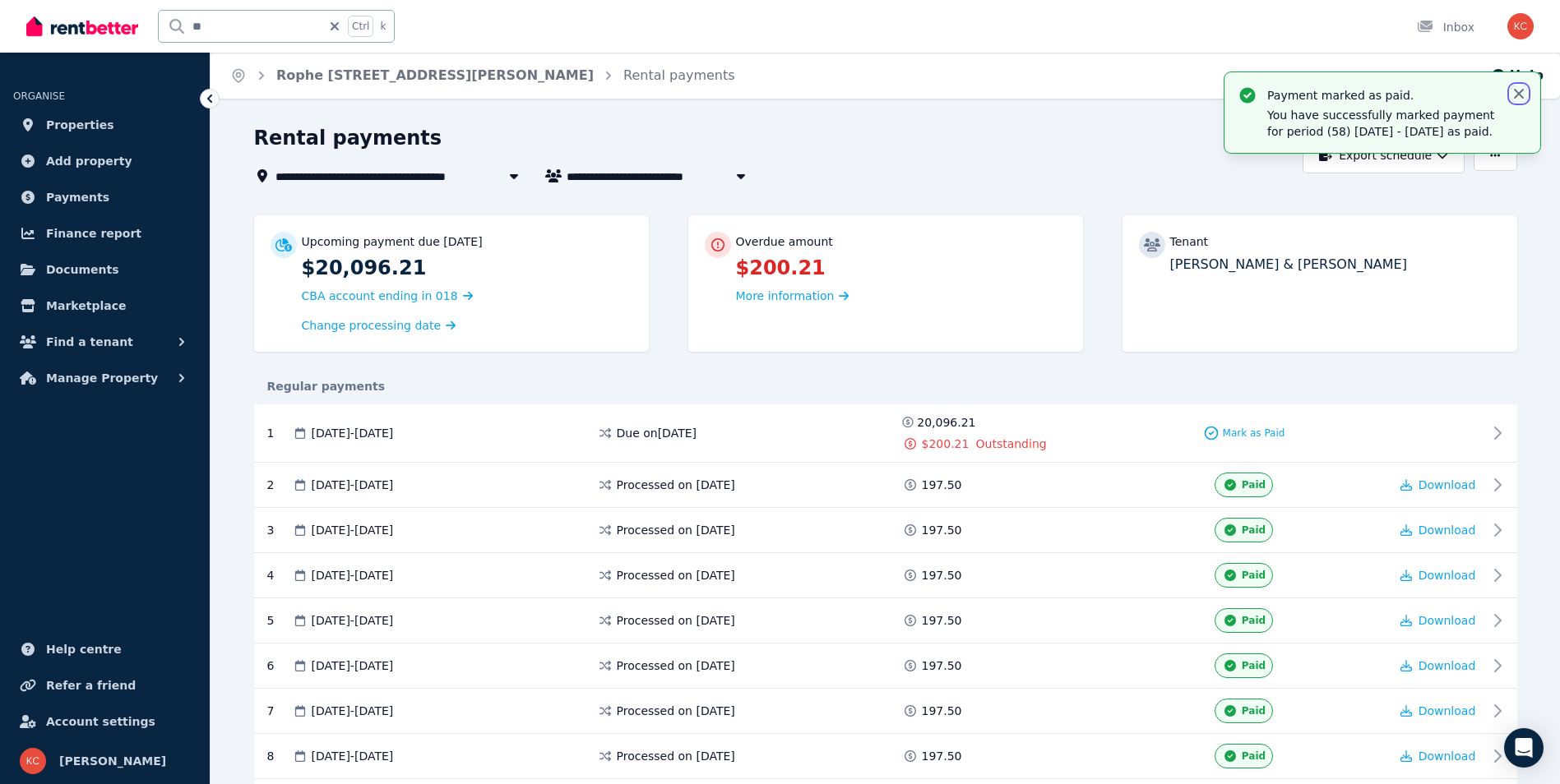
click at [1517, 94] on icon "button" at bounding box center [1519, 94] width 16 height 16
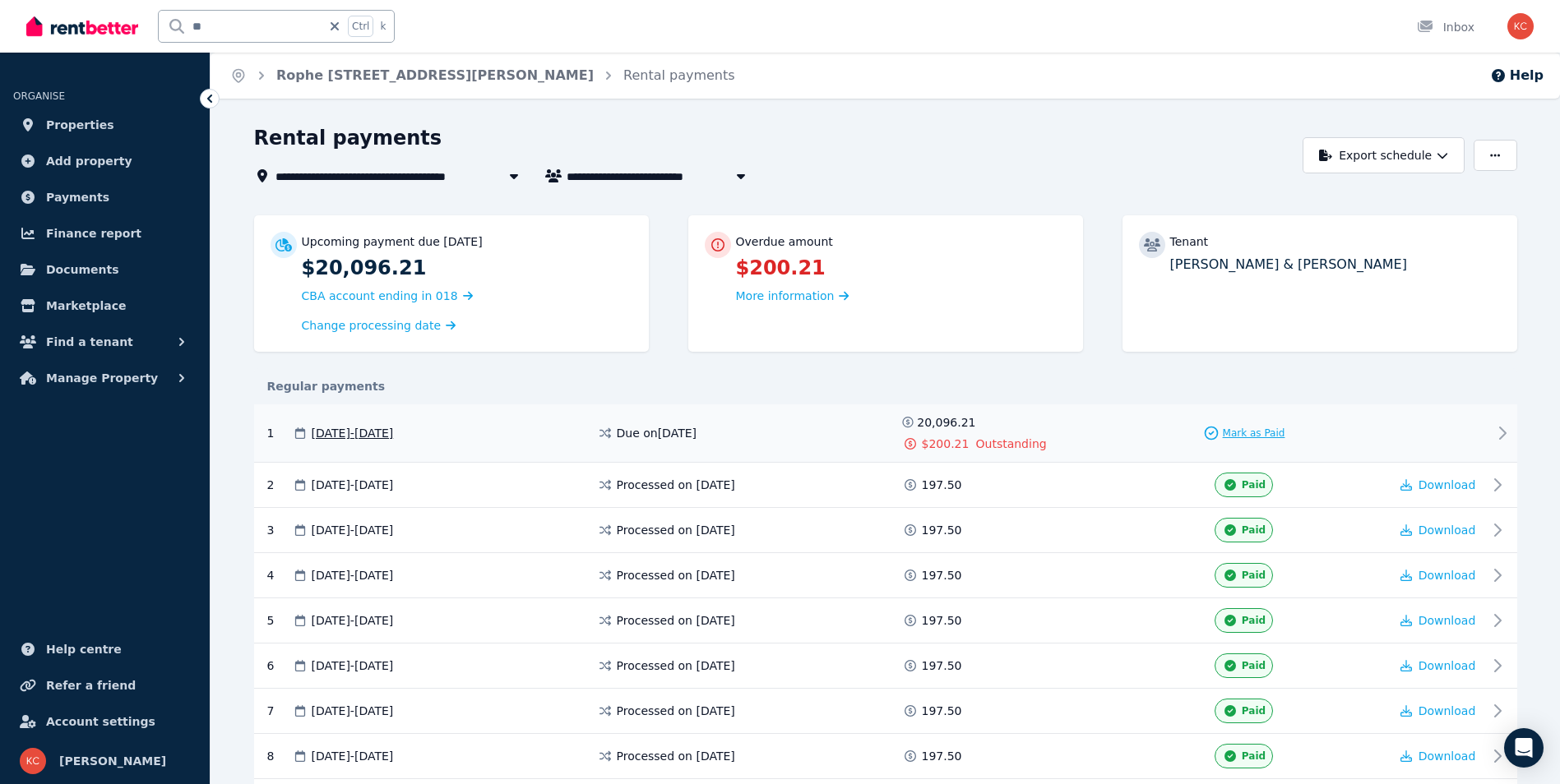
click at [1266, 437] on span "Mark as Paid" at bounding box center [1254, 432] width 63 height 13
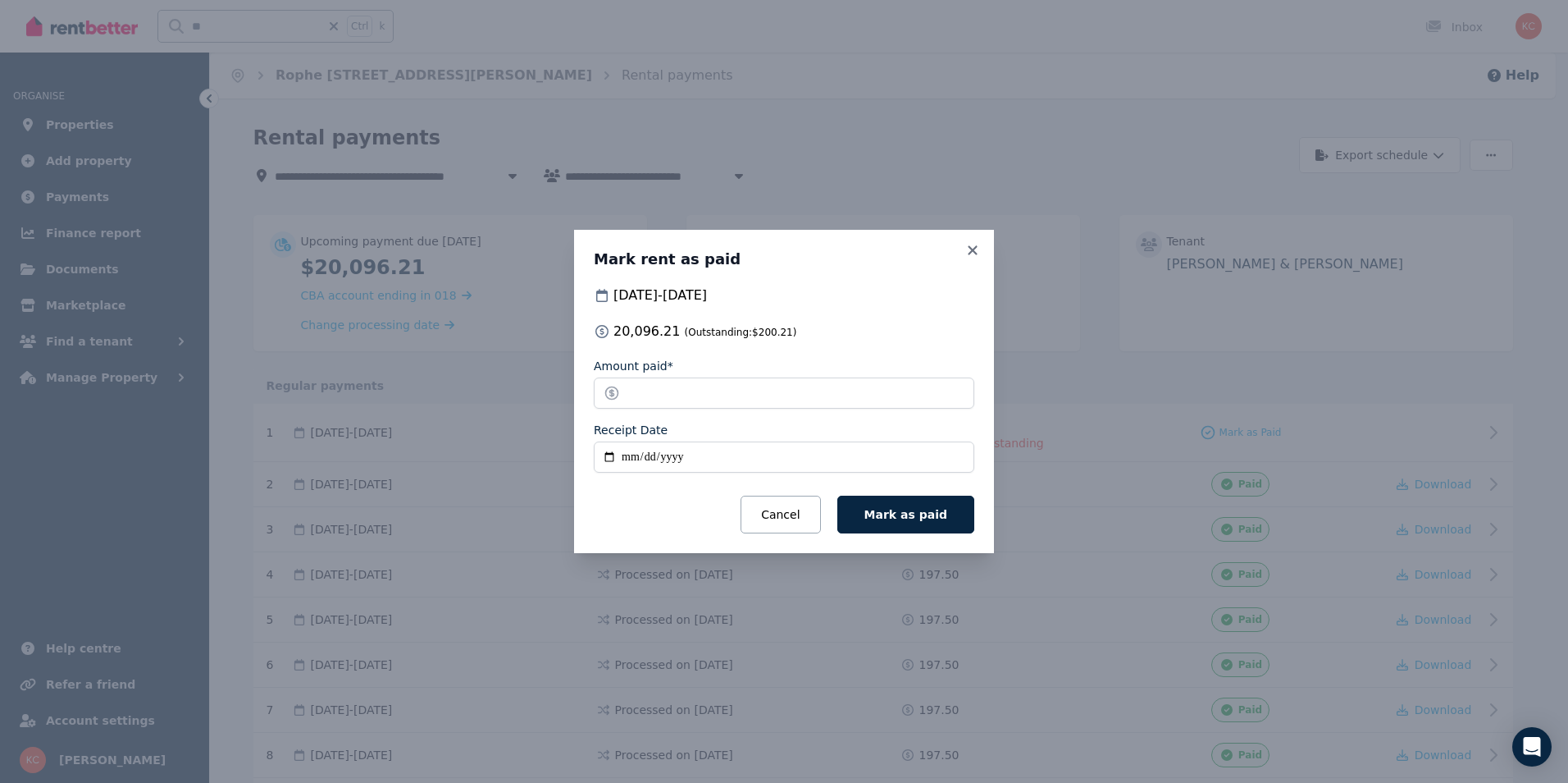
click at [612, 458] on input "Receipt Date" at bounding box center [784, 457] width 381 height 31
type input "**********"
click at [890, 521] on span "Mark as paid" at bounding box center [905, 514] width 83 height 13
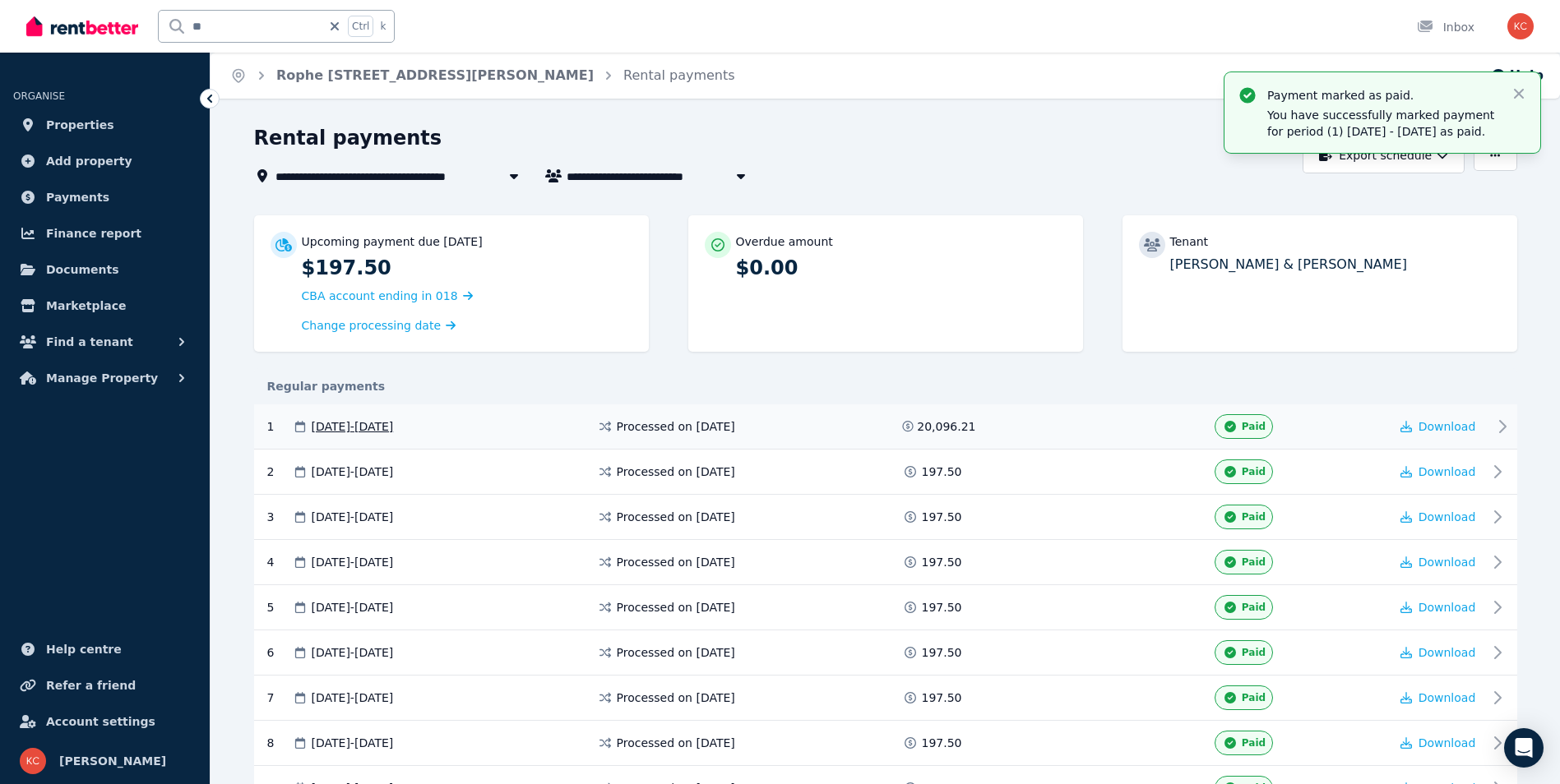
click at [736, 432] on span "Processed on [DATE]" at bounding box center [676, 426] width 119 height 16
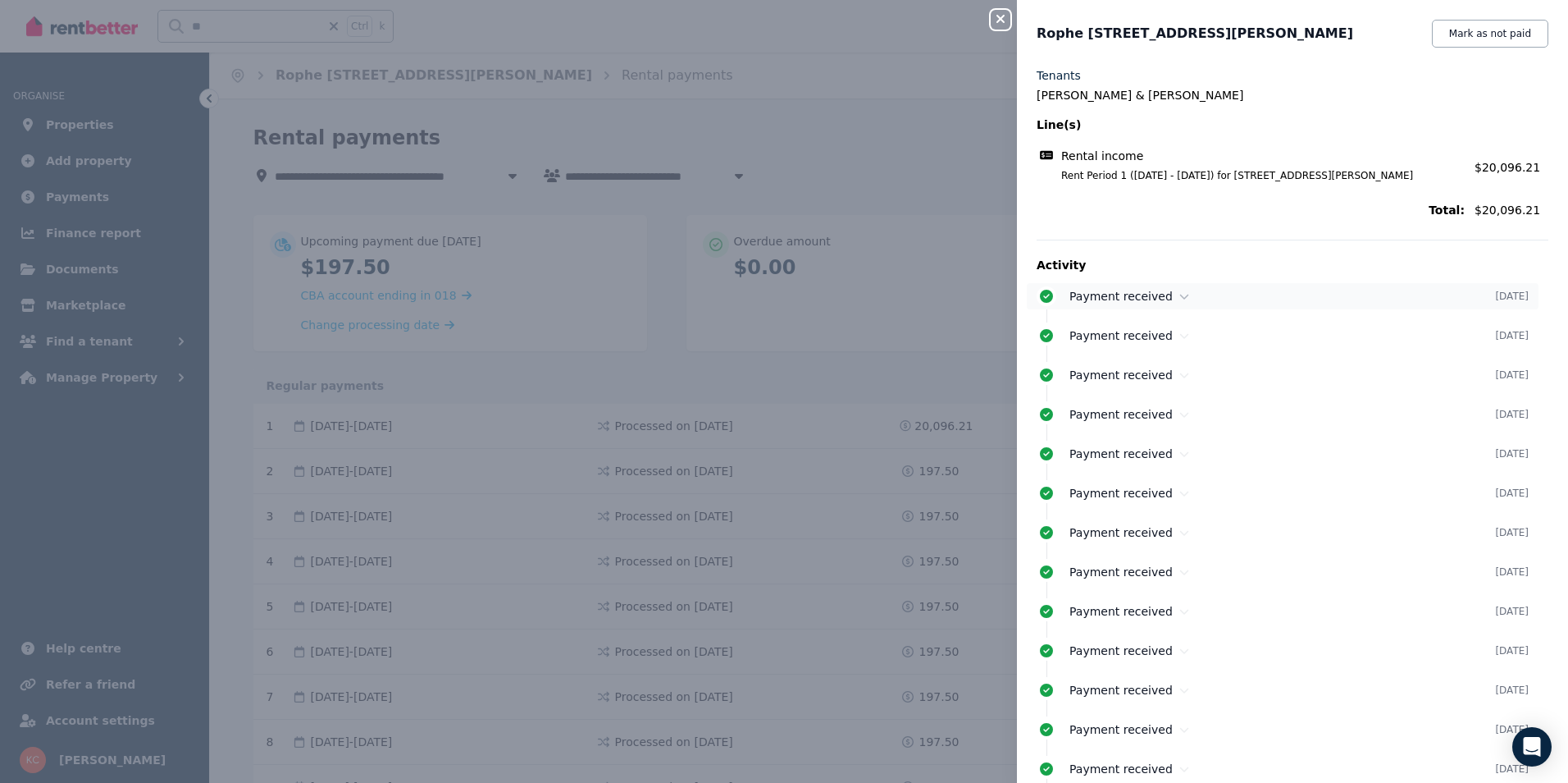
click at [1160, 292] on span "Payment received" at bounding box center [1121, 296] width 104 height 13
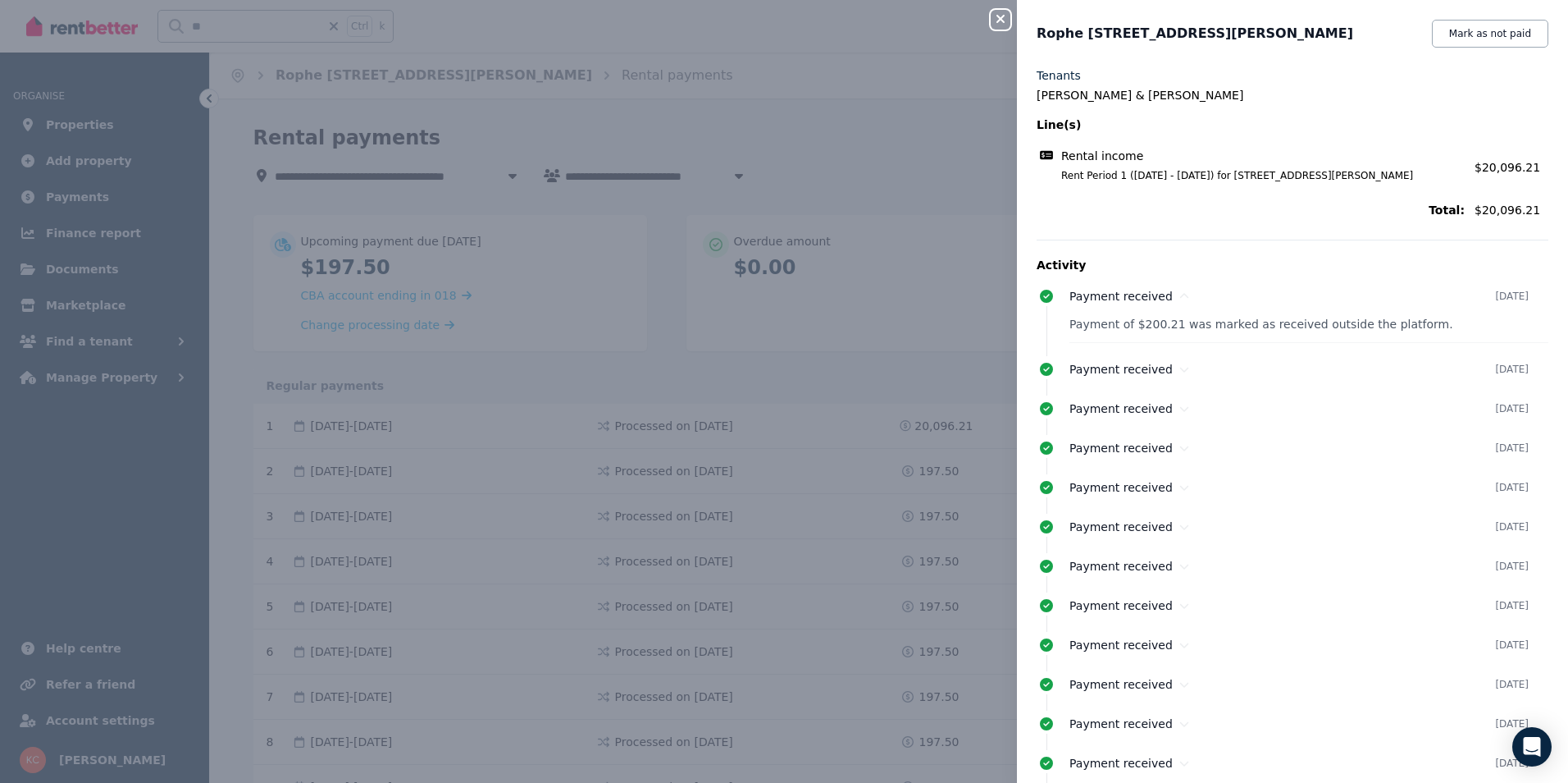
click at [902, 112] on div "Close panel Rophe [STREET_ADDRESS][PERSON_NAME] Mark as not paid Tenants [PERSO…" at bounding box center [784, 391] width 1568 height 783
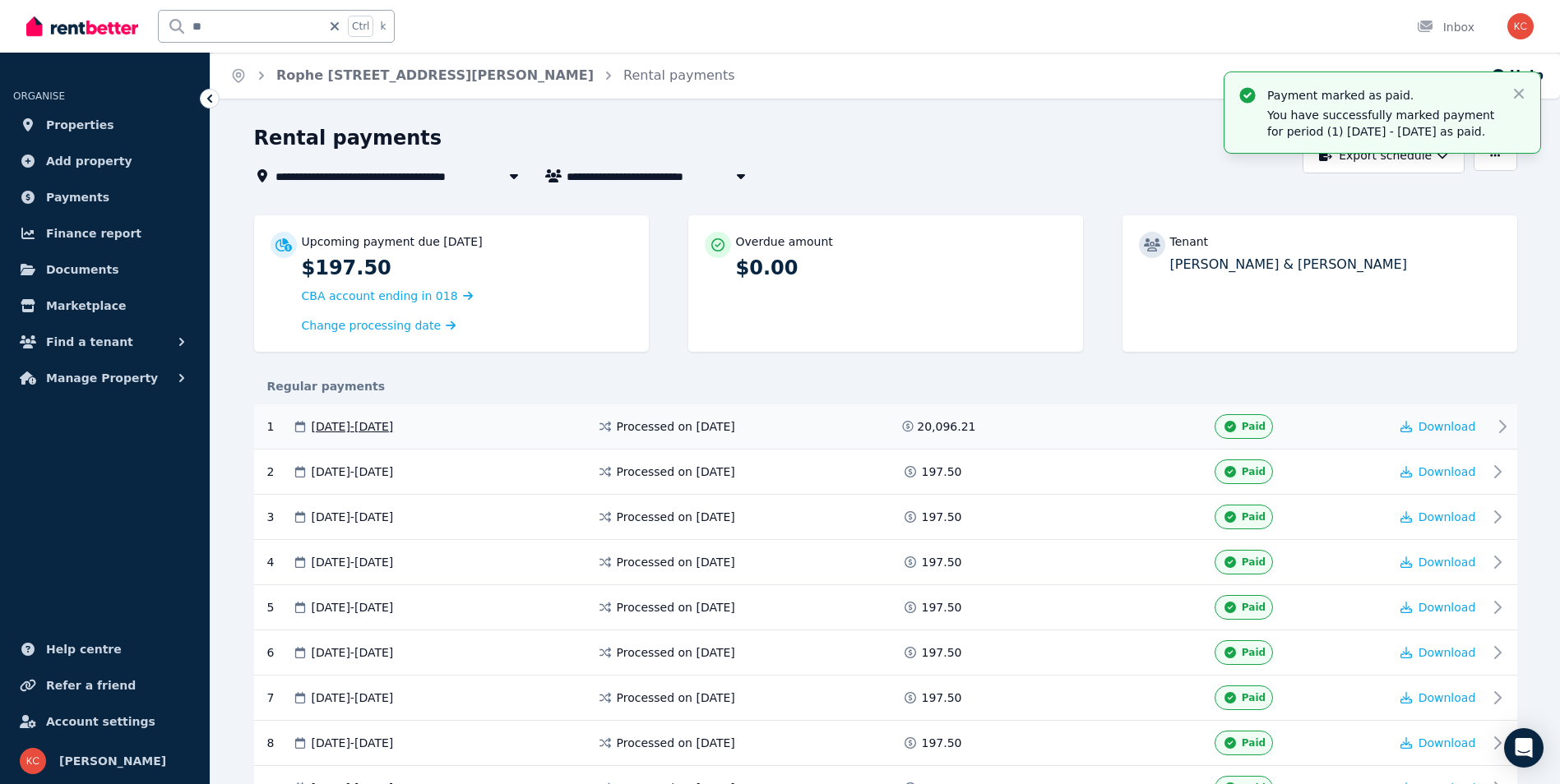
click at [948, 438] on div "1 [DATE] - [DATE] Processed on [DATE] 20,096.21 Paid Download" at bounding box center [885, 426] width 1263 height 45
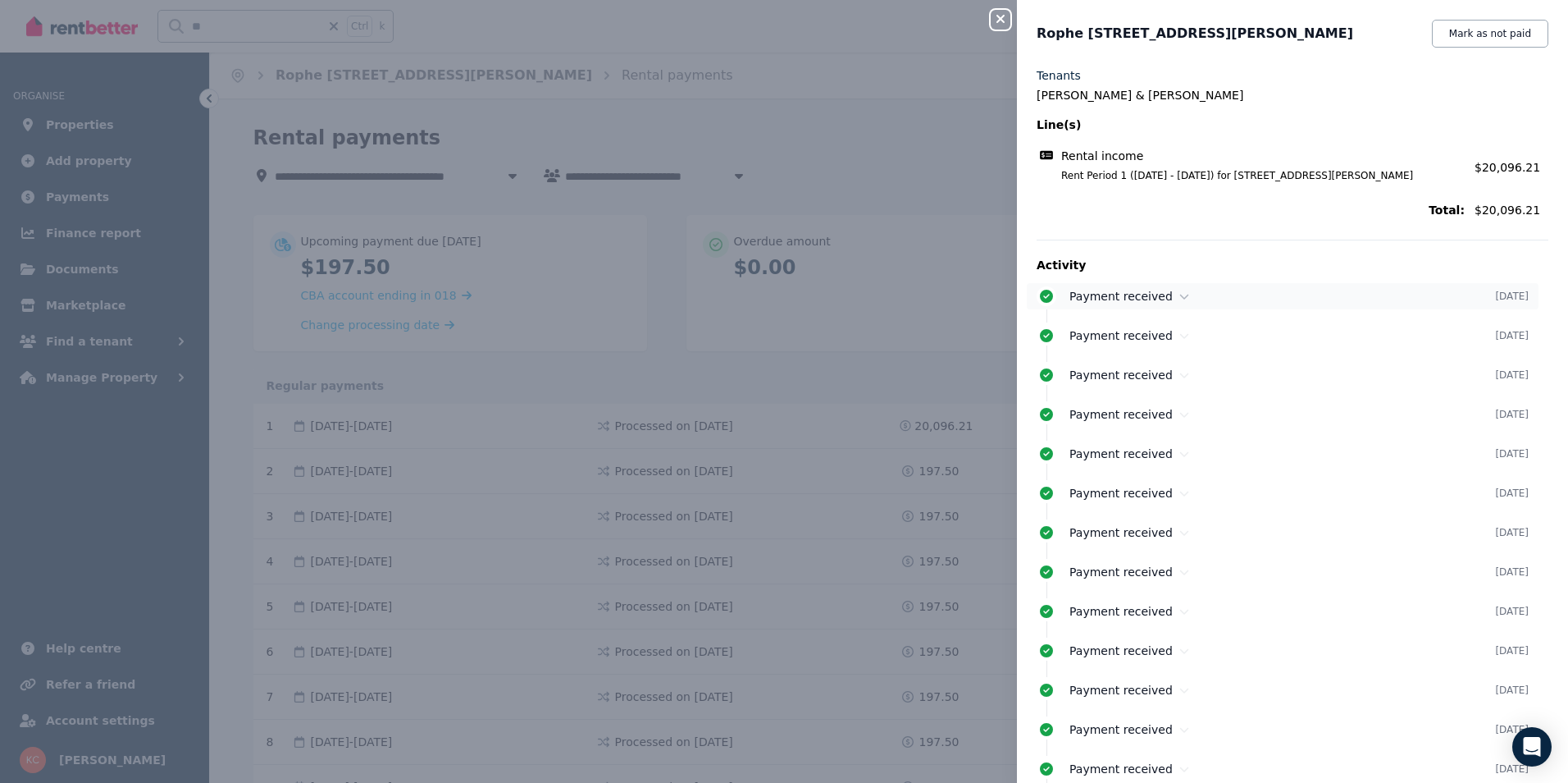
click at [1050, 297] on icon at bounding box center [1046, 296] width 13 height 13
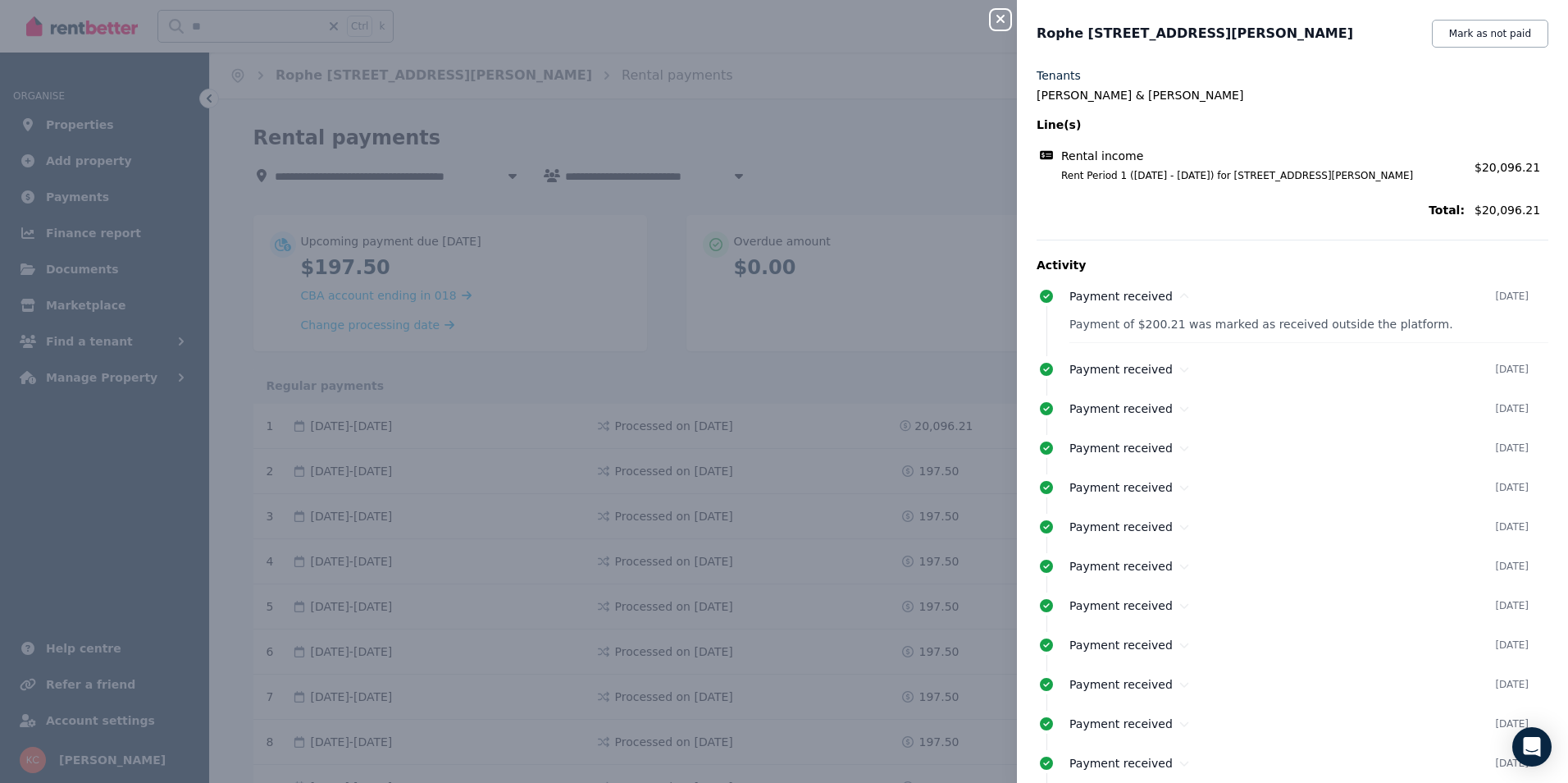
click at [998, 18] on icon "button" at bounding box center [1001, 18] width 20 height 13
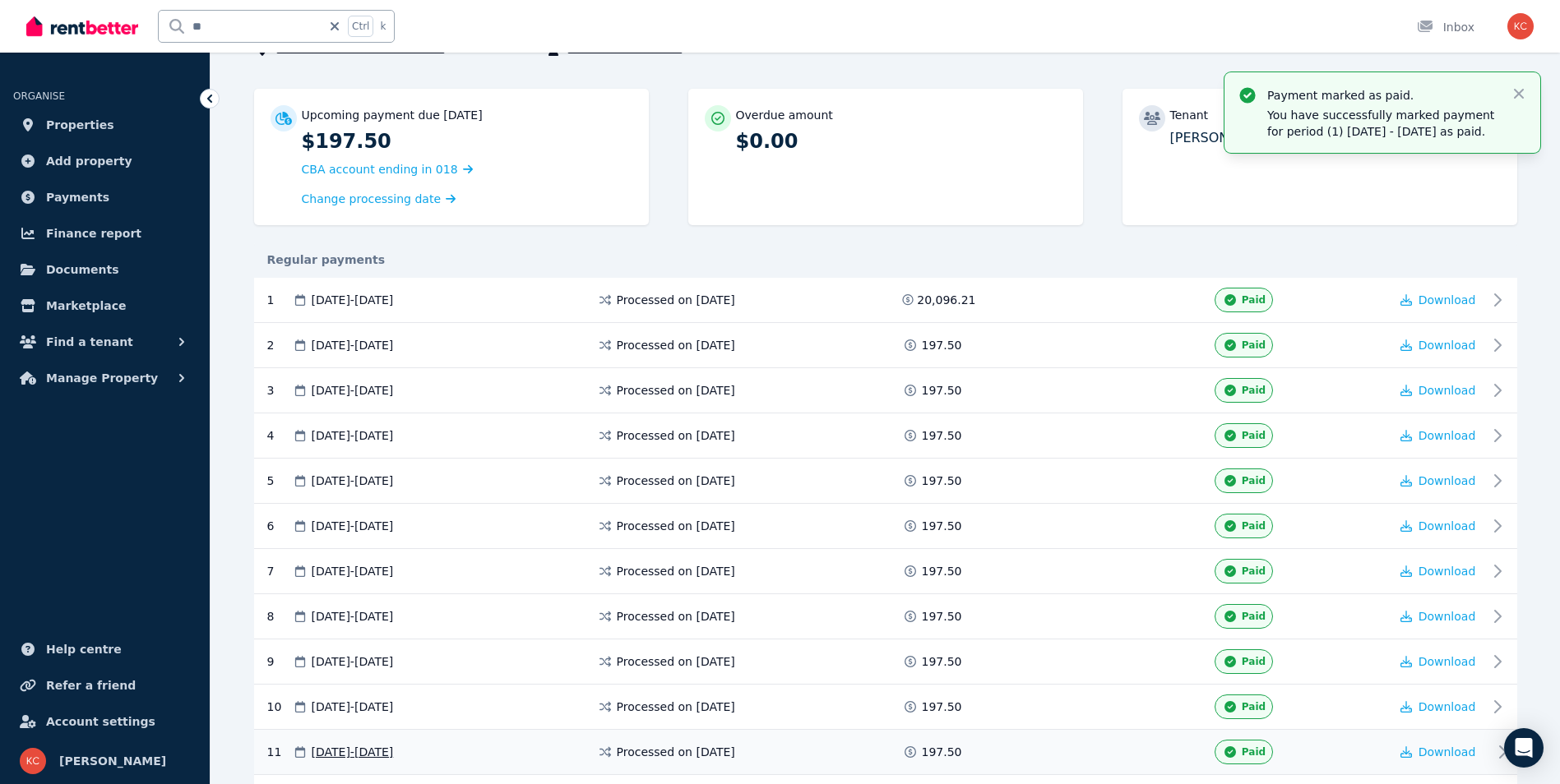
scroll to position [329, 0]
